Goal: Information Seeking & Learning: Learn about a topic

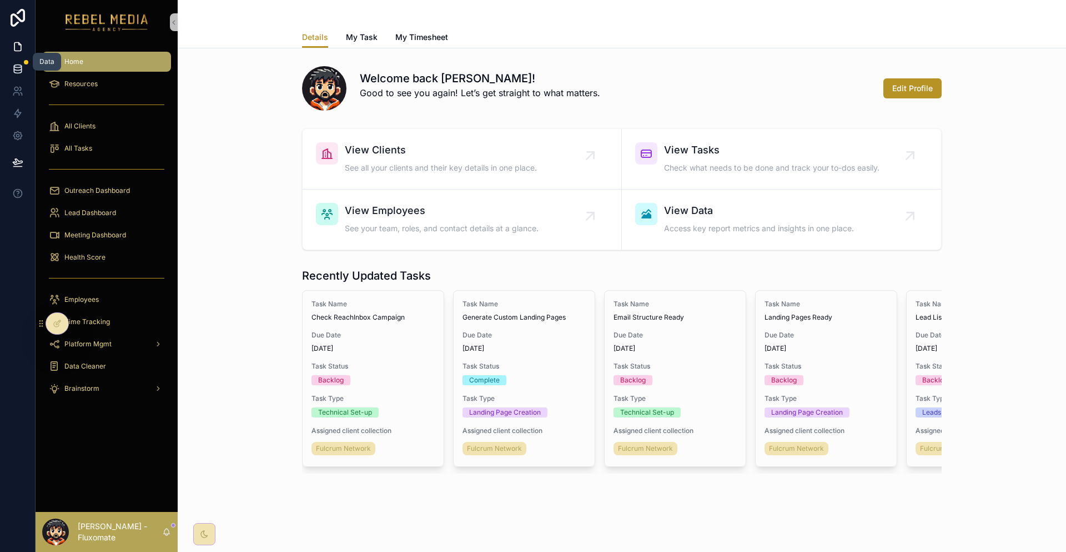
click at [14, 63] on icon at bounding box center [17, 68] width 11 height 11
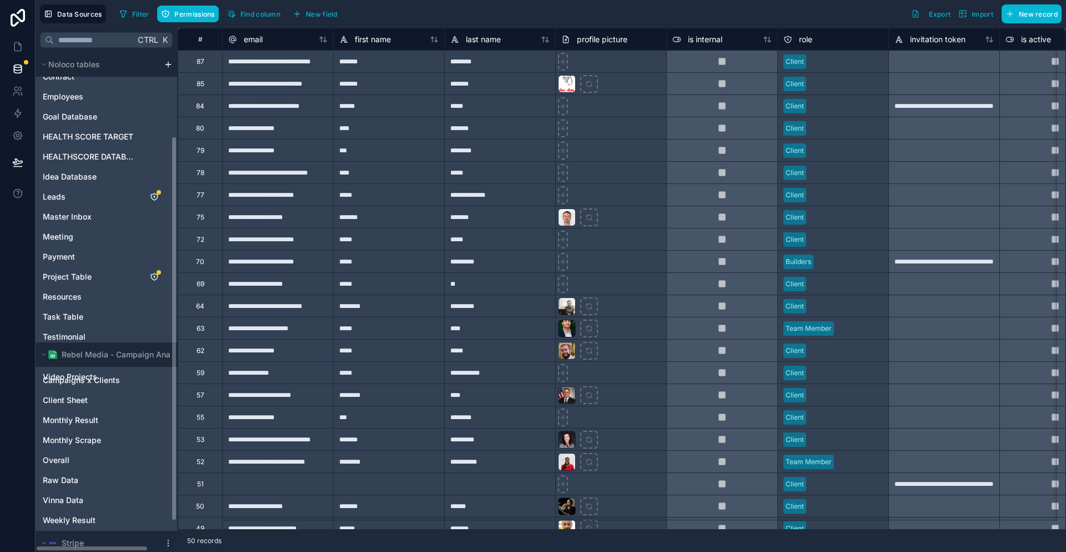
scroll to position [111, 0]
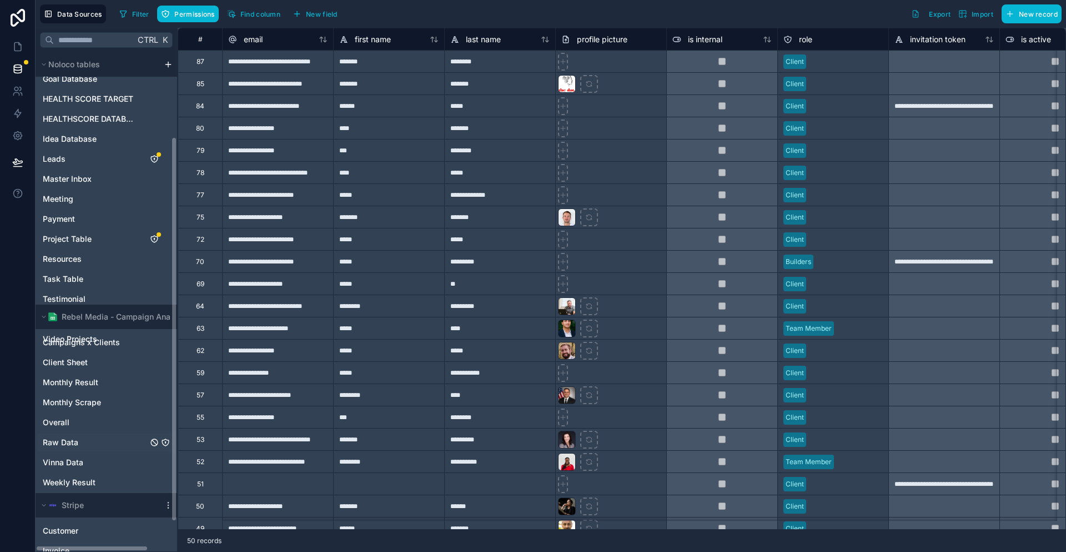
click at [64, 437] on span "Raw Data" at bounding box center [61, 442] width 36 height 11
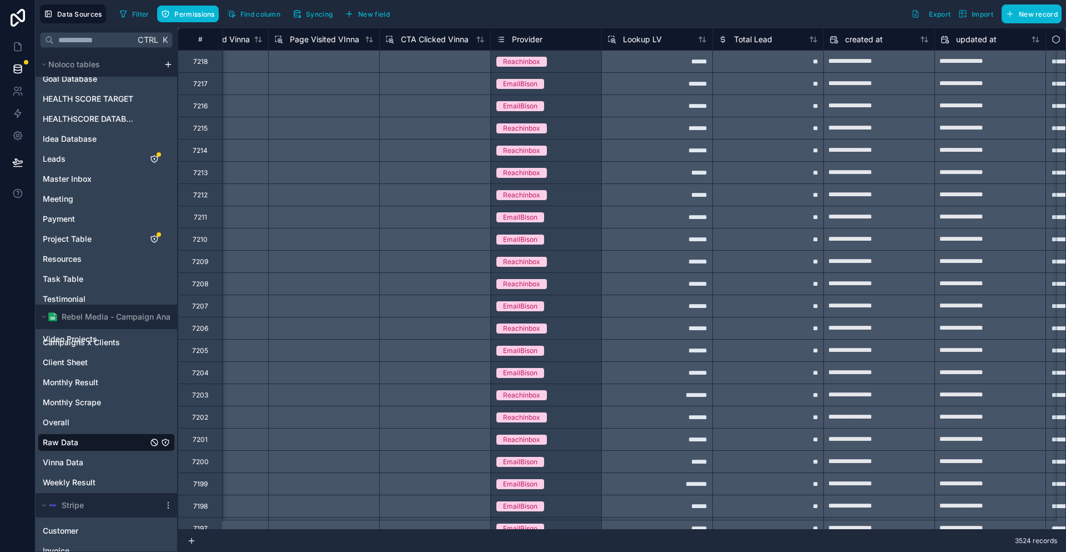
scroll to position [0, 3295]
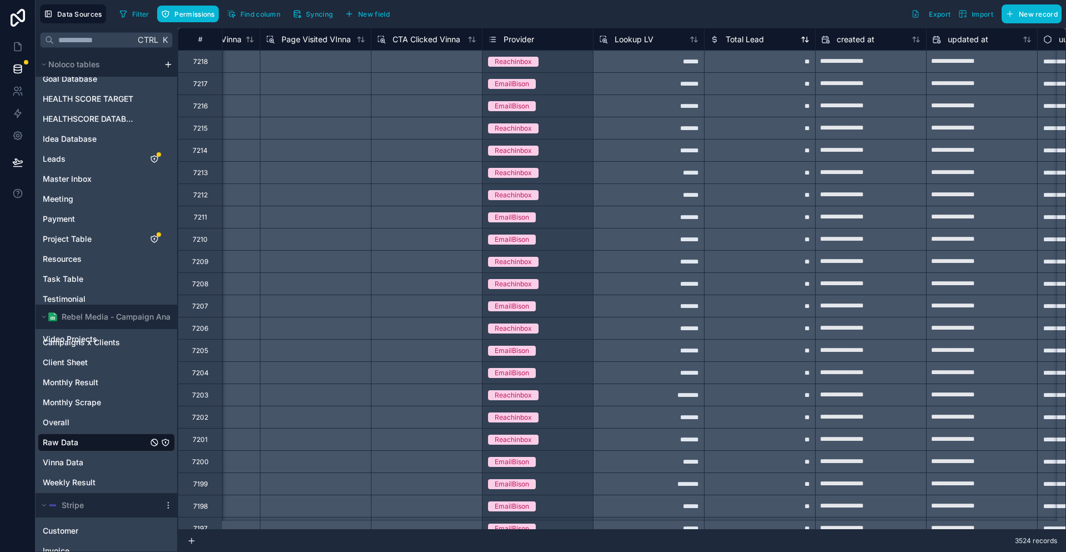
click at [726, 38] on span "Total Lead" at bounding box center [745, 39] width 38 height 11
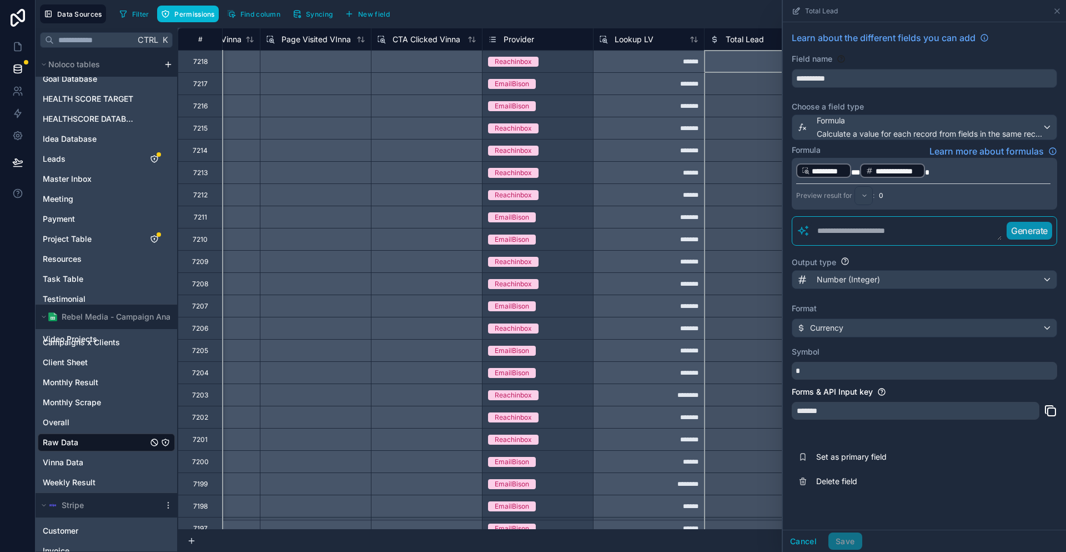
click at [984, 162] on p "**********" at bounding box center [924, 170] width 254 height 17
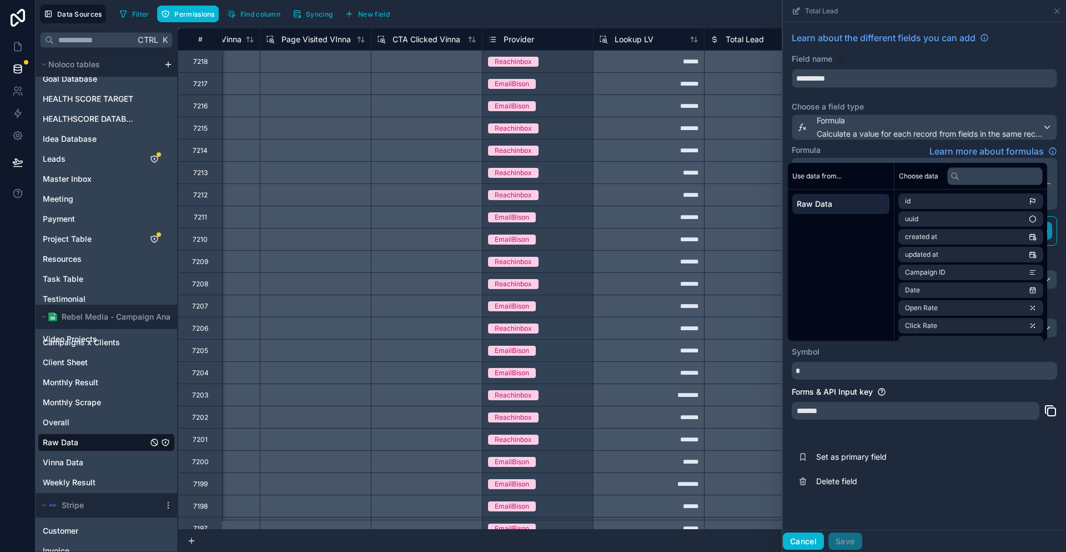
click at [824, 545] on button "Cancel" at bounding box center [803, 541] width 41 height 18
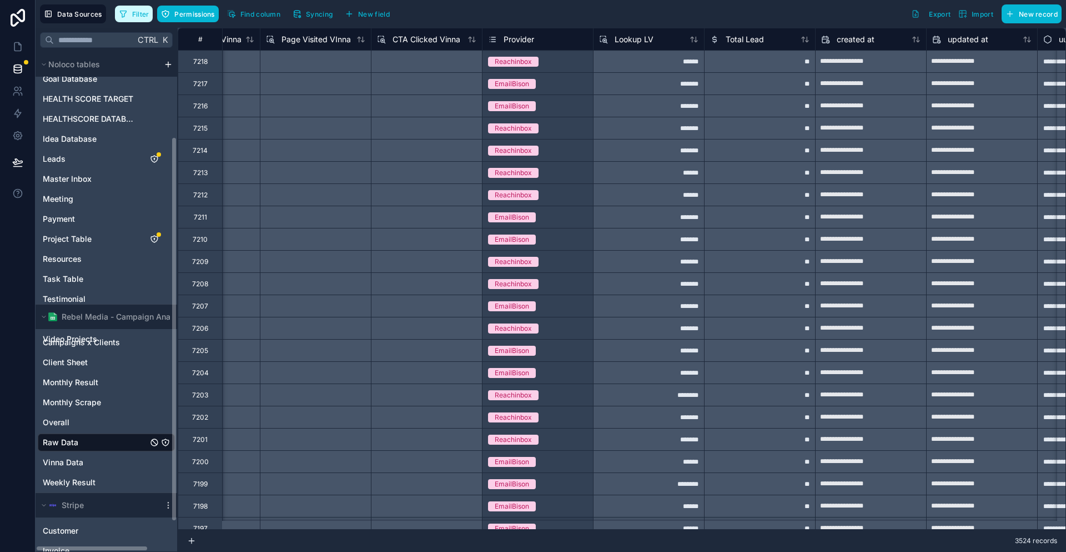
click at [136, 11] on button "Filter" at bounding box center [134, 14] width 38 height 17
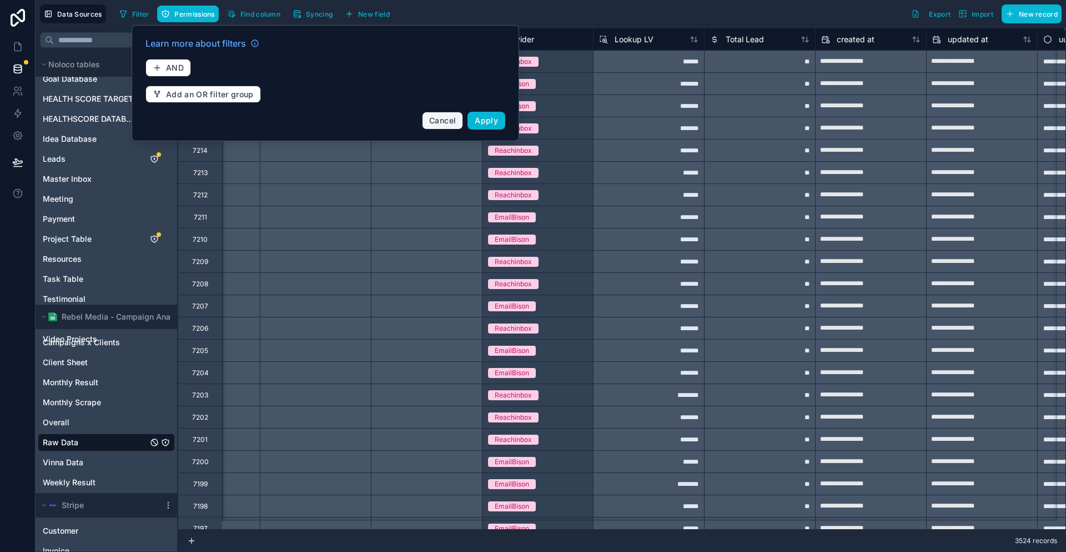
click at [429, 116] on span "Cancel" at bounding box center [442, 120] width 27 height 9
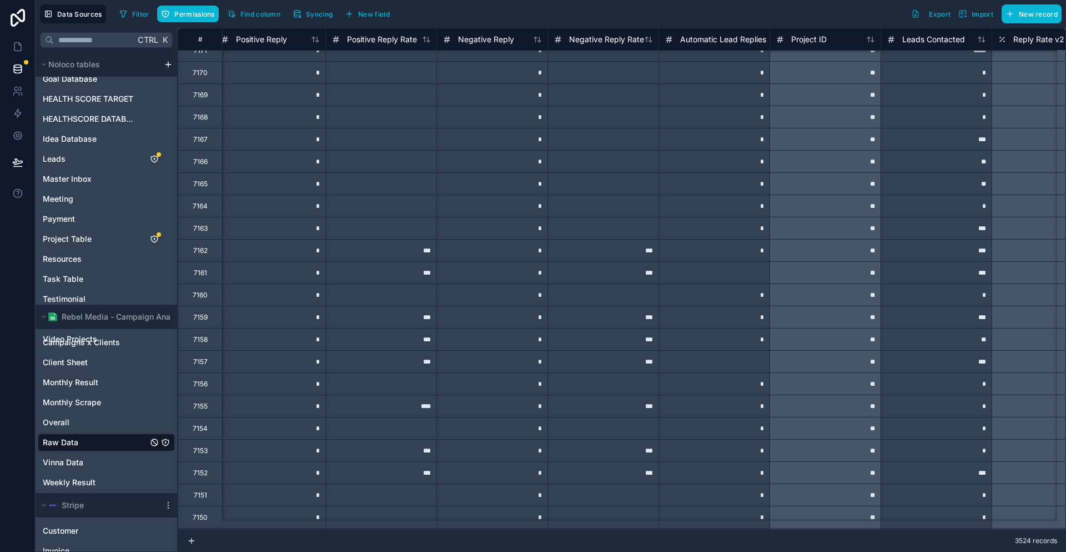
scroll to position [1055, 1777]
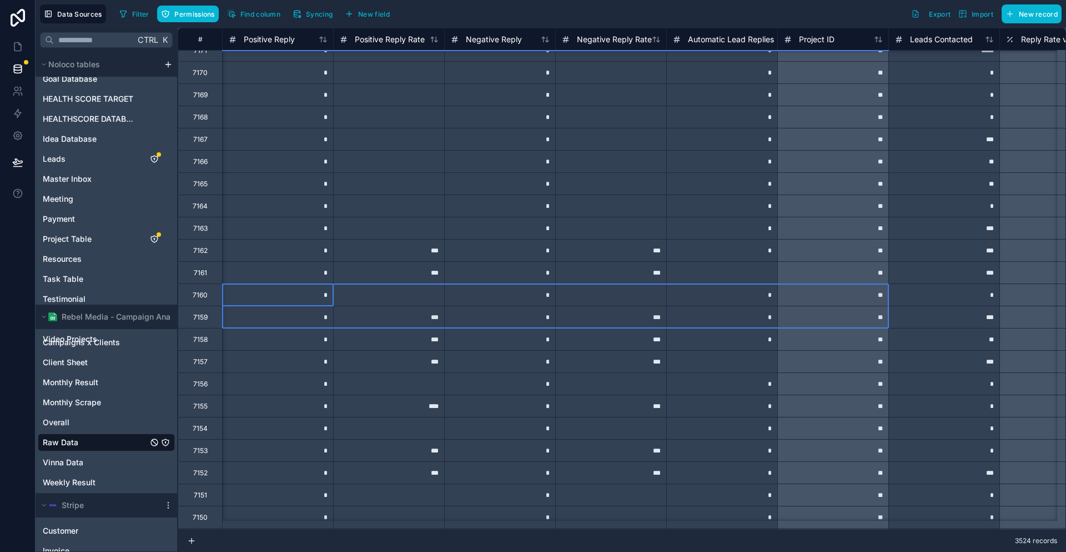
drag, startPoint x: 283, startPoint y: 282, endPoint x: 765, endPoint y: 311, distance: 483.0
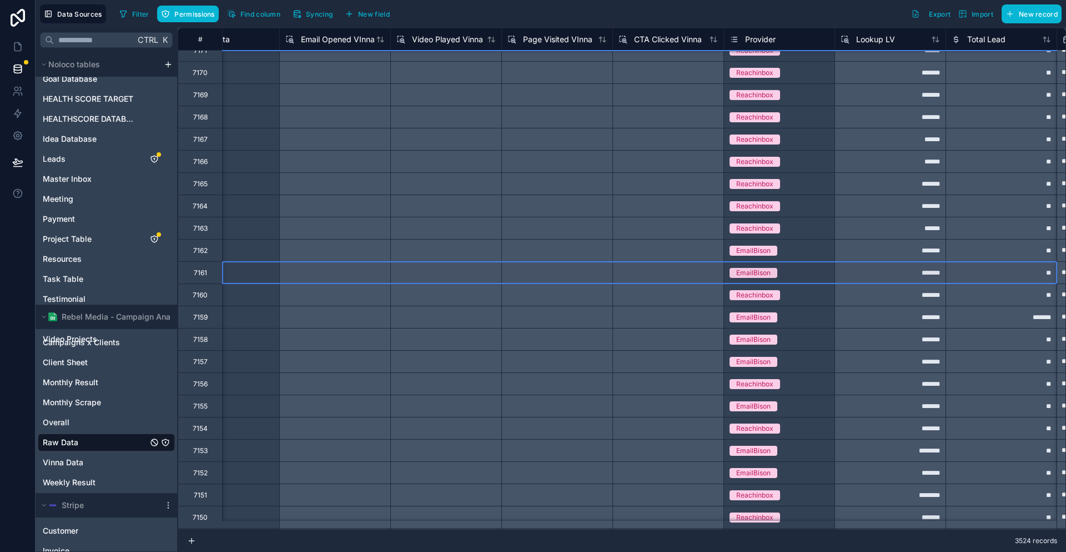
scroll to position [1055, 3164]
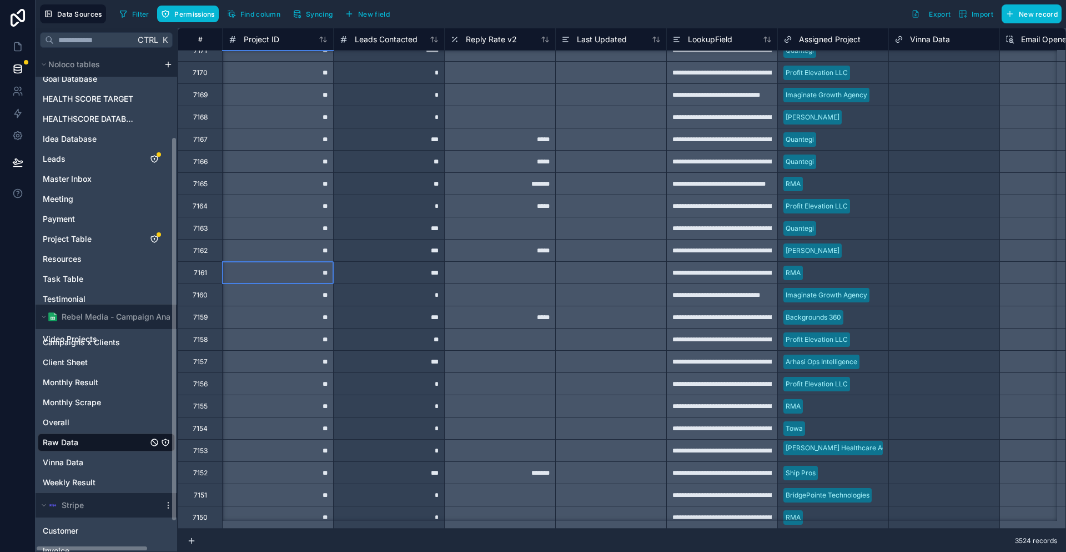
drag, startPoint x: 394, startPoint y: 281, endPoint x: 183, endPoint y: 278, distance: 211.1
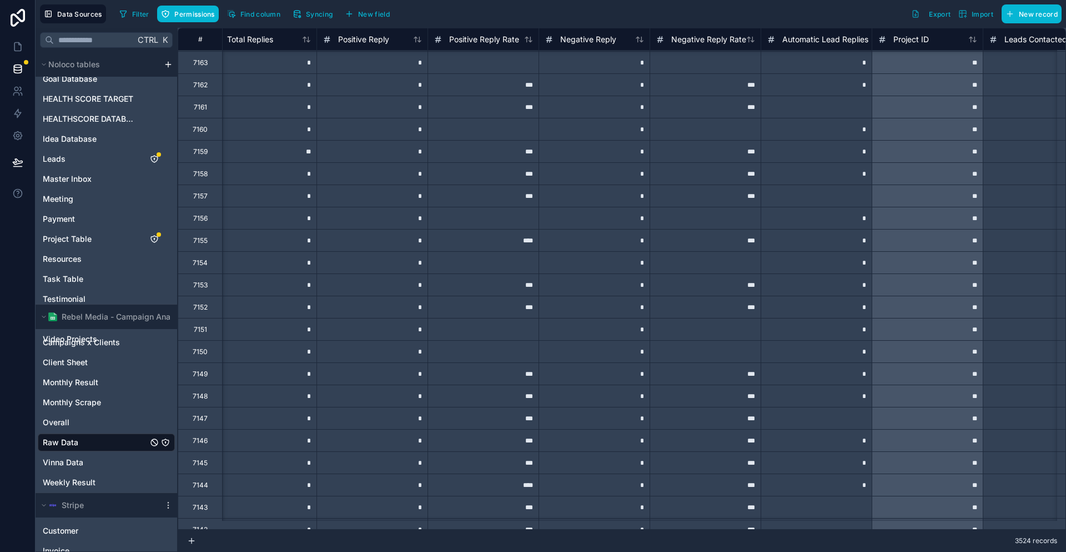
scroll to position [1222, 1683]
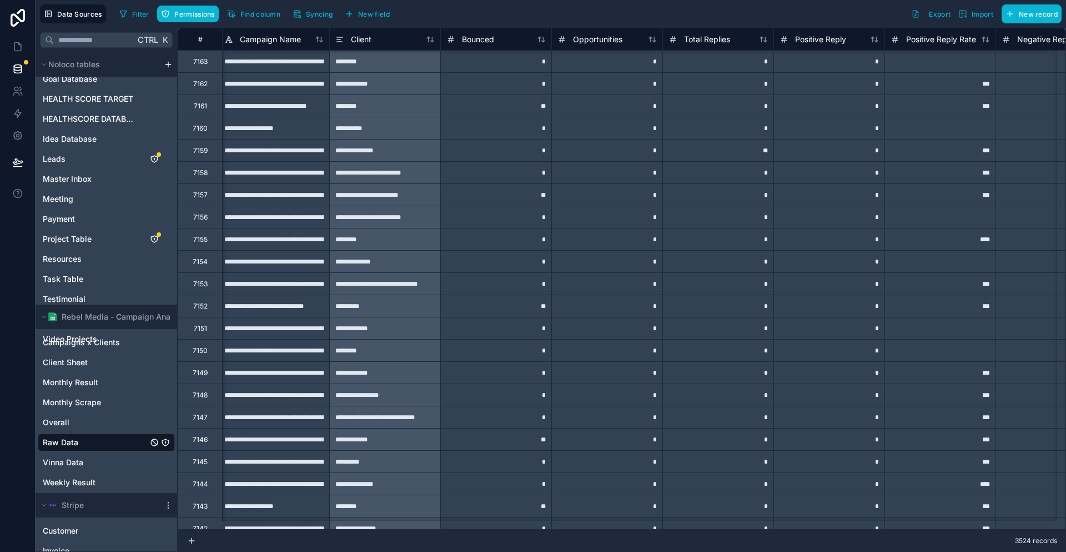
type input "**********"
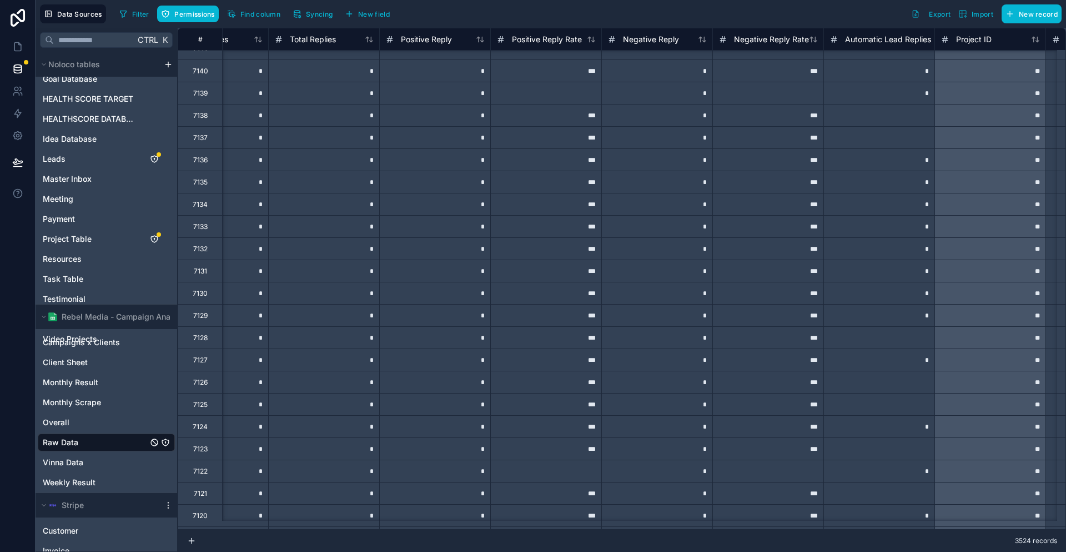
scroll to position [1777, 1620]
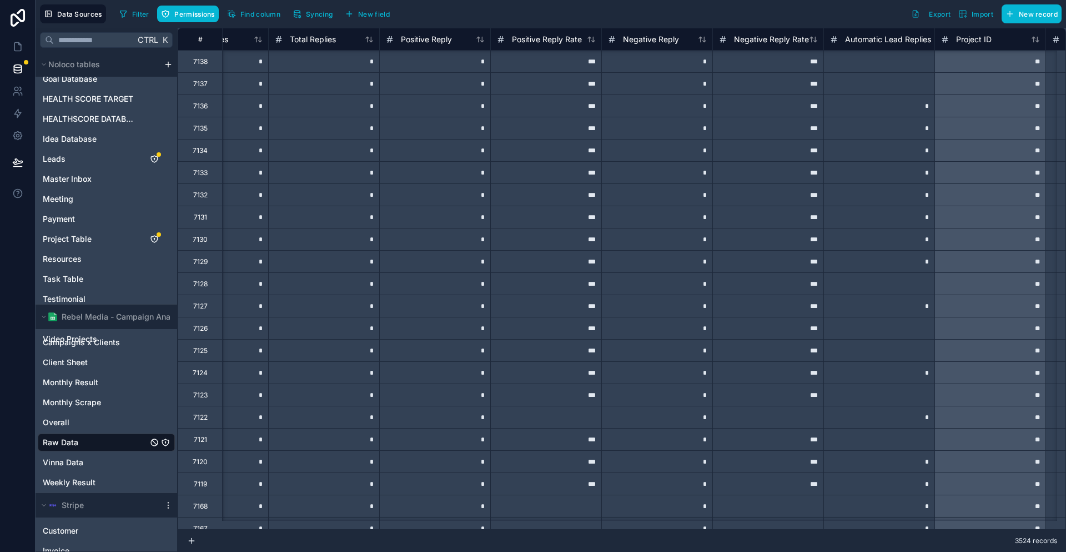
click at [431, 287] on div "*" at bounding box center [434, 283] width 111 height 22
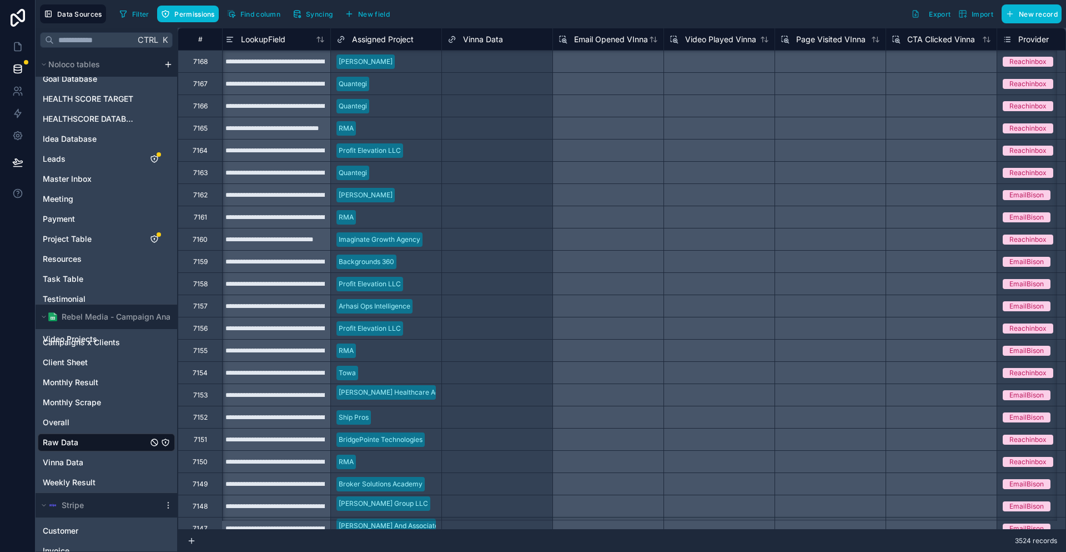
scroll to position [2222, 2821]
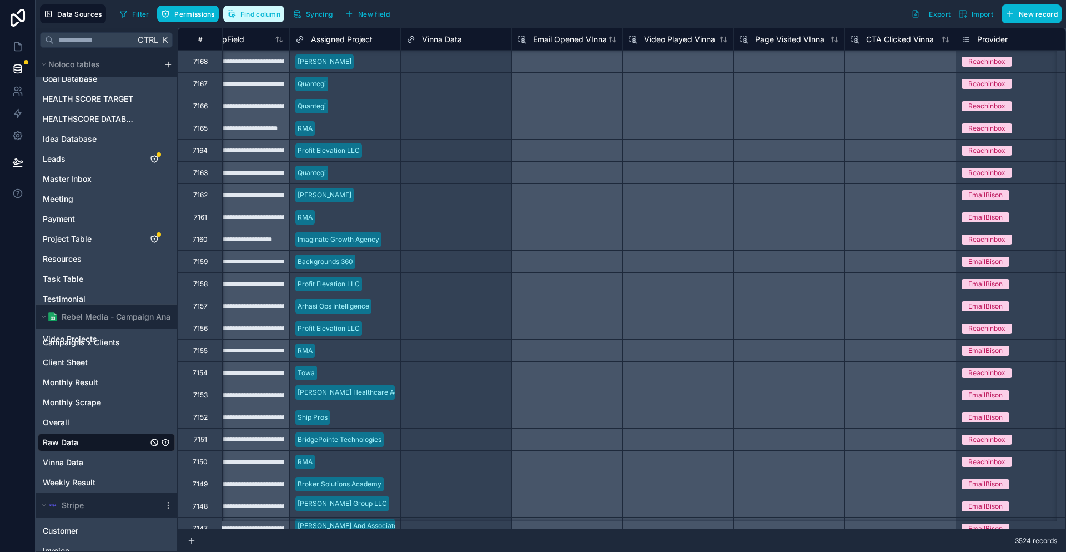
click at [241, 12] on span "Find column" at bounding box center [261, 14] width 40 height 8
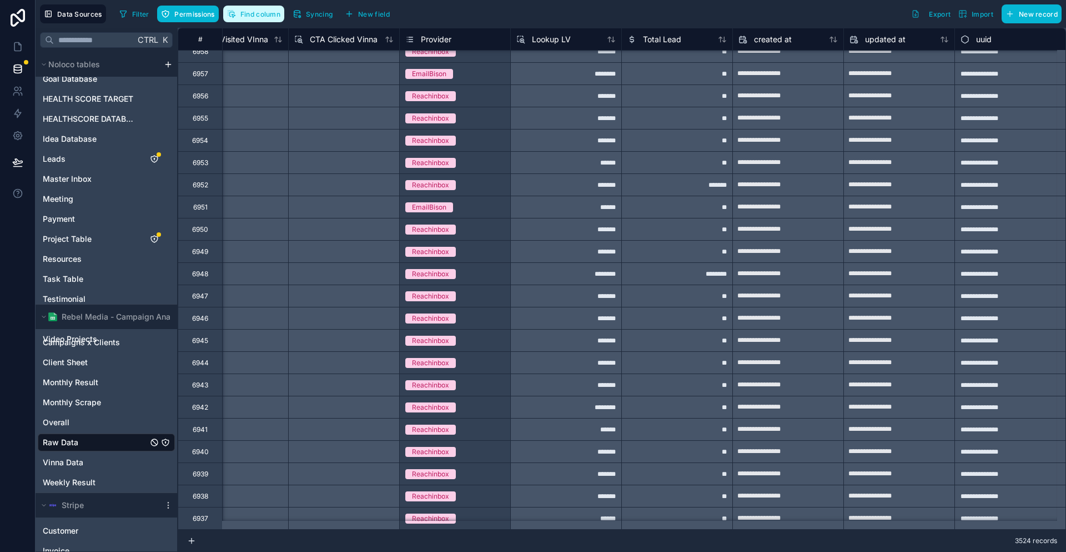
scroll to position [8028, 3386]
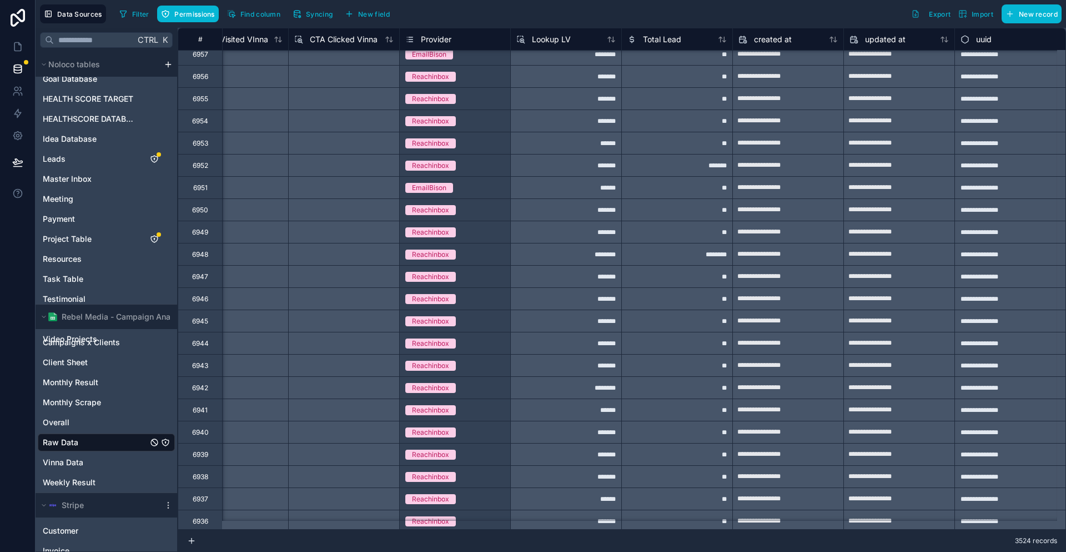
click at [669, 246] on div "********" at bounding box center [677, 254] width 111 height 22
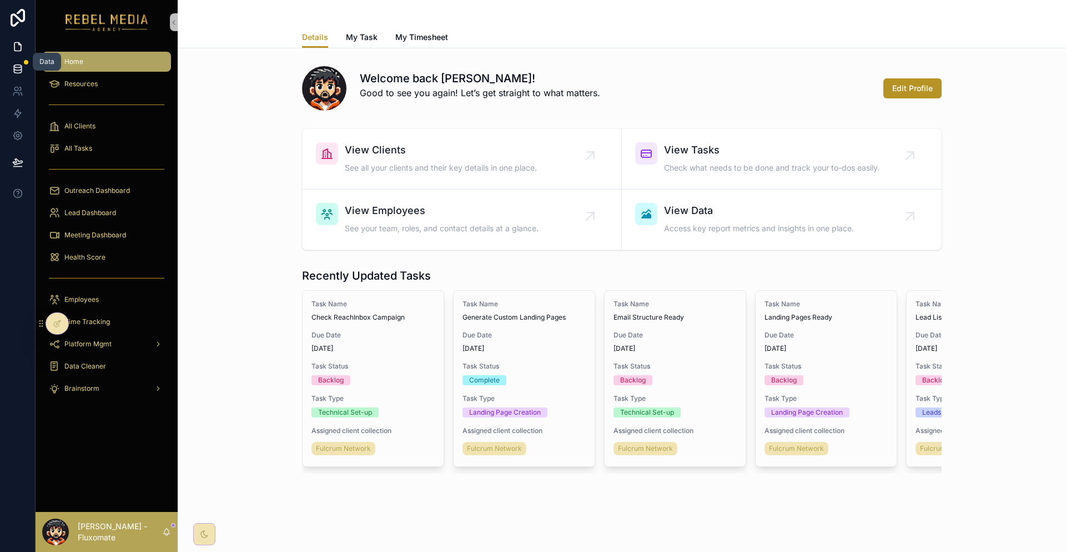
click at [18, 63] on icon at bounding box center [17, 68] width 11 height 11
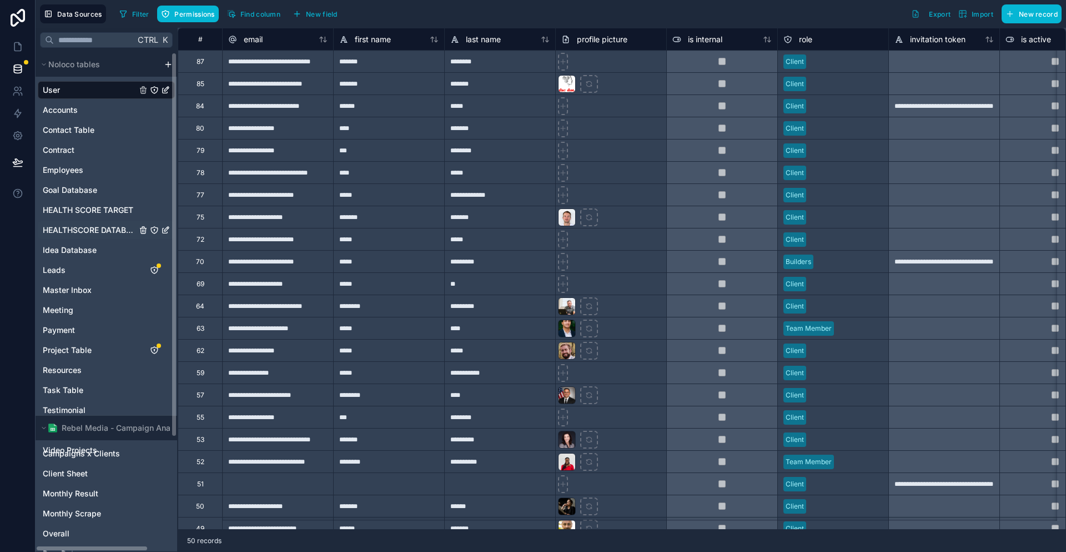
click at [83, 224] on span "HEALTHSCORE DATABASE" at bounding box center [90, 229] width 94 height 11
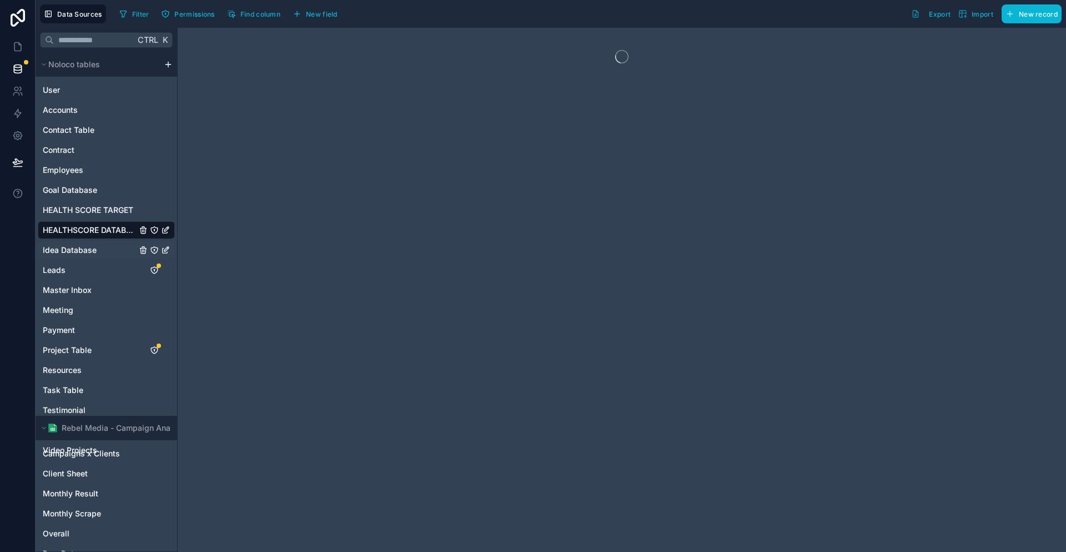
click at [72, 241] on div "Idea Database" at bounding box center [106, 250] width 137 height 18
click at [85, 341] on div "Project Table" at bounding box center [106, 350] width 137 height 18
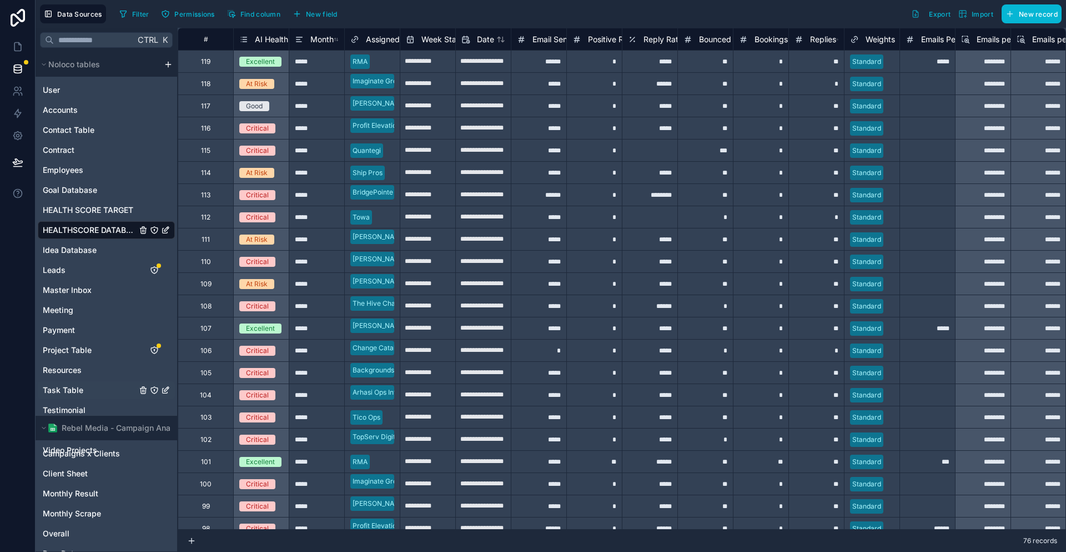
click at [58, 384] on span "Task Table" at bounding box center [63, 389] width 41 height 11
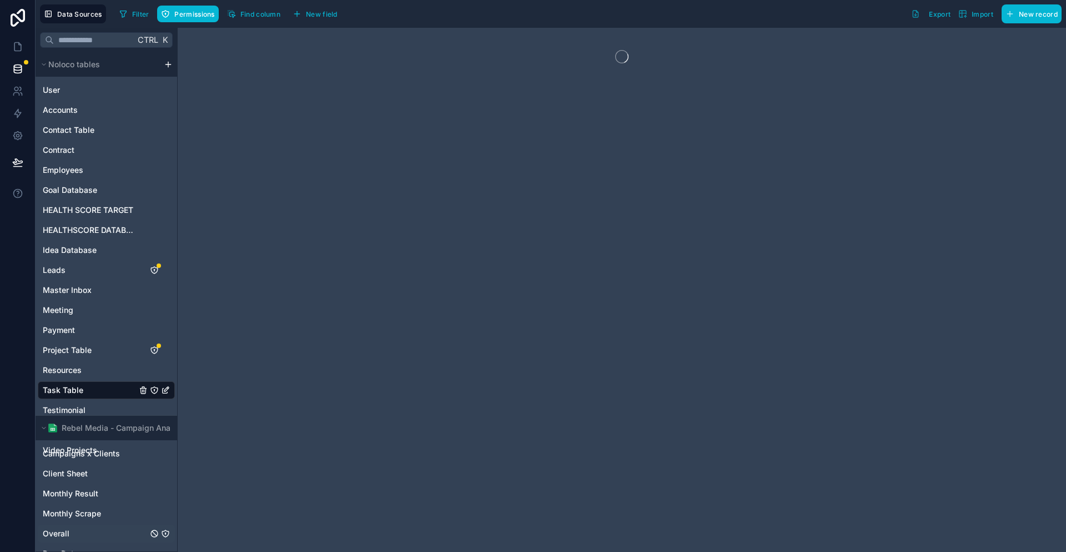
click at [64, 524] on div "Overall" at bounding box center [106, 533] width 137 height 18
click at [65, 548] on span "Raw Data" at bounding box center [61, 553] width 36 height 11
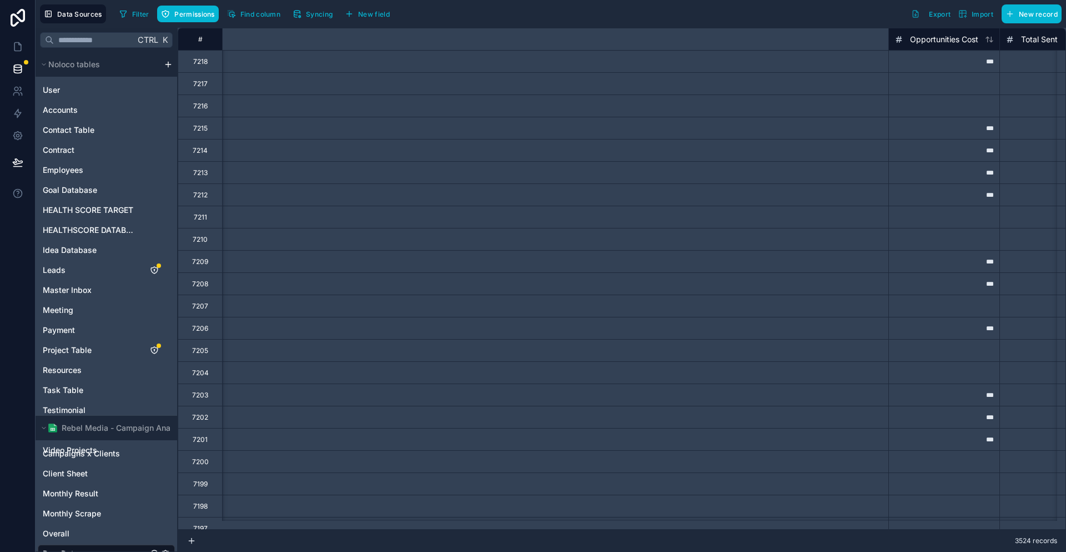
scroll to position [0, 3386]
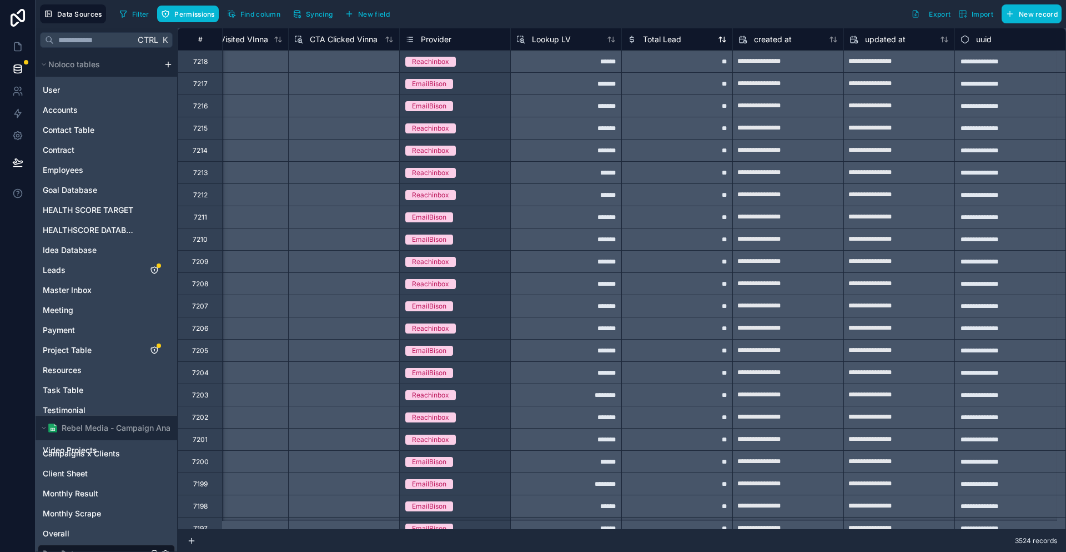
click at [643, 41] on span "Total Lead" at bounding box center [662, 39] width 38 height 11
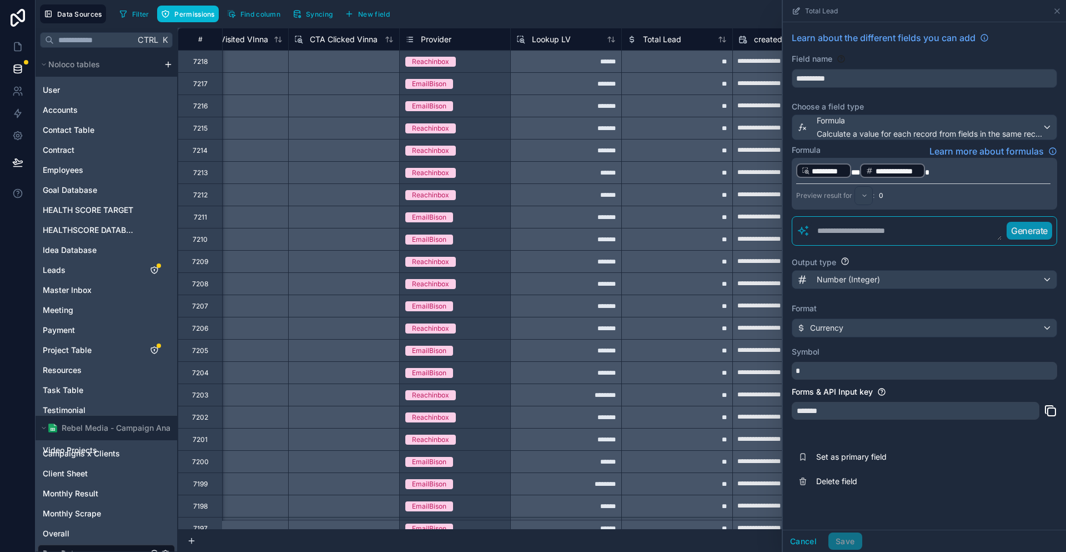
click at [964, 162] on p "**********" at bounding box center [924, 170] width 254 height 17
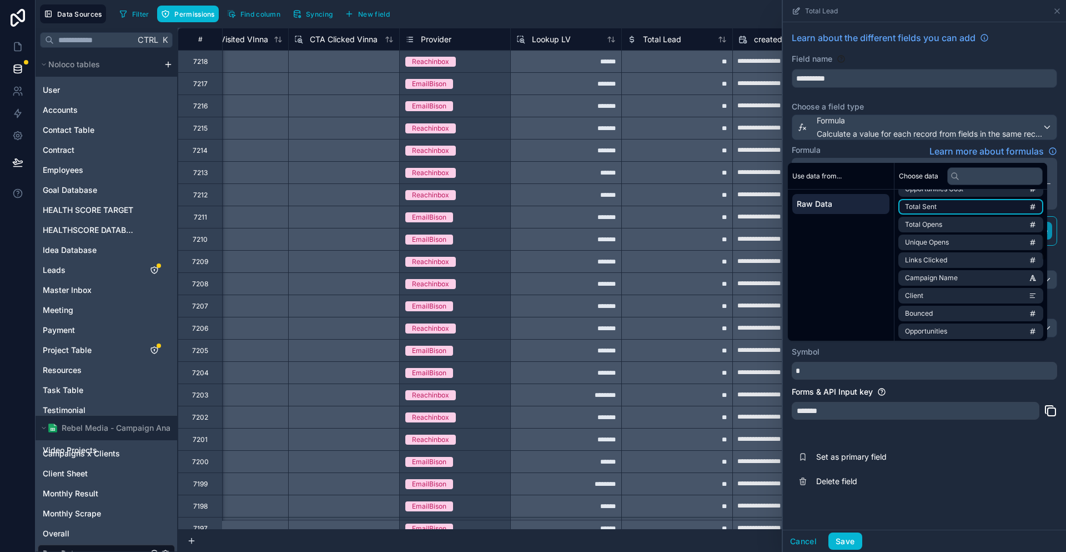
scroll to position [222, 0]
click at [971, 327] on li "Positive Reply" at bounding box center [971, 335] width 145 height 16
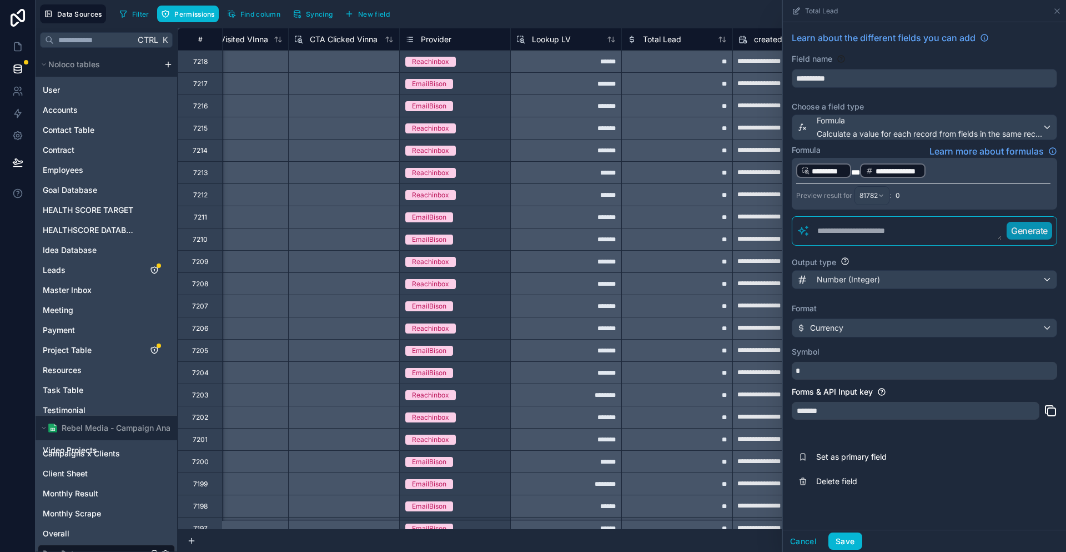
click at [999, 477] on div "**********" at bounding box center [924, 275] width 283 height 507
click at [862, 539] on button "Save" at bounding box center [845, 541] width 33 height 18
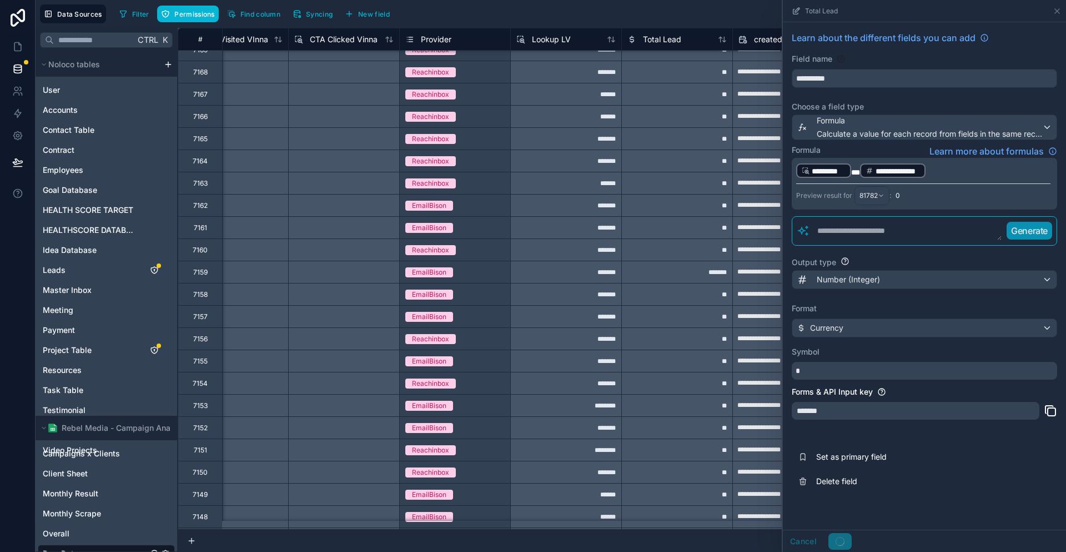
scroll to position [1111, 3386]
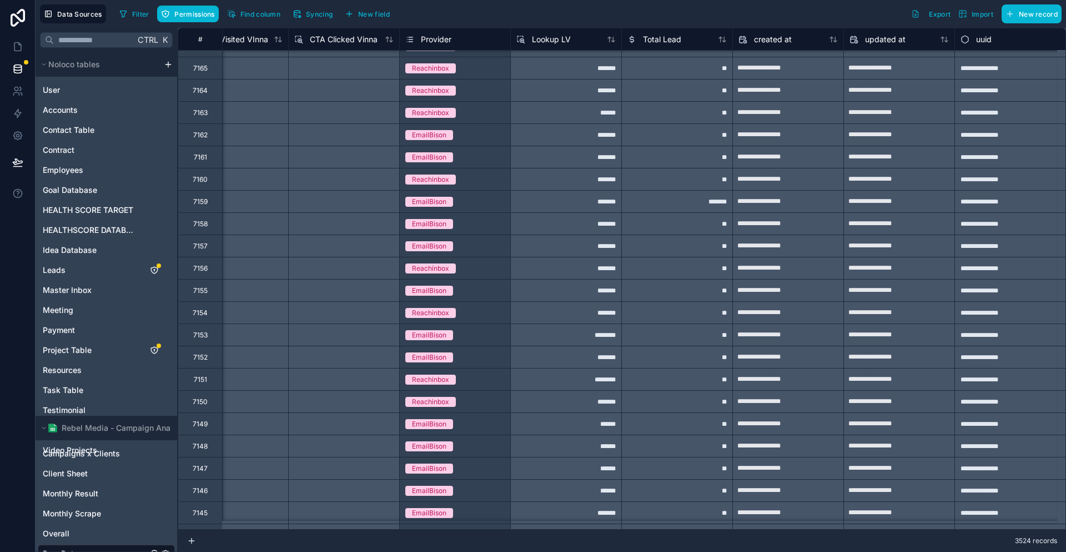
scroll to position [1222, 3386]
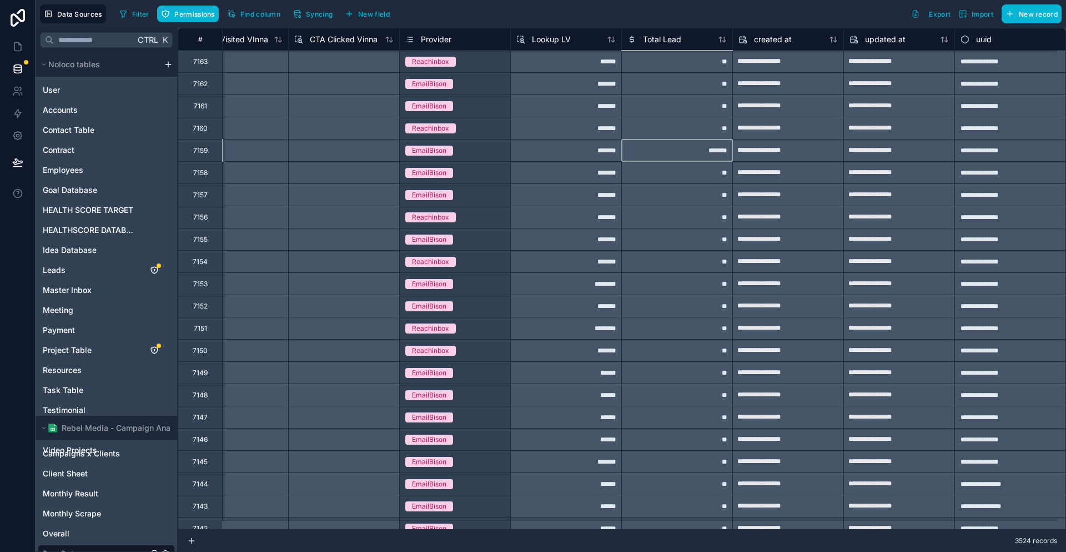
click at [652, 148] on div "*******" at bounding box center [677, 150] width 111 height 22
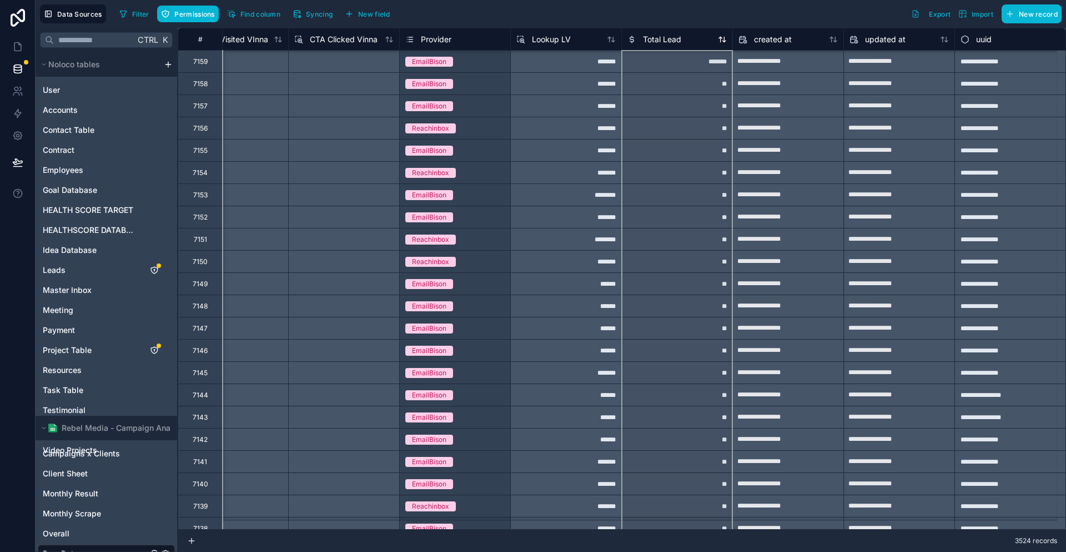
click at [628, 39] on div "Total Lead" at bounding box center [655, 39] width 54 height 13
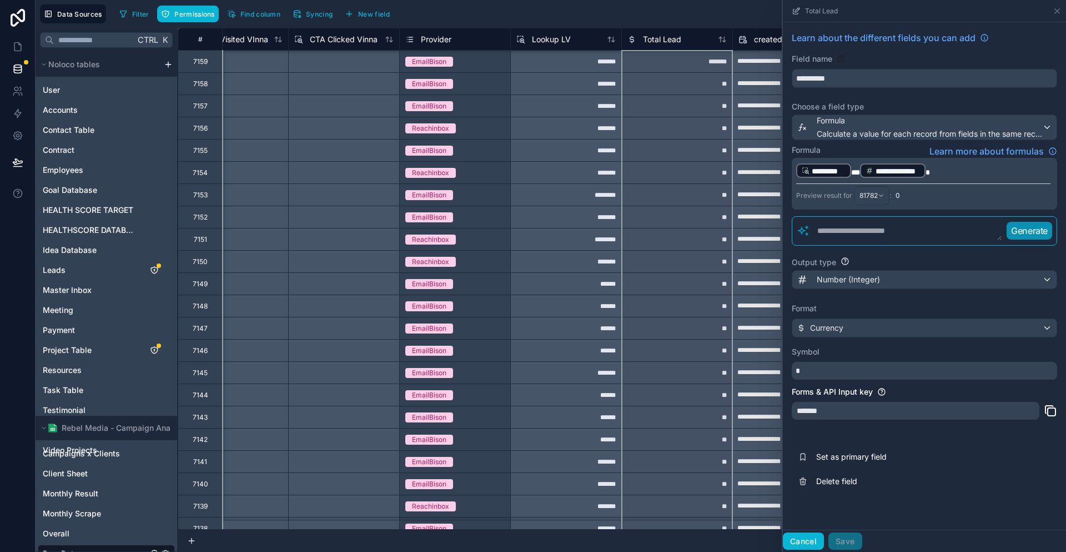
click at [824, 534] on button "Cancel" at bounding box center [803, 541] width 41 height 18
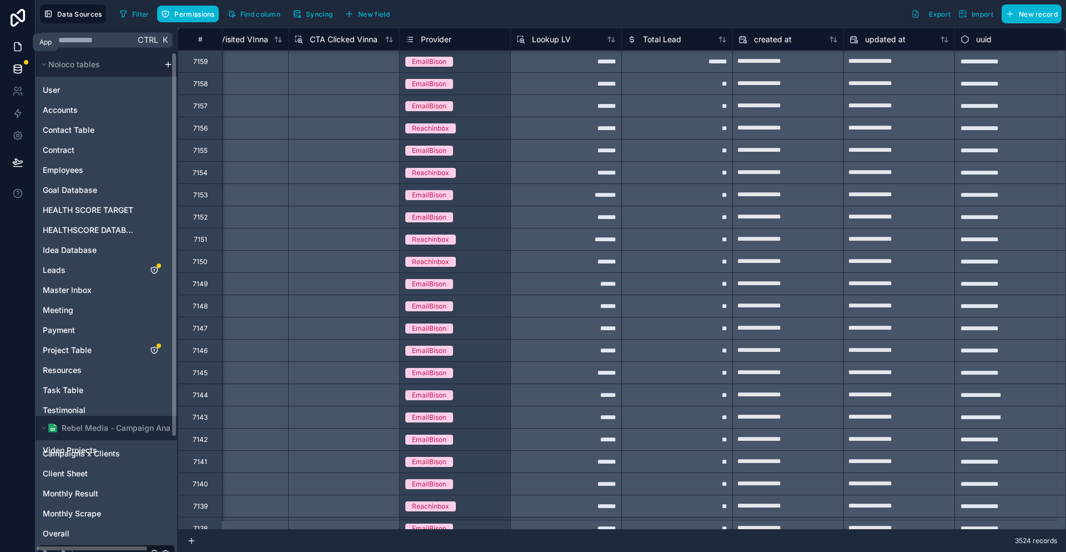
click at [7, 43] on link at bounding box center [17, 47] width 35 height 22
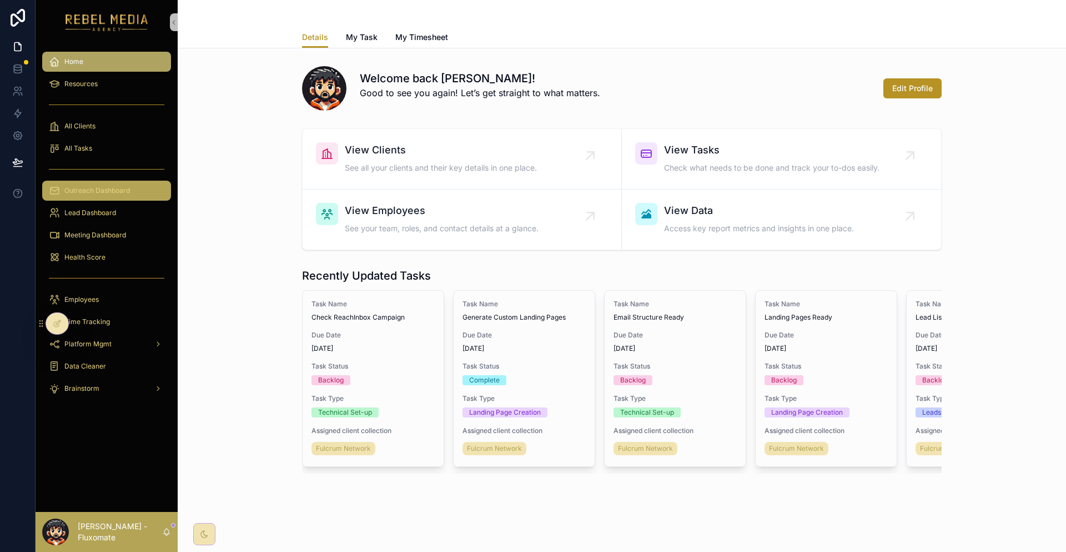
click at [87, 182] on div "Outreach Dashboard" at bounding box center [107, 191] width 116 height 18
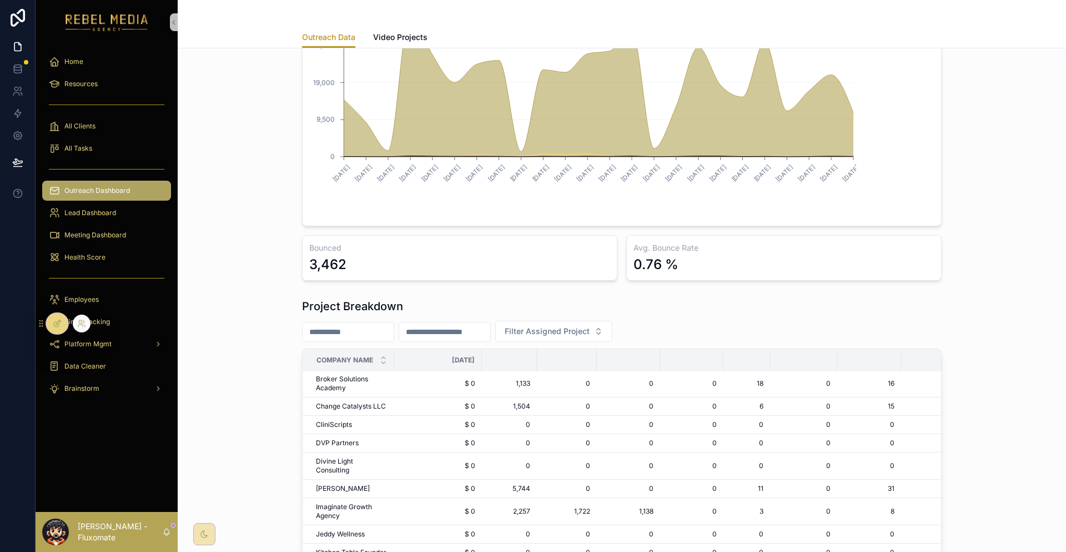
click at [61, 318] on div at bounding box center [57, 323] width 22 height 21
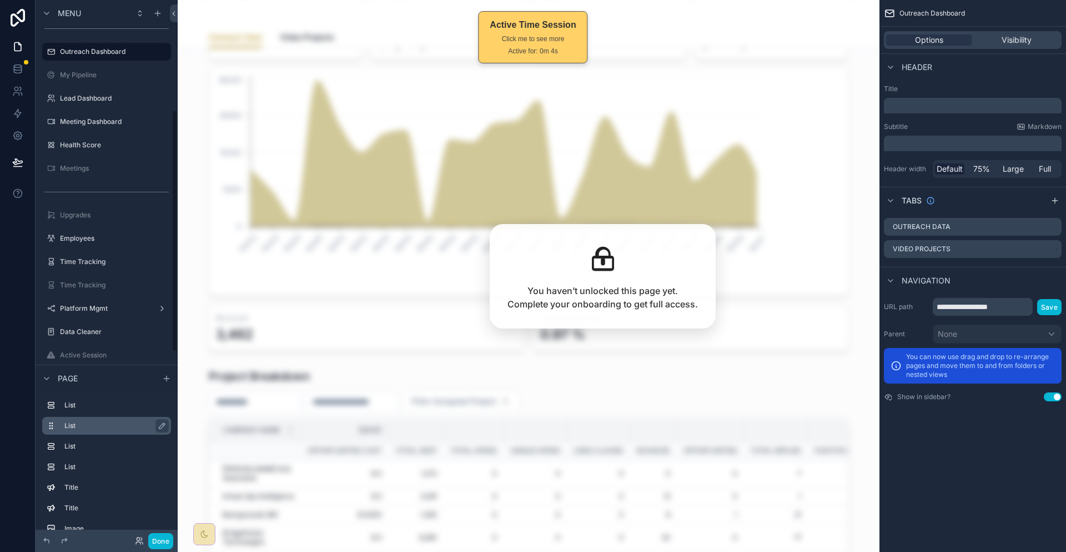
click at [66, 427] on label "List" at bounding box center [113, 425] width 98 height 9
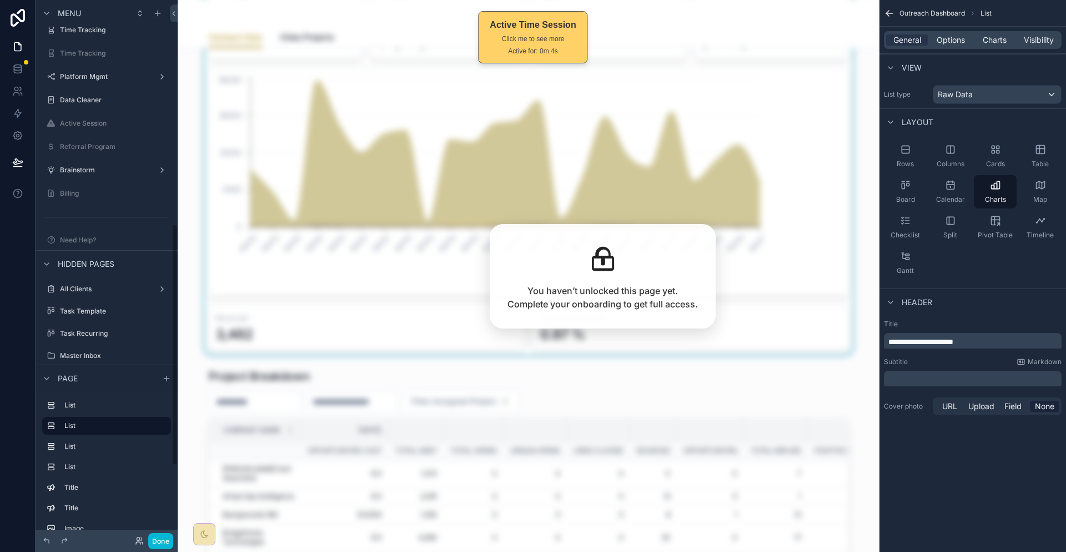
click at [970, 31] on div "General Options Charts Visibility" at bounding box center [973, 40] width 178 height 18
click at [965, 34] on span "Options" at bounding box center [951, 39] width 28 height 11
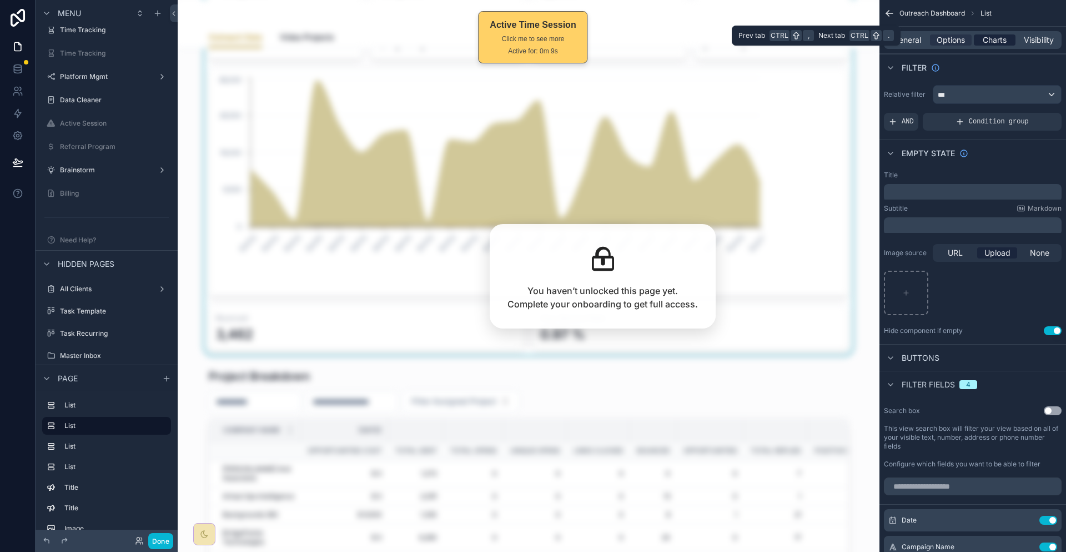
click at [1015, 34] on div "Charts" at bounding box center [995, 39] width 42 height 11
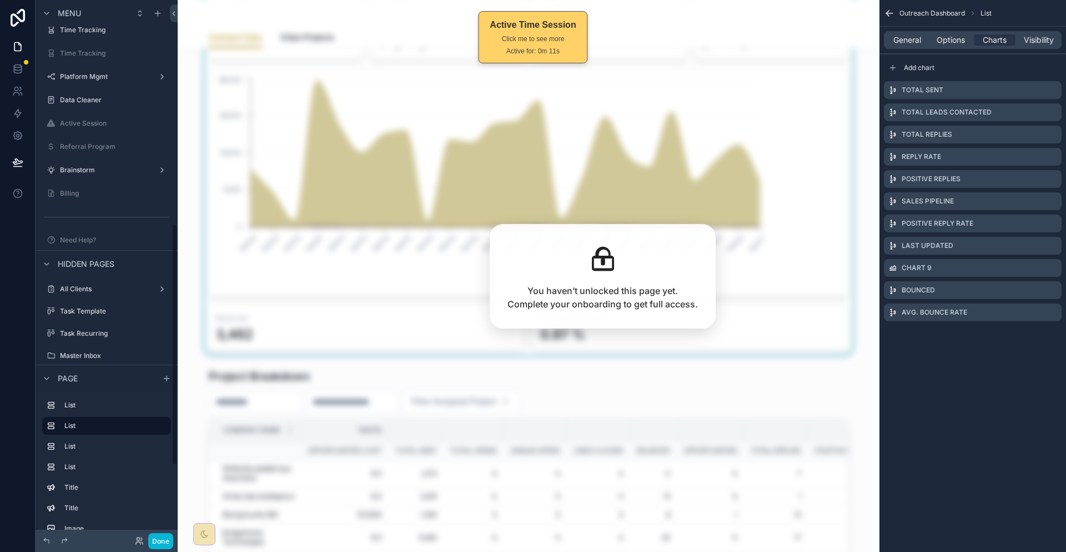
click at [68, 442] on label "List" at bounding box center [115, 446] width 102 height 9
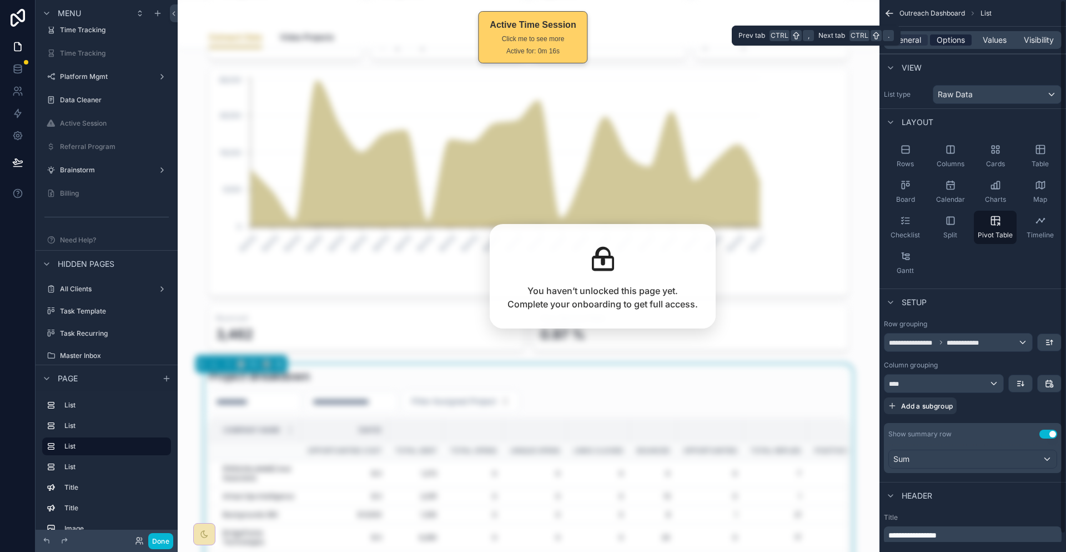
click at [961, 36] on span "Options" at bounding box center [951, 39] width 28 height 11
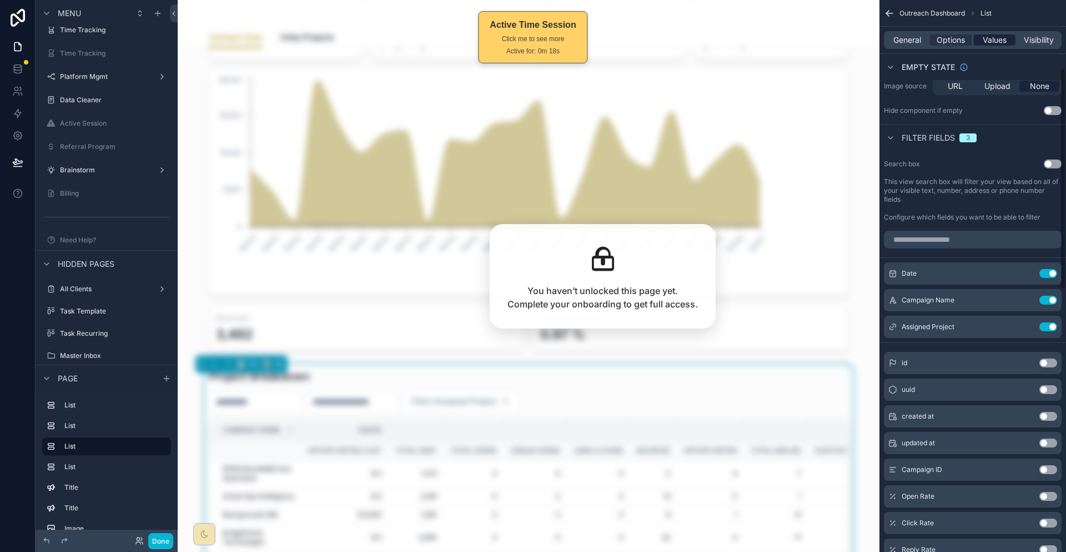
click at [1005, 37] on span "Values" at bounding box center [995, 39] width 24 height 11
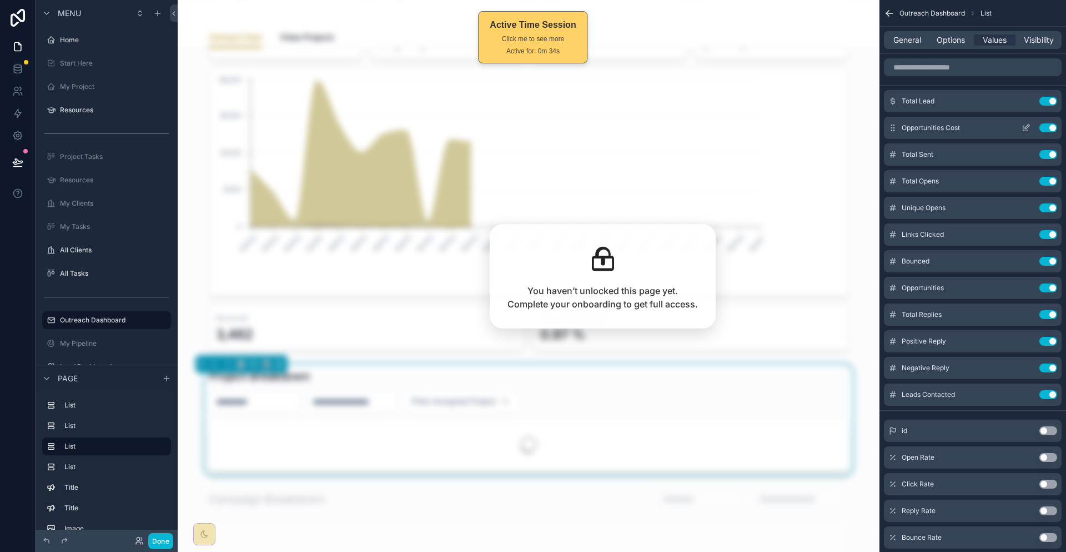
click at [1053, 123] on button "Use setting" at bounding box center [1049, 127] width 18 height 9
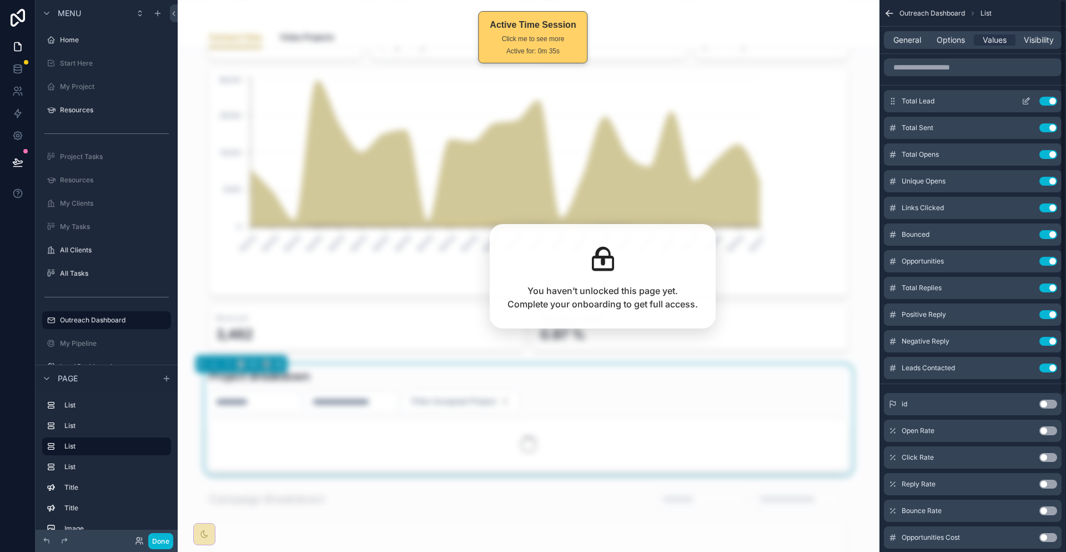
click at [1028, 99] on icon "scrollable content" at bounding box center [1026, 101] width 5 height 5
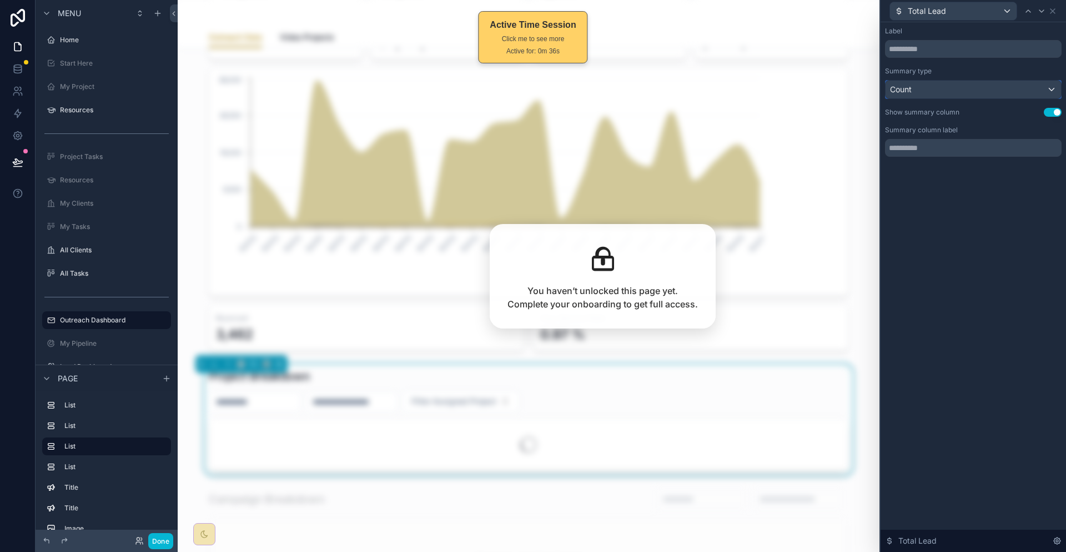
click at [1020, 81] on div "Count" at bounding box center [974, 90] width 176 height 18
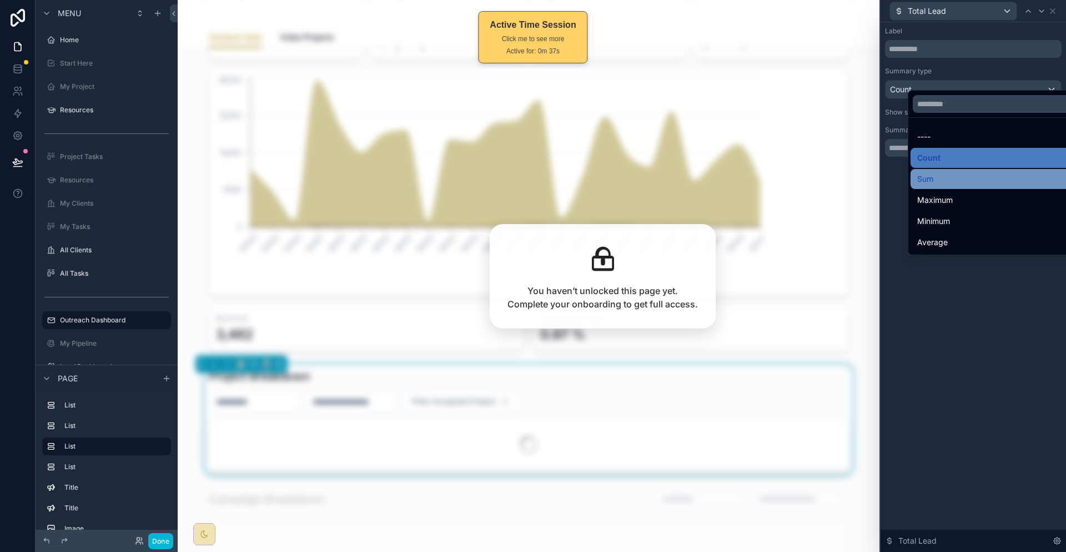
click at [959, 169] on div "Sum" at bounding box center [998, 179] width 174 height 20
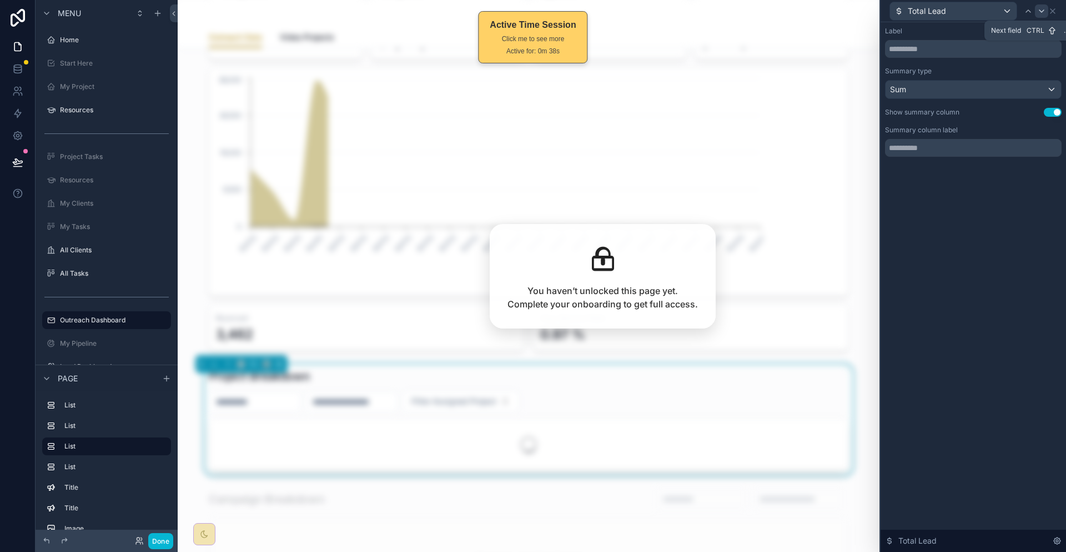
click at [1045, 14] on div at bounding box center [1041, 10] width 13 height 13
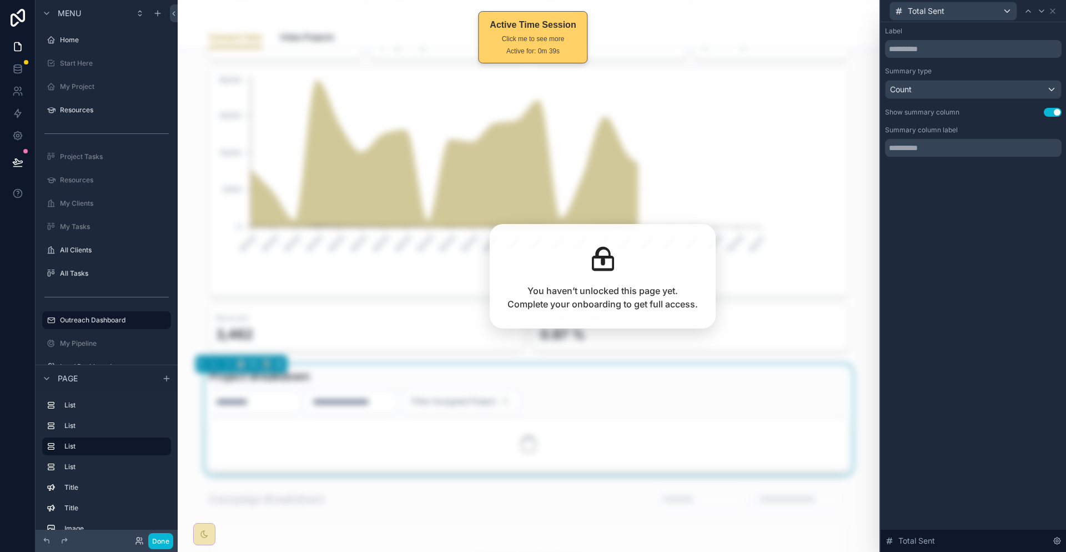
click at [986, 90] on div "Label Summary type Count Show summary column Use setting Summary column label" at bounding box center [973, 92] width 177 height 130
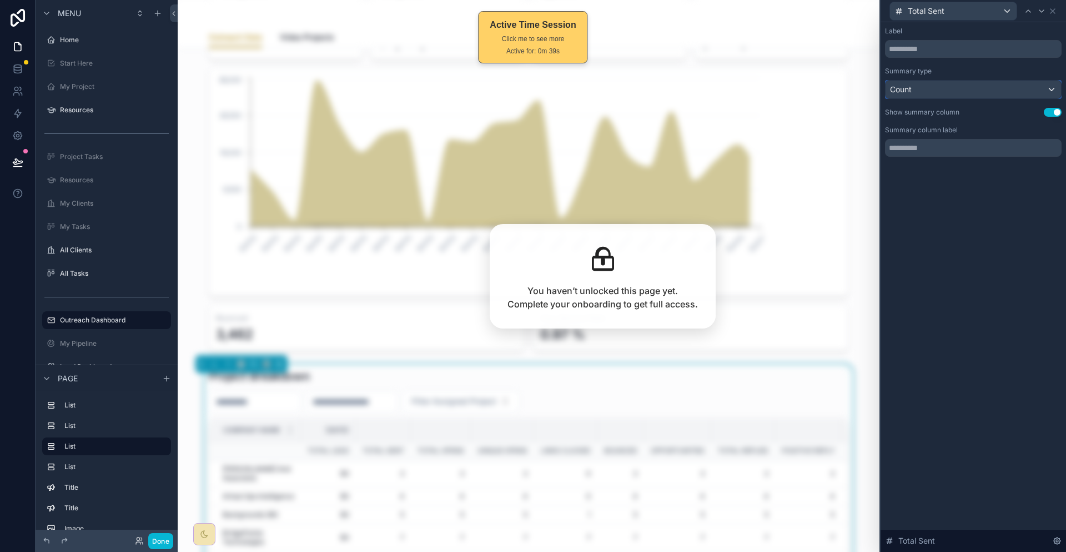
click at [987, 82] on div "Count" at bounding box center [974, 90] width 176 height 18
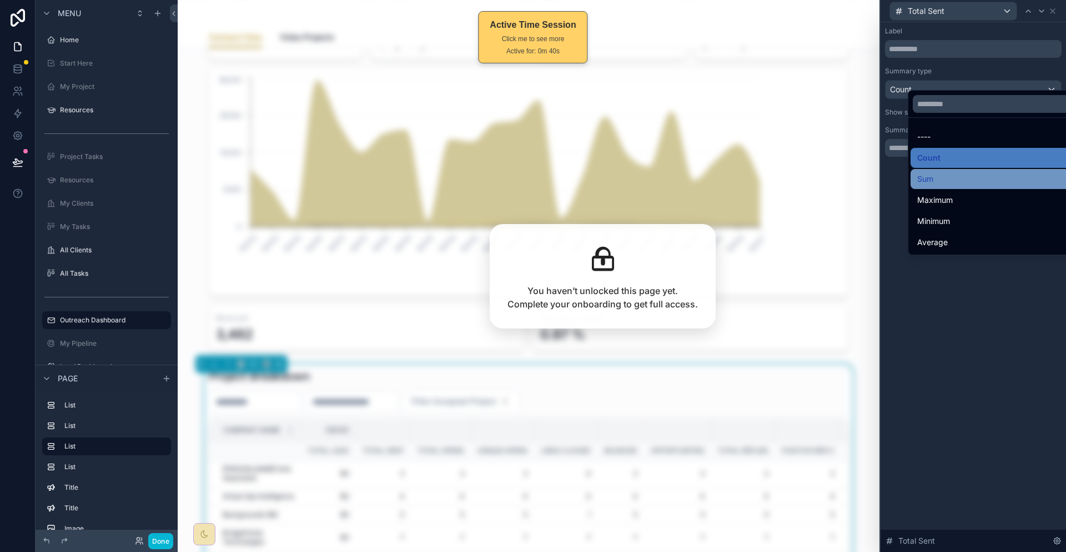
click at [953, 172] on div "Sum" at bounding box center [998, 178] width 161 height 13
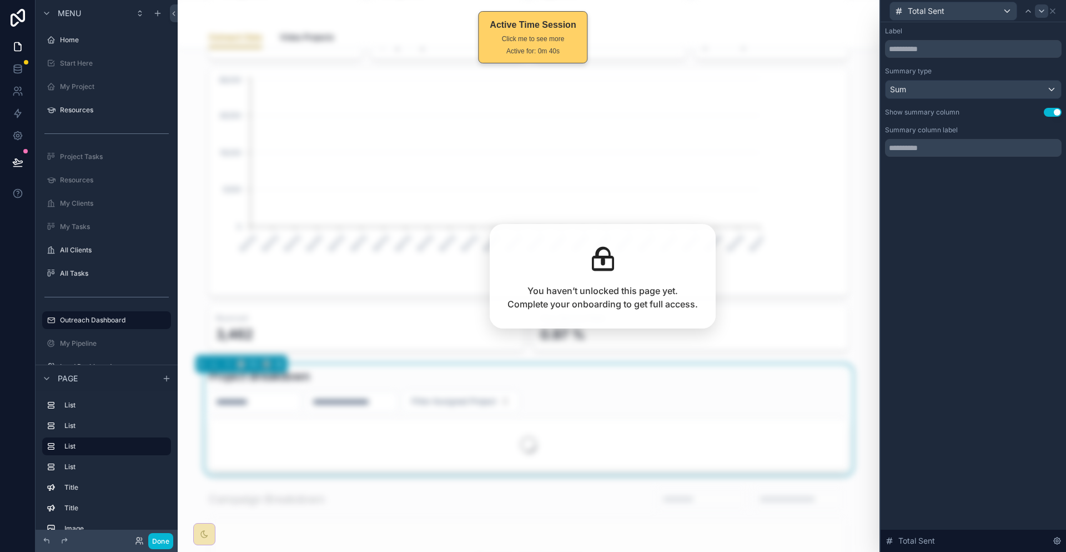
click at [1040, 11] on icon at bounding box center [1042, 11] width 9 height 9
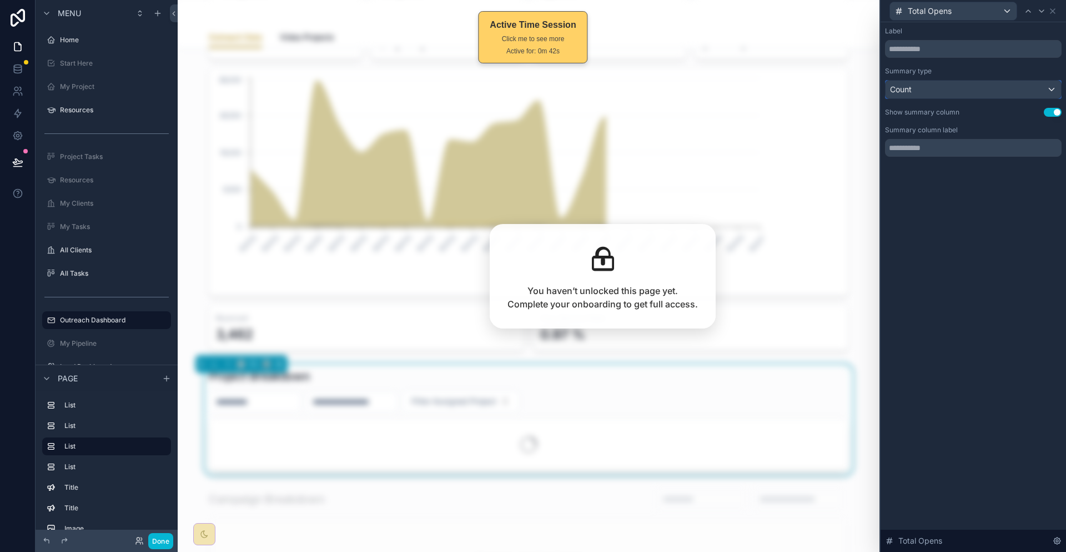
click at [988, 81] on div "Count" at bounding box center [974, 90] width 176 height 18
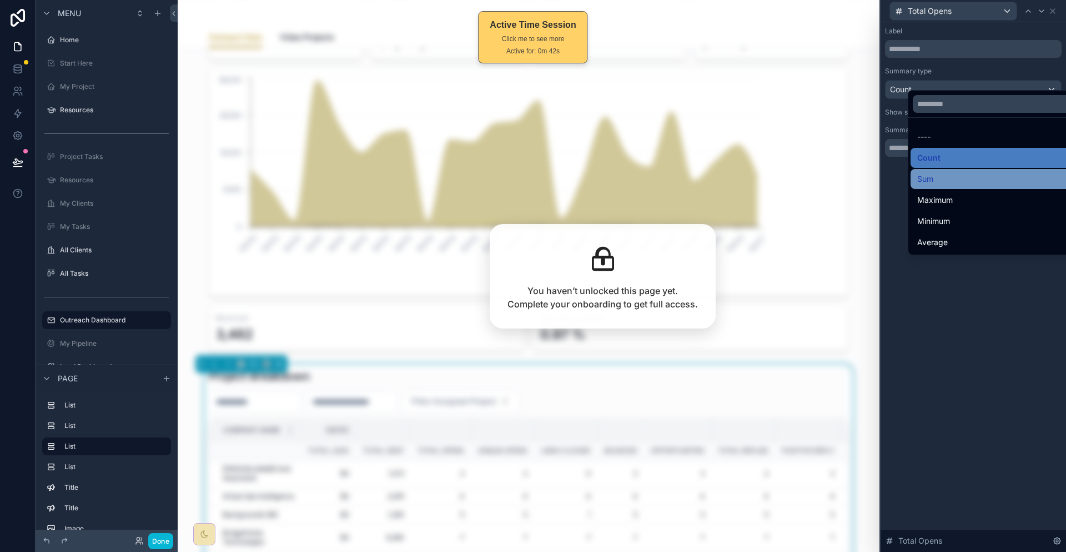
click at [941, 172] on div "Sum" at bounding box center [998, 178] width 161 height 13
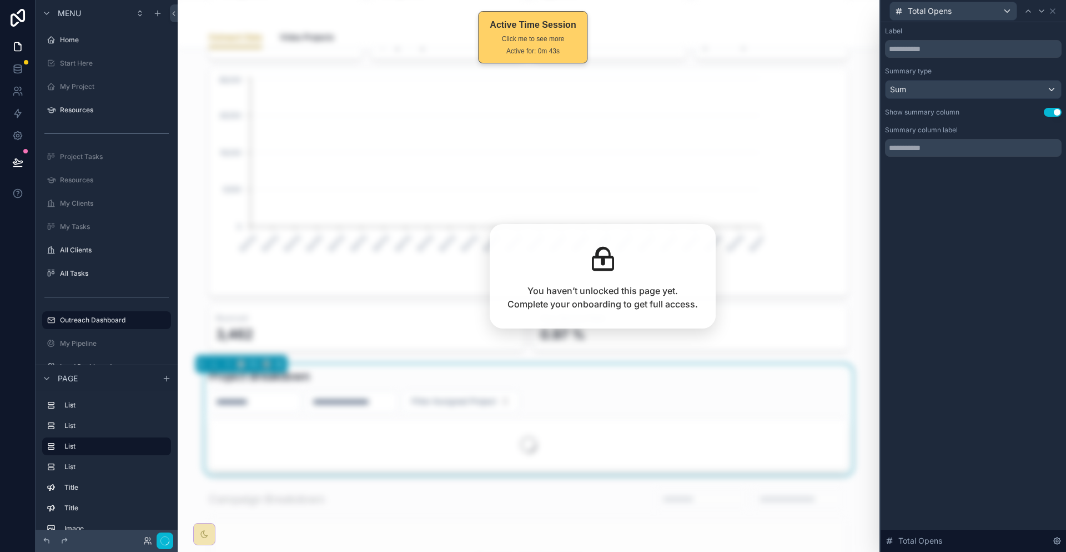
click at [1049, 6] on div at bounding box center [1041, 10] width 13 height 13
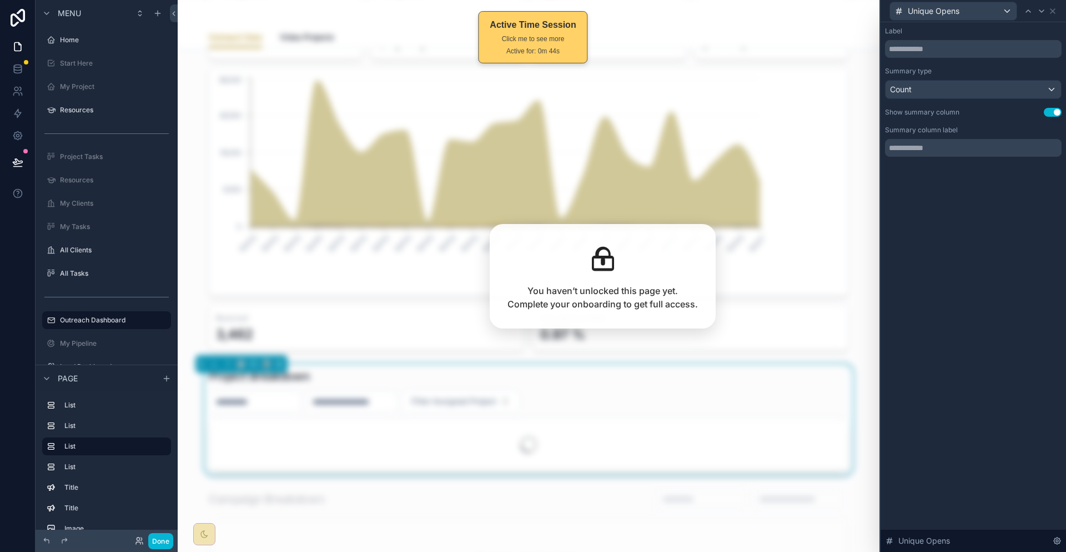
click at [978, 88] on div "Label Summary type Count Show summary column Use setting Summary column label" at bounding box center [973, 92] width 177 height 130
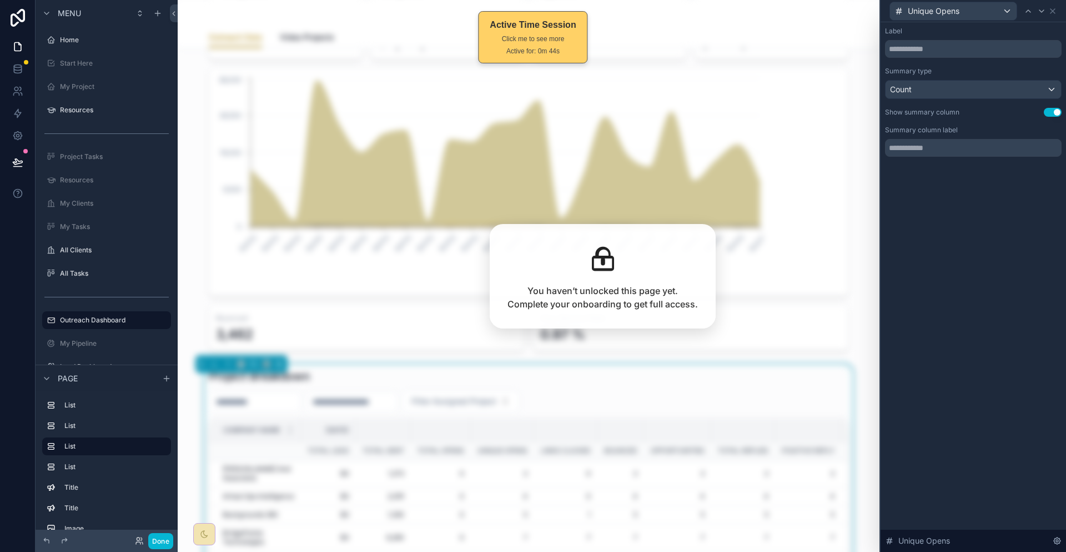
click at [966, 87] on div "Label Summary type Count Show summary column Use setting Summary column label" at bounding box center [973, 92] width 177 height 130
drag, startPoint x: 945, startPoint y: 60, endPoint x: 951, endPoint y: 74, distance: 15.0
click at [932, 67] on label "Summary type" at bounding box center [908, 71] width 47 height 9
click at [951, 81] on div "Count" at bounding box center [974, 90] width 176 height 18
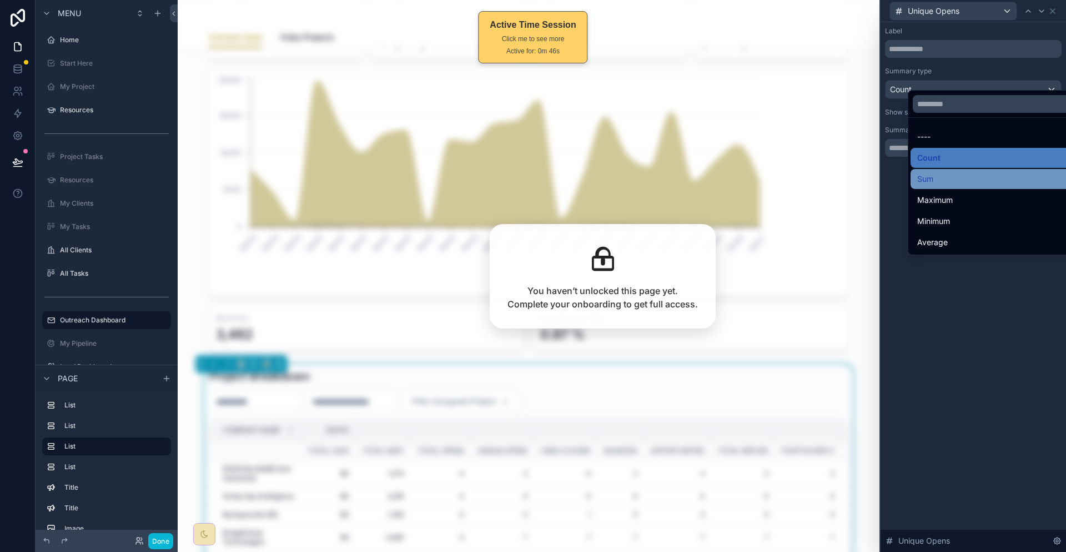
click at [922, 169] on div "Sum" at bounding box center [998, 179] width 174 height 20
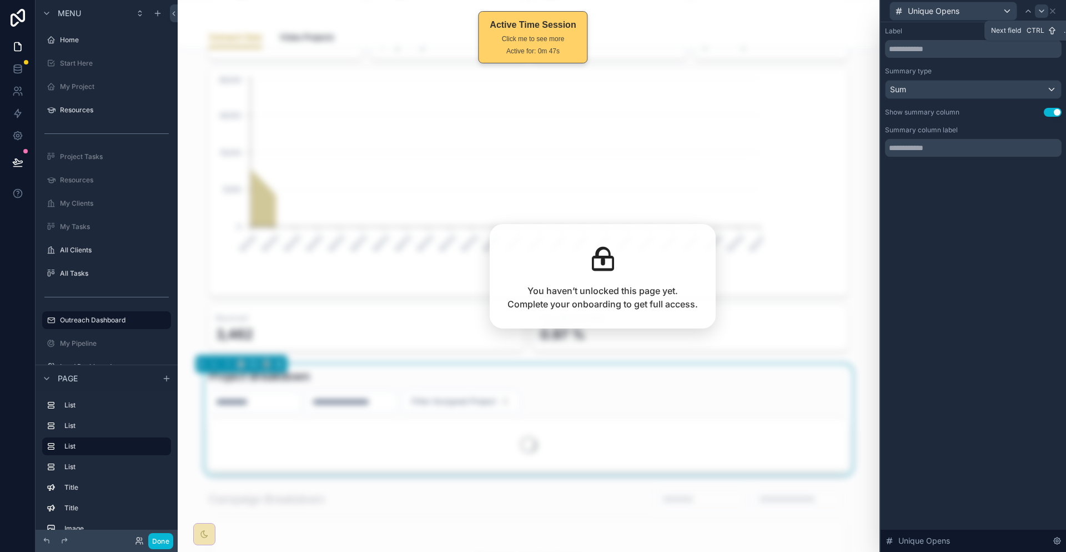
click at [1041, 9] on icon at bounding box center [1042, 11] width 9 height 9
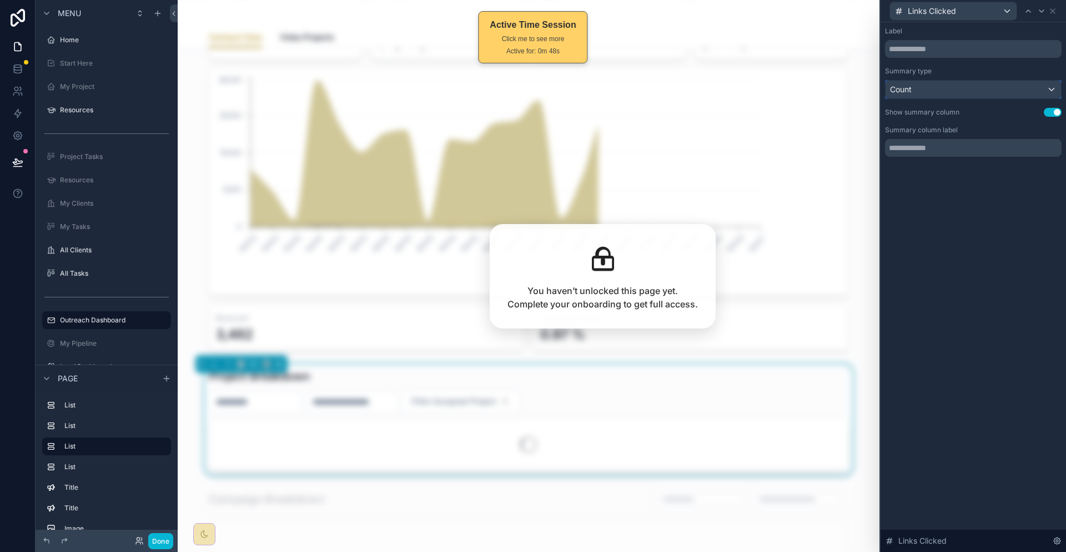
click at [976, 82] on div "Count" at bounding box center [974, 90] width 176 height 18
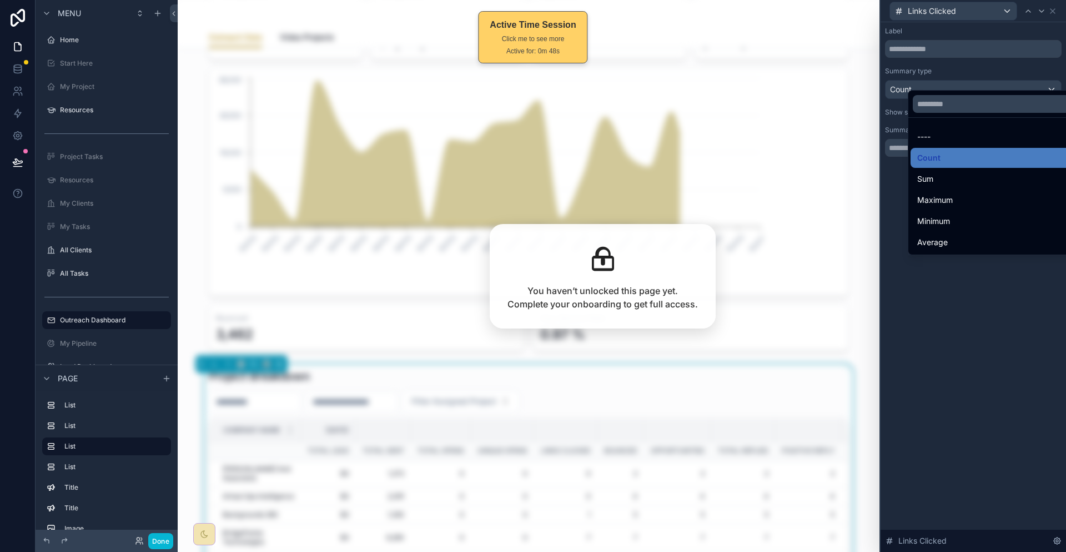
click at [961, 88] on div "---- Count Sum Maximum Minimum Average" at bounding box center [984, 171] width 153 height 167
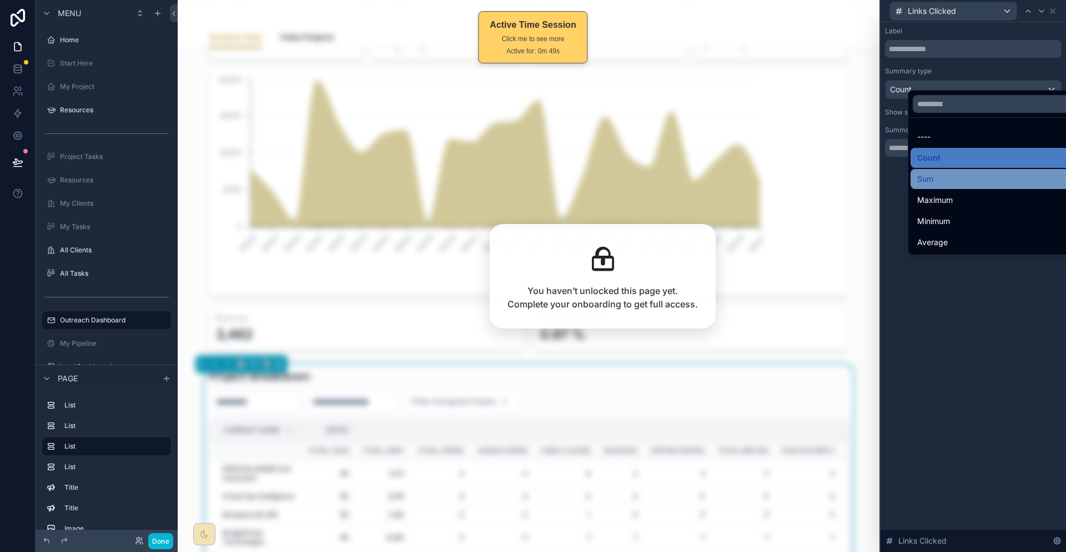
click at [936, 173] on div "Sum" at bounding box center [998, 178] width 161 height 13
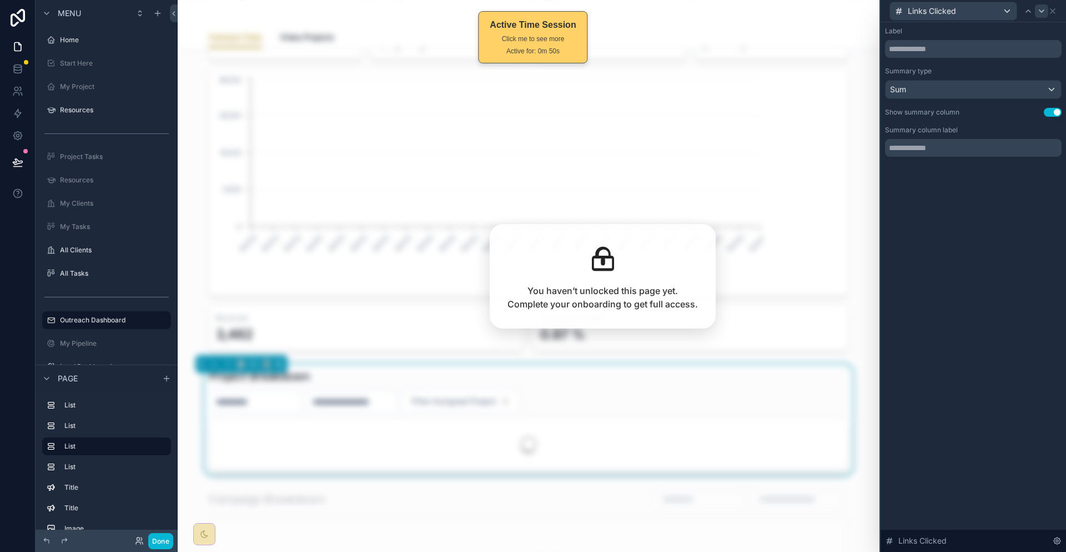
click at [1044, 15] on div at bounding box center [1041, 10] width 13 height 13
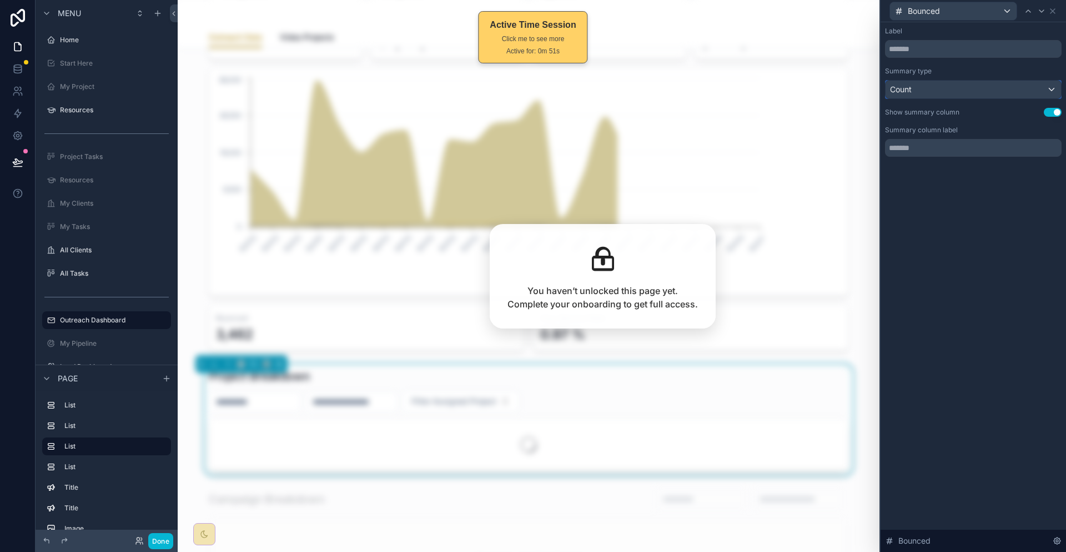
click at [966, 81] on div "Count" at bounding box center [974, 90] width 176 height 18
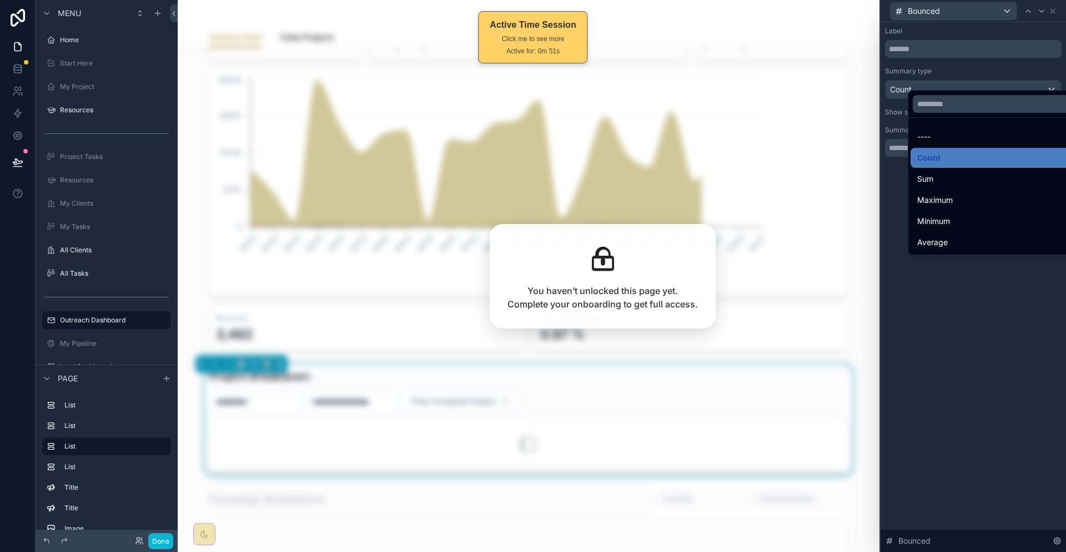
click at [966, 78] on div at bounding box center [974, 276] width 186 height 552
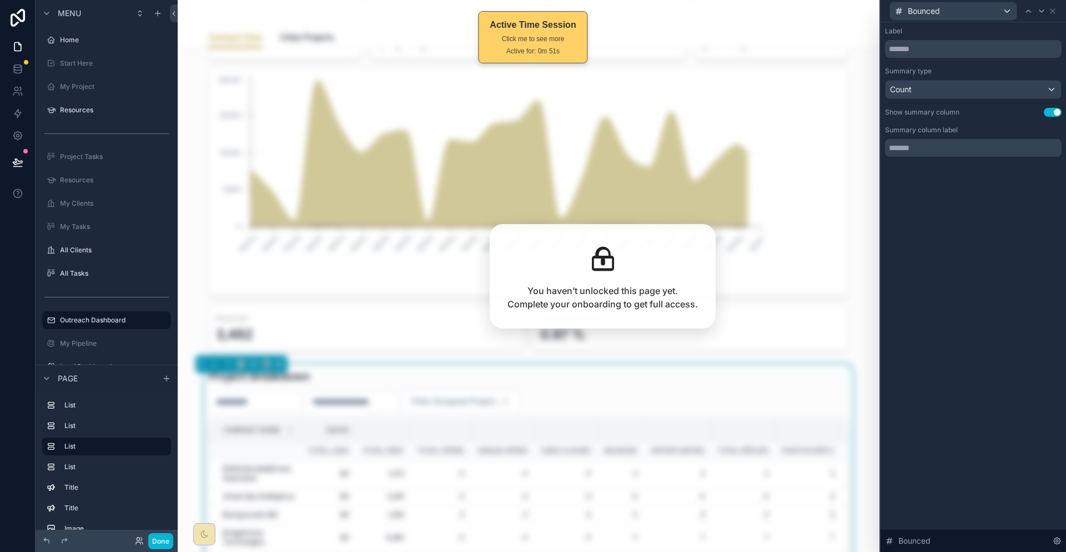
click at [960, 68] on div "Summary type Count" at bounding box center [973, 83] width 177 height 32
click at [975, 81] on div "Count" at bounding box center [974, 90] width 176 height 18
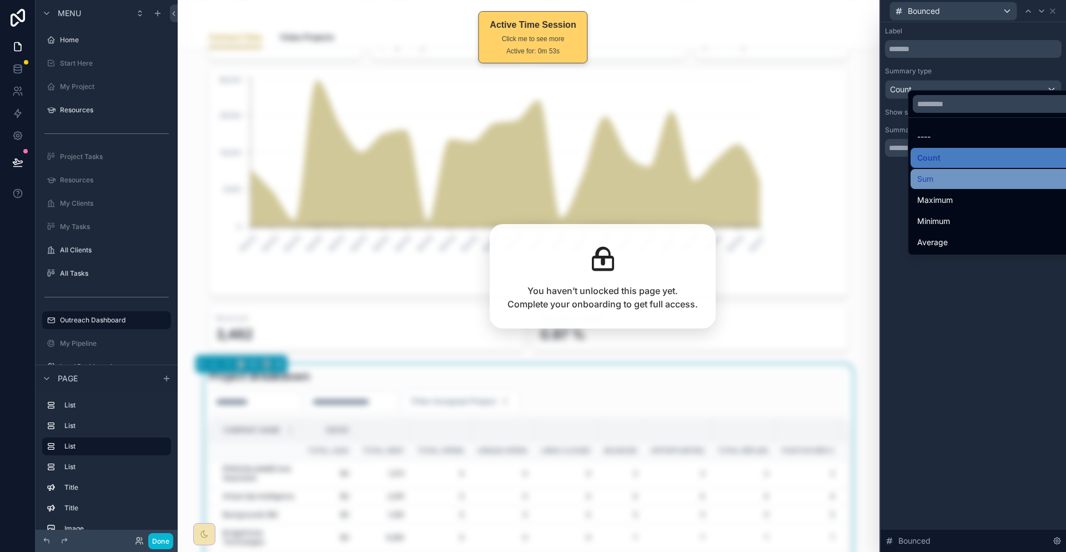
click at [951, 172] on div "Sum" at bounding box center [998, 178] width 161 height 13
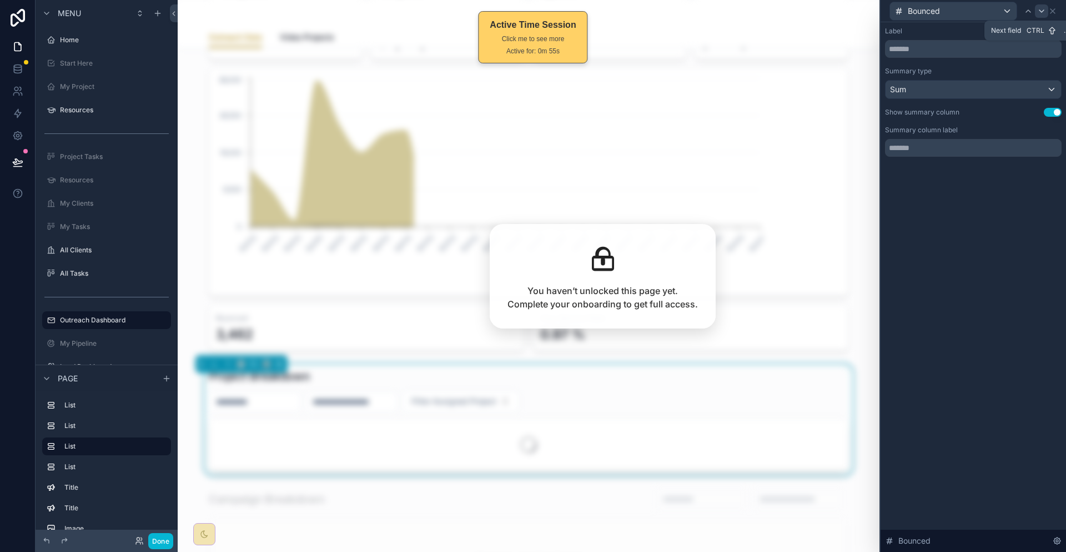
click at [1044, 11] on icon at bounding box center [1042, 11] width 9 height 9
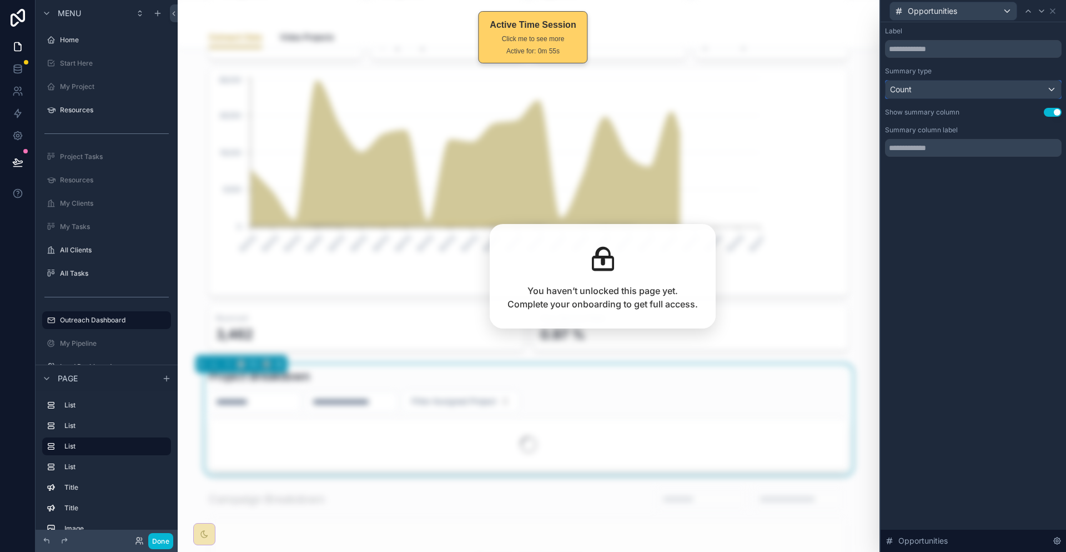
click at [986, 81] on div "Count" at bounding box center [974, 90] width 176 height 18
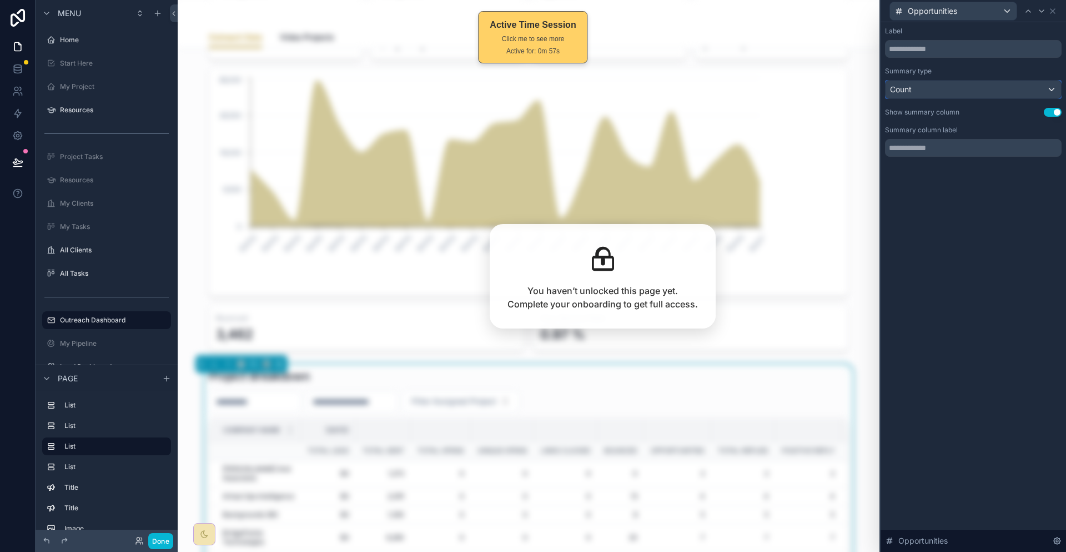
click at [963, 81] on div "Count" at bounding box center [974, 90] width 176 height 18
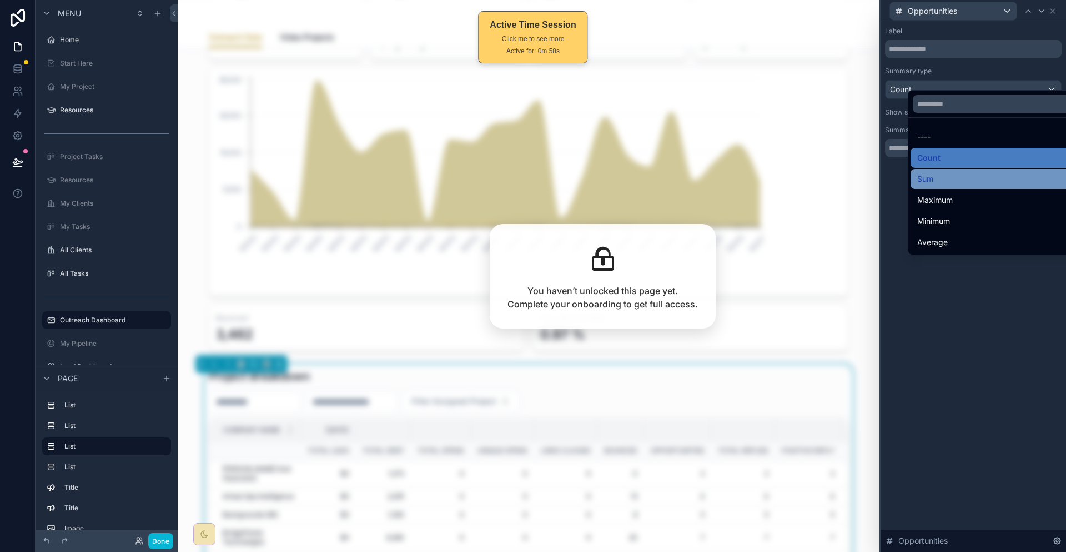
click at [951, 172] on div "Sum" at bounding box center [998, 178] width 161 height 13
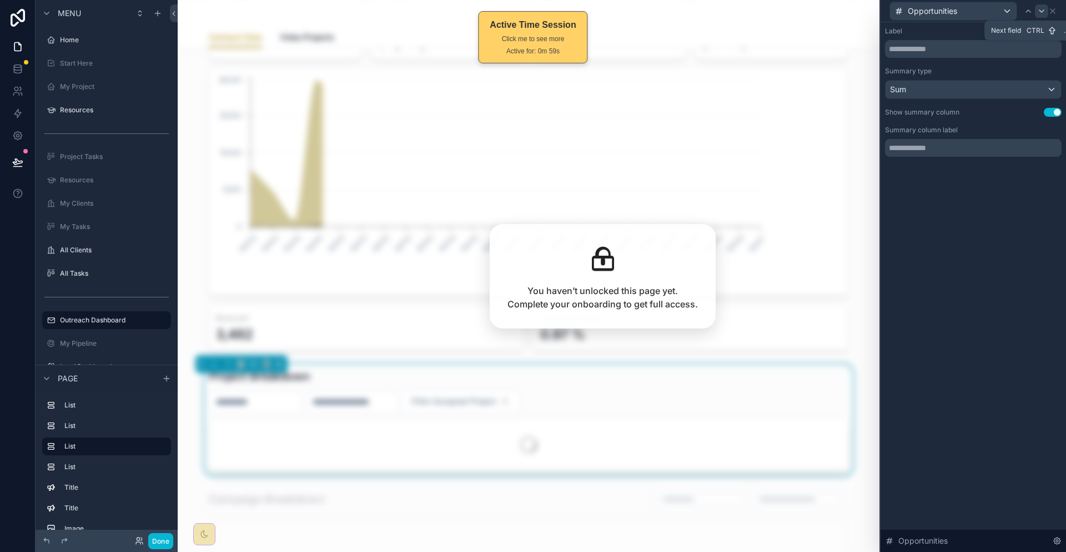
click at [1044, 8] on icon at bounding box center [1042, 11] width 9 height 9
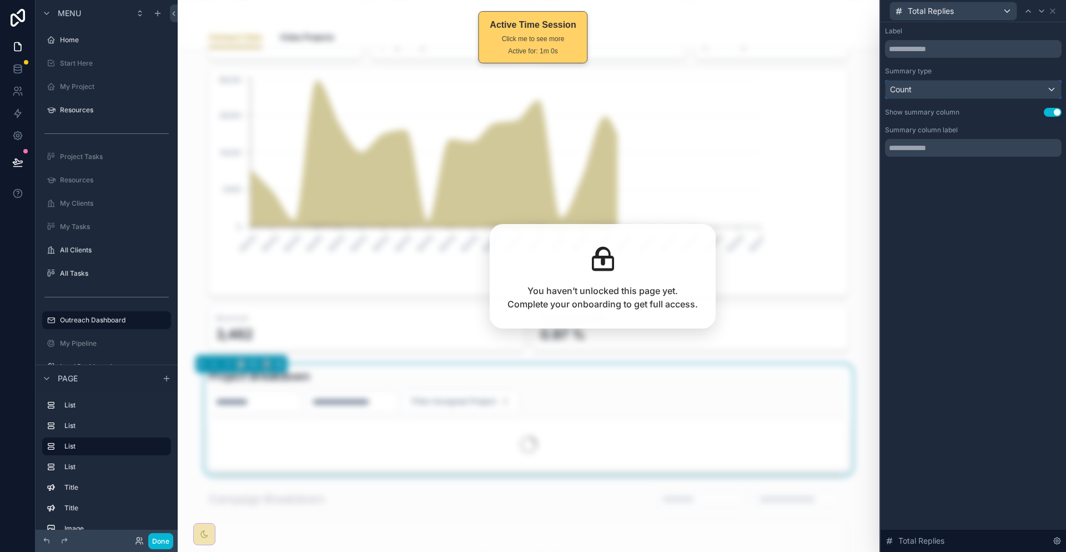
click at [967, 81] on div "Count" at bounding box center [974, 90] width 176 height 18
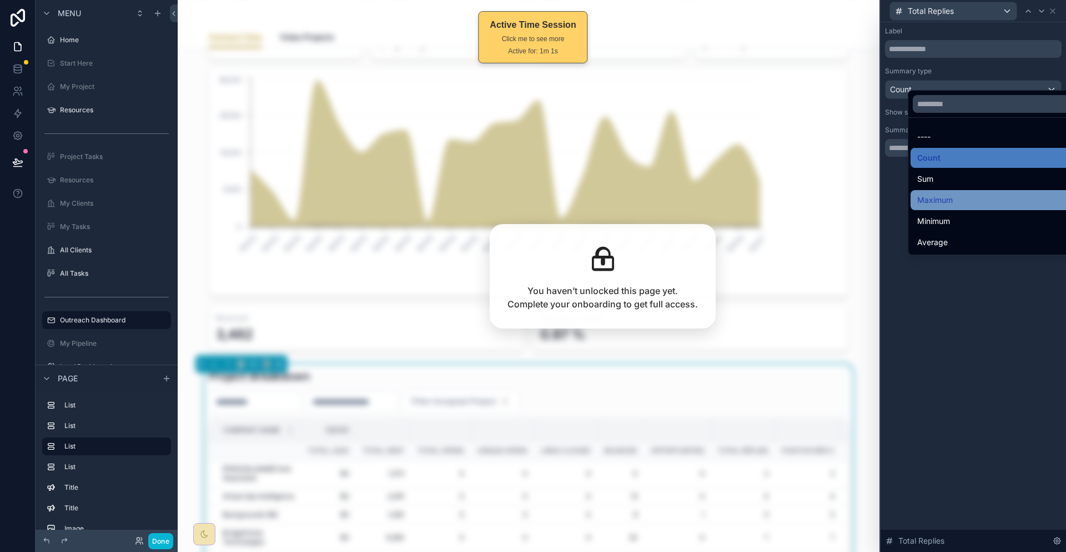
click at [931, 190] on div "Maximum" at bounding box center [998, 200] width 174 height 20
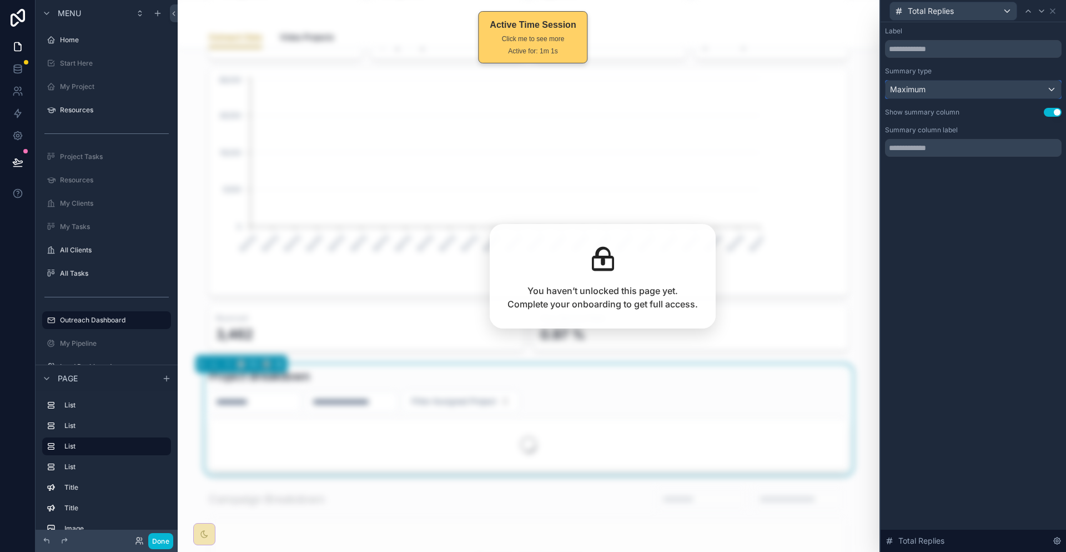
click at [955, 82] on div "Maximum" at bounding box center [974, 90] width 176 height 18
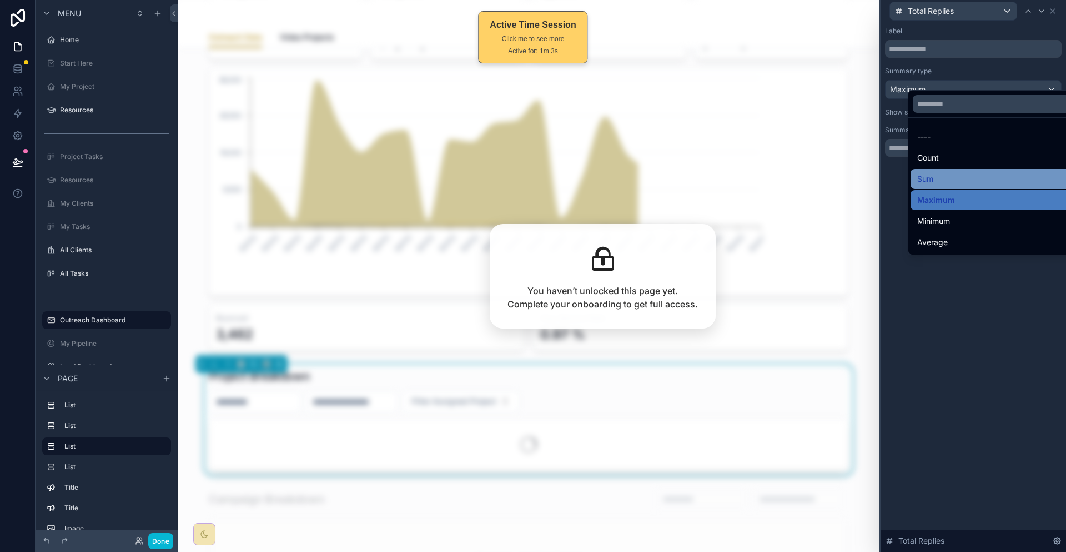
click at [925, 172] on span "Sum" at bounding box center [926, 178] width 16 height 13
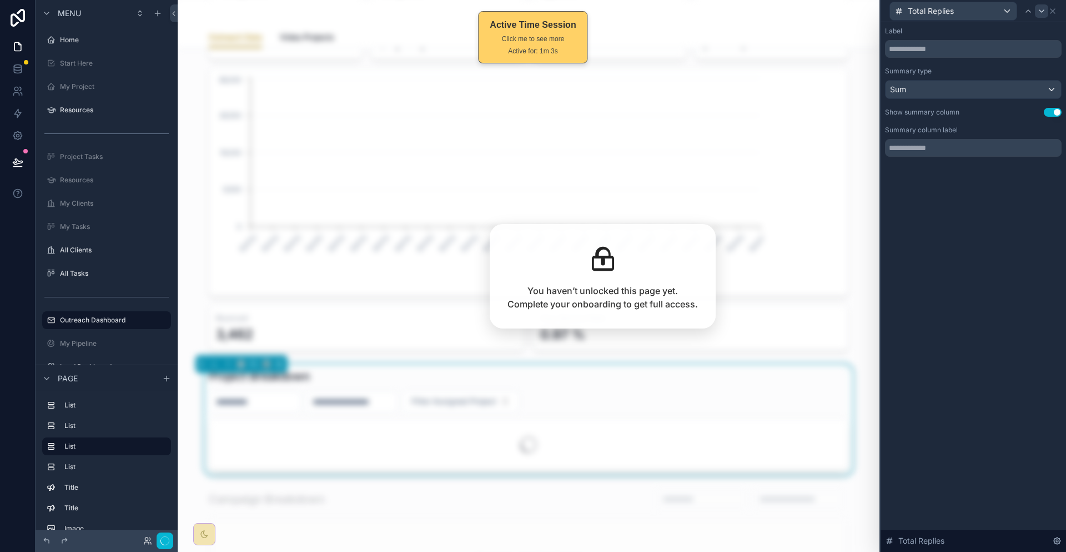
click at [1044, 10] on icon at bounding box center [1042, 11] width 4 height 2
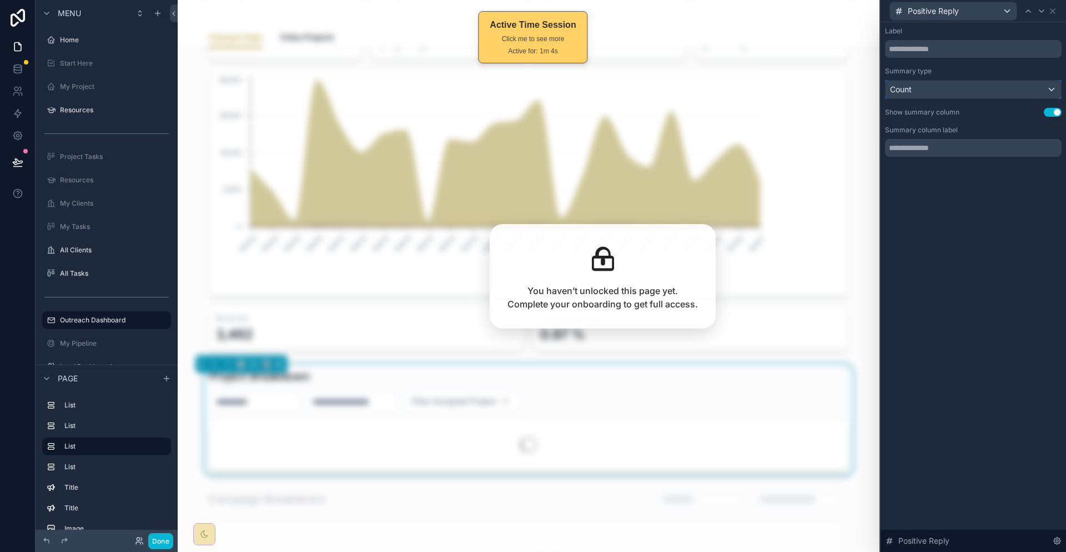
click at [973, 81] on div "Count" at bounding box center [974, 90] width 176 height 18
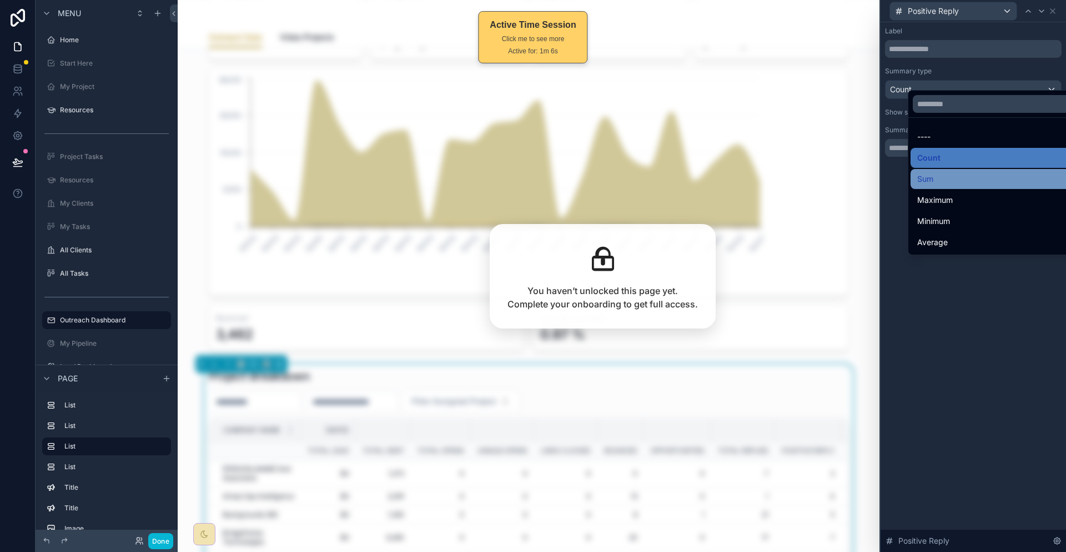
click at [930, 172] on span "Sum" at bounding box center [926, 178] width 16 height 13
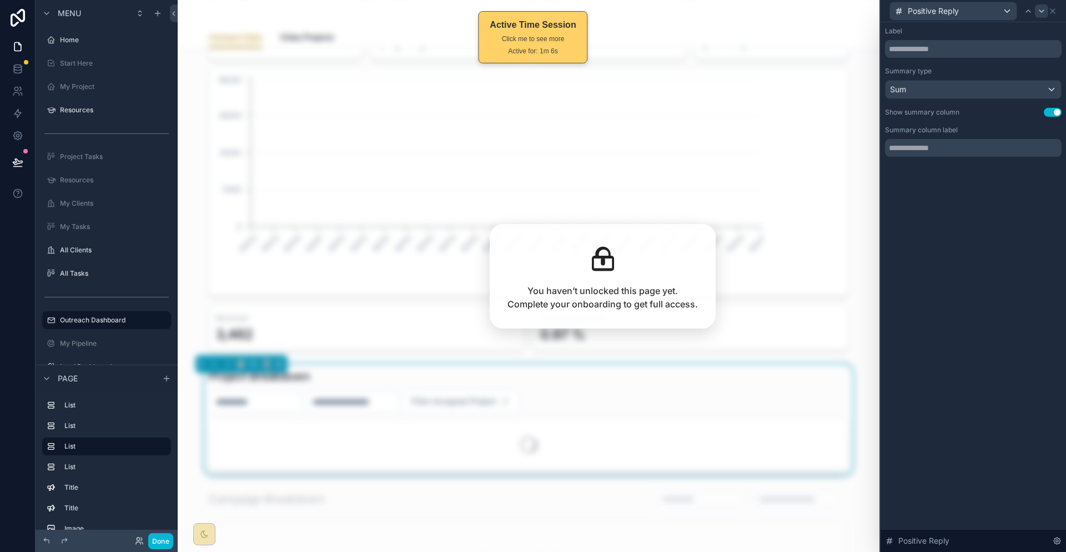
click at [1041, 10] on icon at bounding box center [1042, 11] width 9 height 9
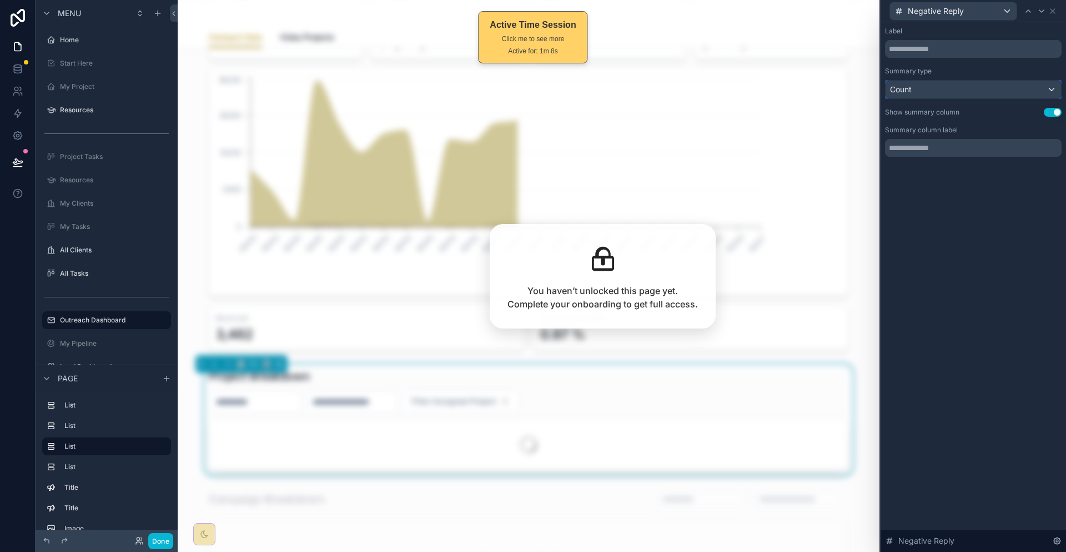
click at [971, 85] on div "Count" at bounding box center [974, 90] width 176 height 18
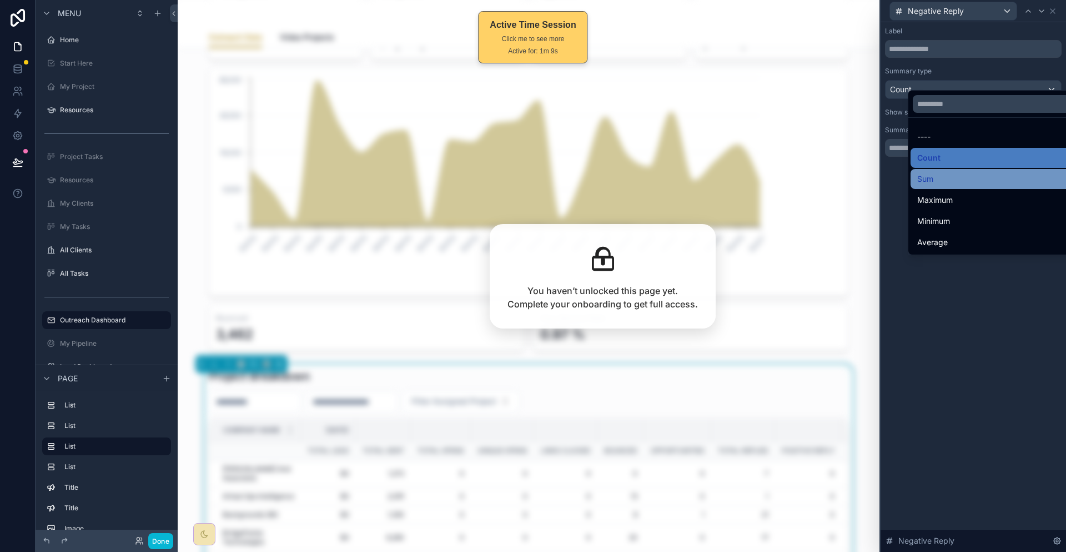
click at [931, 172] on div "Sum" at bounding box center [998, 178] width 161 height 13
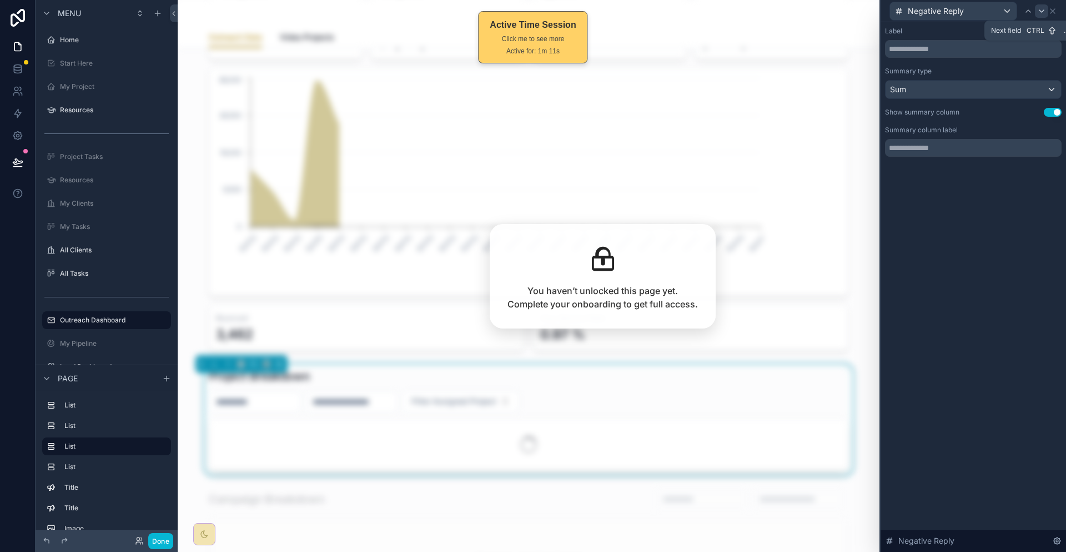
click at [1043, 7] on icon at bounding box center [1042, 11] width 9 height 9
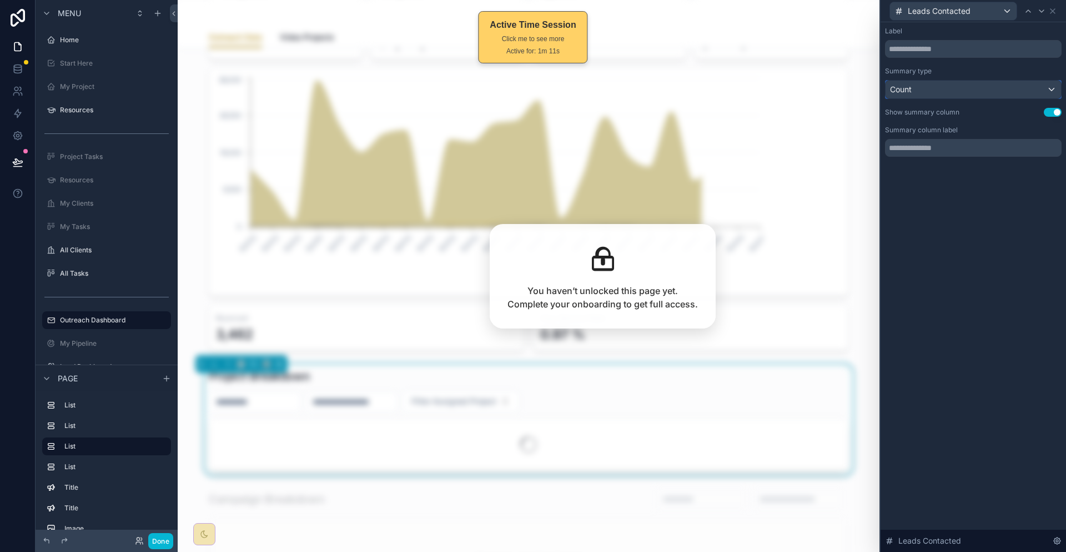
click at [986, 81] on div "Count" at bounding box center [974, 90] width 176 height 18
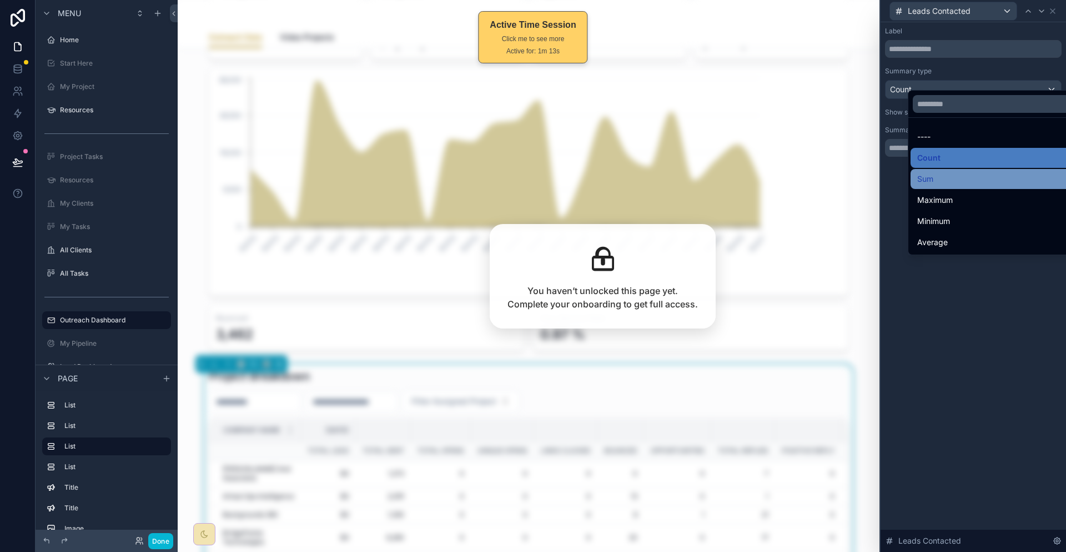
click at [934, 172] on div "Sum" at bounding box center [998, 178] width 161 height 13
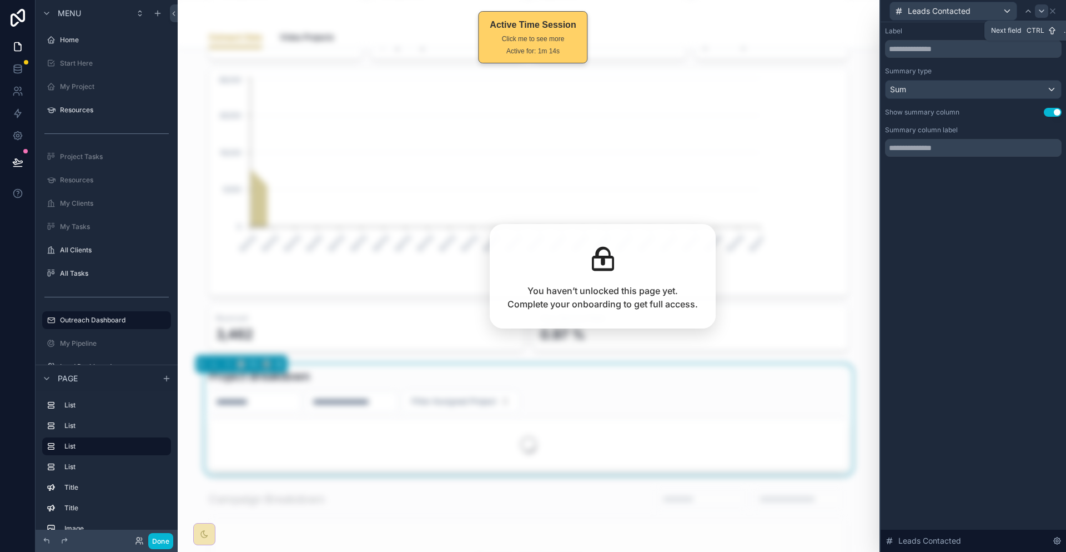
click at [1044, 8] on icon at bounding box center [1042, 11] width 9 height 9
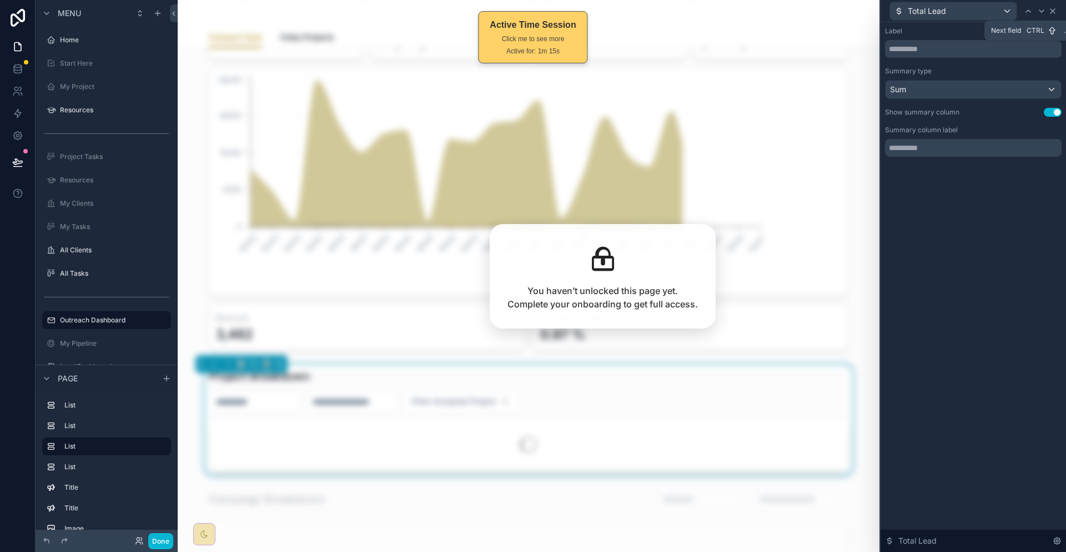
click at [1059, 8] on div "Total Lead" at bounding box center [973, 11] width 177 height 22
click at [1055, 8] on icon at bounding box center [1053, 11] width 9 height 9
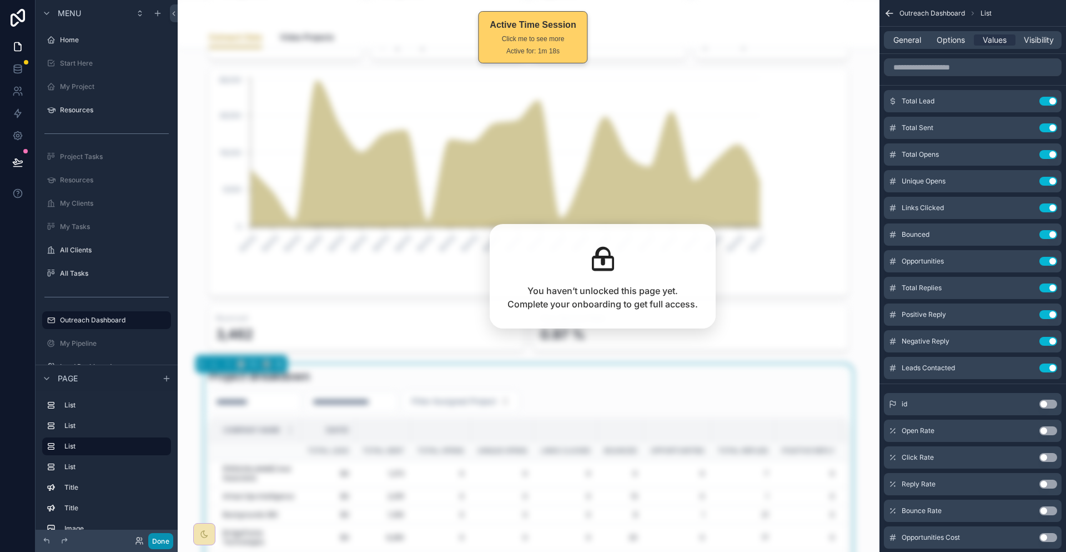
click at [148, 542] on button "Done" at bounding box center [160, 541] width 25 height 16
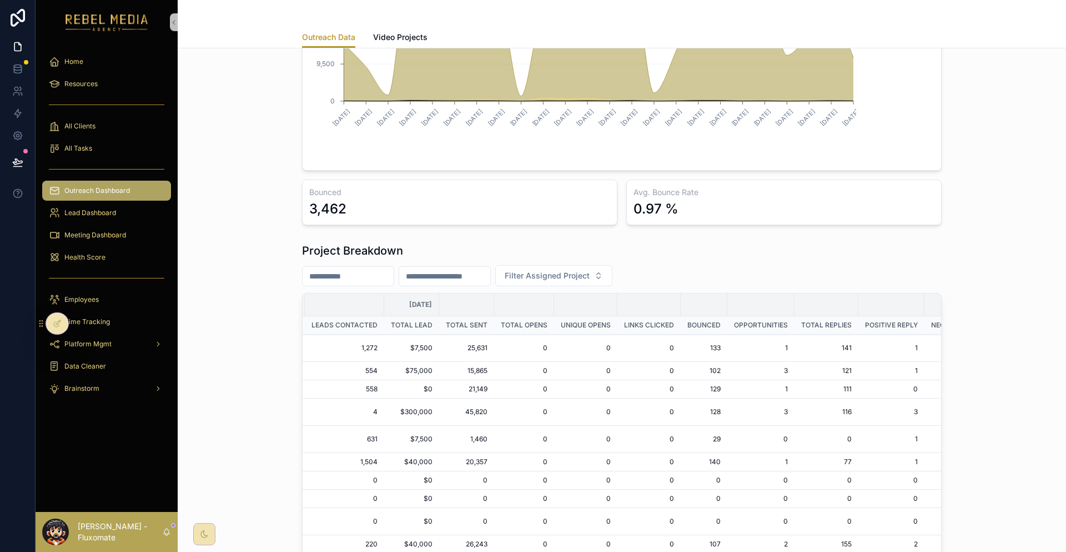
scroll to position [57, 0]
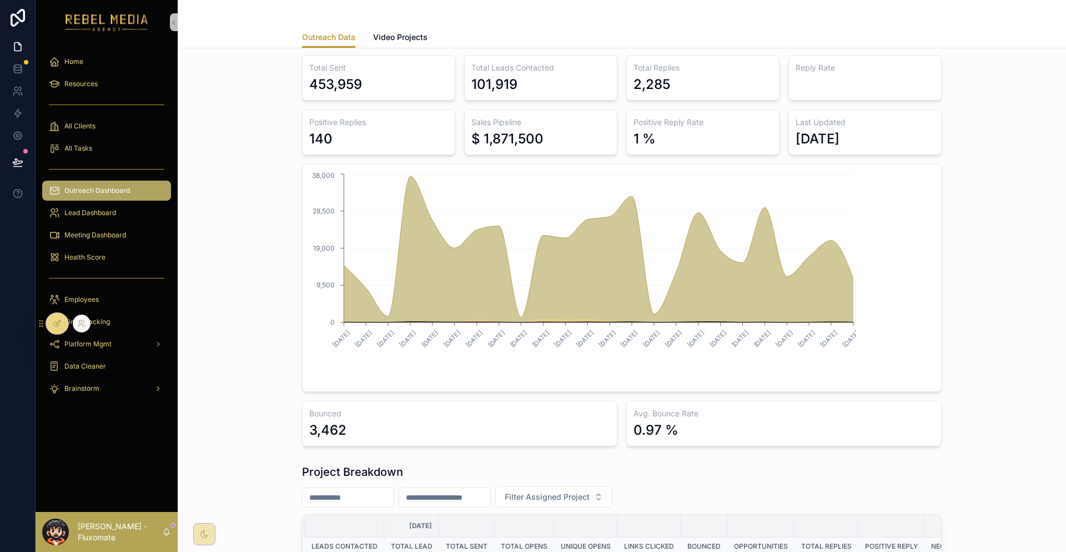
click at [62, 320] on div at bounding box center [57, 323] width 22 height 21
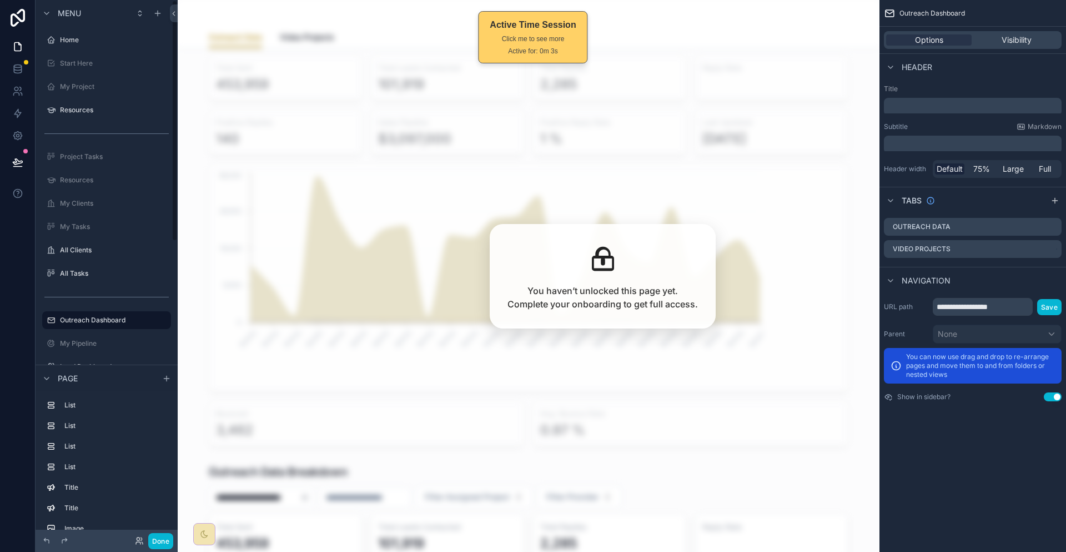
click at [56, 405] on div "List" at bounding box center [106, 405] width 129 height 18
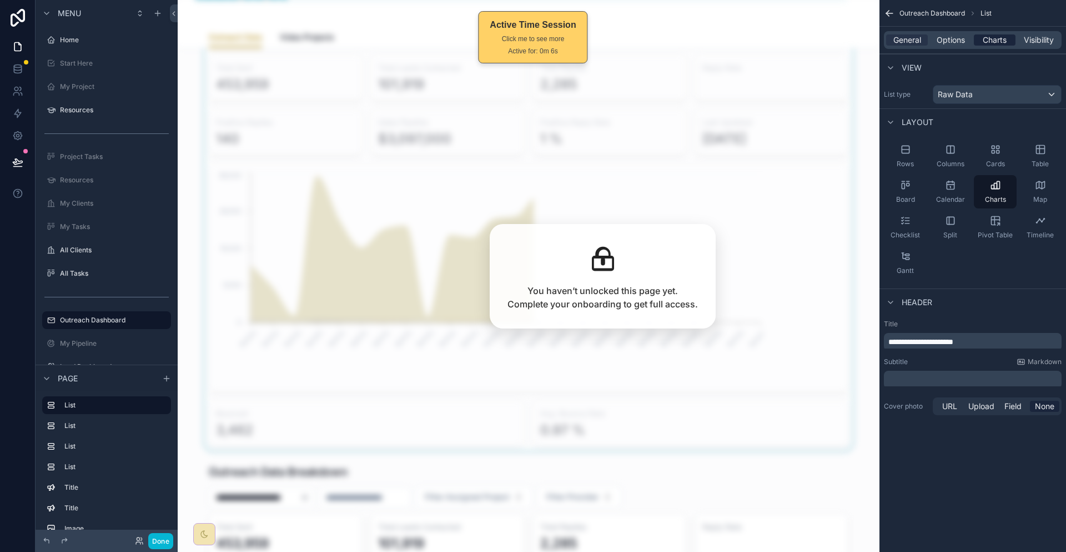
click at [1007, 38] on span "Charts" at bounding box center [995, 39] width 24 height 11
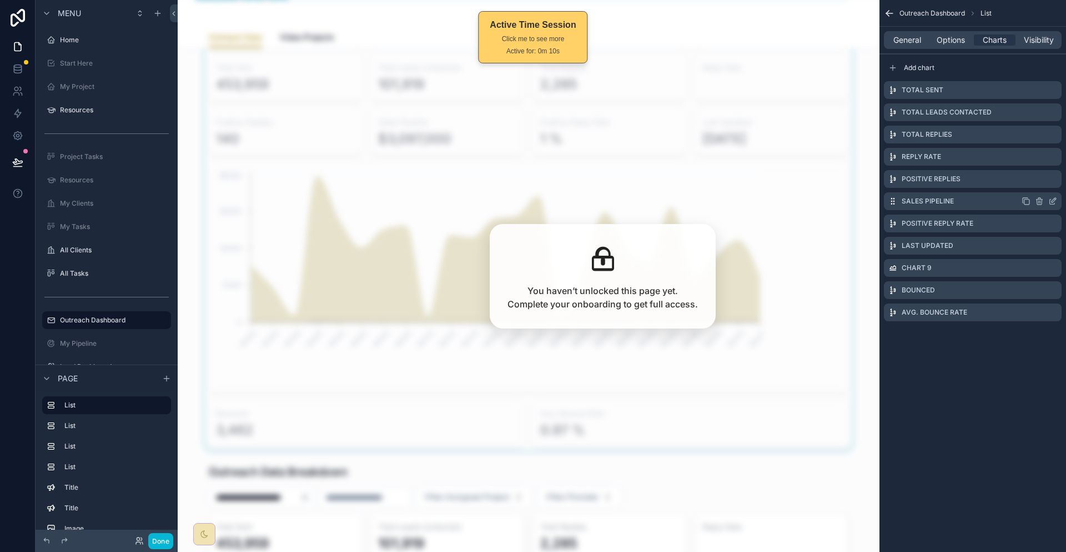
click at [1052, 199] on icon "scrollable content" at bounding box center [1052, 201] width 5 height 5
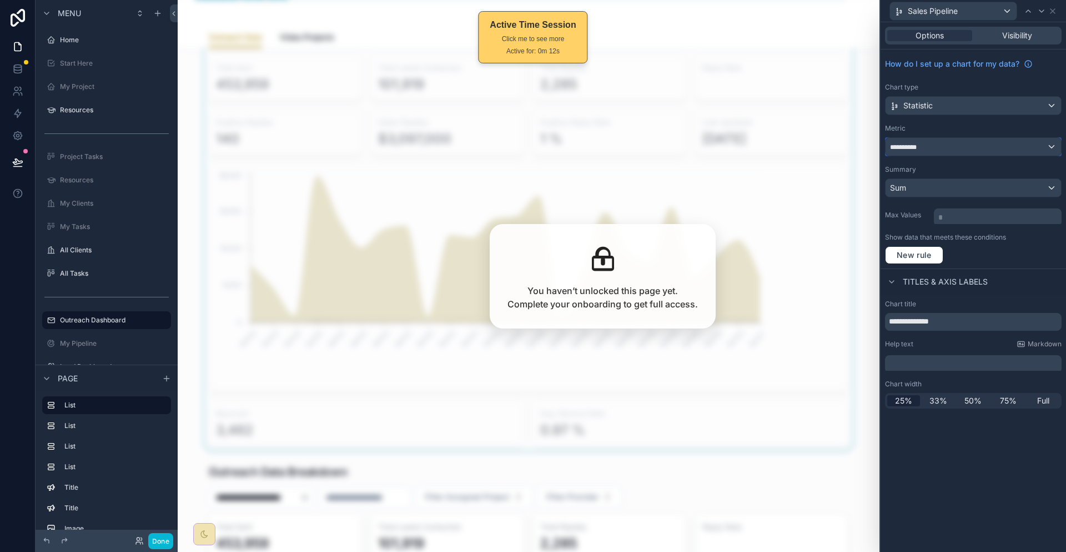
click at [975, 138] on div "**********" at bounding box center [974, 147] width 176 height 18
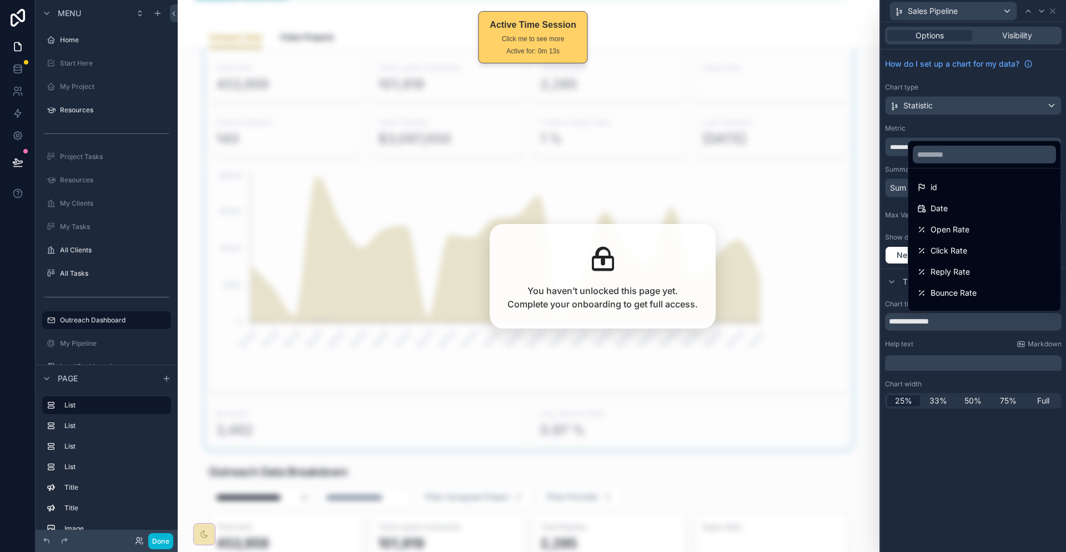
click at [964, 400] on div at bounding box center [974, 276] width 186 height 552
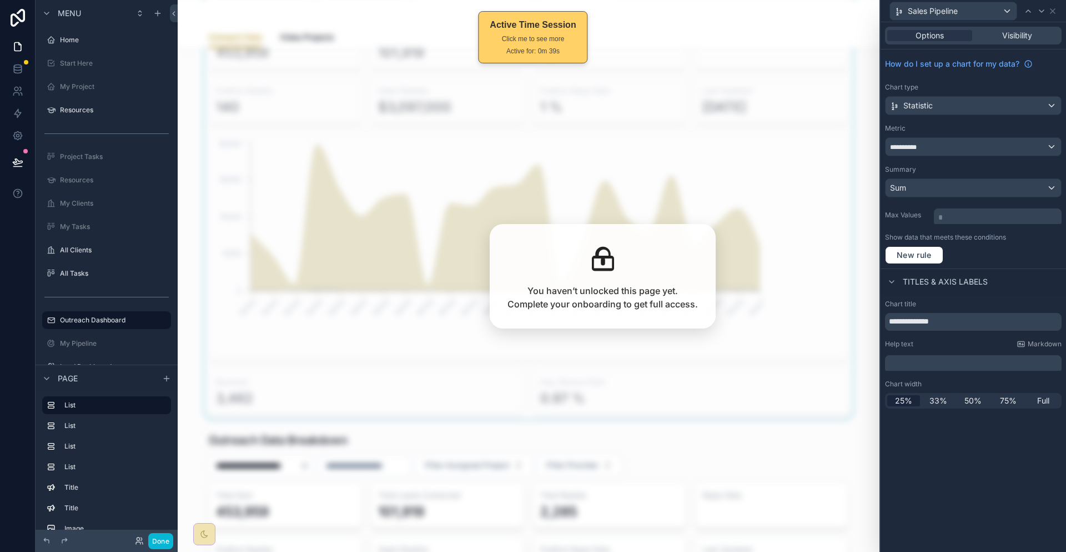
scroll to position [112, 0]
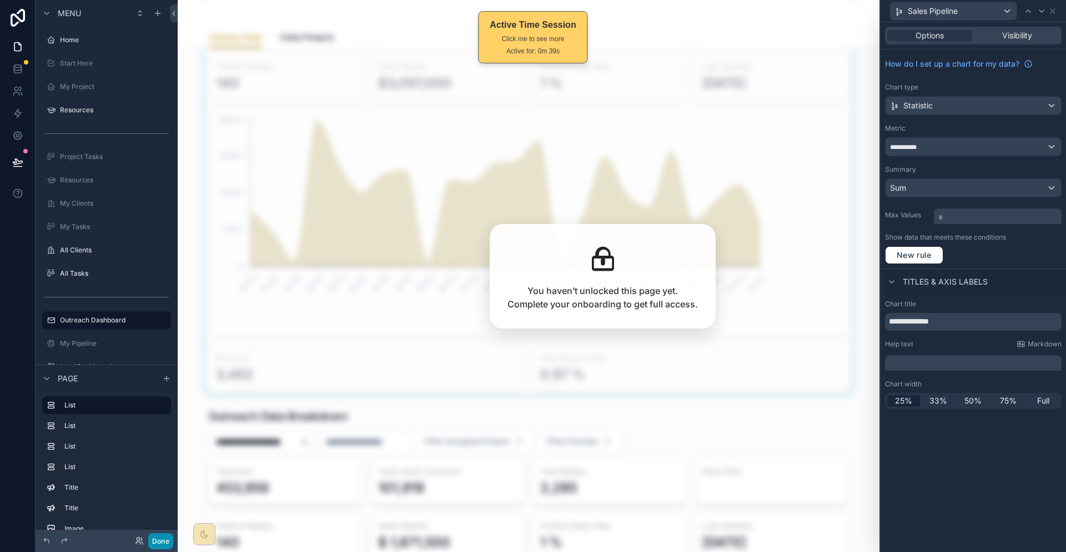
click at [148, 543] on button "Done" at bounding box center [160, 541] width 25 height 16
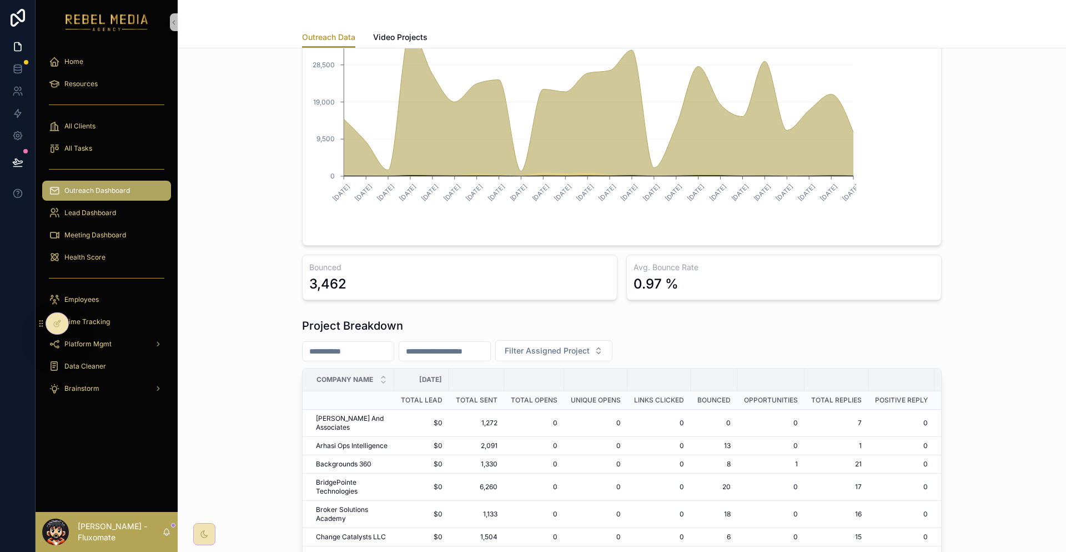
scroll to position [223, 0]
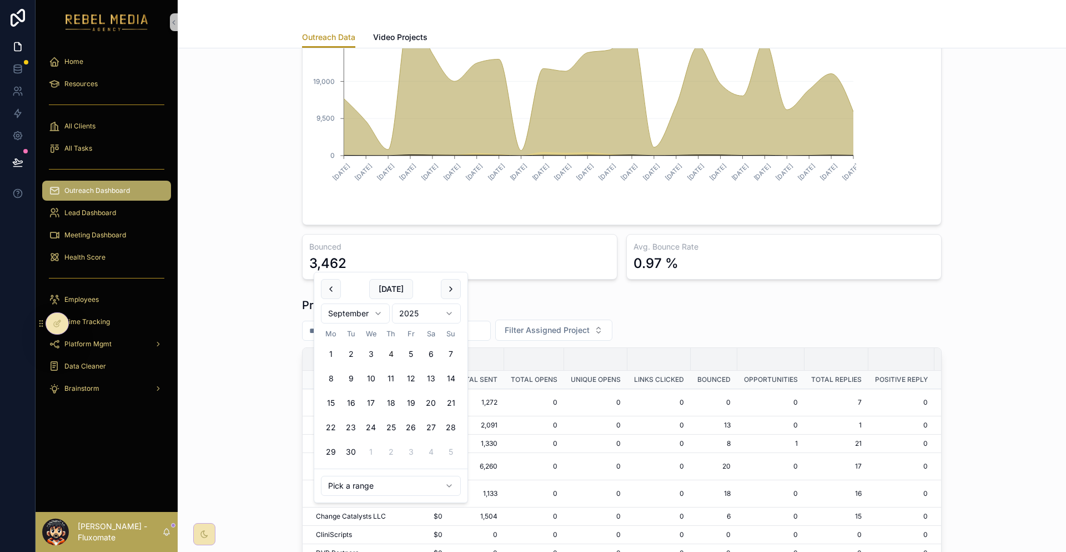
click at [387, 323] on input "text" at bounding box center [348, 331] width 91 height 16
click at [330, 289] on button at bounding box center [331, 289] width 20 height 20
click at [381, 368] on button "7" at bounding box center [391, 378] width 20 height 20
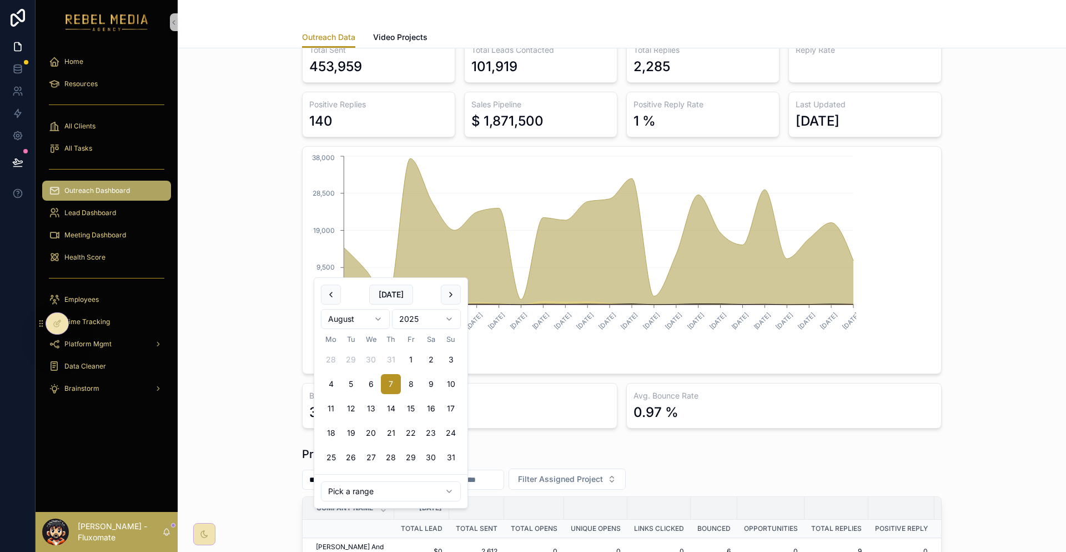
scroll to position [218, 0]
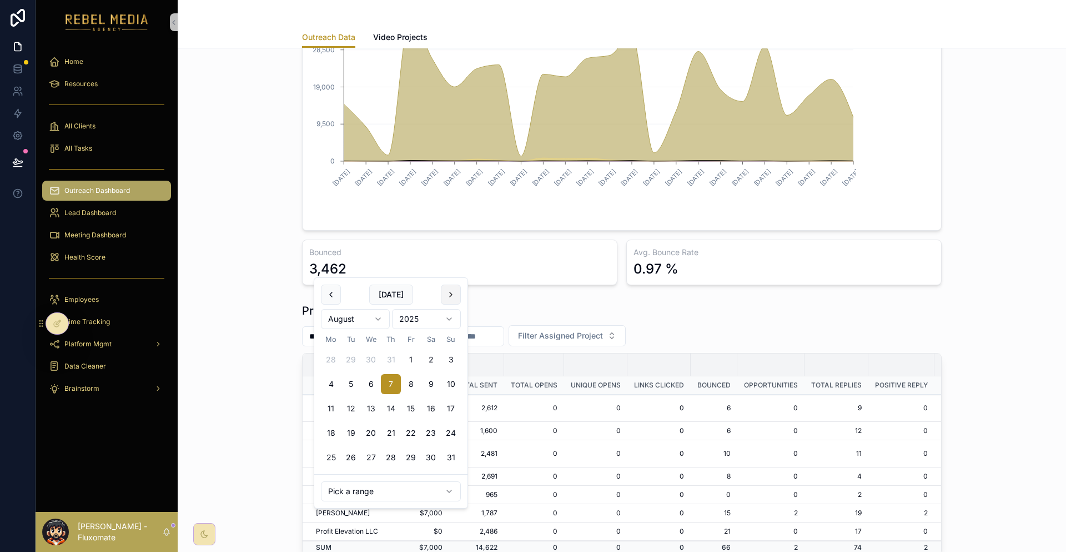
click at [441, 290] on button at bounding box center [451, 294] width 20 height 20
click at [381, 350] on button "4" at bounding box center [391, 359] width 20 height 20
type input "**********"
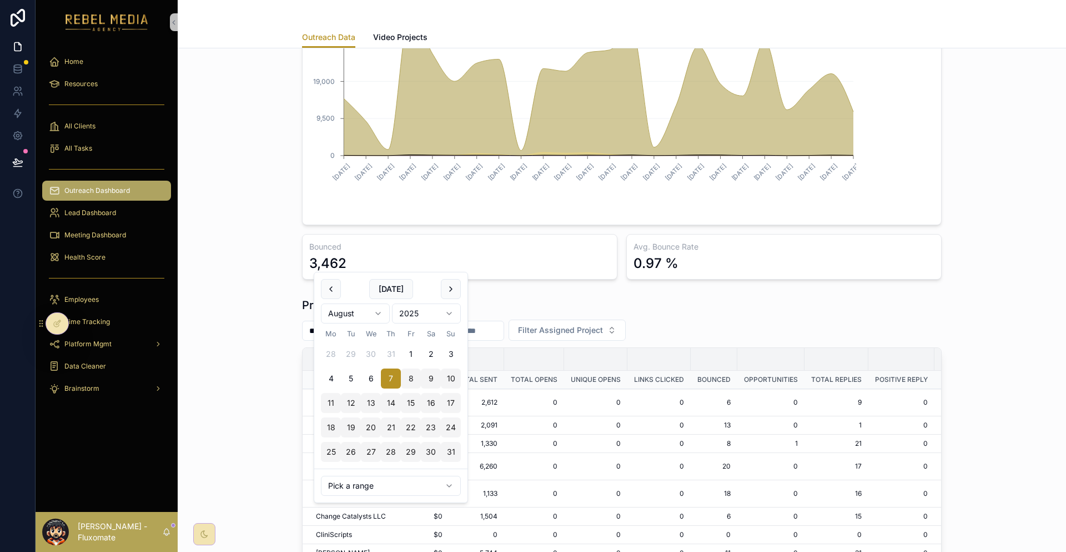
click at [943, 293] on div "**********" at bounding box center [622, 530] width 871 height 474
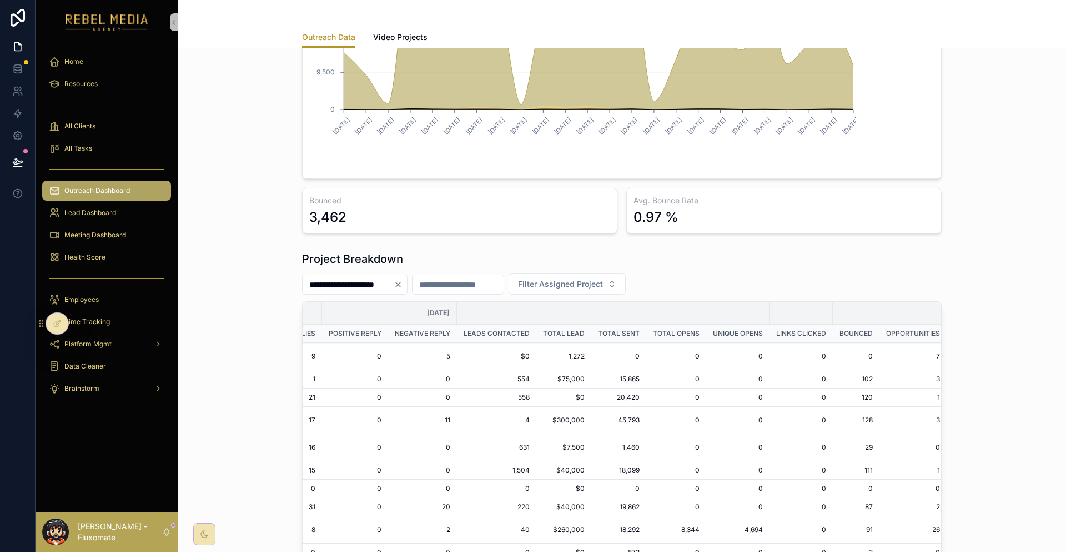
scroll to position [1, 0]
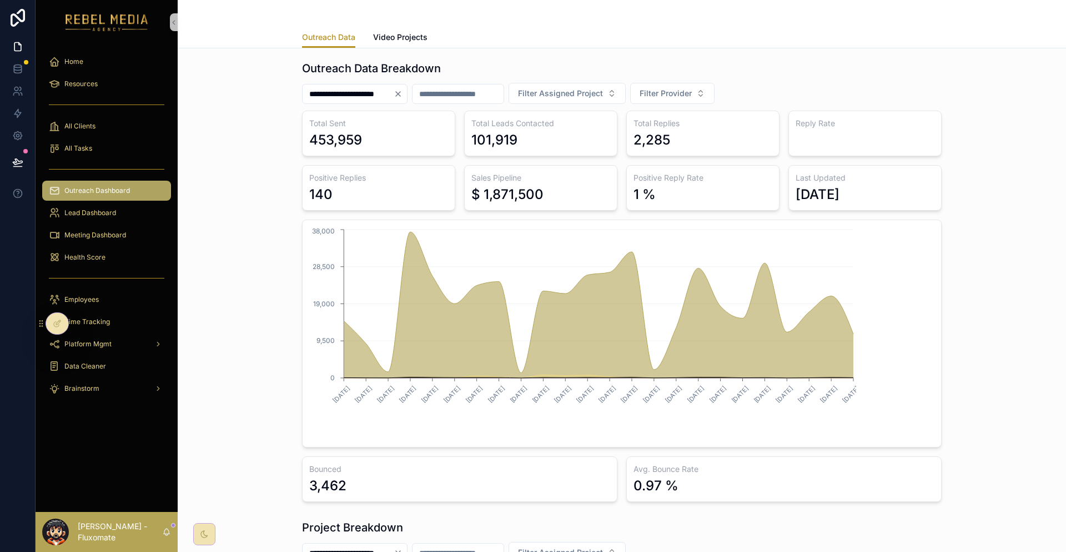
click at [524, 186] on div "$ 1,871,500" at bounding box center [508, 195] width 72 height 18
drag, startPoint x: 483, startPoint y: 176, endPoint x: 554, endPoint y: 166, distance: 71.2
click at [554, 186] on div "$ 1,871,500" at bounding box center [541, 195] width 139 height 18
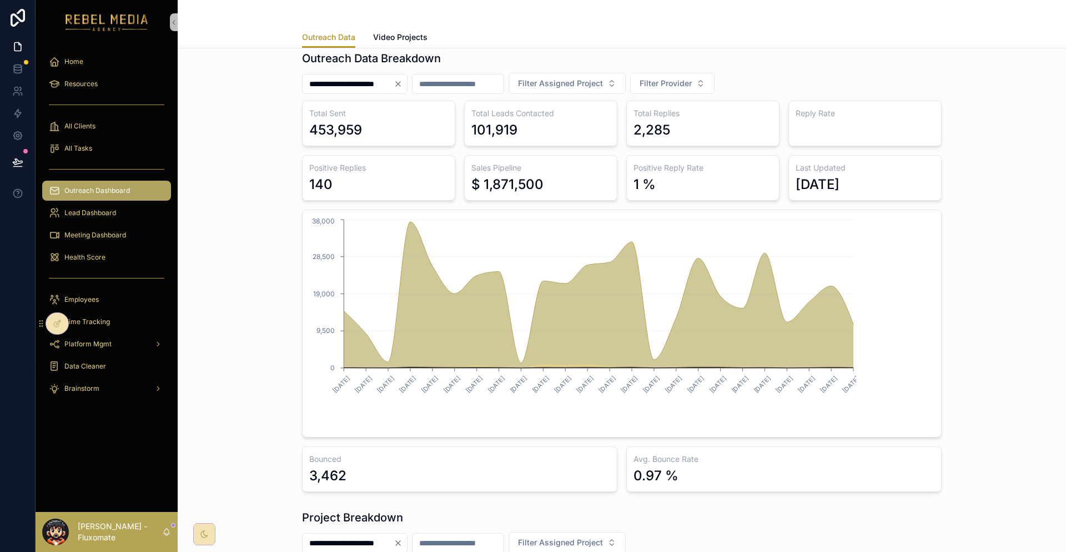
scroll to position [0, 0]
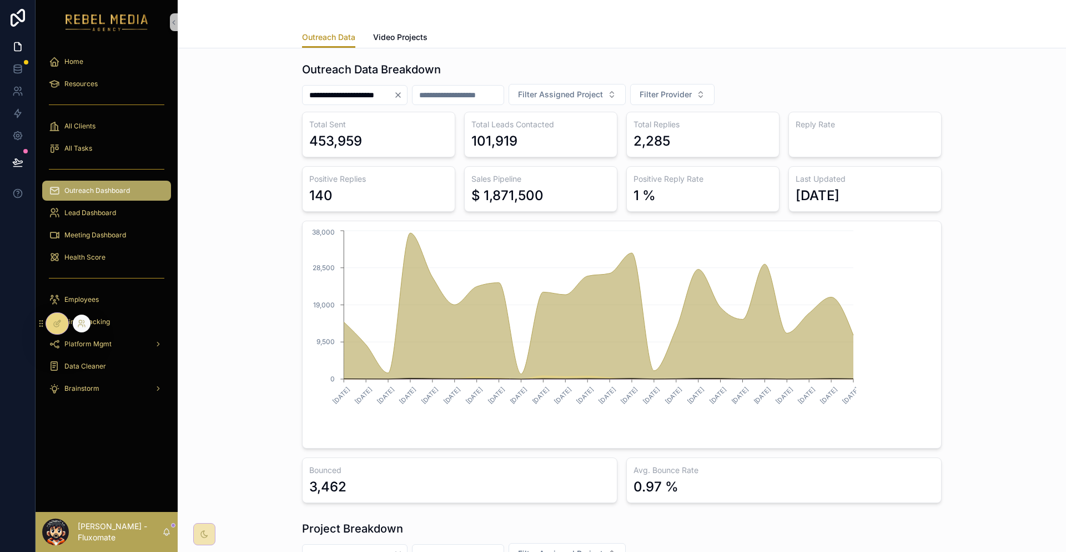
click at [56, 319] on icon at bounding box center [57, 323] width 9 height 9
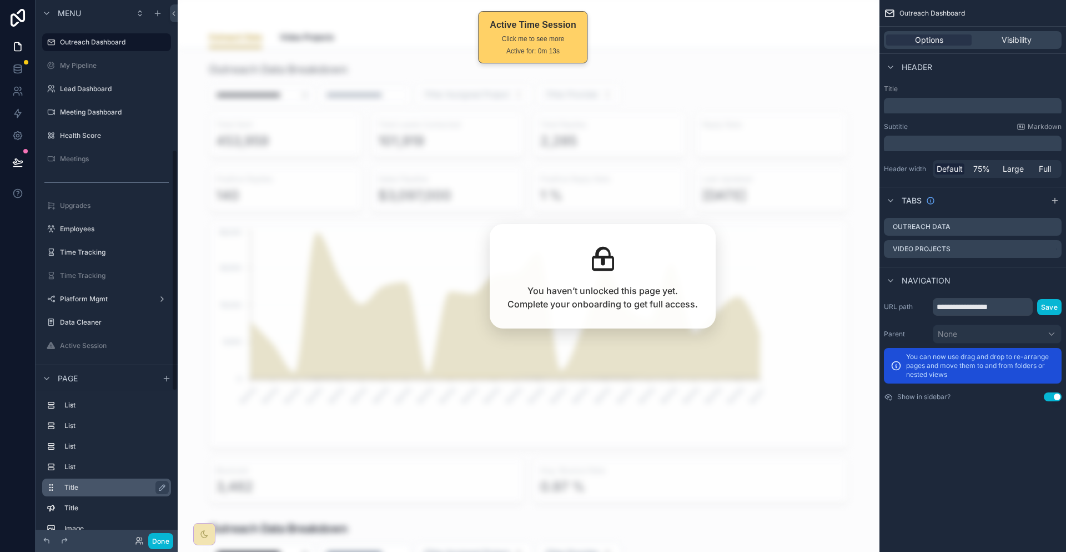
click at [68, 483] on div "Title" at bounding box center [115, 486] width 102 height 13
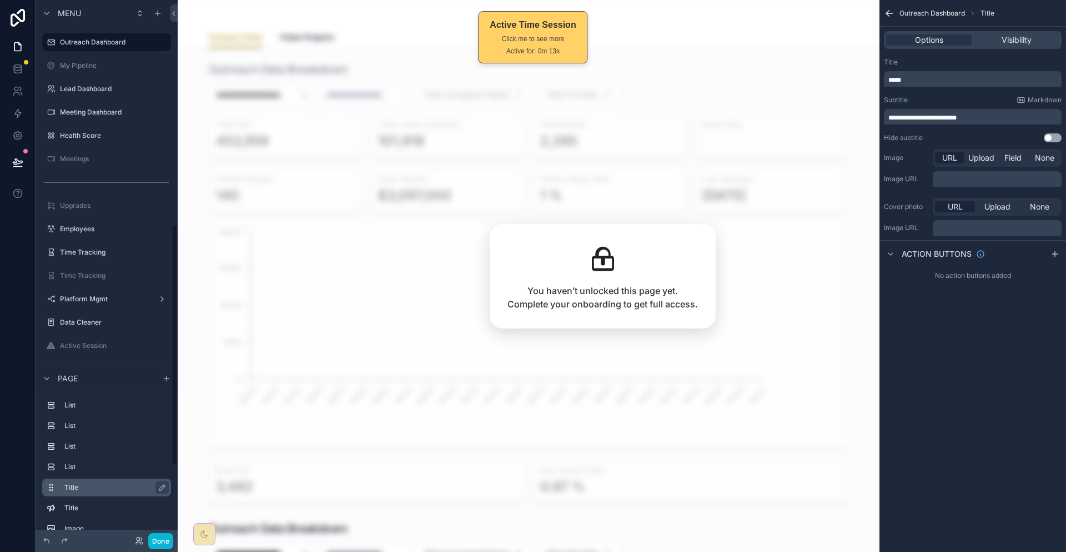
scroll to position [500, 0]
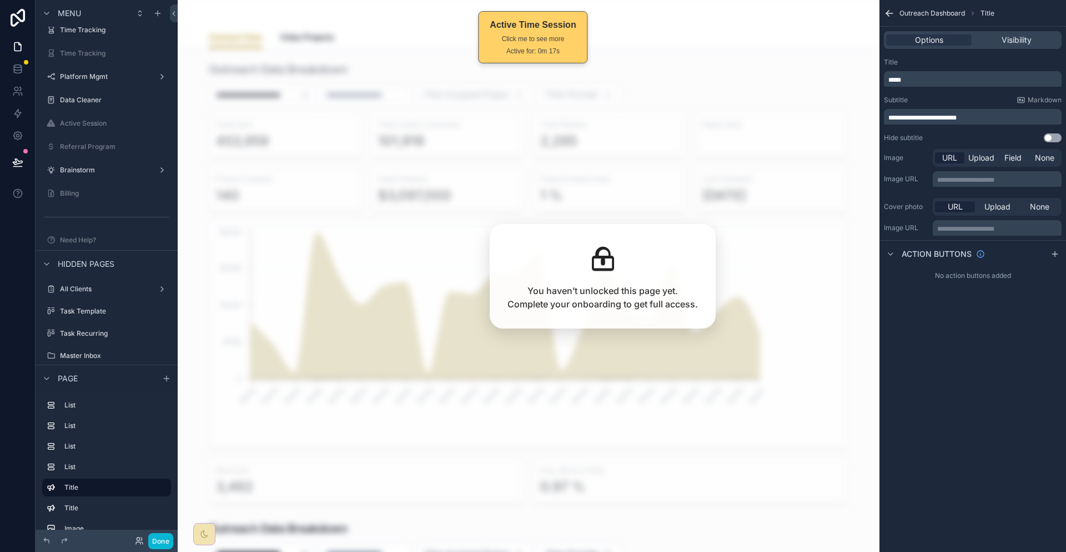
click at [1014, 113] on p "**********" at bounding box center [974, 117] width 171 height 9
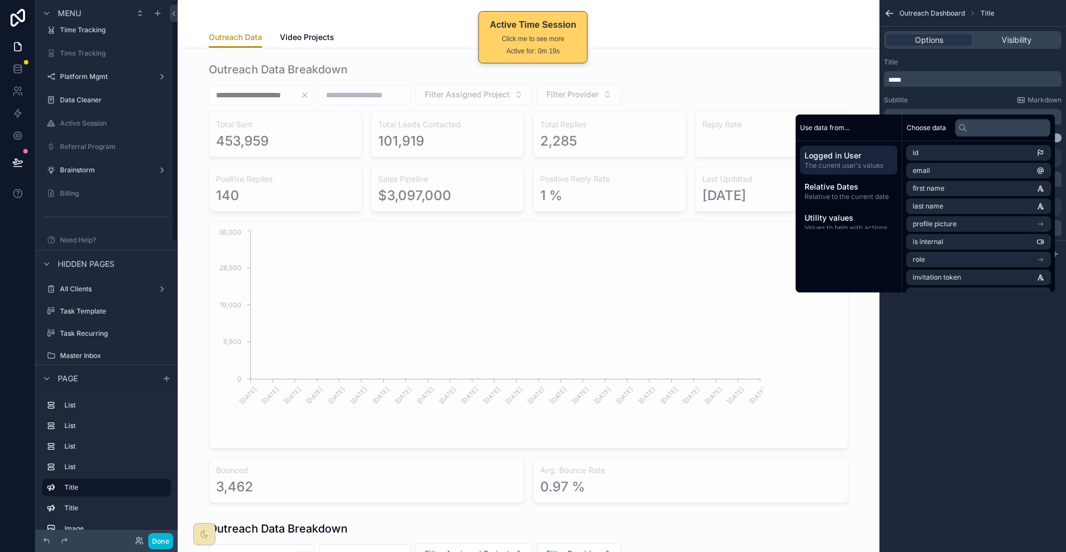
scroll to position [0, 0]
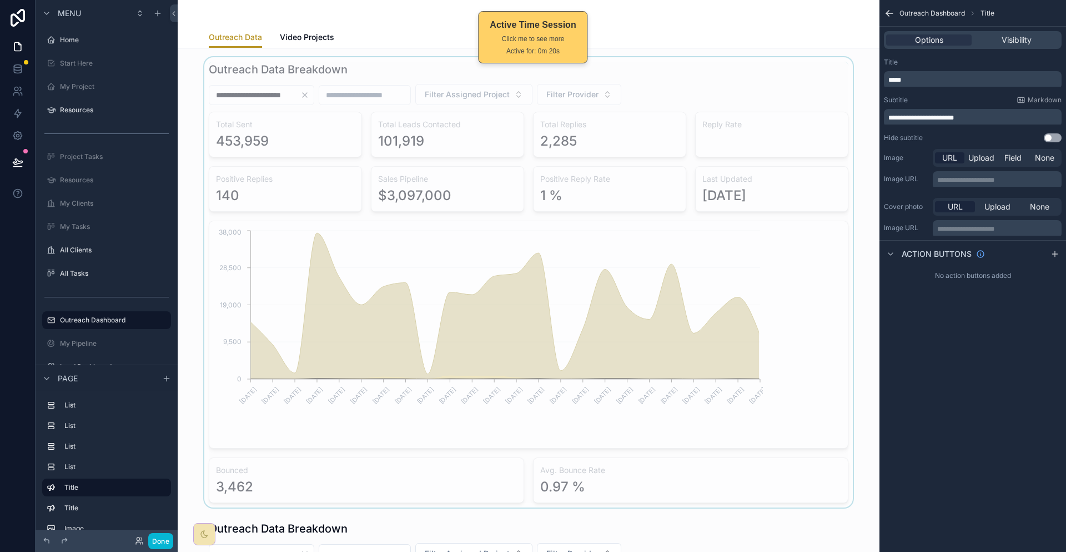
click at [691, 235] on div at bounding box center [529, 282] width 684 height 450
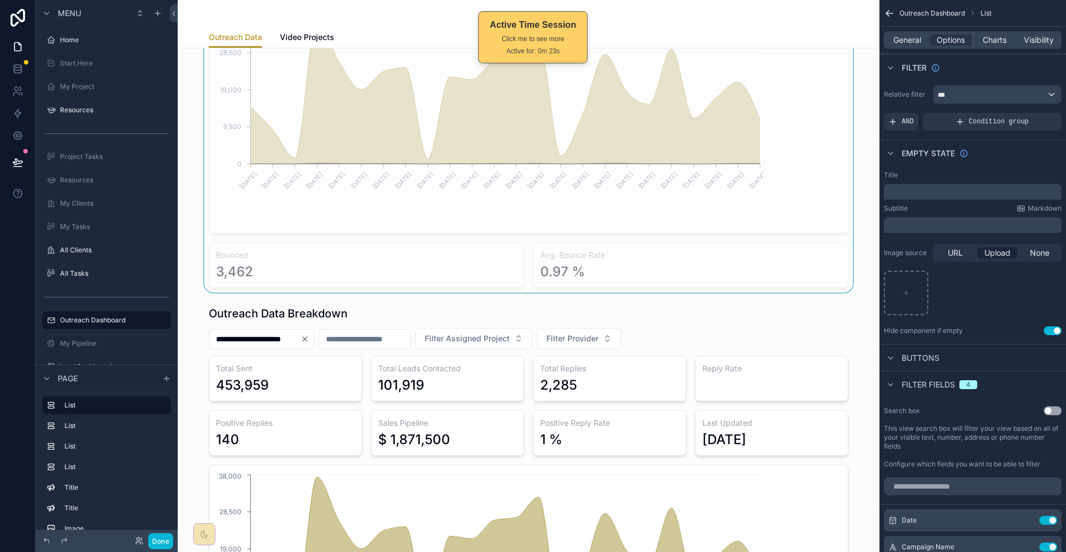
scroll to position [222, 0]
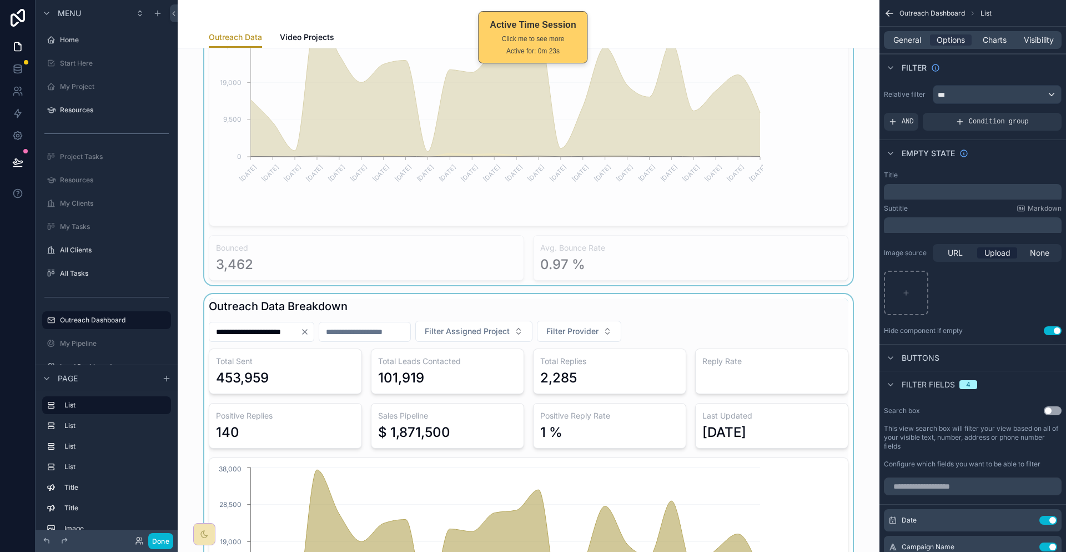
click at [764, 294] on div at bounding box center [529, 519] width 684 height 450
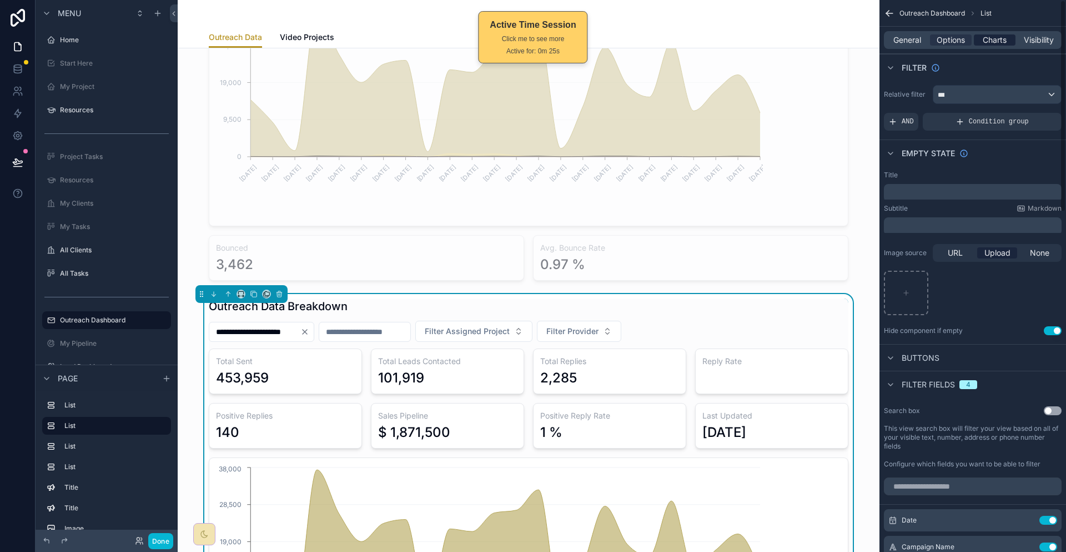
click at [987, 34] on div "Charts" at bounding box center [995, 39] width 42 height 11
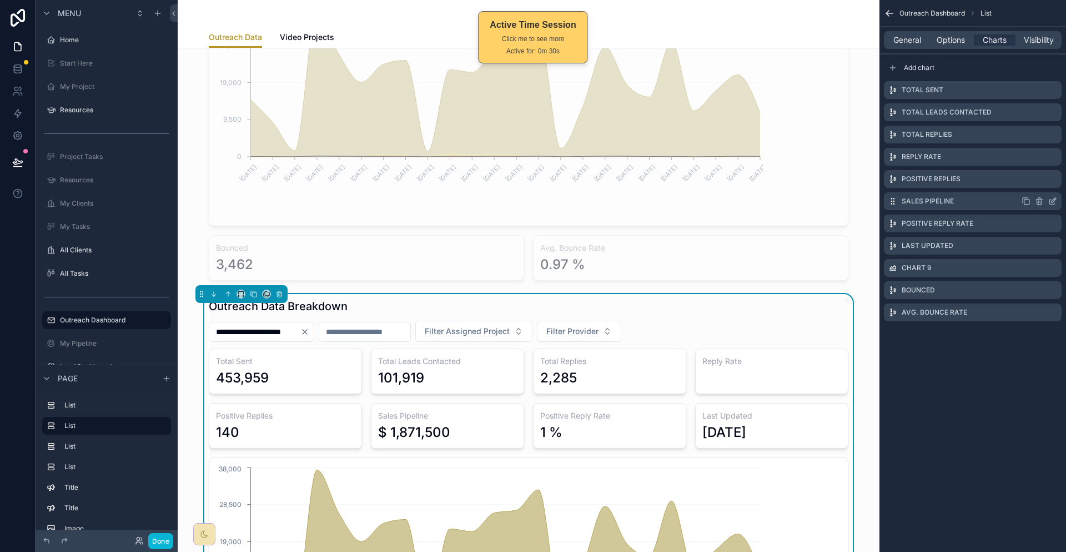
click at [1053, 197] on icon "scrollable content" at bounding box center [1053, 201] width 9 height 9
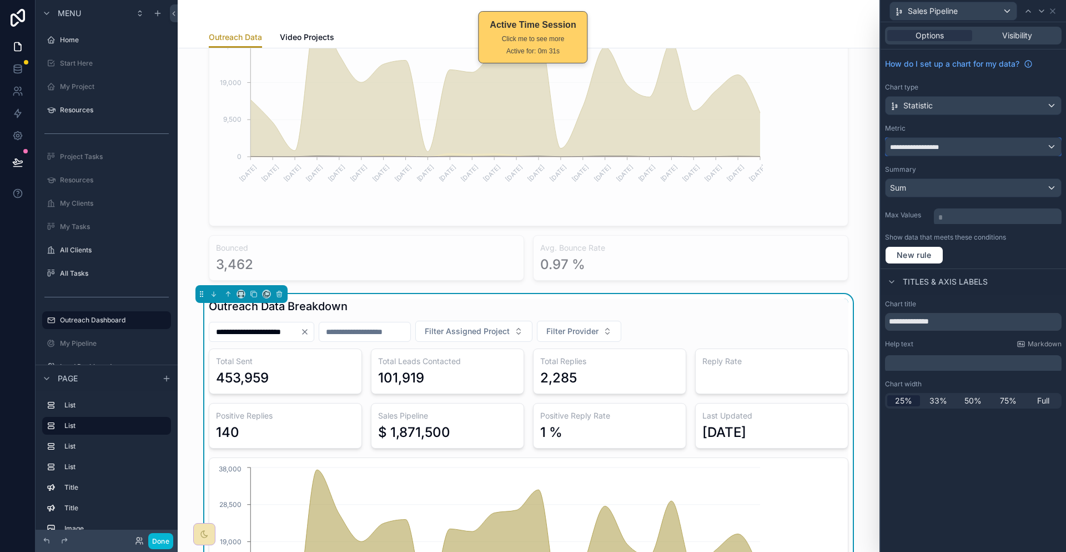
click at [994, 138] on div "**********" at bounding box center [974, 147] width 176 height 18
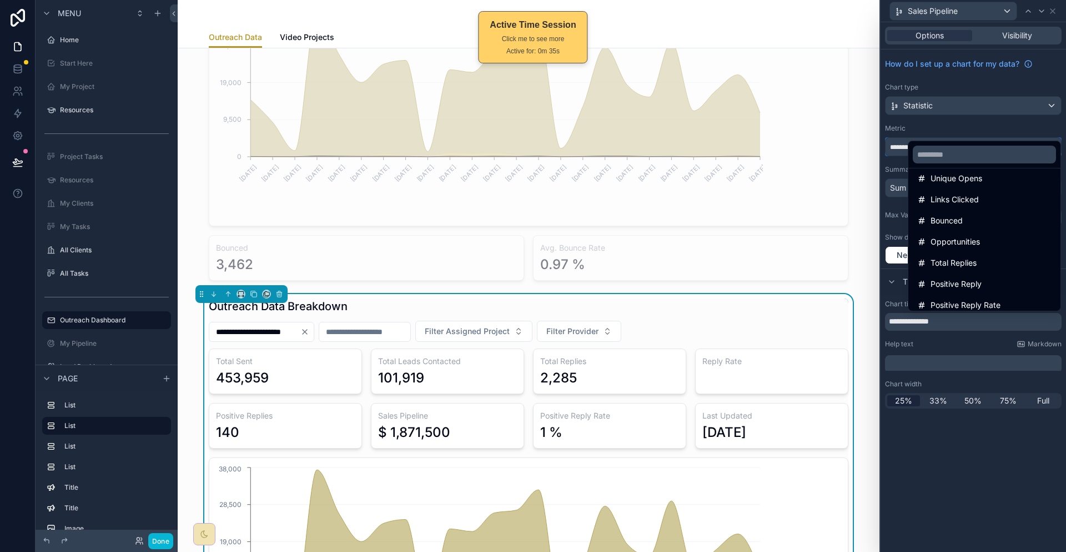
scroll to position [475, 0]
click at [965, 318] on div "Total Lead" at bounding box center [985, 324] width 134 height 13
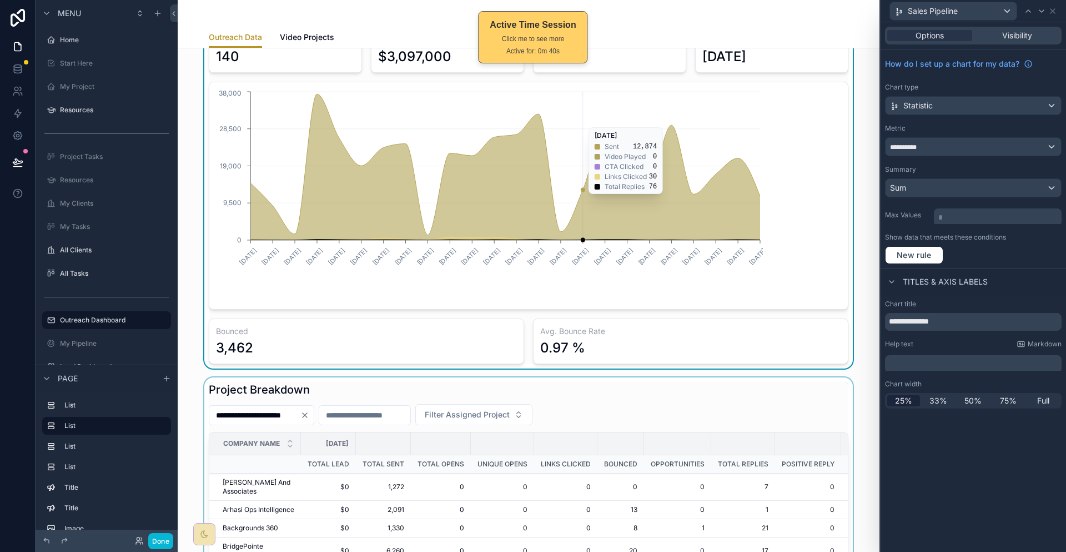
scroll to position [611, 0]
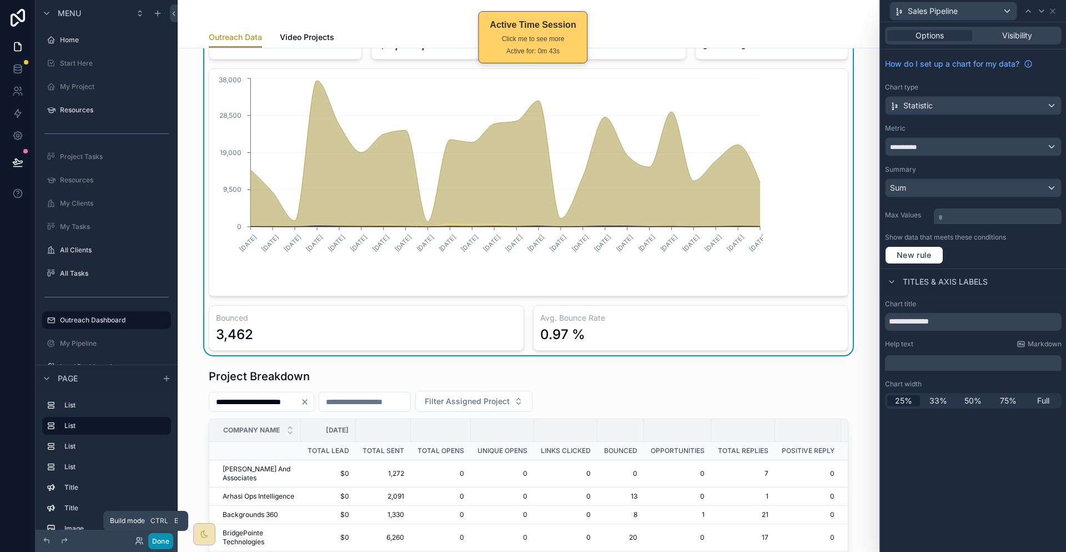
click at [148, 542] on button "Done" at bounding box center [160, 541] width 25 height 16
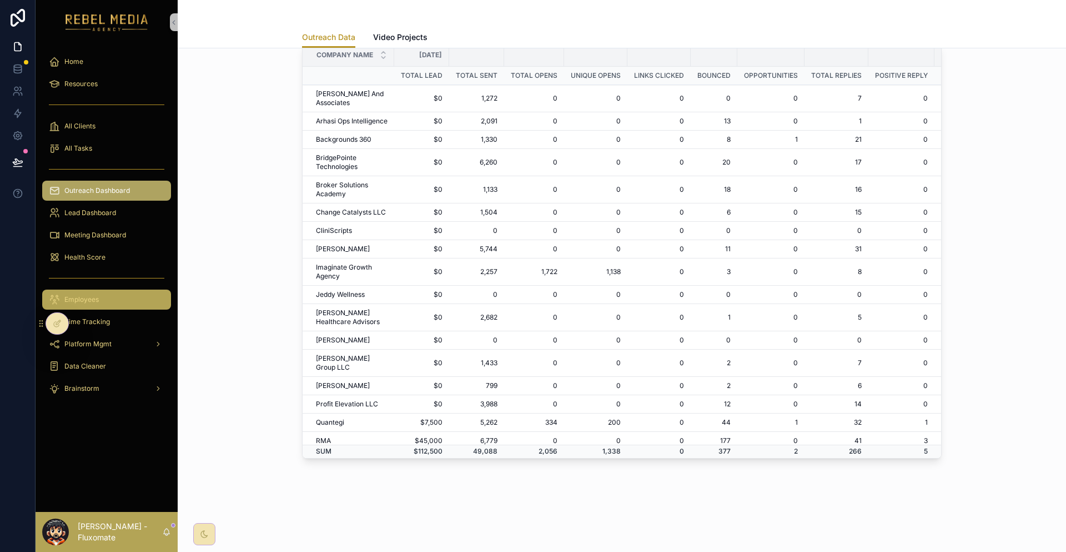
scroll to position [445, 0]
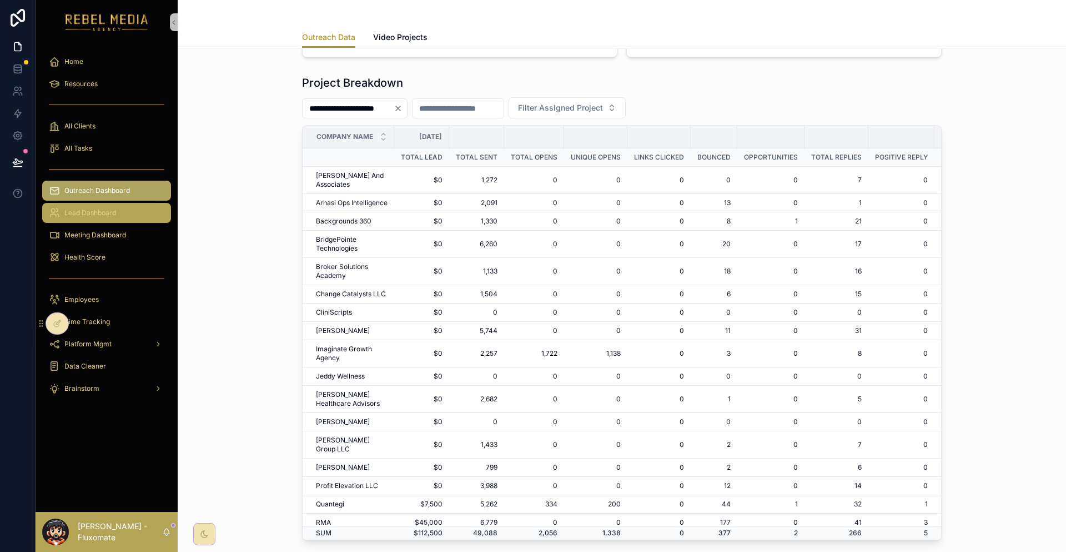
click at [101, 204] on div "Lead Dashboard" at bounding box center [107, 213] width 116 height 18
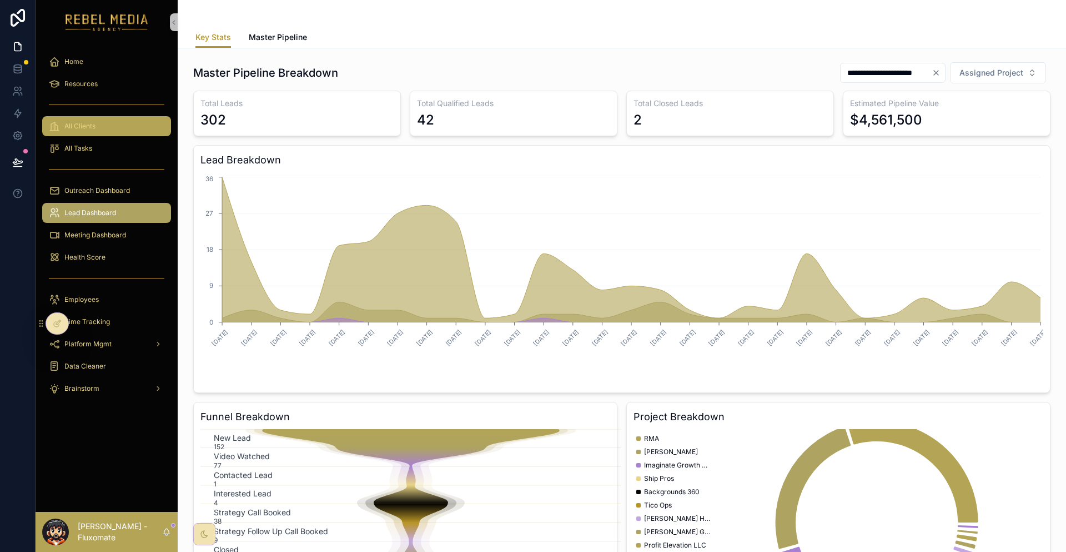
click at [90, 117] on div "All Clients" at bounding box center [107, 126] width 116 height 18
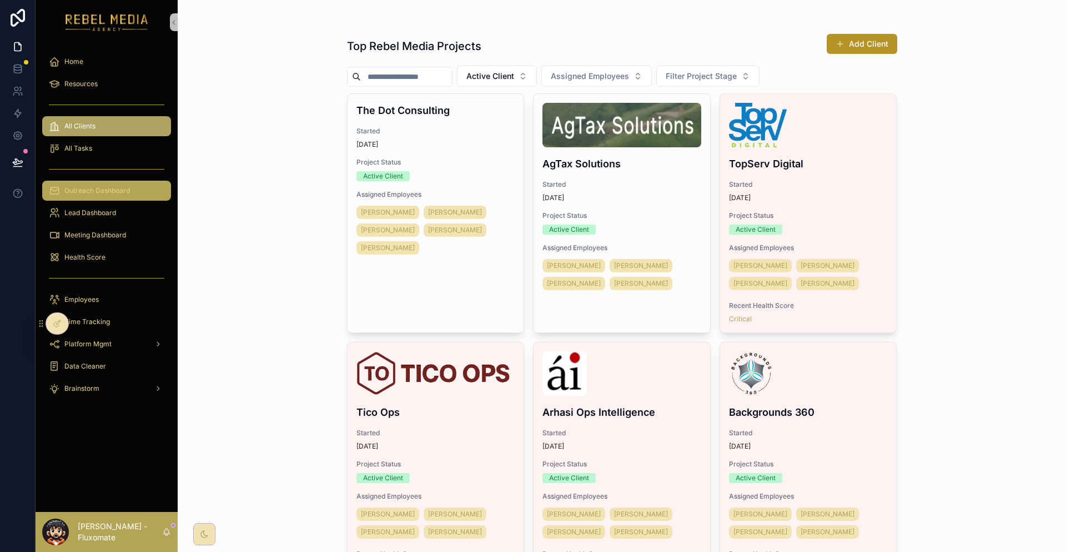
click at [102, 186] on span "Outreach Dashboard" at bounding box center [97, 190] width 66 height 9
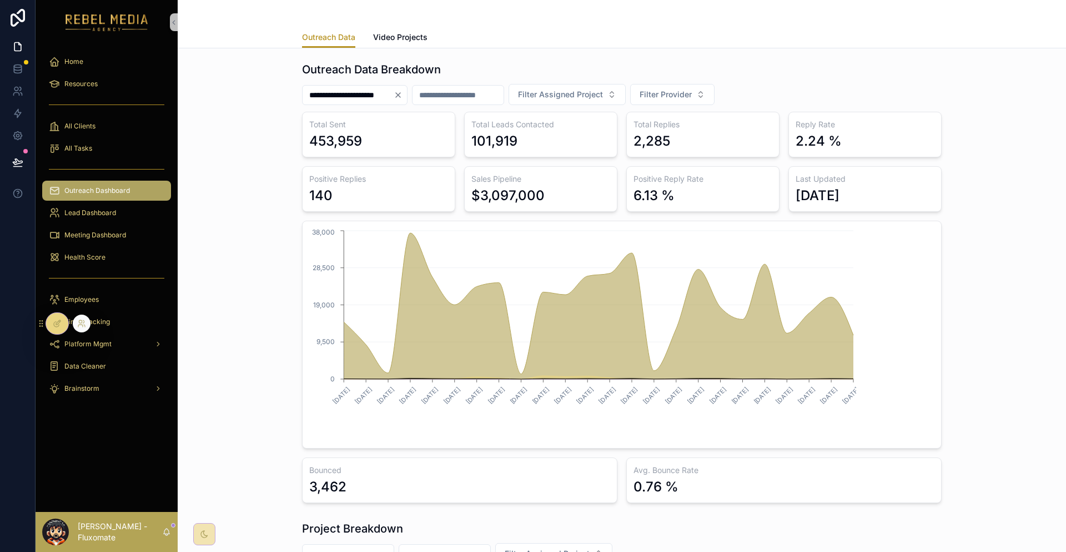
click at [56, 323] on icon at bounding box center [58, 322] width 4 height 4
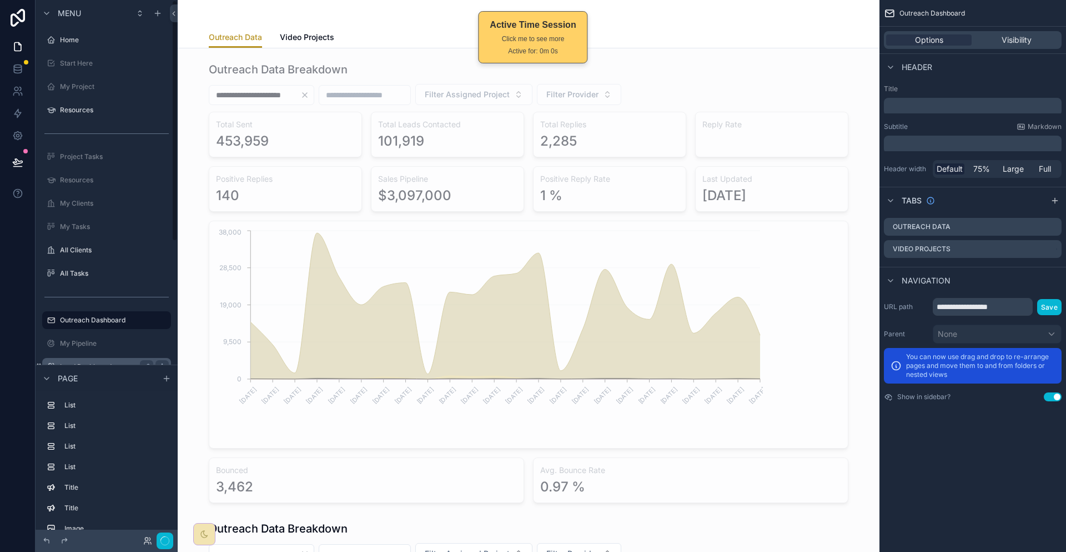
click at [68, 358] on div "Lead Dashboard" at bounding box center [106, 367] width 124 height 18
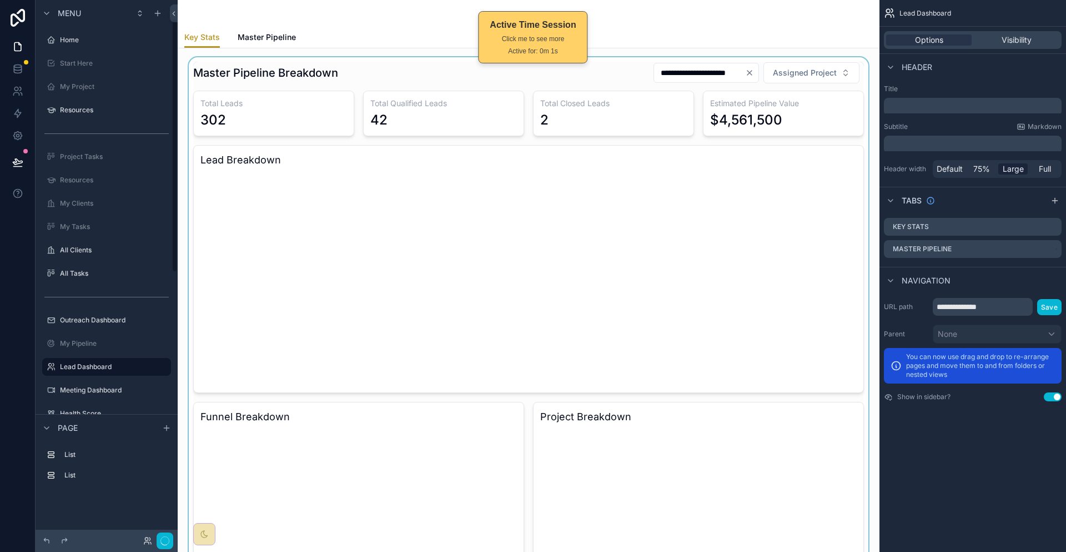
click at [779, 108] on div at bounding box center [529, 355] width 684 height 597
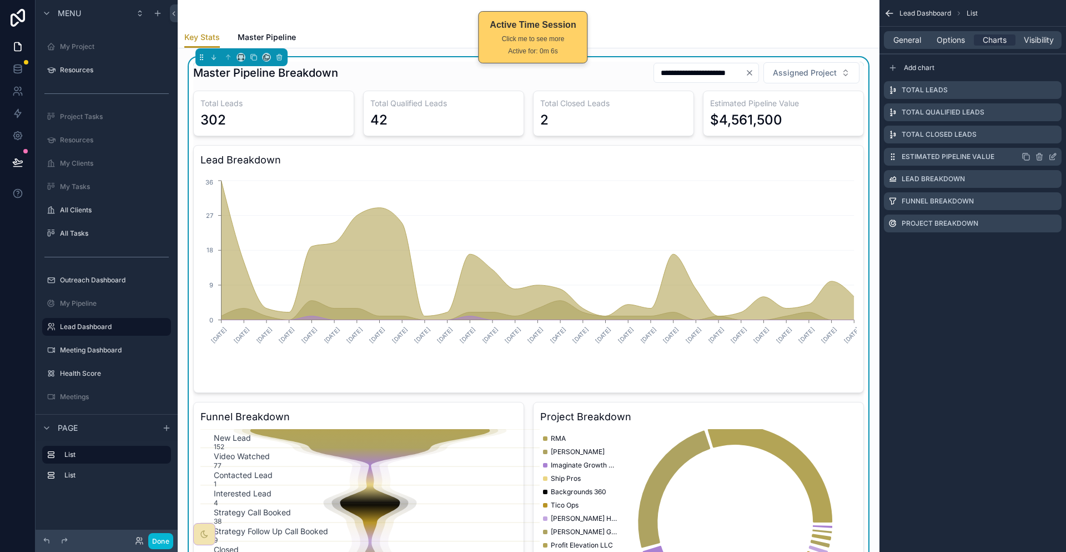
click at [1053, 153] on icon "scrollable content" at bounding box center [1054, 155] width 4 height 4
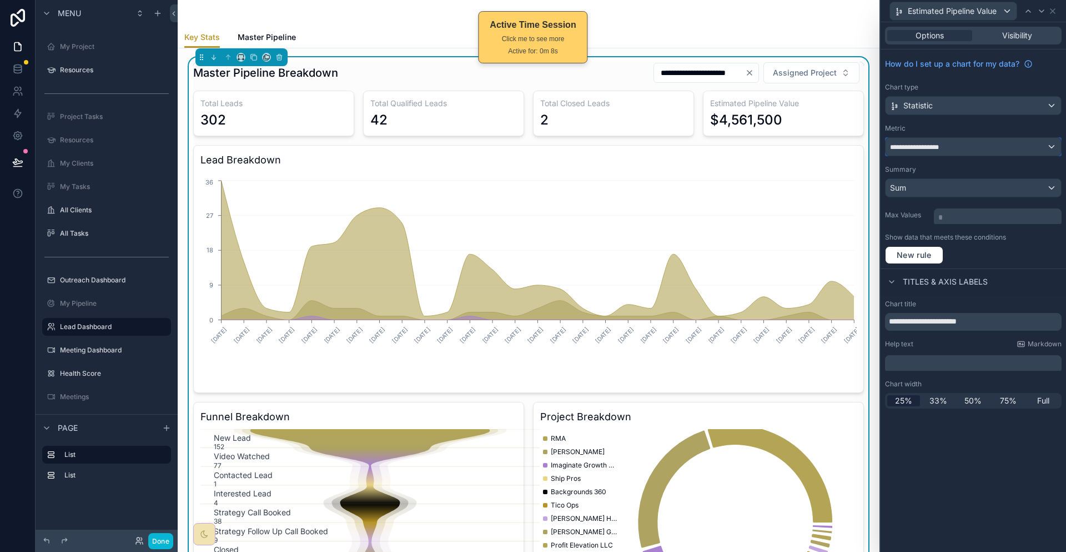
click at [1000, 138] on div "**********" at bounding box center [974, 147] width 176 height 18
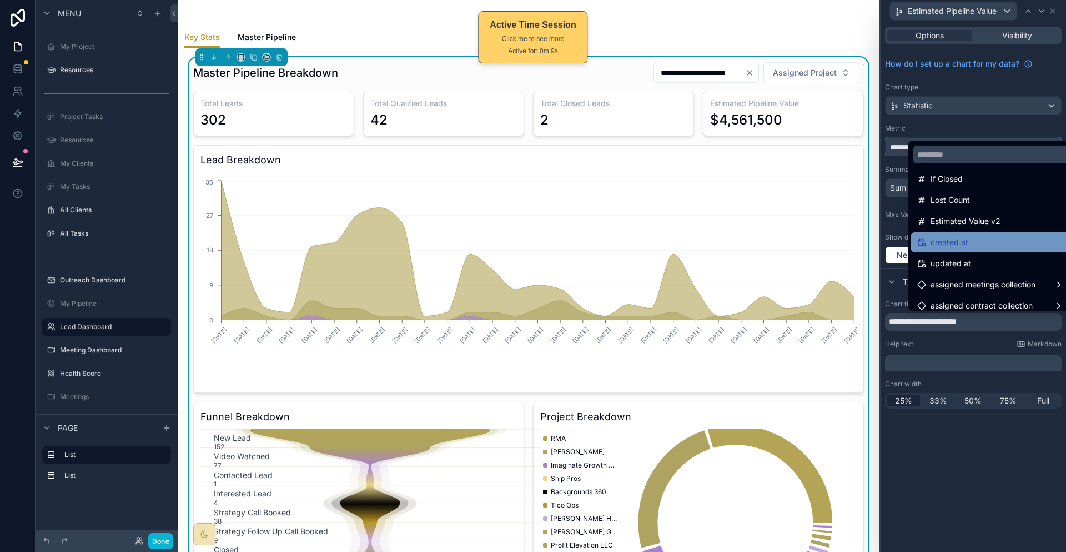
scroll to position [161, 0]
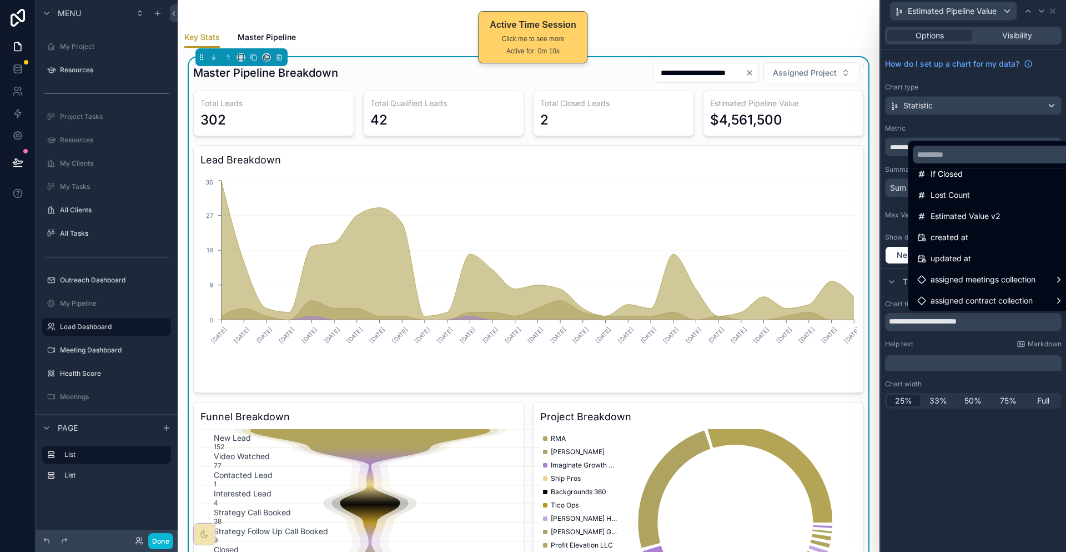
click at [961, 369] on div at bounding box center [974, 276] width 186 height 552
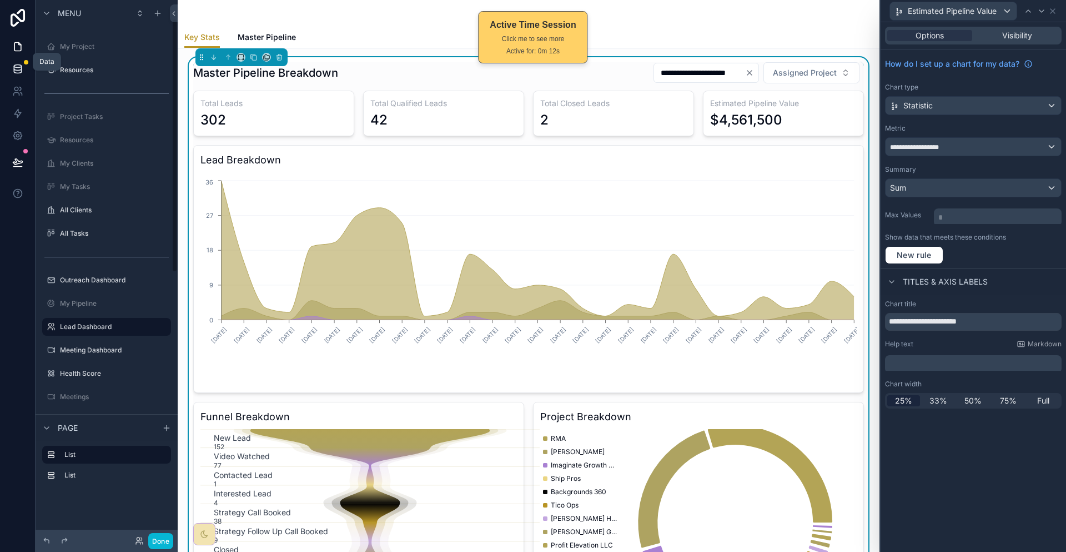
click at [15, 69] on icon at bounding box center [17, 71] width 7 height 4
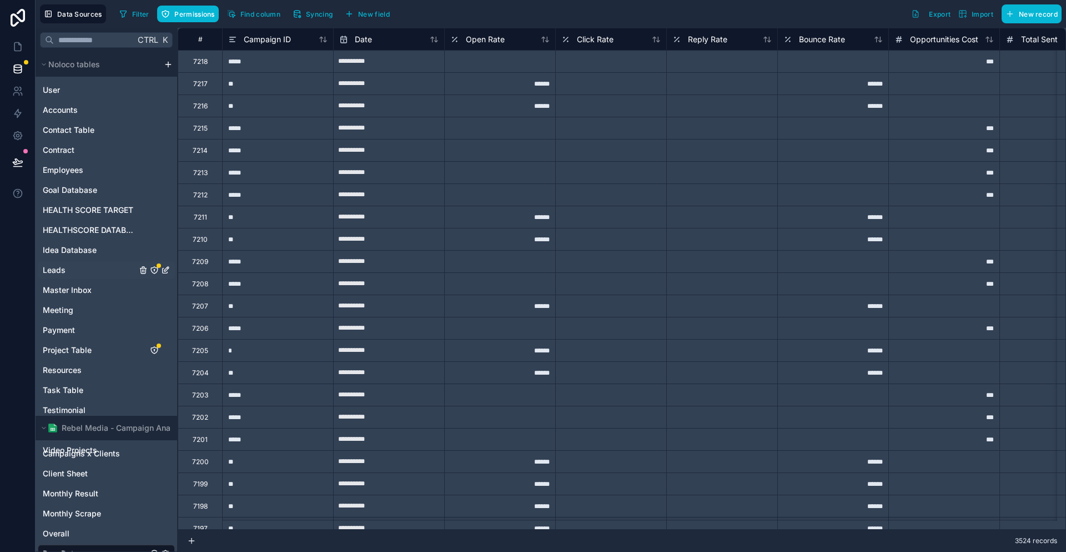
click at [58, 264] on link "Leads" at bounding box center [90, 269] width 94 height 11
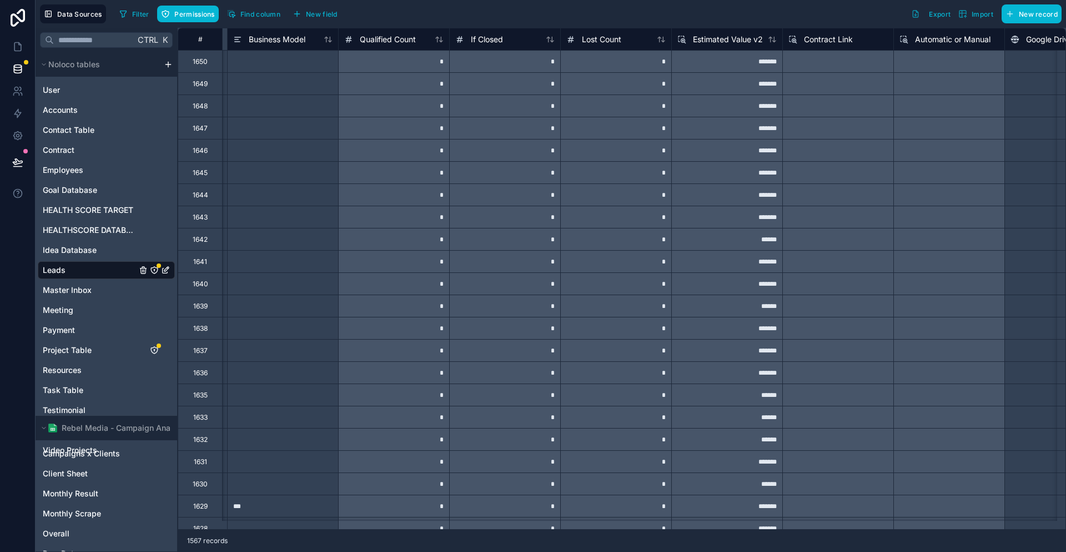
scroll to position [0, 2191]
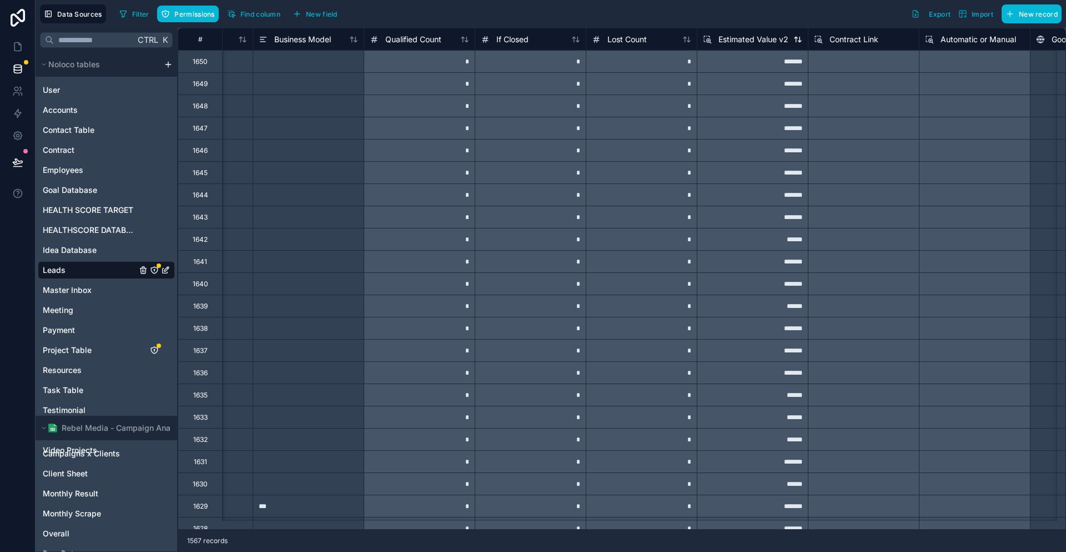
click at [721, 42] on span "Estimated Value v2" at bounding box center [754, 39] width 70 height 11
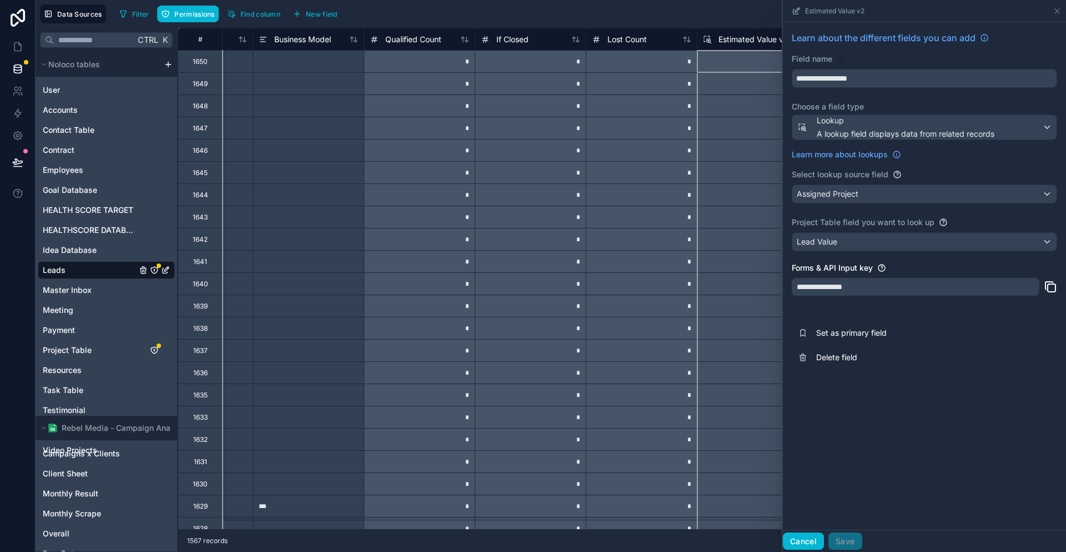
click at [824, 538] on button "Cancel" at bounding box center [803, 541] width 41 height 18
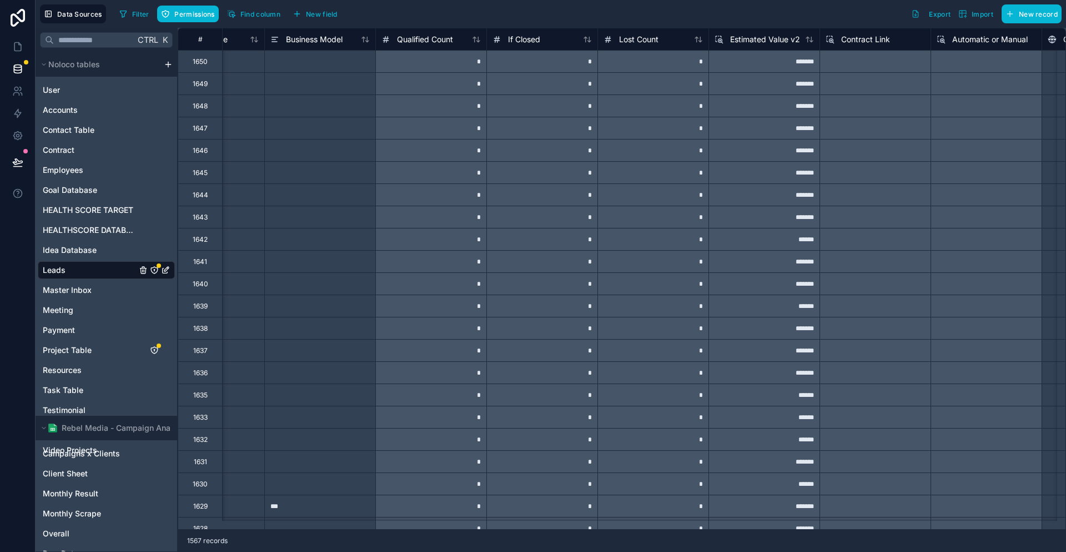
scroll to position [0, 2084]
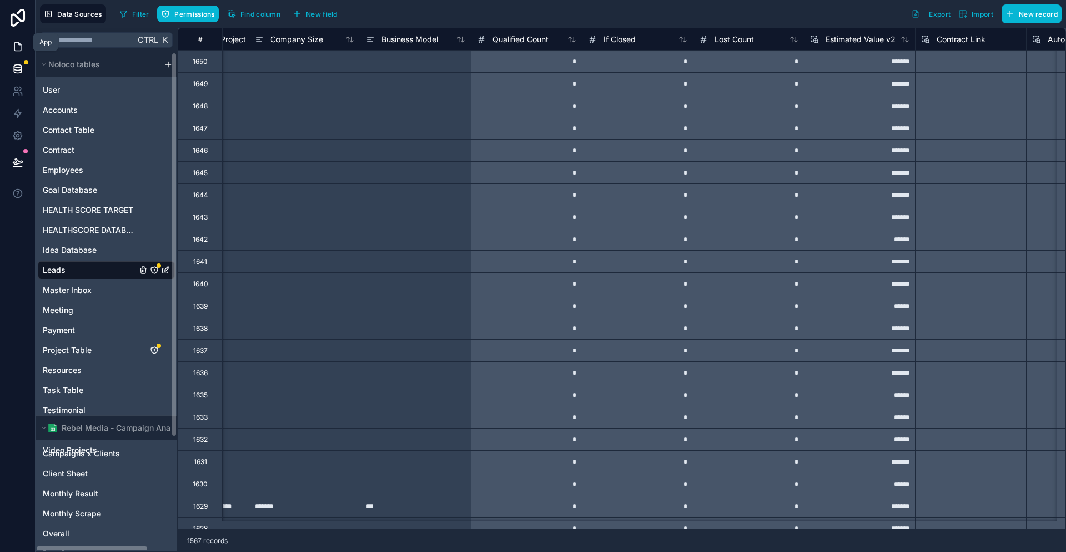
click at [1, 38] on link at bounding box center [17, 47] width 35 height 22
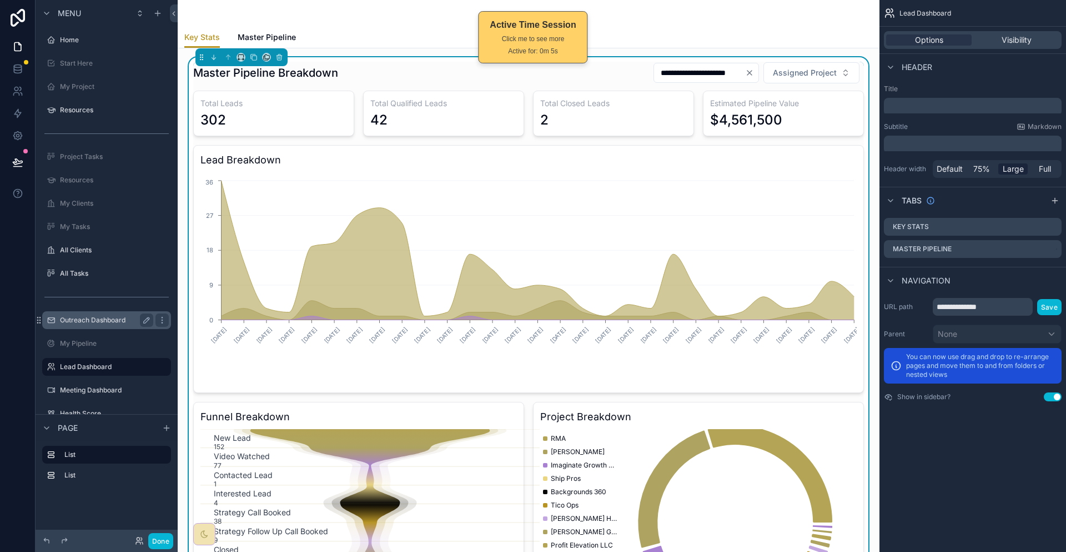
click at [74, 311] on div "Outreach Dashboard" at bounding box center [106, 320] width 124 height 18
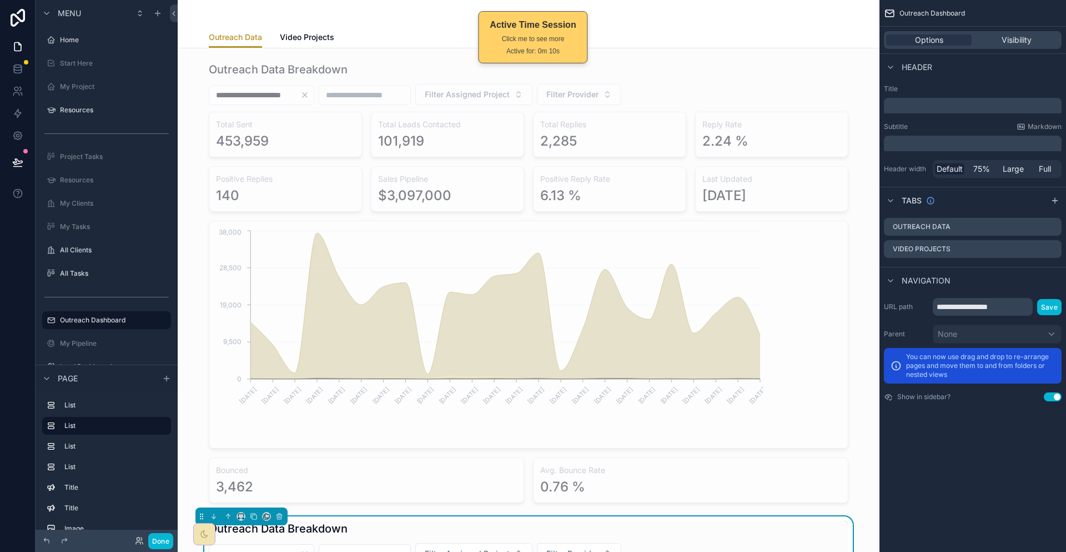
scroll to position [111, 0]
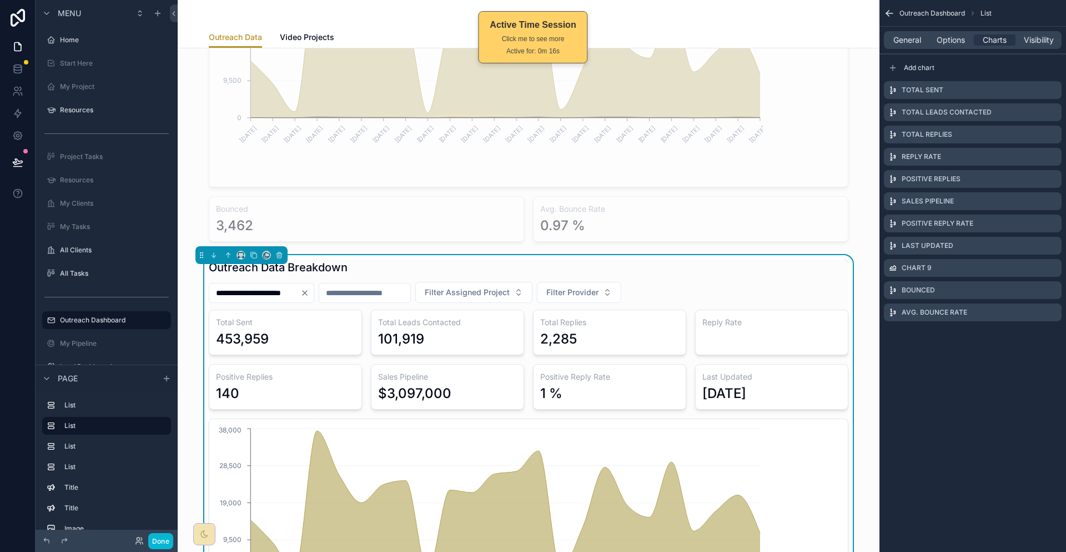
scroll to position [889, 0]
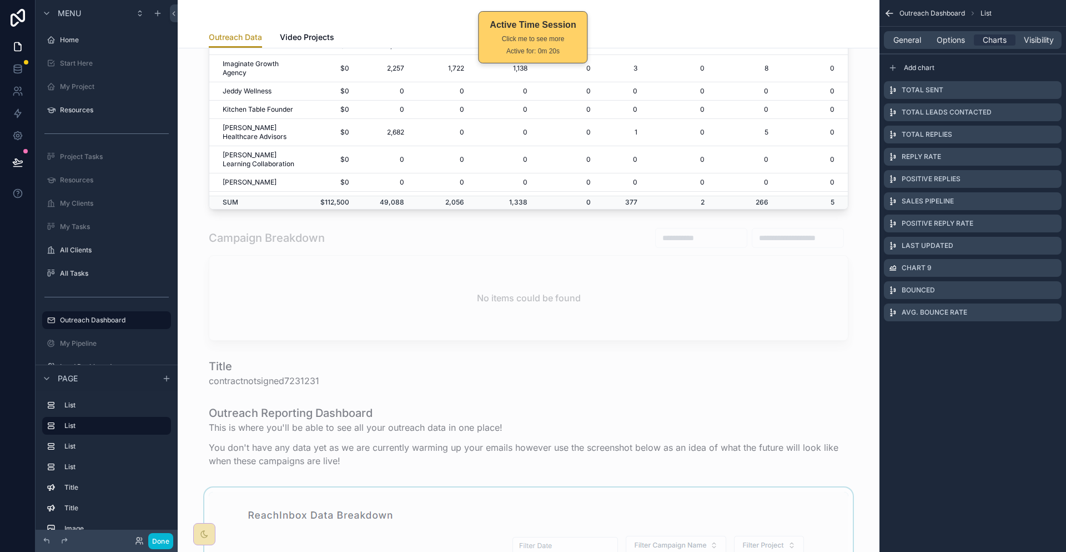
scroll to position [1179, 0]
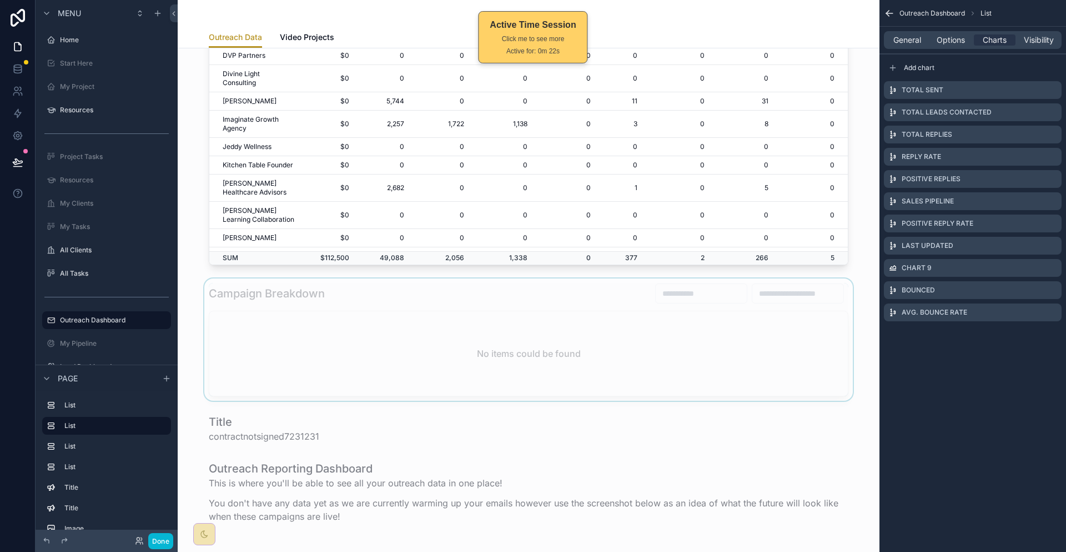
click at [480, 278] on div at bounding box center [529, 339] width 684 height 122
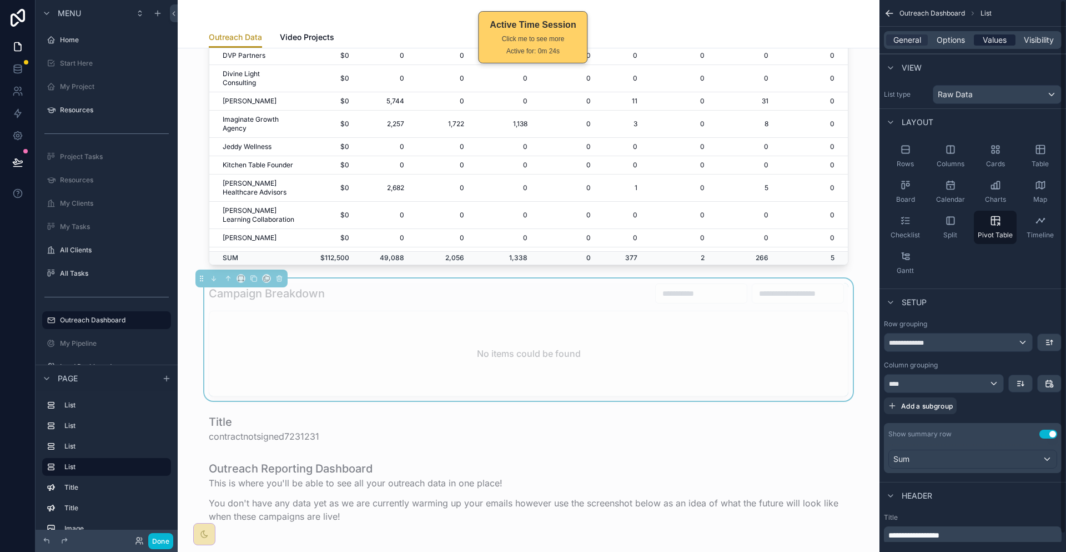
click at [994, 36] on div "Values" at bounding box center [995, 39] width 42 height 11
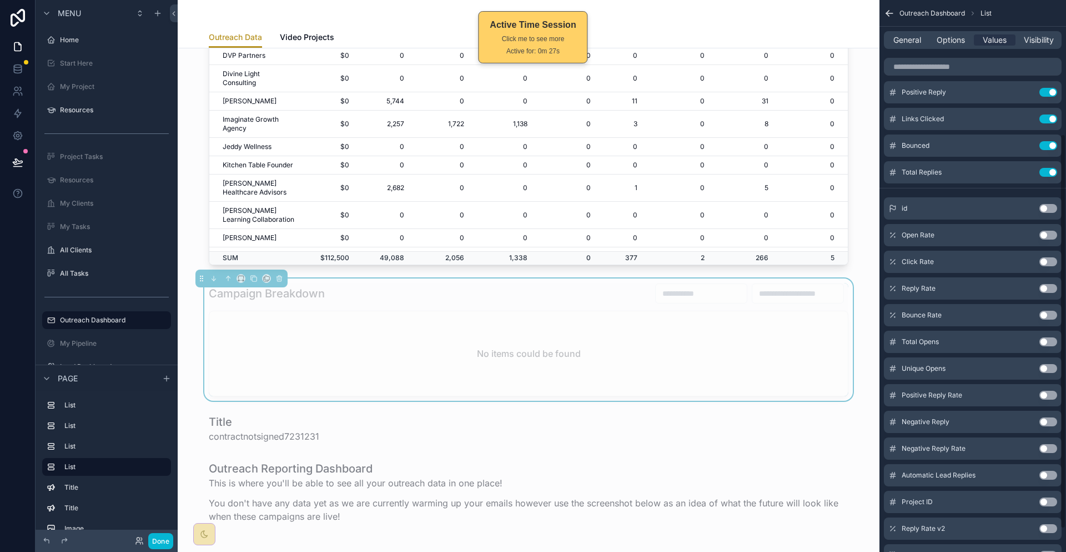
scroll to position [219, 0]
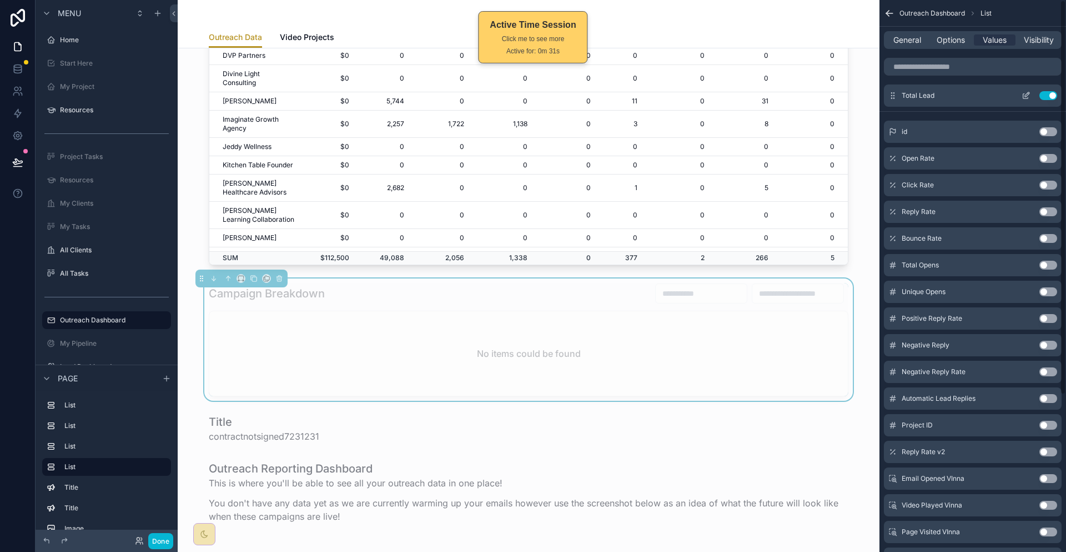
scroll to position [0, 0]
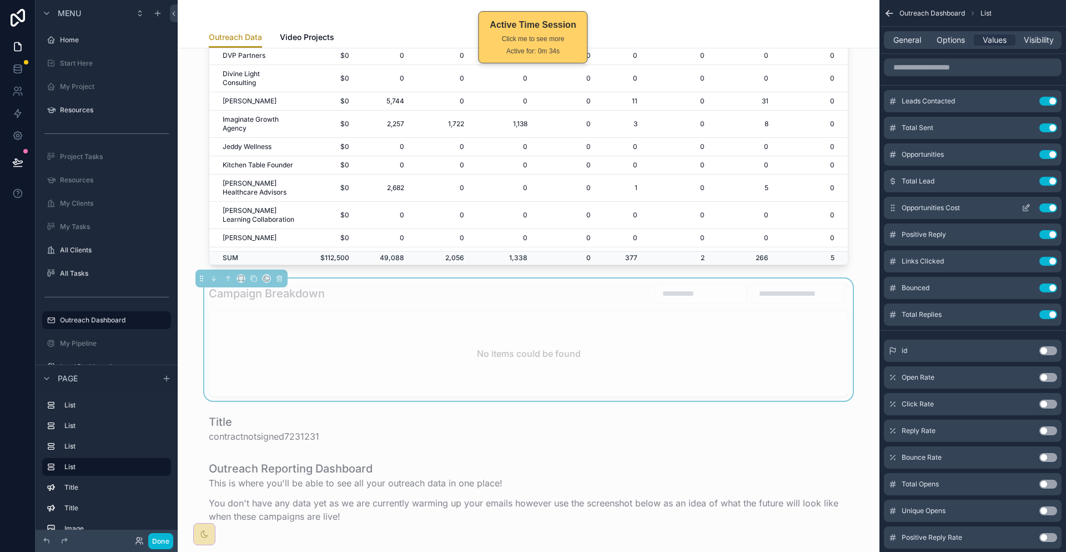
click at [1053, 203] on button "Use setting" at bounding box center [1049, 207] width 18 height 9
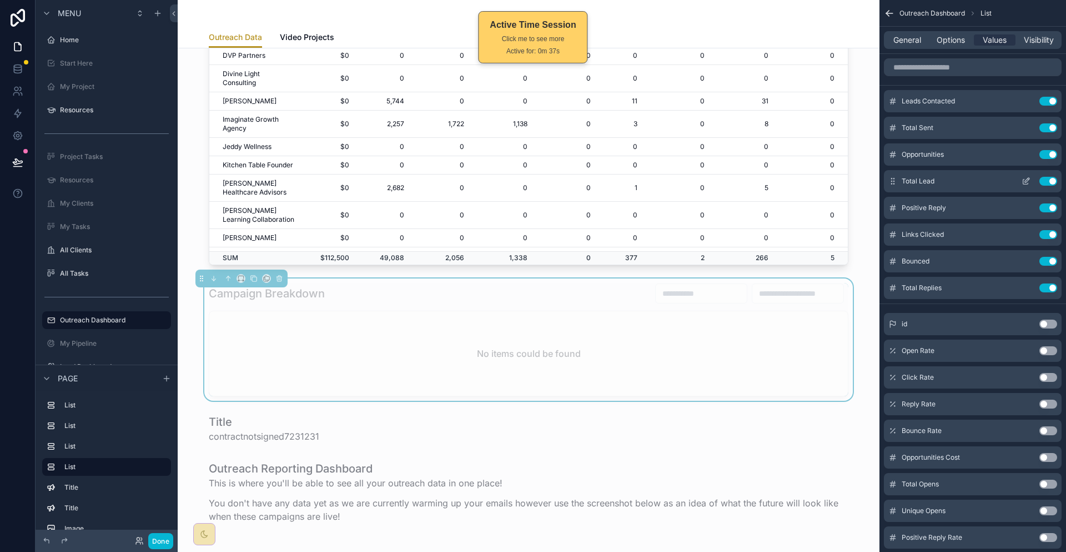
click at [1029, 177] on icon "scrollable content" at bounding box center [1026, 181] width 9 height 9
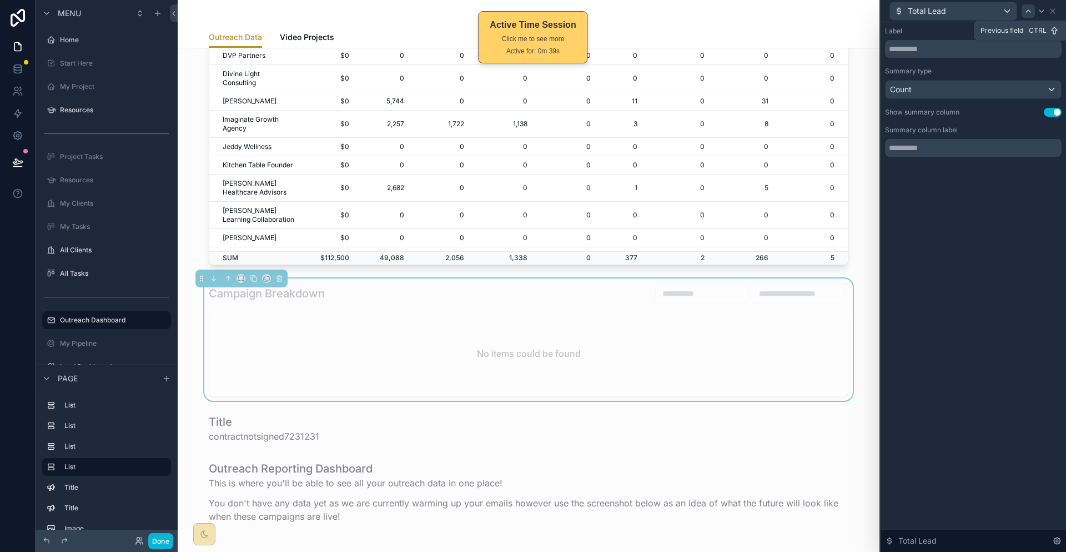
click at [1031, 11] on icon at bounding box center [1028, 11] width 9 height 9
click at [984, 67] on div "Summary type" at bounding box center [973, 71] width 177 height 9
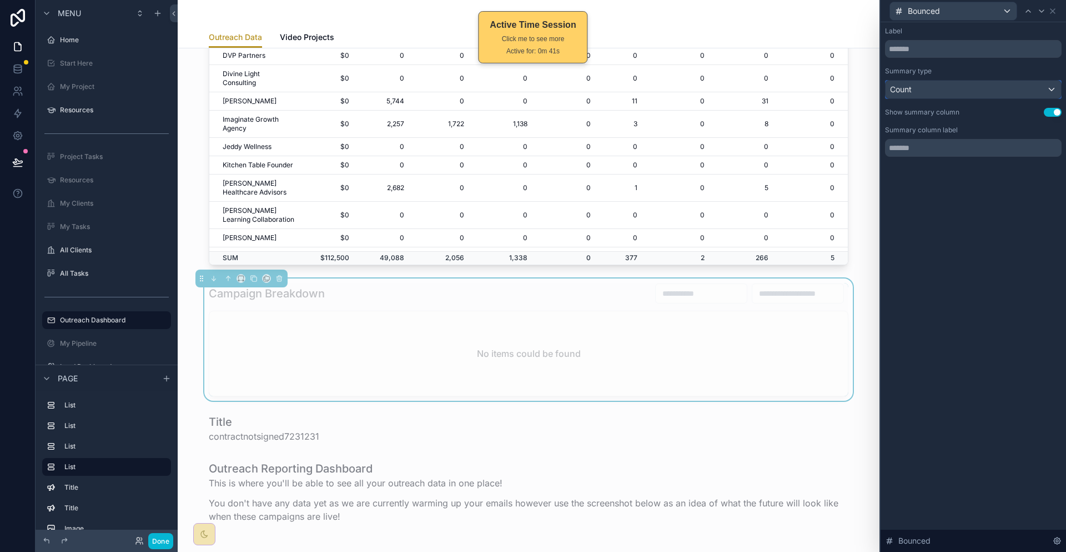
click at [988, 81] on div "Count" at bounding box center [974, 90] width 176 height 18
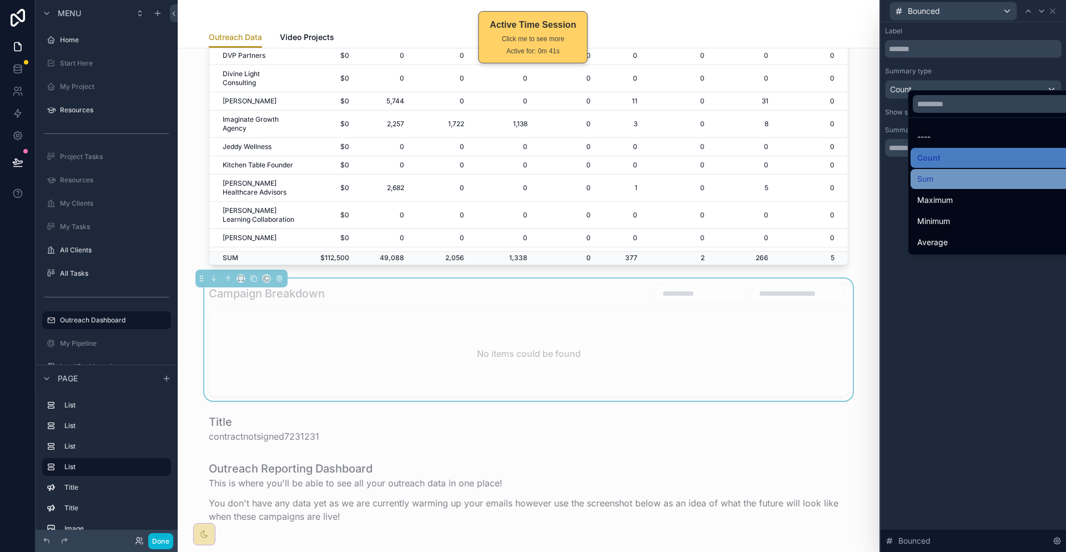
click at [936, 172] on div "Sum" at bounding box center [998, 178] width 161 height 13
click at [1043, 10] on icon at bounding box center [1042, 11] width 4 height 2
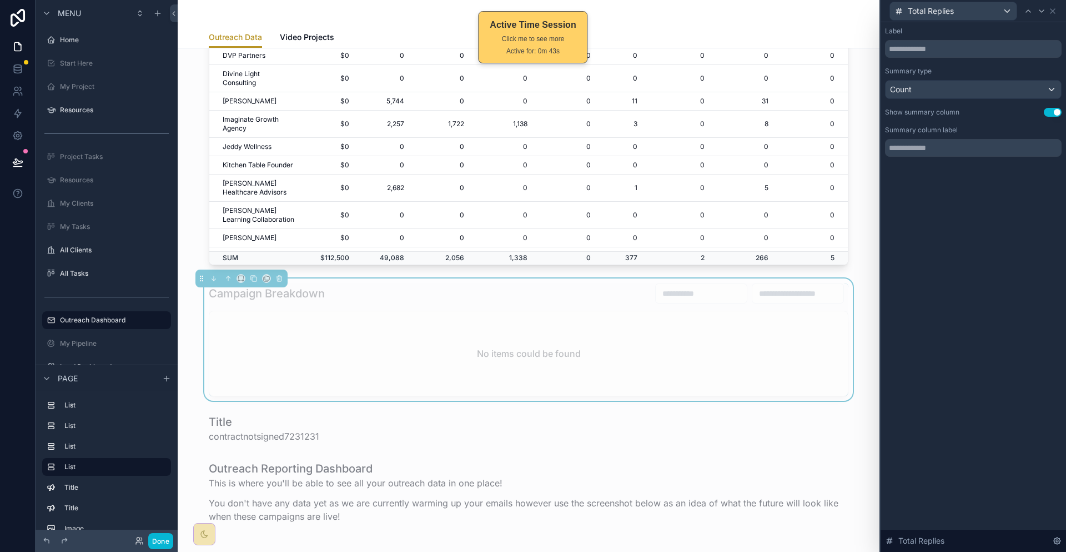
click at [976, 84] on div "Total Replies Label Summary type Count Show summary column Use setting Summary …" at bounding box center [533, 276] width 1066 height 552
click at [1000, 82] on div "Count" at bounding box center [974, 90] width 176 height 18
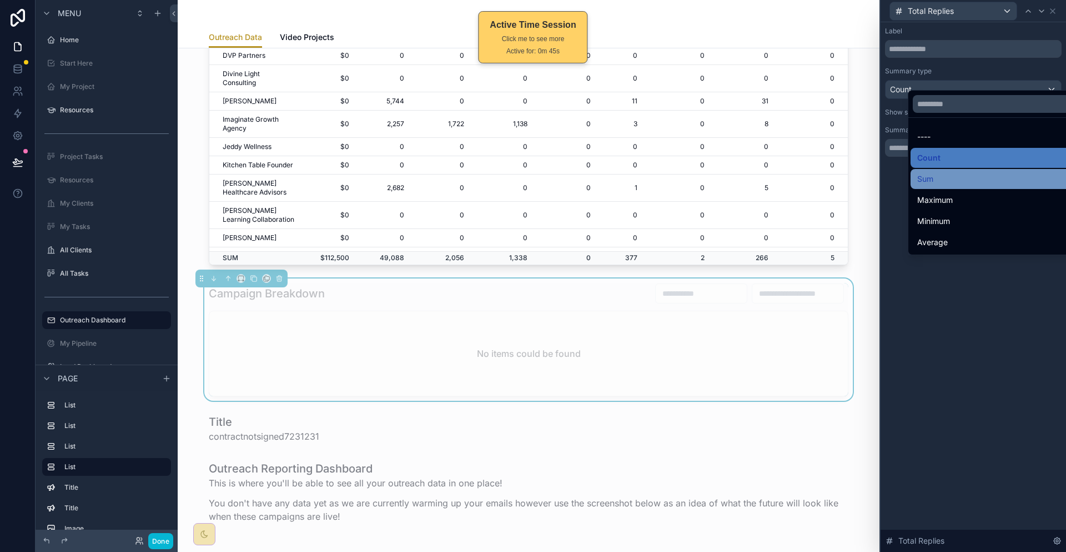
click at [931, 172] on div "Sum" at bounding box center [998, 178] width 161 height 13
click at [1044, 10] on icon at bounding box center [1042, 11] width 4 height 2
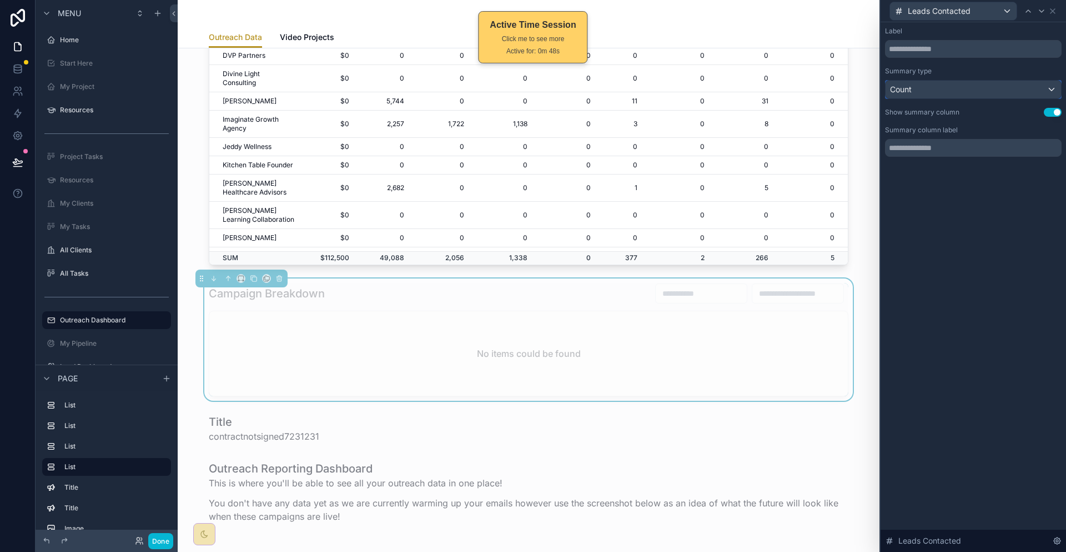
click at [973, 81] on div "Count" at bounding box center [974, 90] width 176 height 18
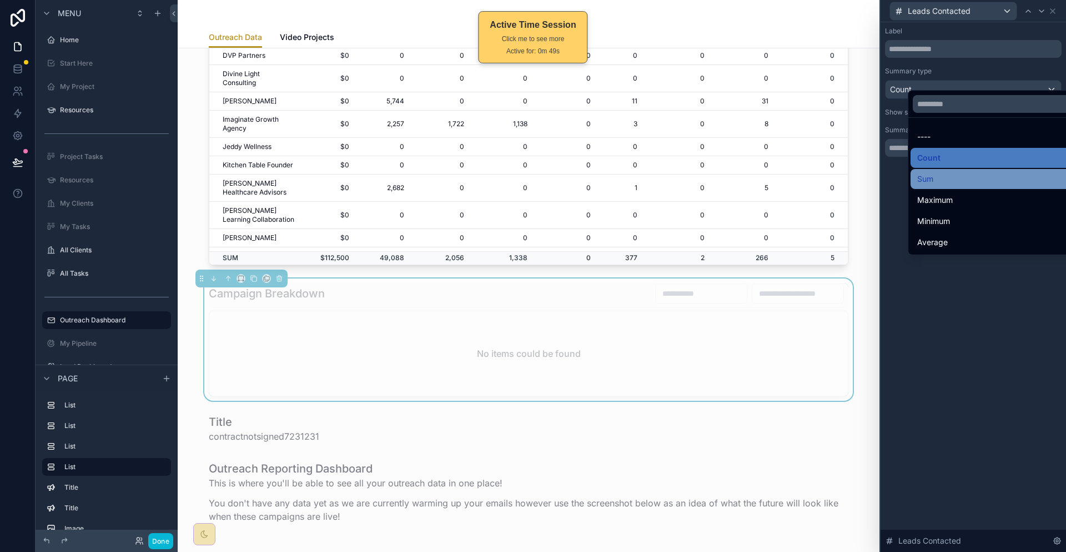
click at [945, 172] on div "Sum" at bounding box center [998, 178] width 161 height 13
click at [1043, 8] on icon at bounding box center [1042, 11] width 9 height 9
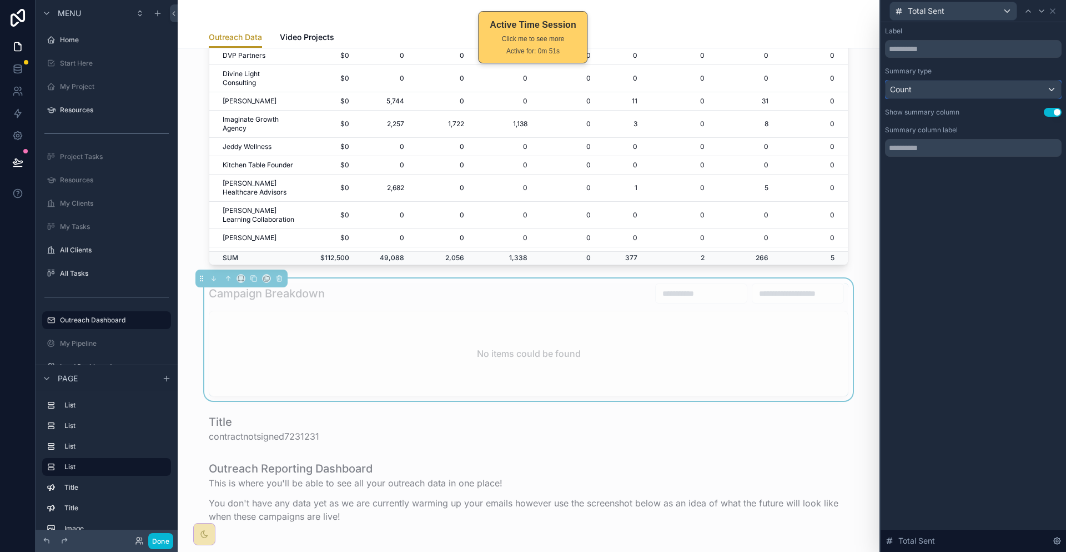
click at [959, 81] on div "Count" at bounding box center [974, 90] width 176 height 18
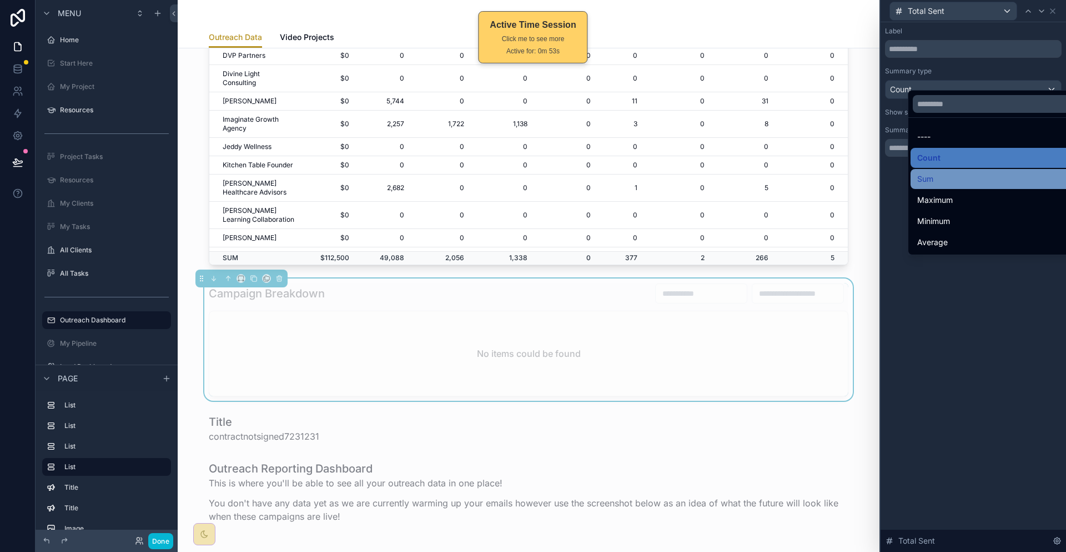
click at [938, 172] on div "Sum" at bounding box center [998, 178] width 161 height 13
click at [1044, 10] on icon at bounding box center [1042, 11] width 4 height 2
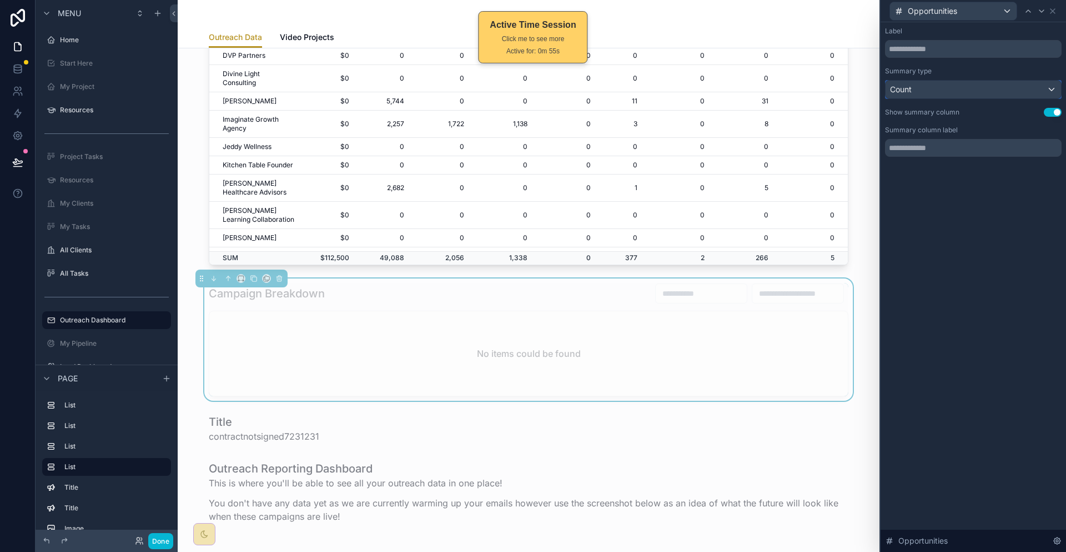
click at [972, 81] on div "Count" at bounding box center [974, 90] width 176 height 18
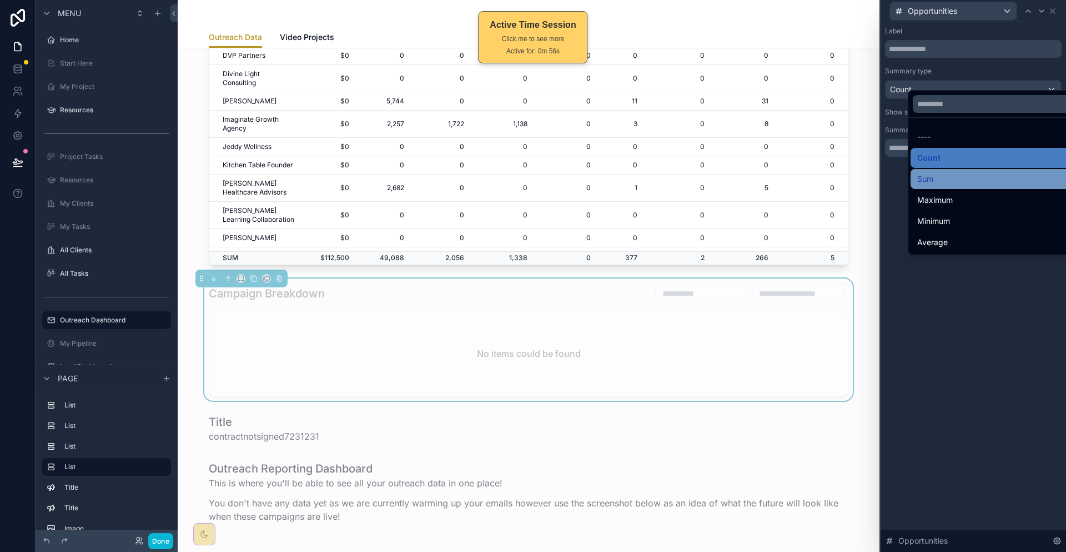
click at [929, 174] on div "Sum" at bounding box center [998, 179] width 174 height 20
click at [1043, 8] on icon at bounding box center [1042, 11] width 9 height 9
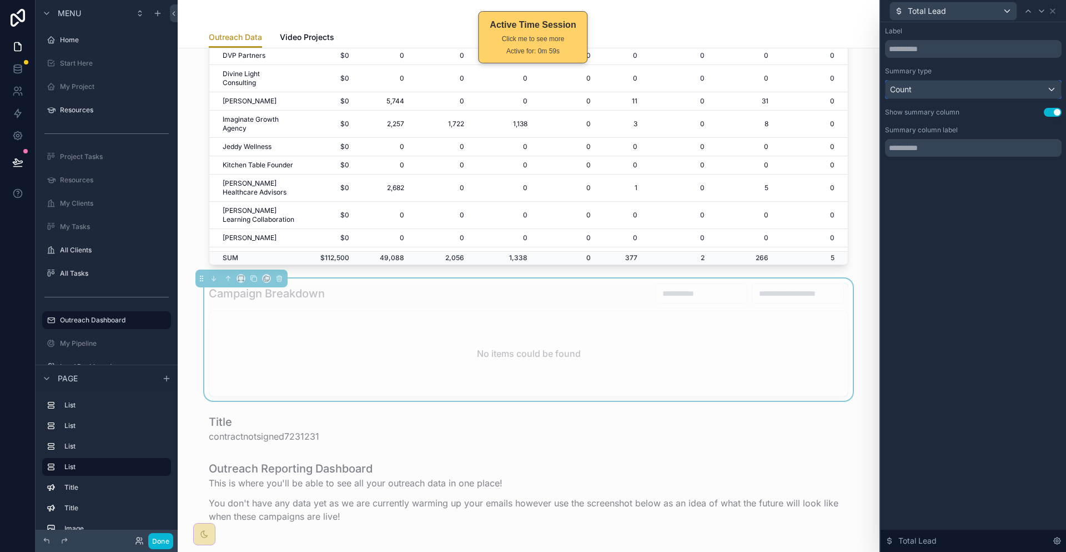
click at [974, 83] on div "Count" at bounding box center [974, 90] width 176 height 18
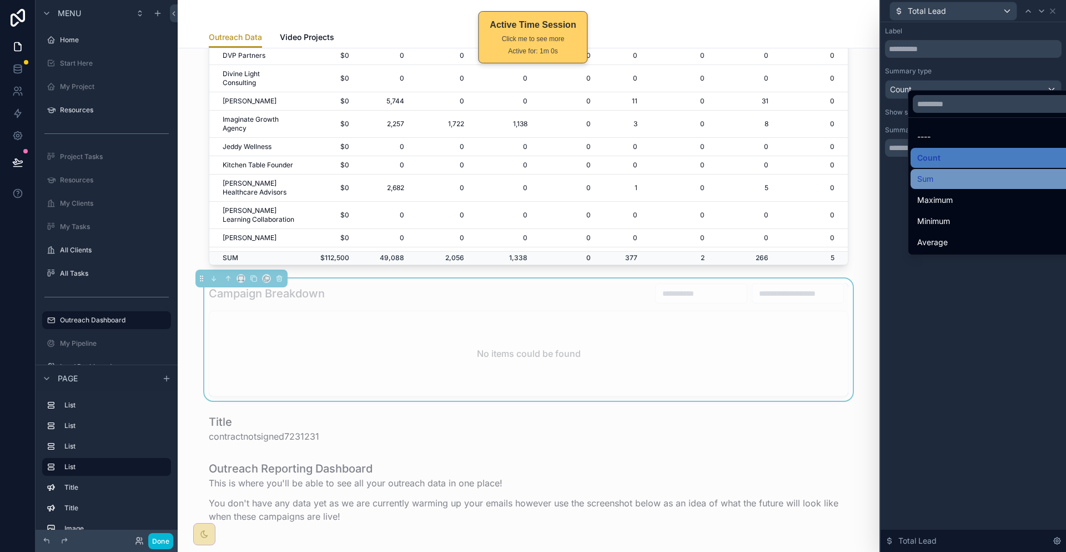
click at [945, 172] on div "Sum" at bounding box center [998, 178] width 161 height 13
click at [1046, 7] on icon at bounding box center [1042, 11] width 9 height 9
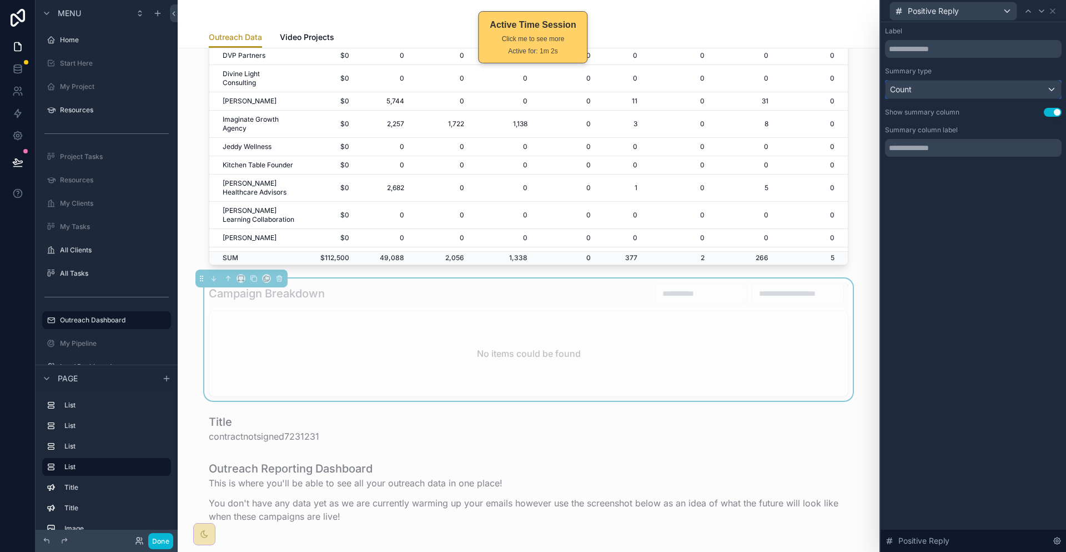
click at [981, 81] on div "Count" at bounding box center [974, 90] width 176 height 18
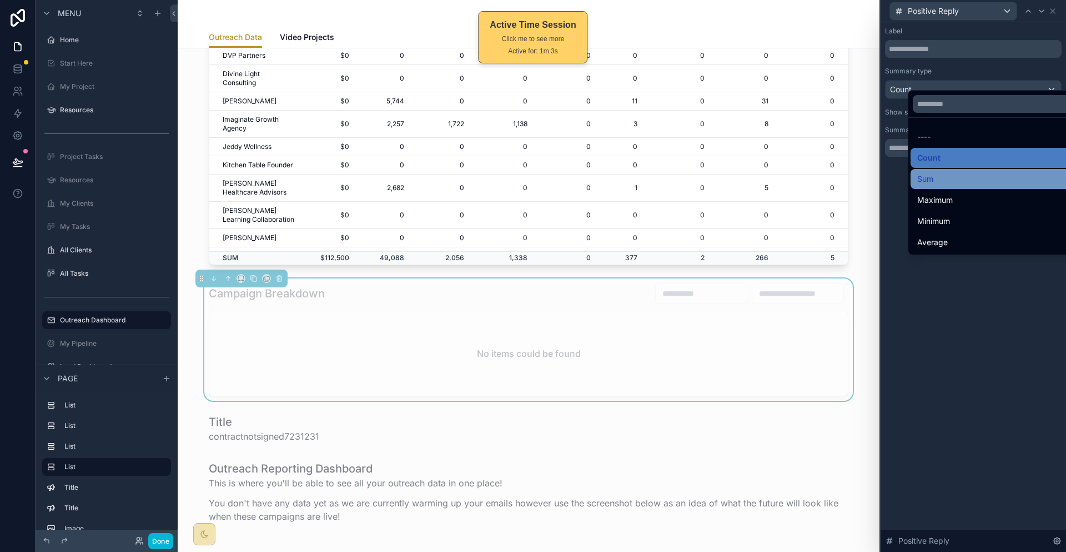
click at [957, 174] on div "Sum" at bounding box center [998, 179] width 174 height 20
click at [1043, 8] on icon at bounding box center [1042, 11] width 9 height 9
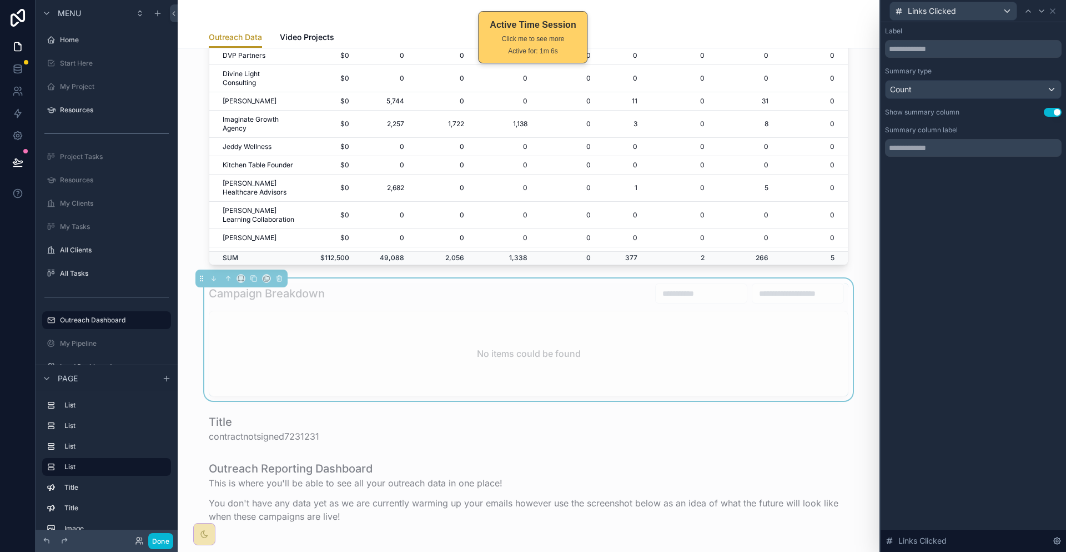
click at [992, 68] on div "Summary type Count" at bounding box center [973, 83] width 177 height 32
click at [955, 87] on div "Label Summary type Count Show summary column Use setting Summary column label" at bounding box center [973, 92] width 177 height 130
click at [956, 81] on div "Count" at bounding box center [974, 90] width 176 height 18
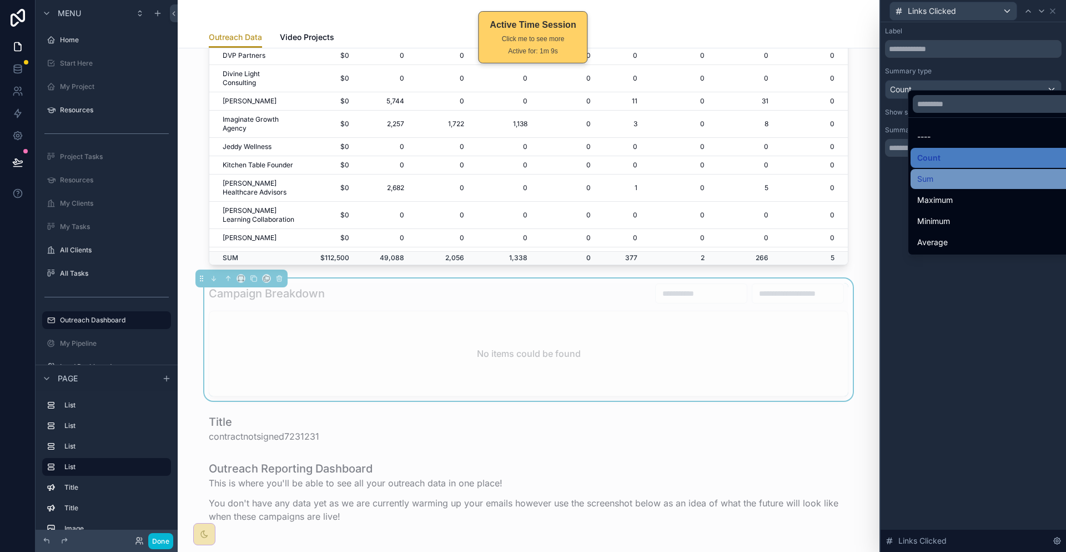
click at [938, 172] on div "Sum" at bounding box center [998, 178] width 161 height 13
click at [1041, 10] on icon at bounding box center [1042, 11] width 9 height 9
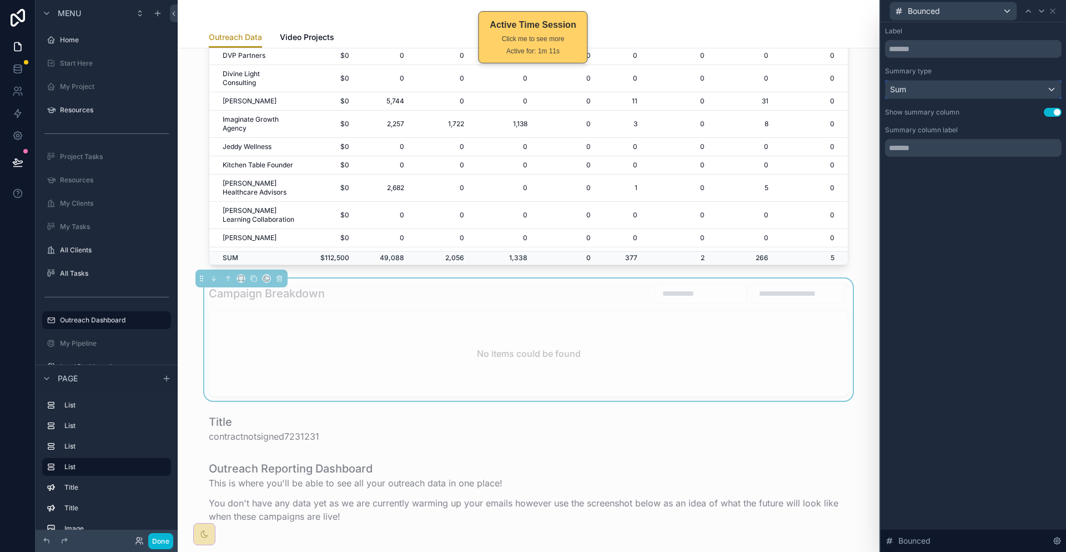
click at [974, 81] on div "Sum" at bounding box center [974, 90] width 176 height 18
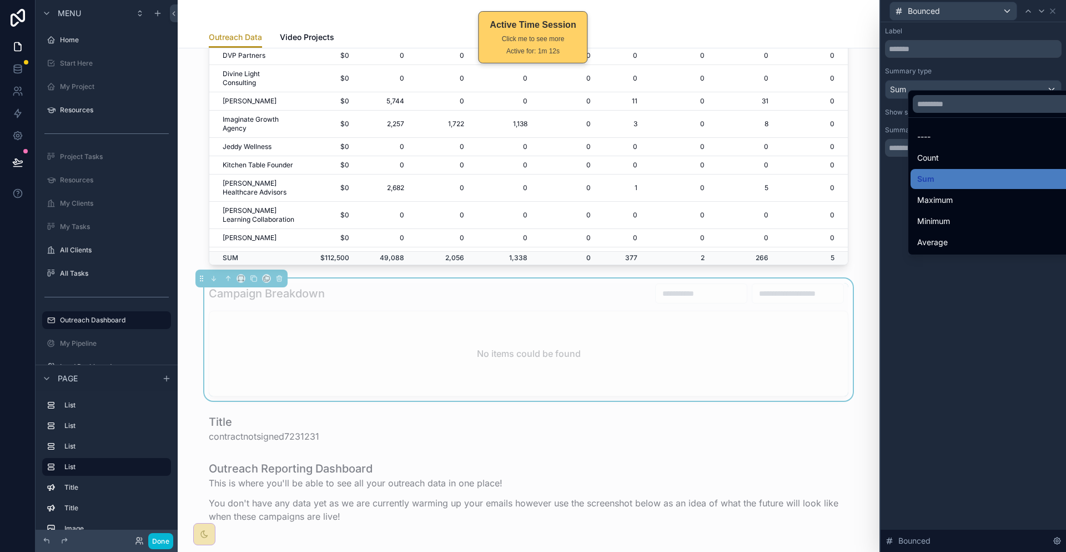
click at [1006, 59] on div at bounding box center [974, 276] width 186 height 552
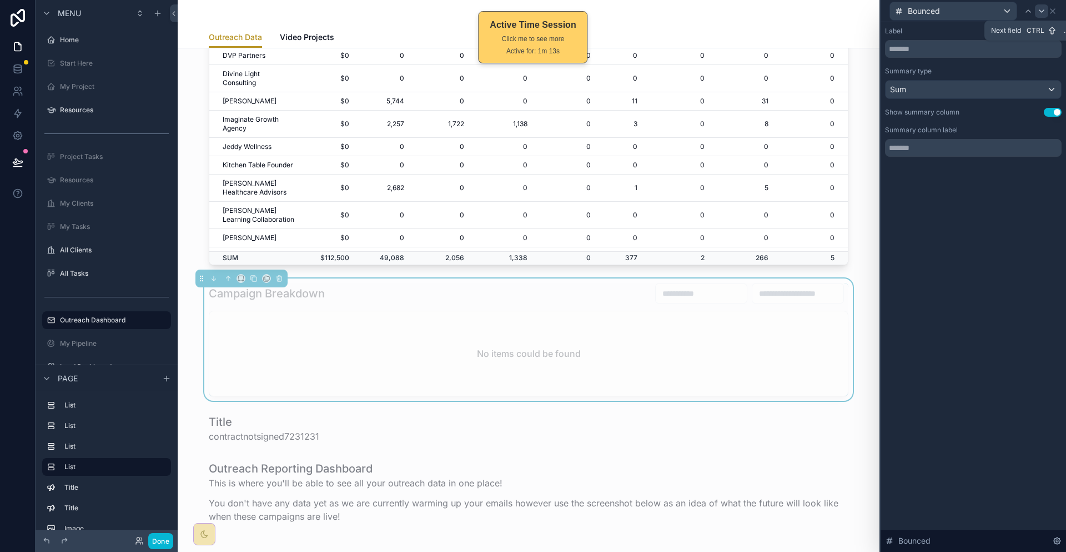
click at [1046, 10] on icon at bounding box center [1042, 11] width 9 height 9
click at [1056, 9] on icon at bounding box center [1053, 11] width 9 height 9
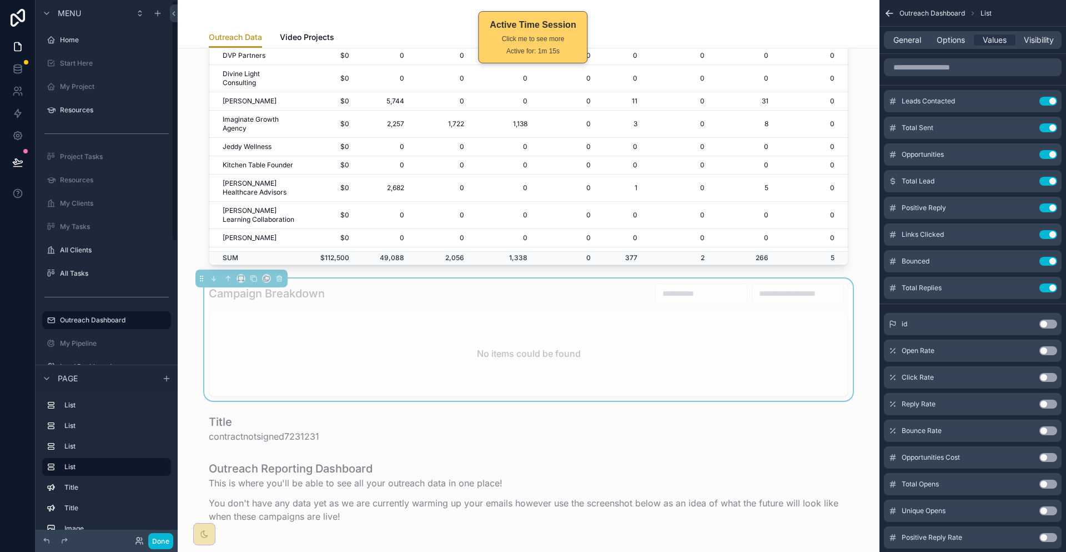
click at [65, 483] on label "Title" at bounding box center [115, 487] width 102 height 9
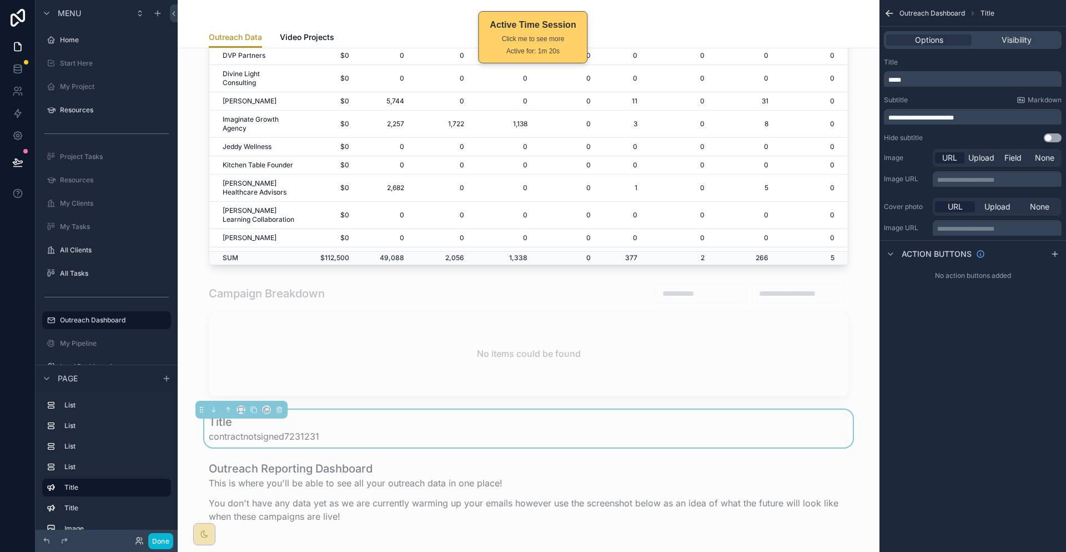
click at [1000, 113] on p "**********" at bounding box center [974, 117] width 171 height 9
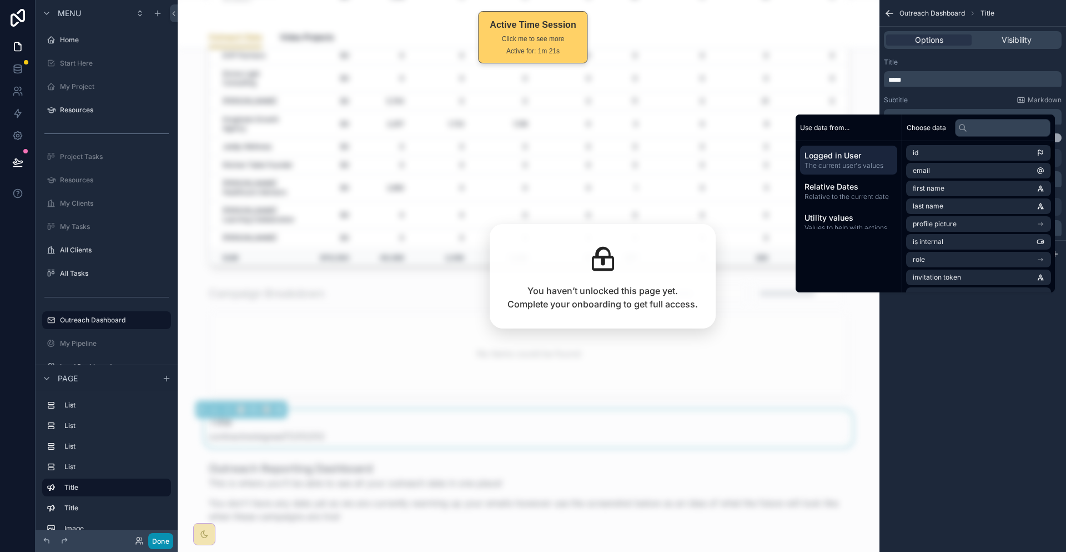
click at [148, 540] on button "Done" at bounding box center [160, 541] width 25 height 16
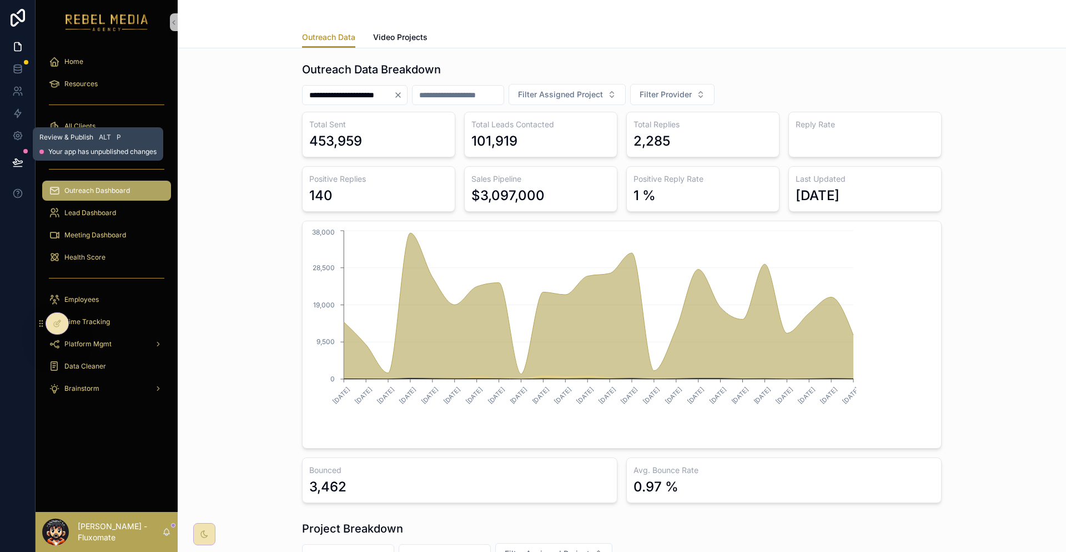
drag, startPoint x: 9, startPoint y: 140, endPoint x: 152, endPoint y: 183, distance: 149.7
click at [9, 147] on button at bounding box center [18, 162] width 24 height 31
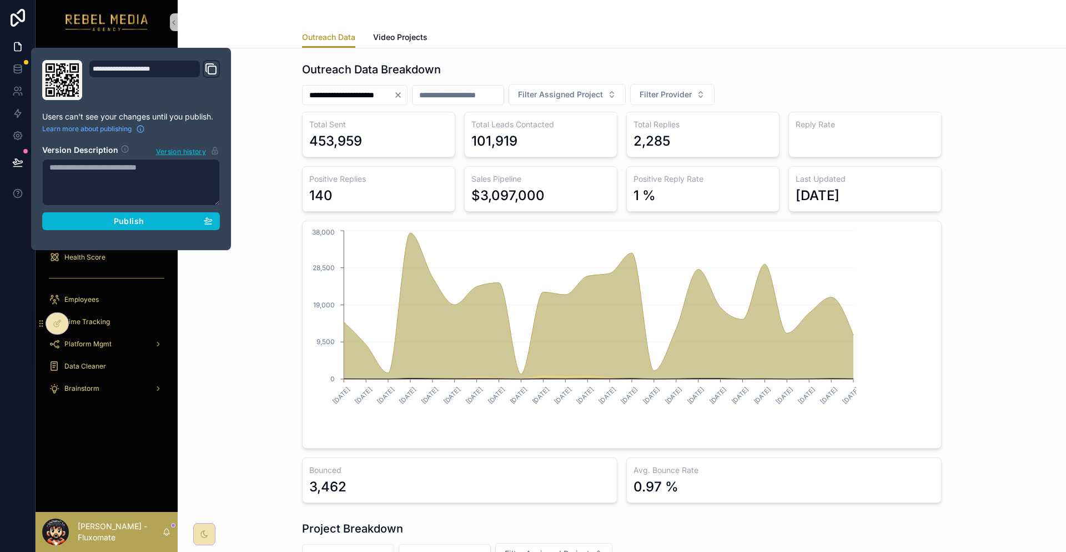
click at [259, 180] on div "**********" at bounding box center [622, 282] width 871 height 450
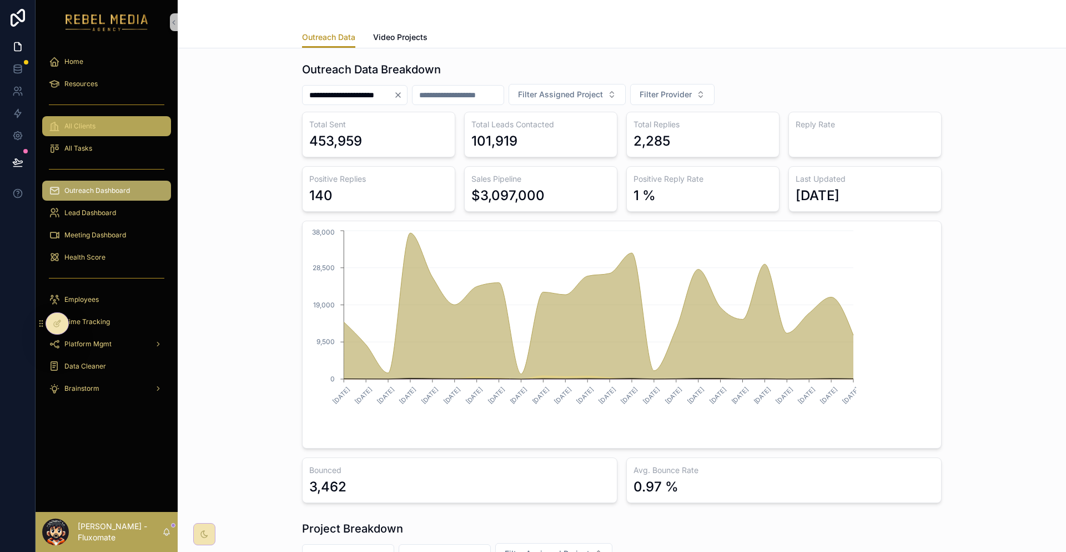
click at [88, 117] on div "All Clients" at bounding box center [107, 126] width 116 height 18
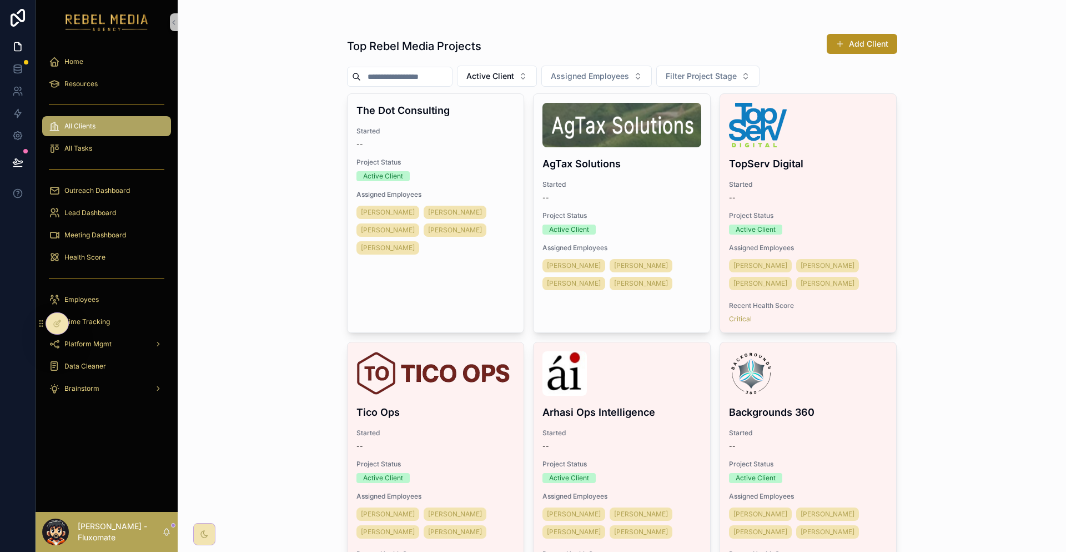
click at [479, 158] on span "Project Status" at bounding box center [436, 162] width 159 height 9
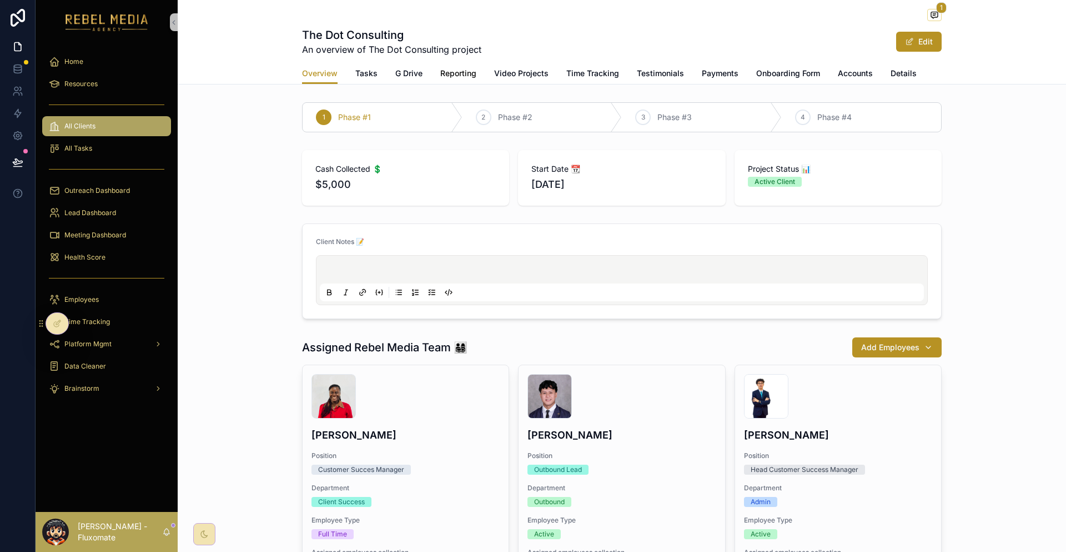
click at [454, 68] on span "Reporting" at bounding box center [458, 73] width 36 height 11
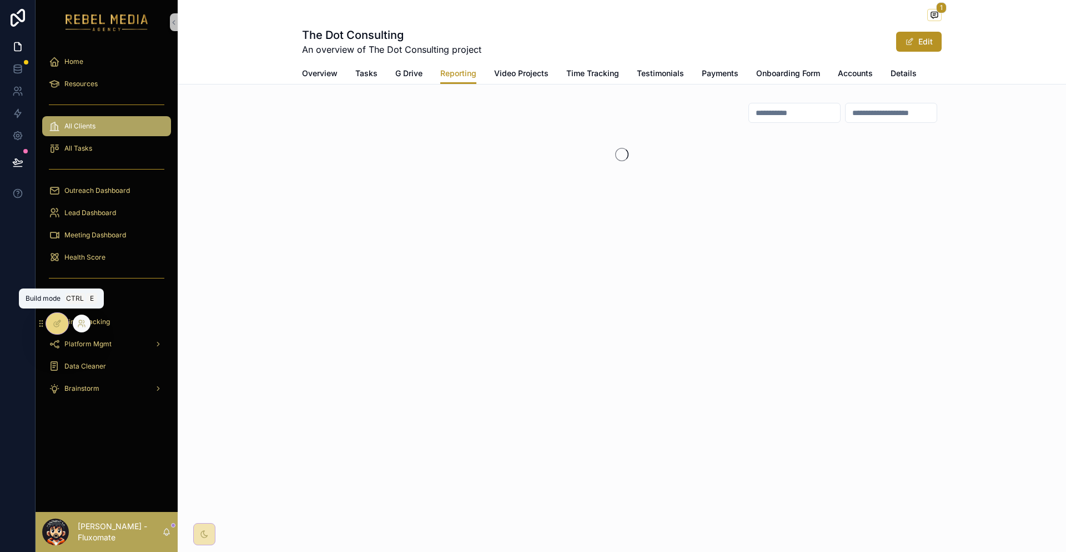
click at [59, 321] on icon at bounding box center [57, 323] width 9 height 9
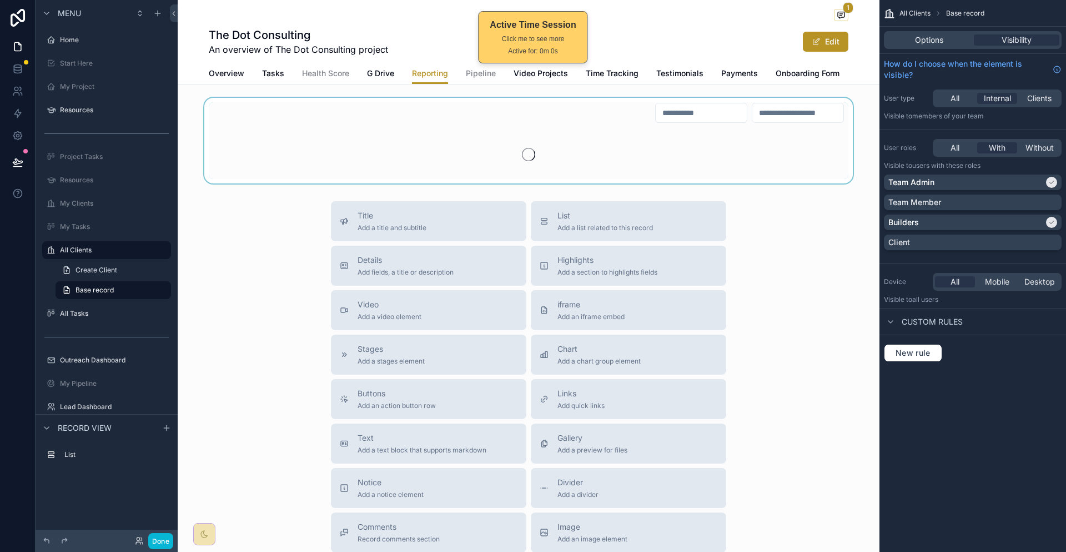
click at [605, 165] on div at bounding box center [529, 141] width 702 height 86
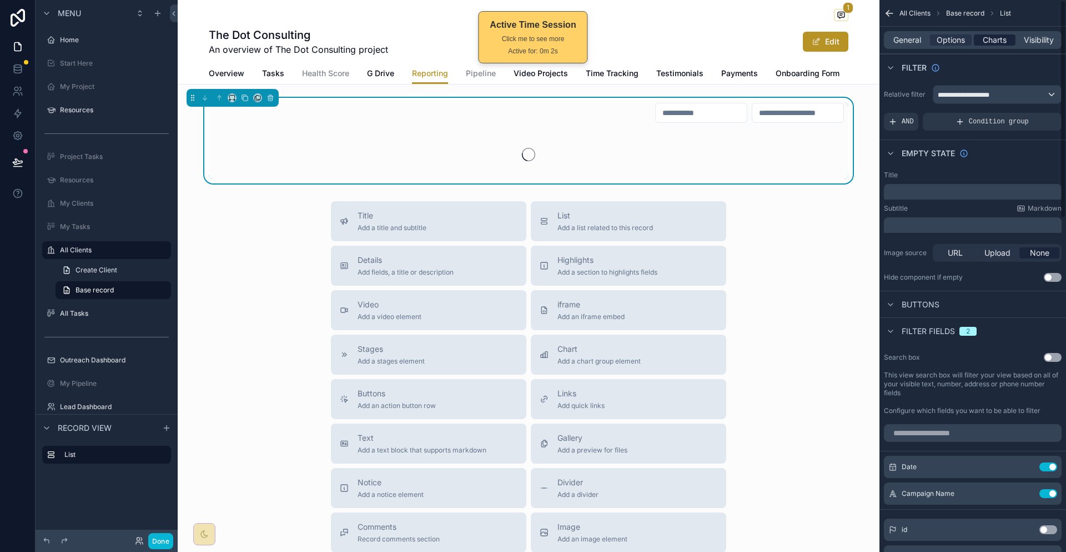
click at [1007, 35] on span "Charts" at bounding box center [995, 39] width 24 height 11
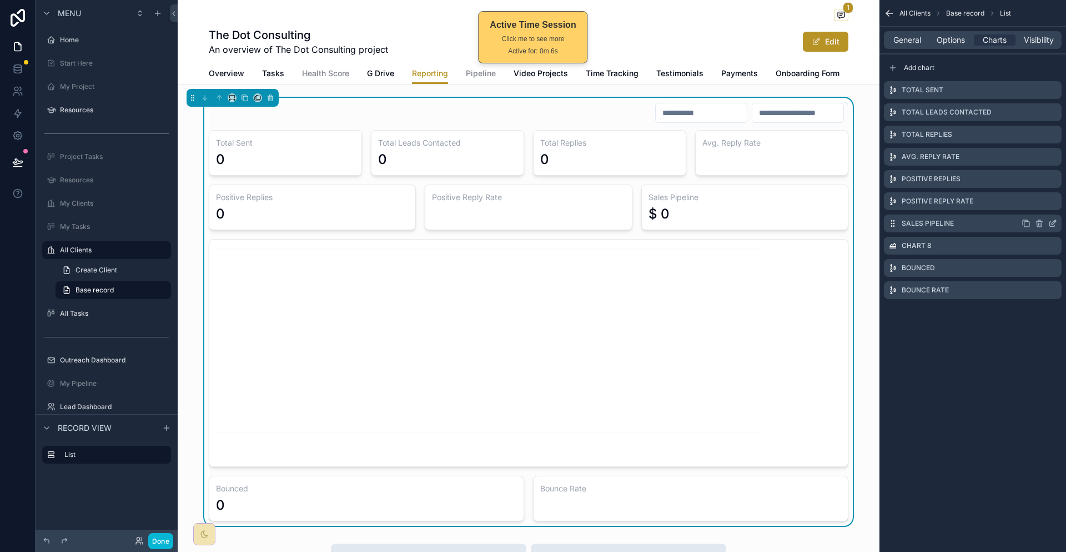
click at [1054, 214] on div "Sales Pipeline" at bounding box center [973, 223] width 178 height 18
click at [1054, 219] on icon "scrollable content" at bounding box center [1053, 223] width 9 height 9
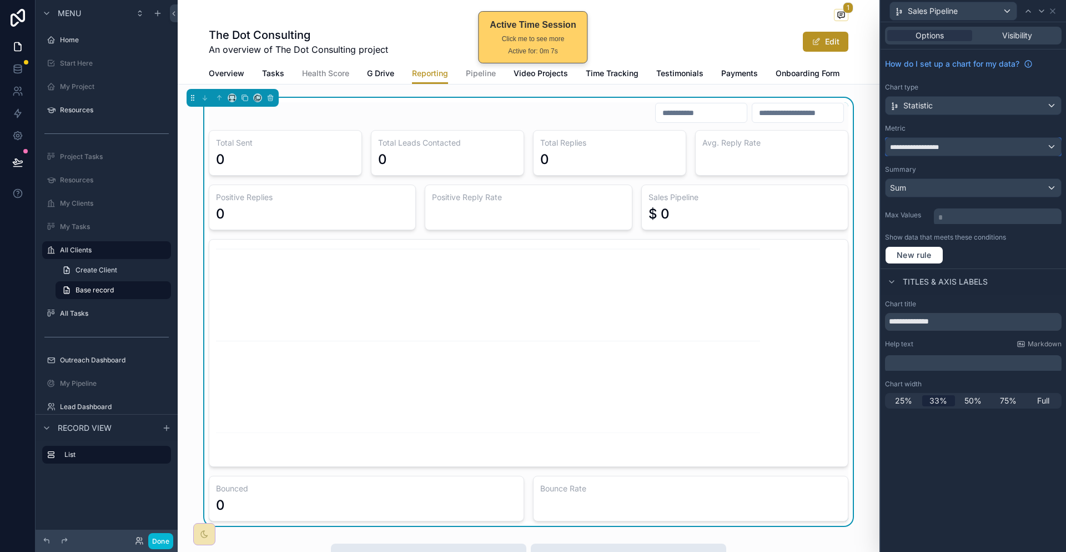
click at [1002, 138] on div "**********" at bounding box center [974, 147] width 176 height 18
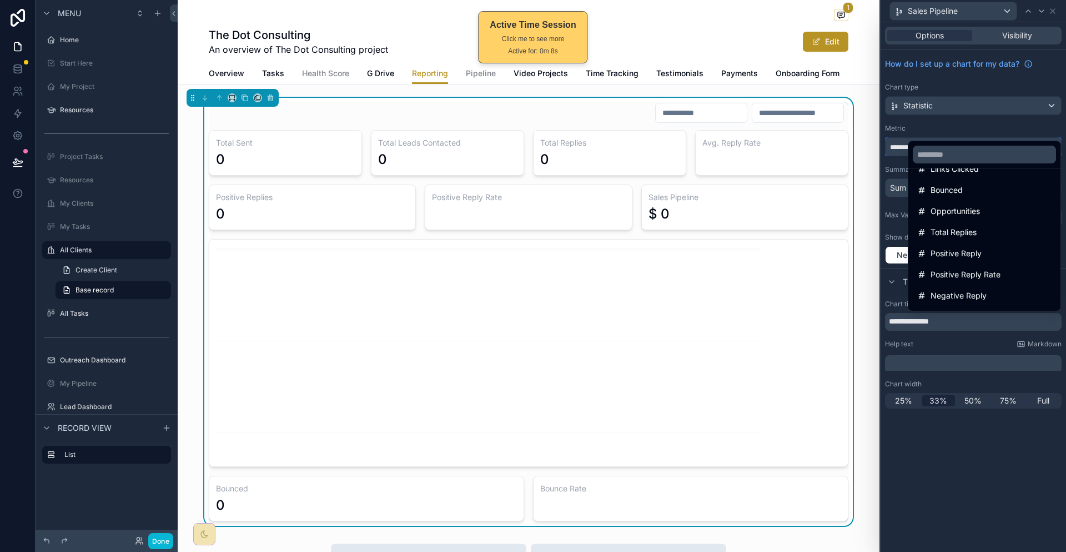
scroll to position [475, 0]
click at [970, 318] on div "Total Lead" at bounding box center [985, 324] width 134 height 13
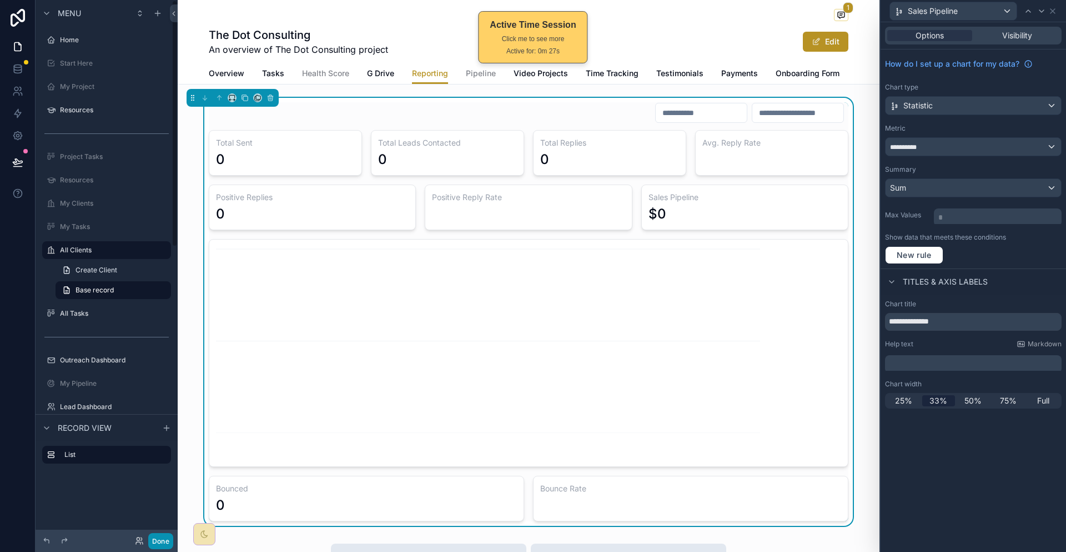
click at [148, 542] on button "Done" at bounding box center [160, 541] width 25 height 16
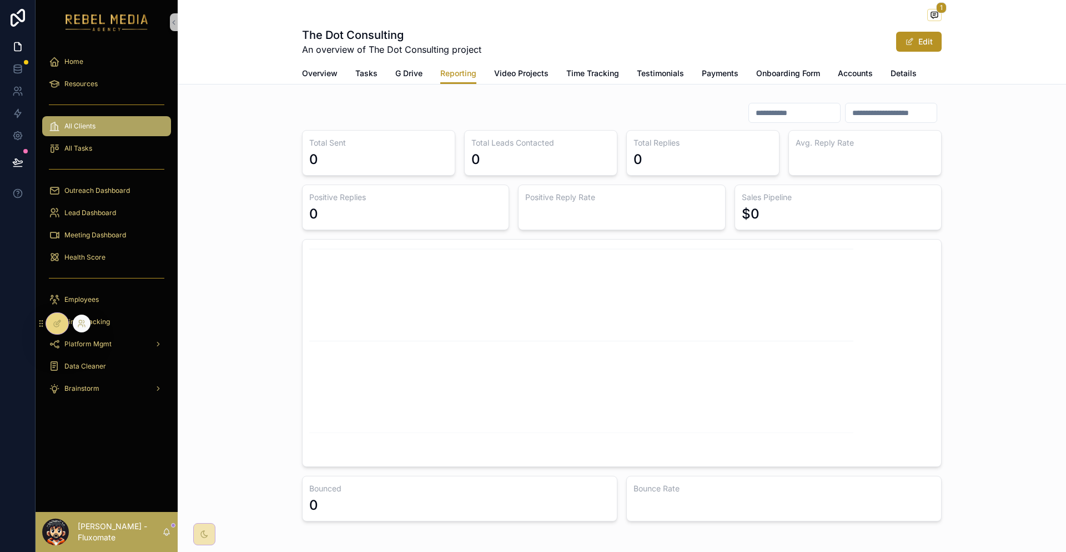
click at [62, 318] on div at bounding box center [57, 323] width 22 height 21
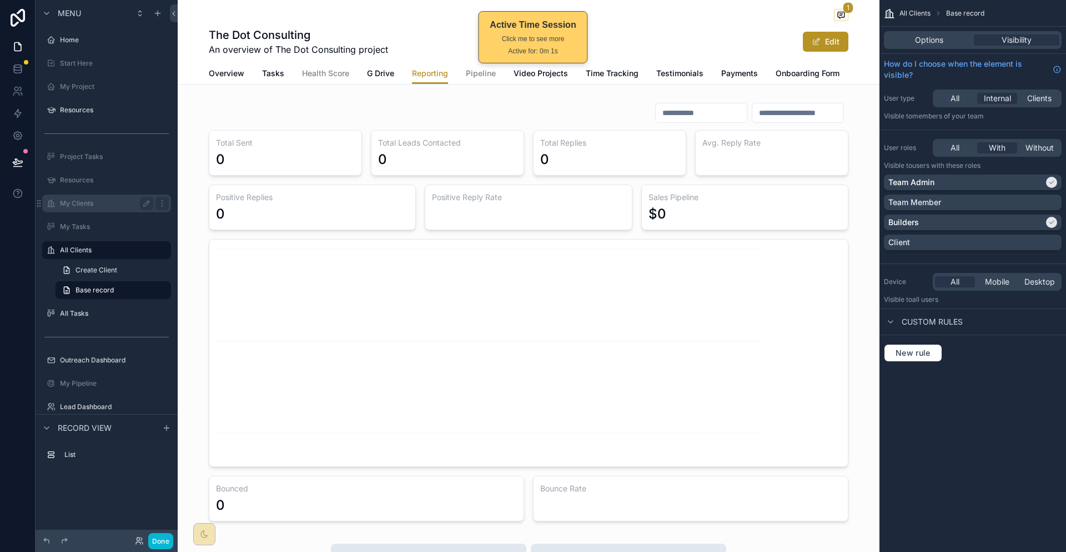
click at [77, 199] on label "My Clients" at bounding box center [104, 203] width 89 height 9
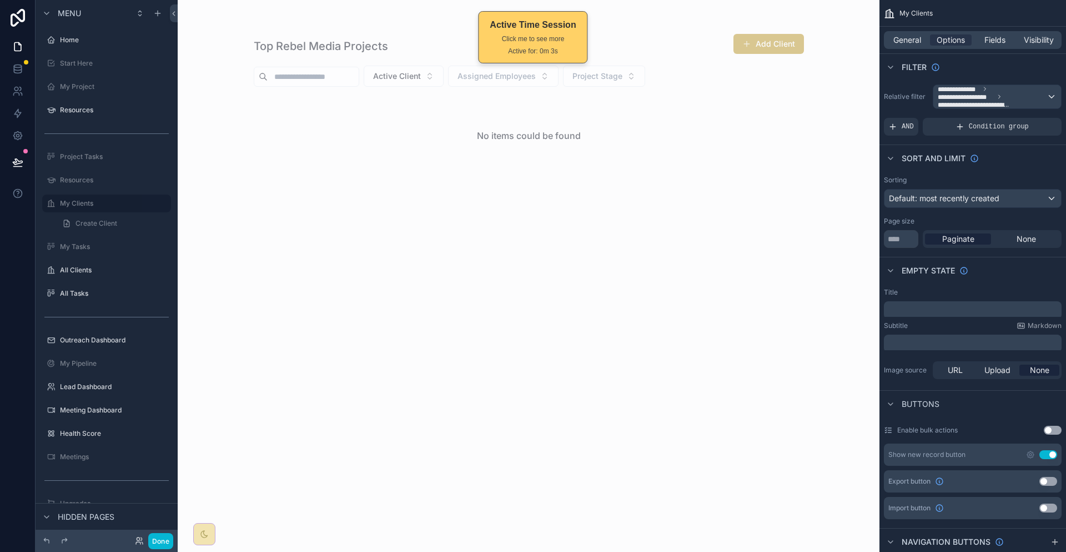
click at [528, 120] on div at bounding box center [529, 106] width 568 height 213
click at [135, 540] on icon at bounding box center [139, 540] width 9 height 9
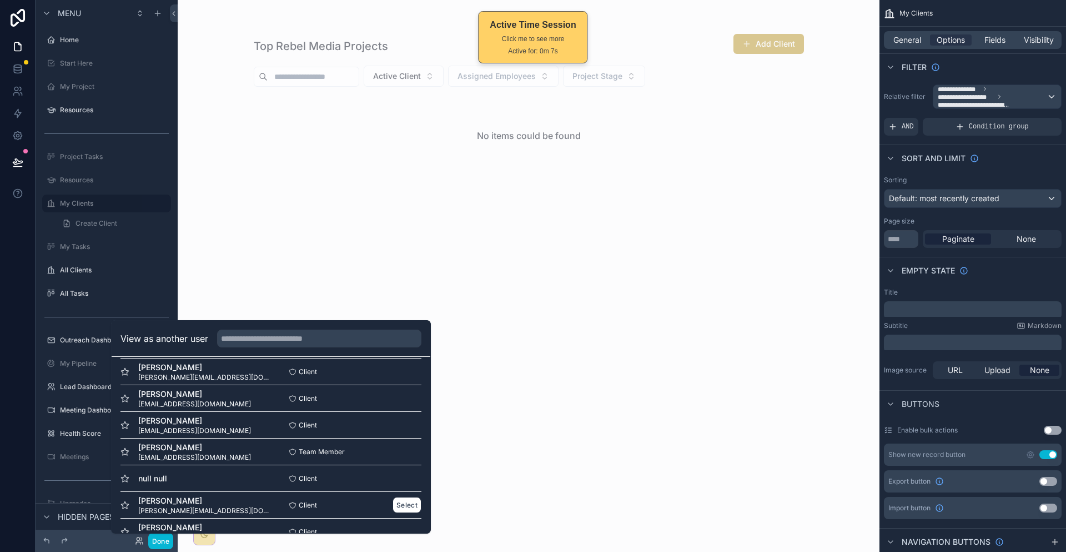
scroll to position [389, 0]
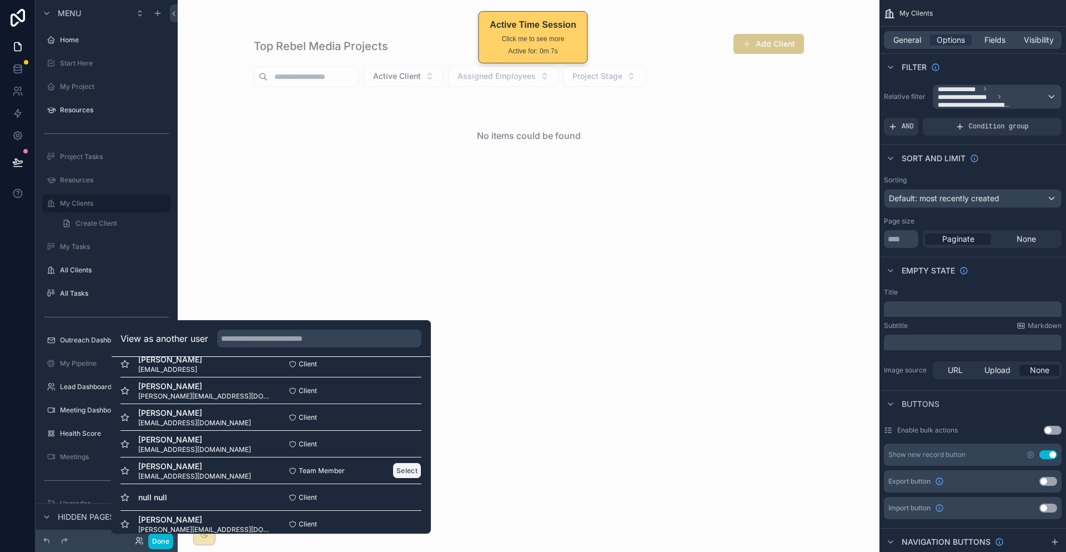
click at [393, 462] on button "Select" at bounding box center [407, 470] width 29 height 16
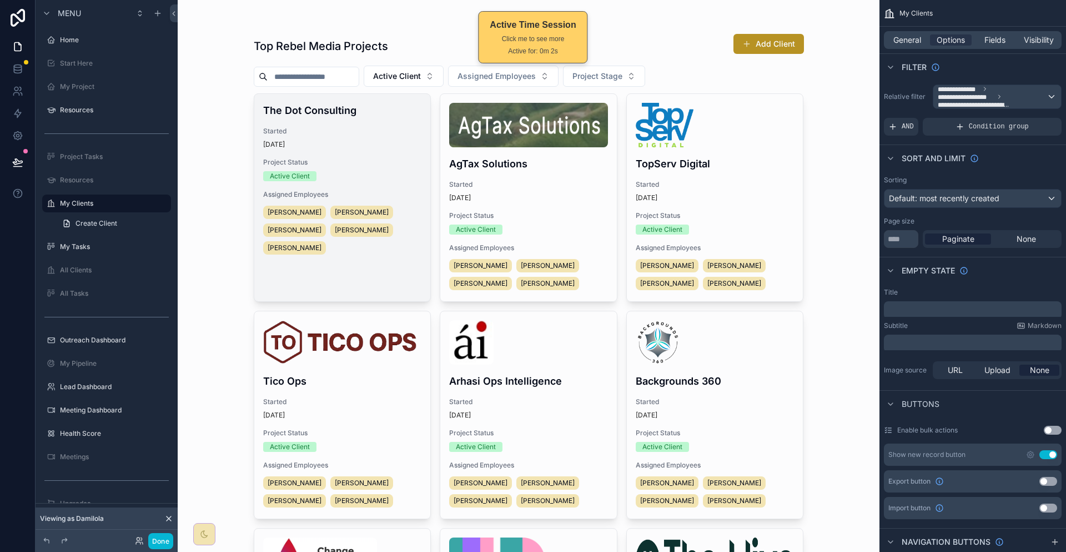
click at [390, 158] on span "Project Status" at bounding box center [342, 162] width 159 height 9
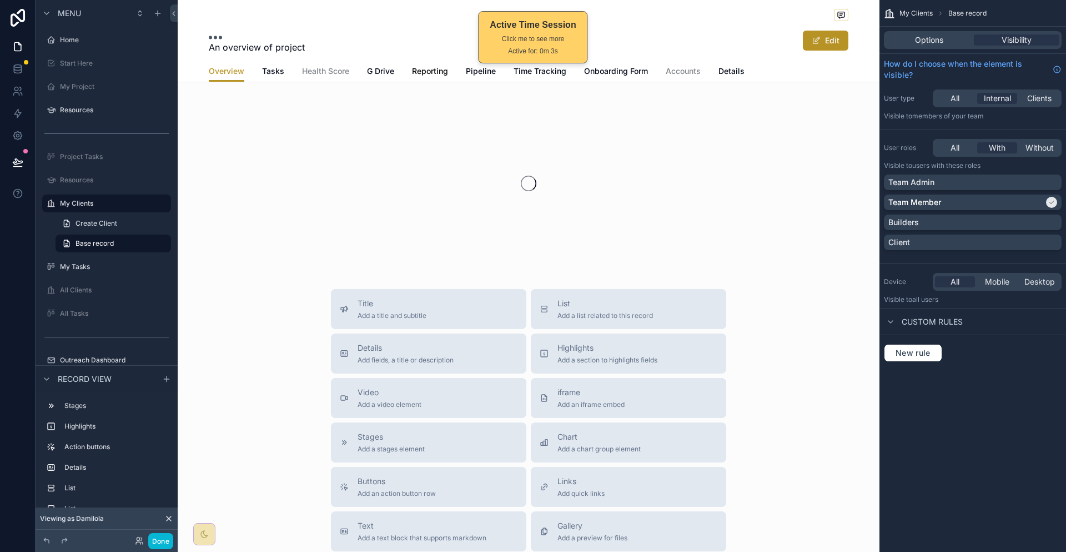
click at [448, 66] on span "Reporting" at bounding box center [430, 71] width 36 height 11
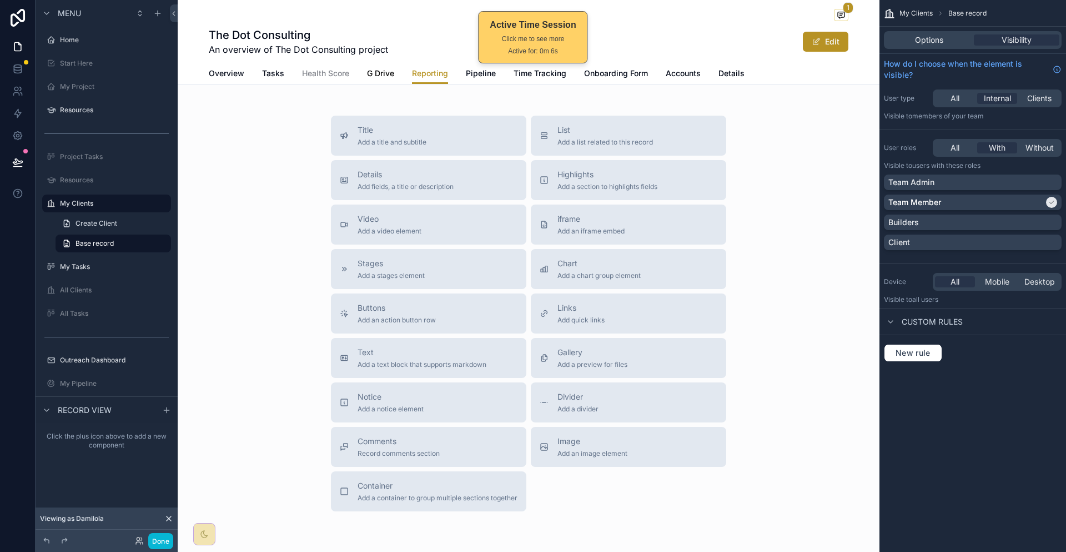
click at [394, 69] on span "G Drive" at bounding box center [380, 73] width 27 height 11
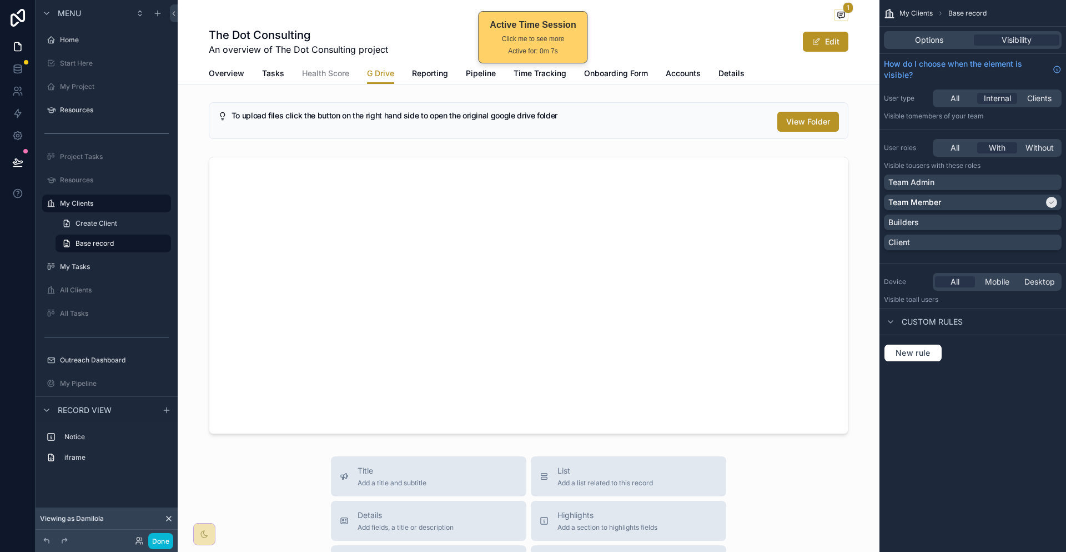
click at [468, 67] on div "Overview Tasks Health Score G Drive Reporting Pipeline Time Tracking Onboarding…" at bounding box center [529, 73] width 640 height 21
click at [473, 68] on span "Pipeline" at bounding box center [481, 73] width 30 height 11
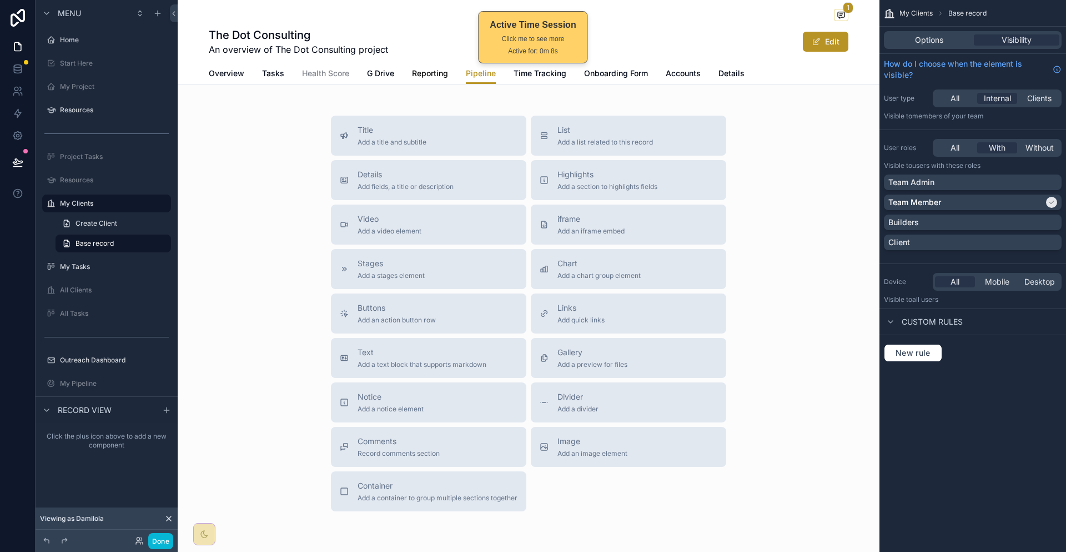
click at [445, 68] on span "Reporting" at bounding box center [430, 73] width 36 height 11
click at [164, 523] on icon at bounding box center [168, 518] width 9 height 9
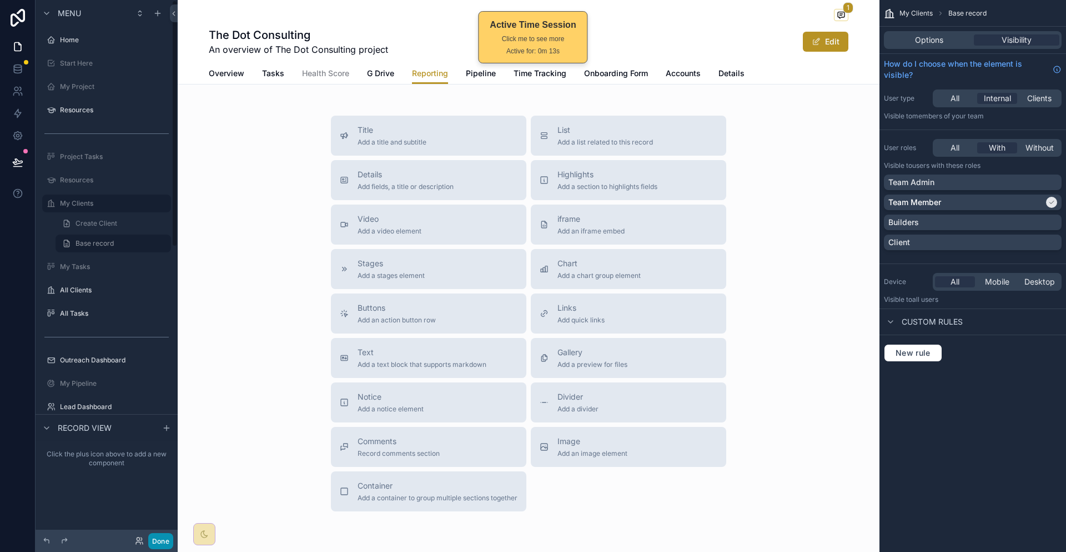
click at [148, 547] on button "Done" at bounding box center [160, 541] width 25 height 16
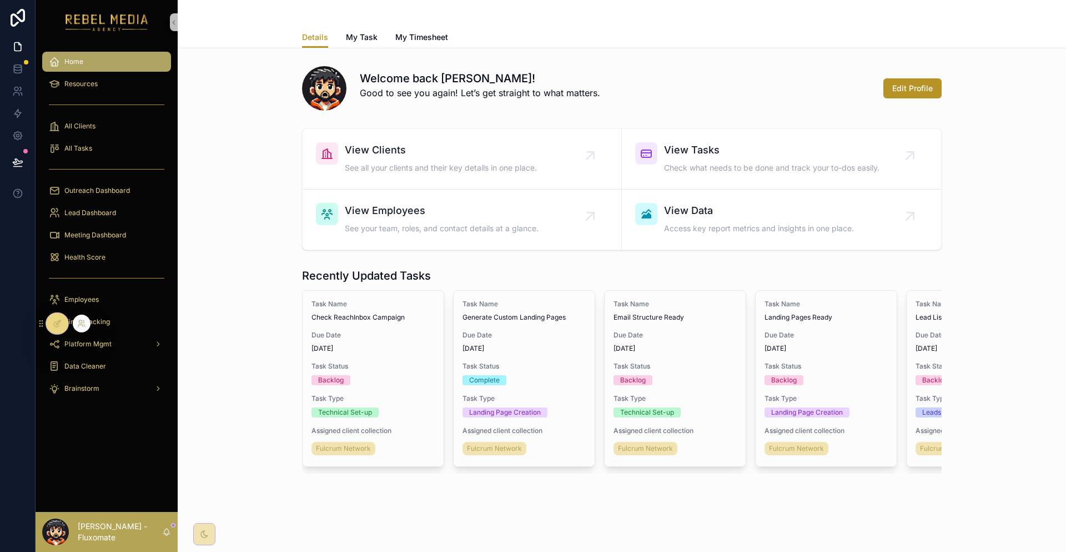
click at [75, 328] on div at bounding box center [82, 323] width 18 height 18
click at [77, 320] on icon at bounding box center [81, 323] width 9 height 9
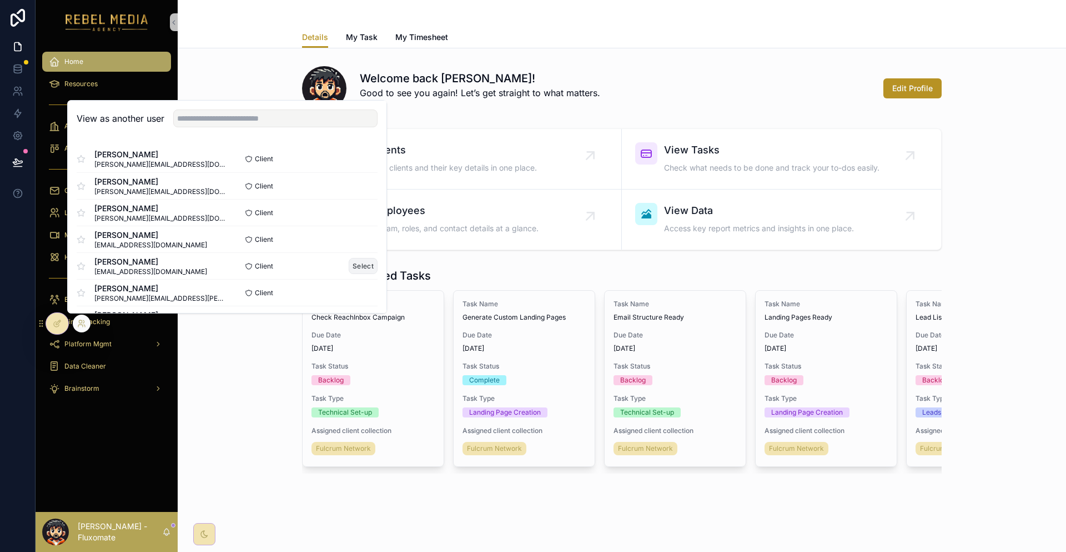
click at [349, 269] on button "Select" at bounding box center [363, 266] width 29 height 16
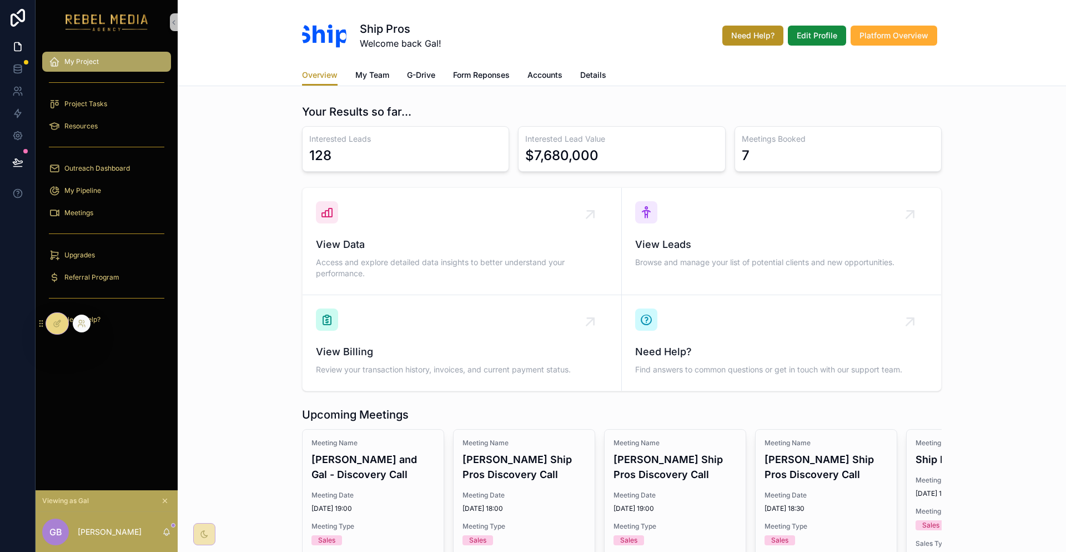
click at [60, 319] on icon at bounding box center [57, 323] width 9 height 9
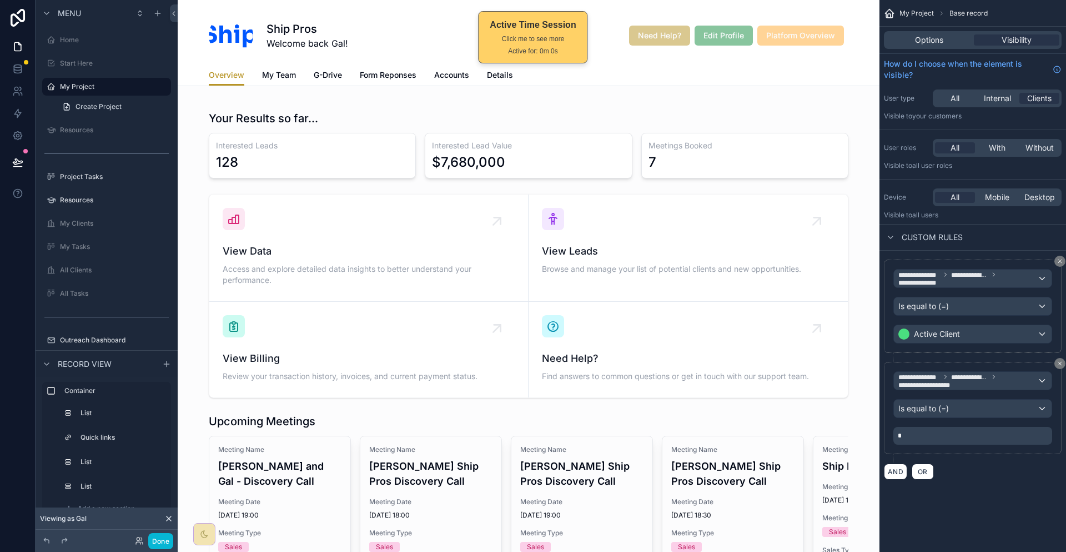
click at [576, 129] on div at bounding box center [529, 531] width 702 height 864
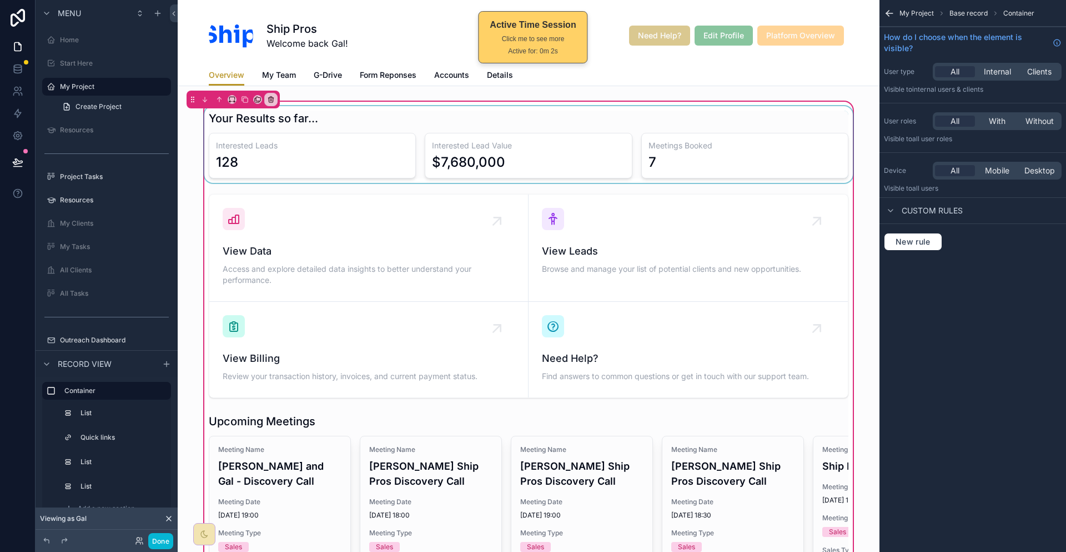
click at [710, 113] on div at bounding box center [528, 144] width 653 height 77
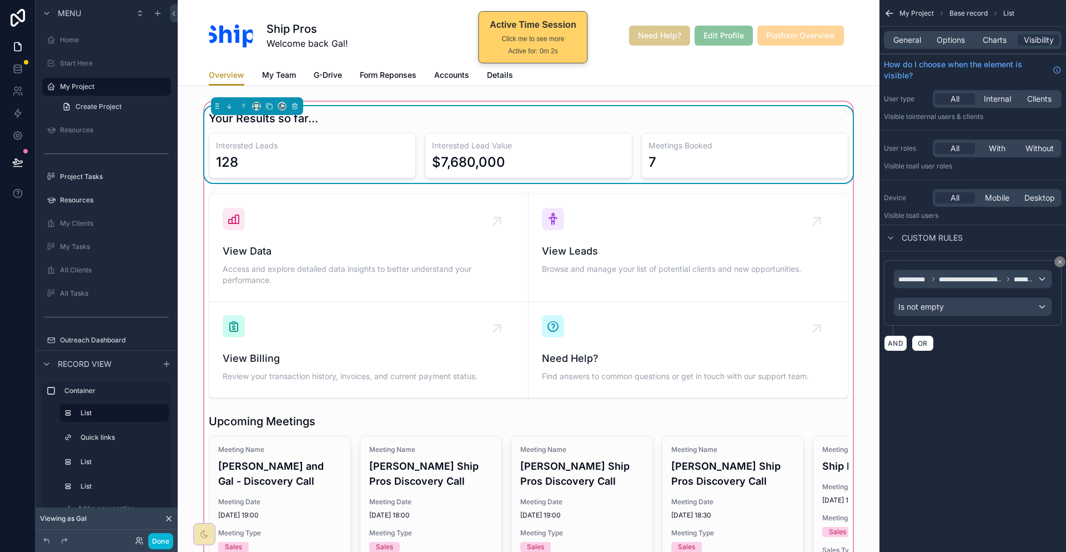
click at [547, 133] on div "Interested Lead Value $7,680,000" at bounding box center [528, 156] width 207 height 46
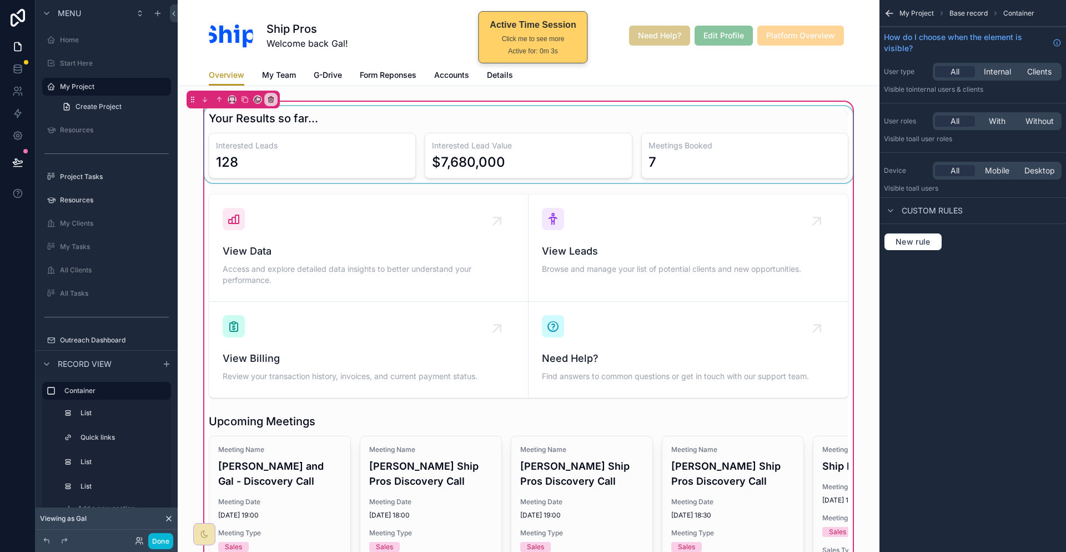
click at [671, 119] on div at bounding box center [528, 144] width 653 height 77
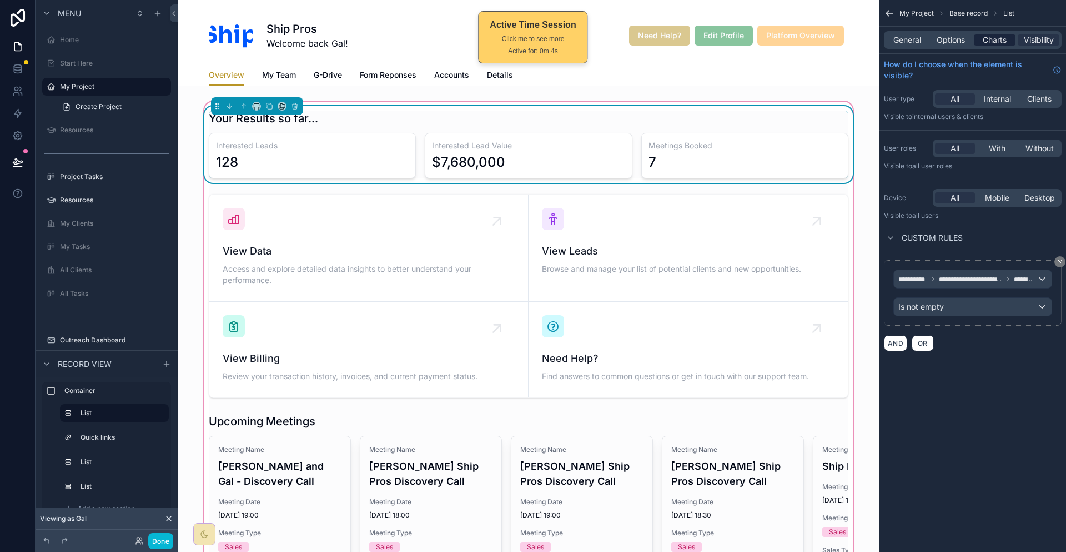
click at [993, 38] on span "Charts" at bounding box center [995, 39] width 24 height 11
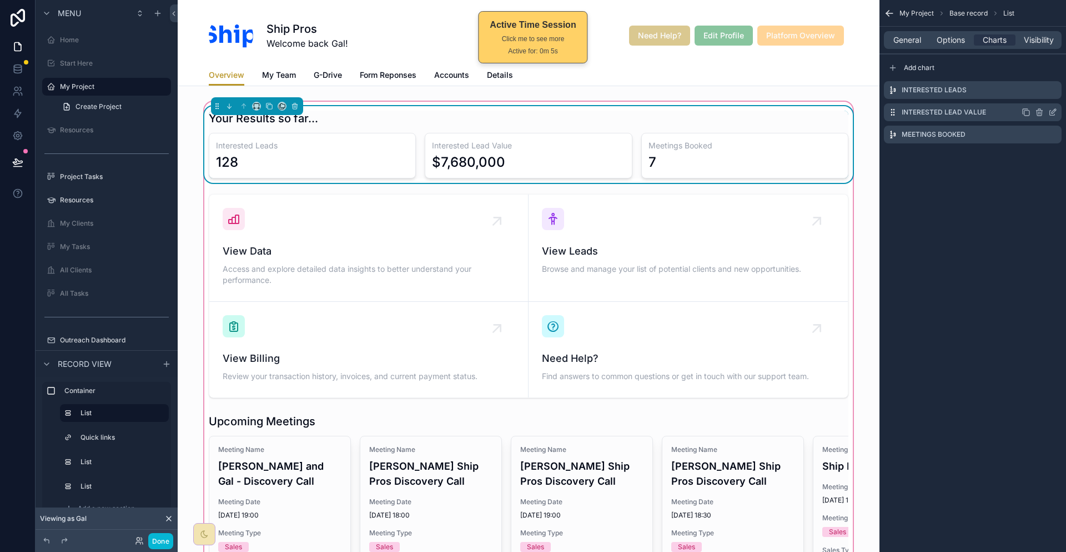
click at [1055, 109] on icon "scrollable content" at bounding box center [1054, 111] width 4 height 4
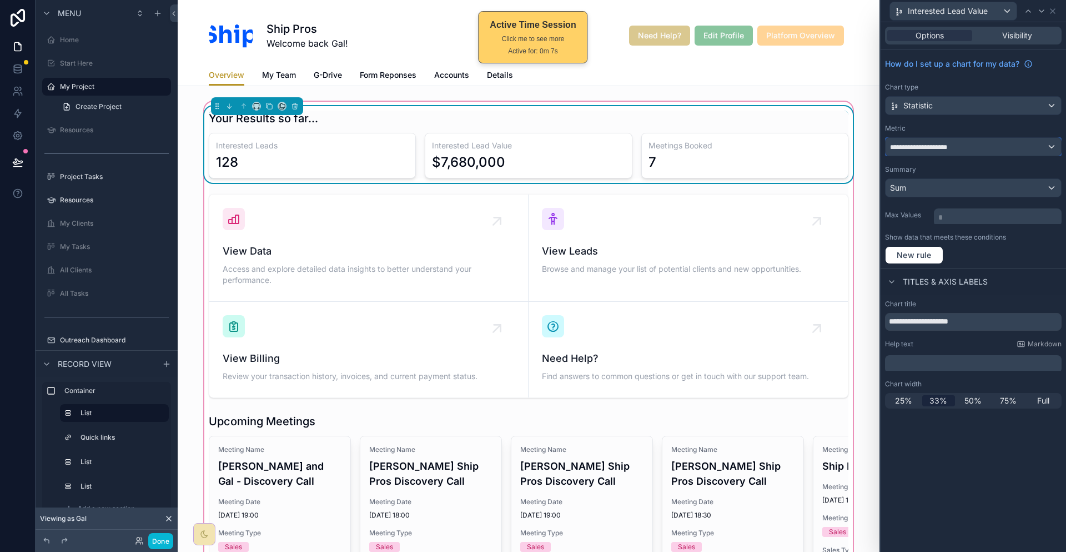
click at [981, 138] on div "**********" at bounding box center [974, 147] width 176 height 18
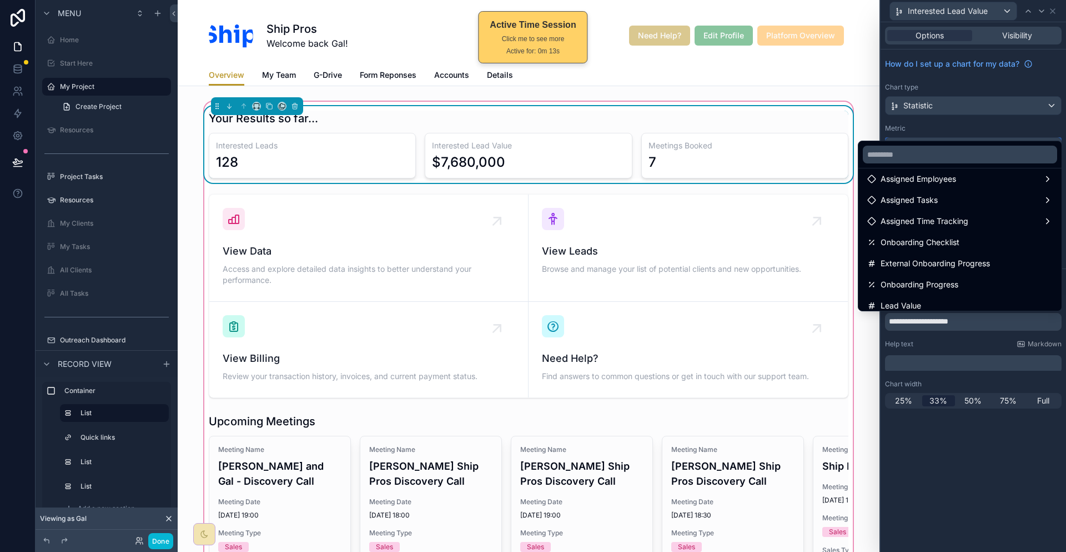
scroll to position [142, 0]
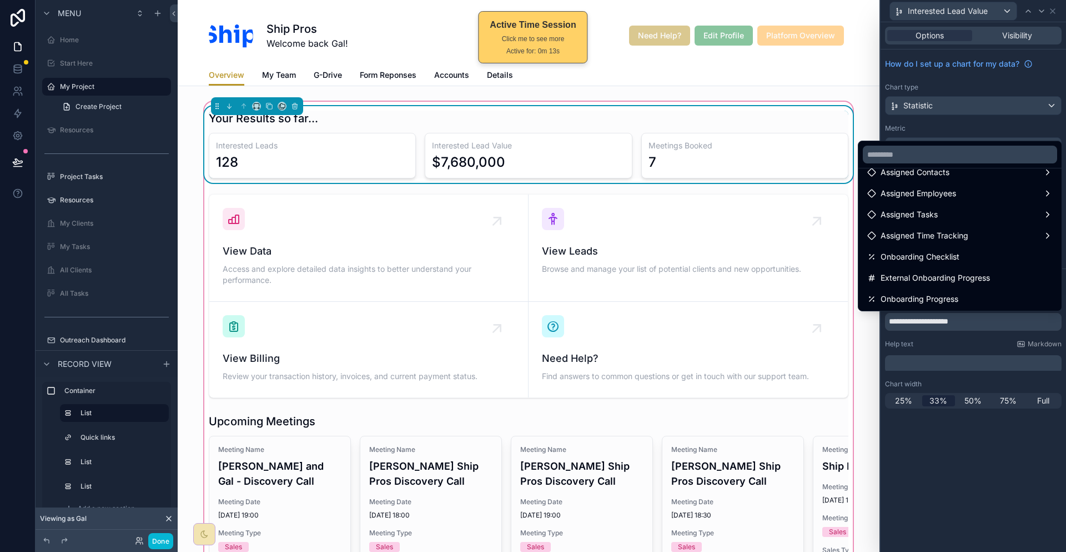
click at [985, 113] on div at bounding box center [974, 276] width 186 height 552
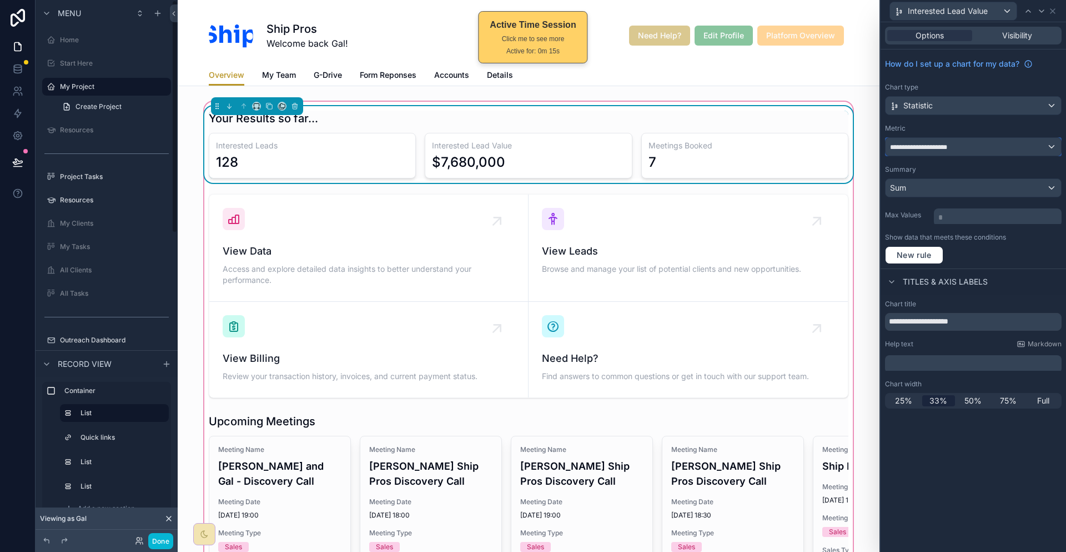
click at [991, 138] on div "**********" at bounding box center [974, 147] width 176 height 18
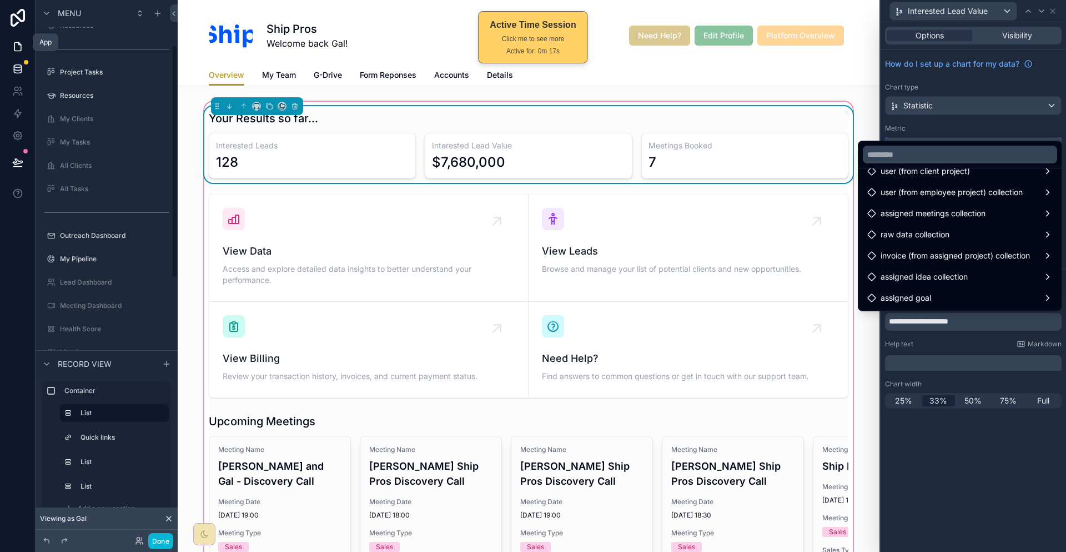
scroll to position [111, 0]
click at [20, 63] on icon at bounding box center [17, 68] width 11 height 11
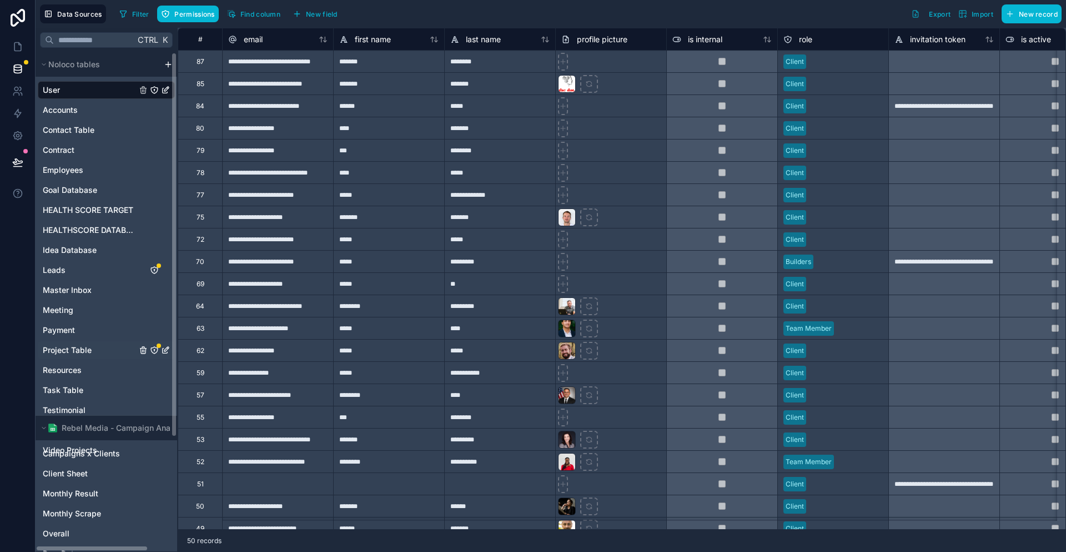
click at [63, 344] on span "Project Table" at bounding box center [67, 349] width 49 height 11
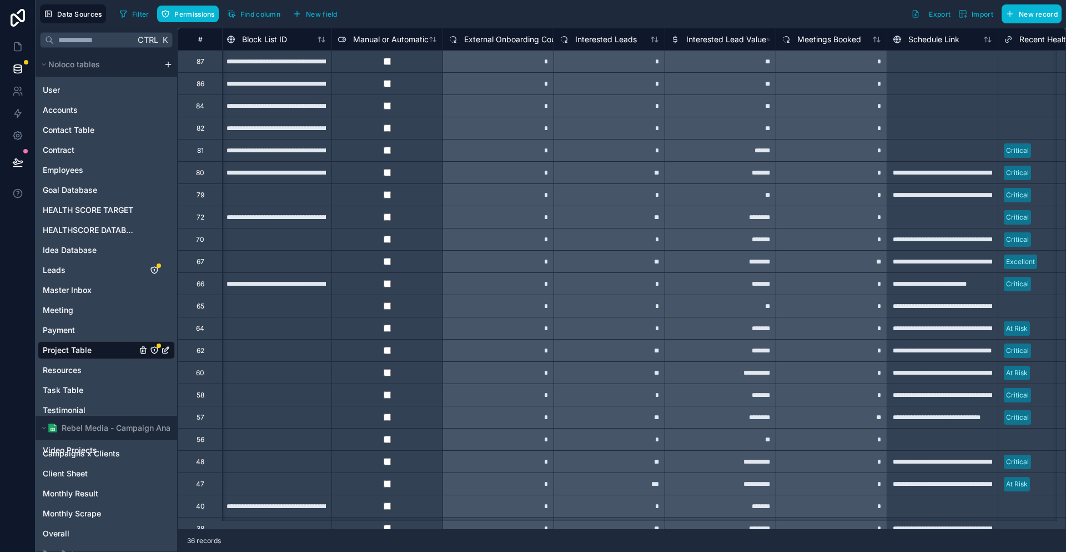
scroll to position [0, 6877]
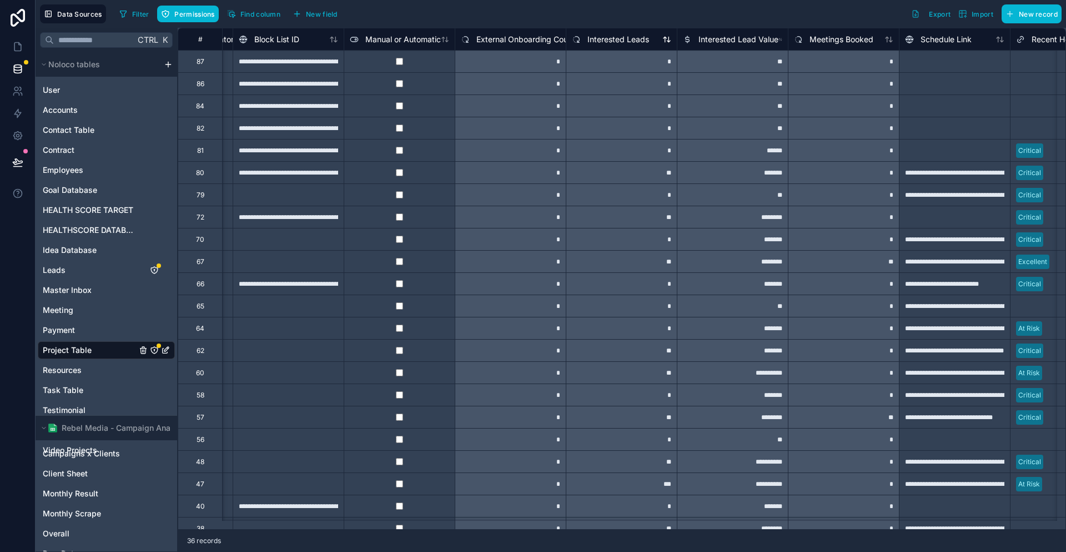
click at [589, 34] on span "Interested Leads" at bounding box center [619, 39] width 62 height 11
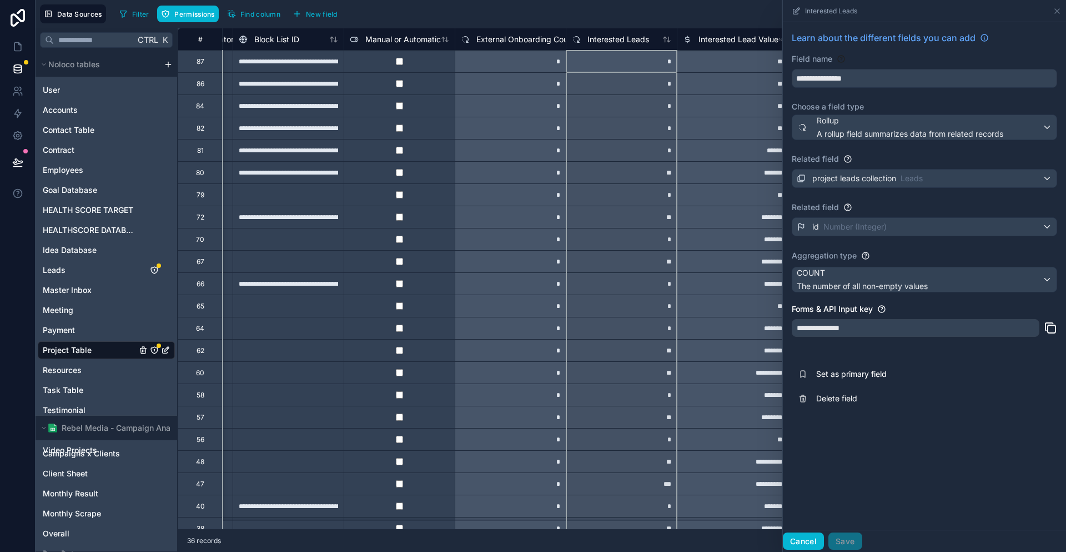
click at [824, 538] on button "Cancel" at bounding box center [803, 541] width 41 height 18
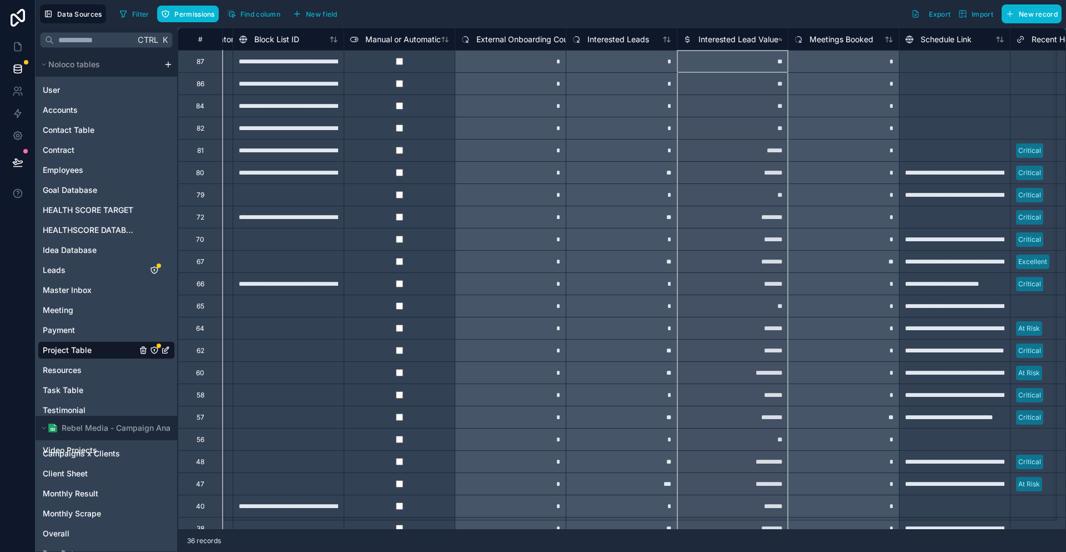
click at [699, 34] on span "Interested Lead Value" at bounding box center [739, 39] width 80 height 11
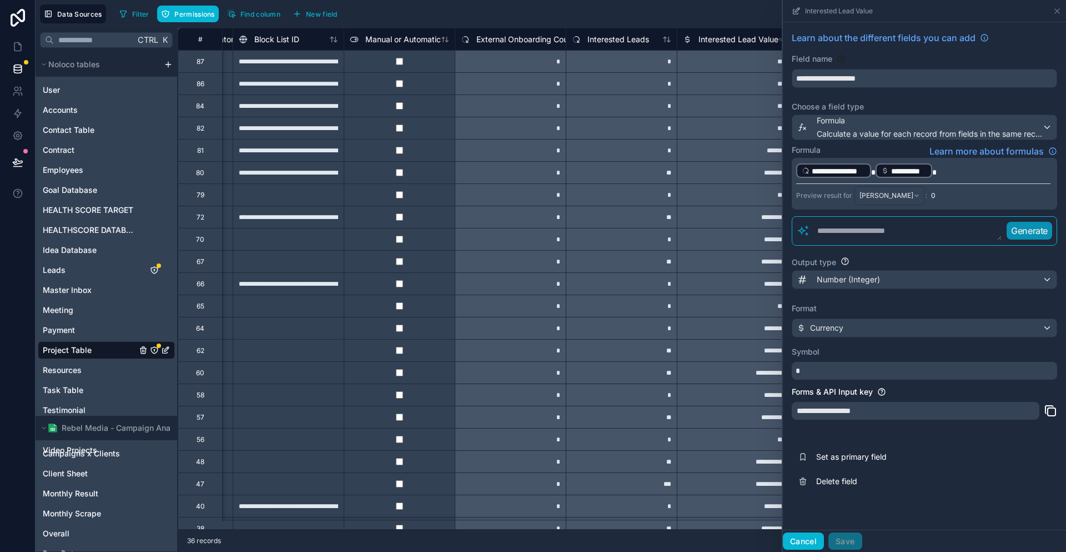
click at [824, 544] on button "Cancel" at bounding box center [803, 541] width 41 height 18
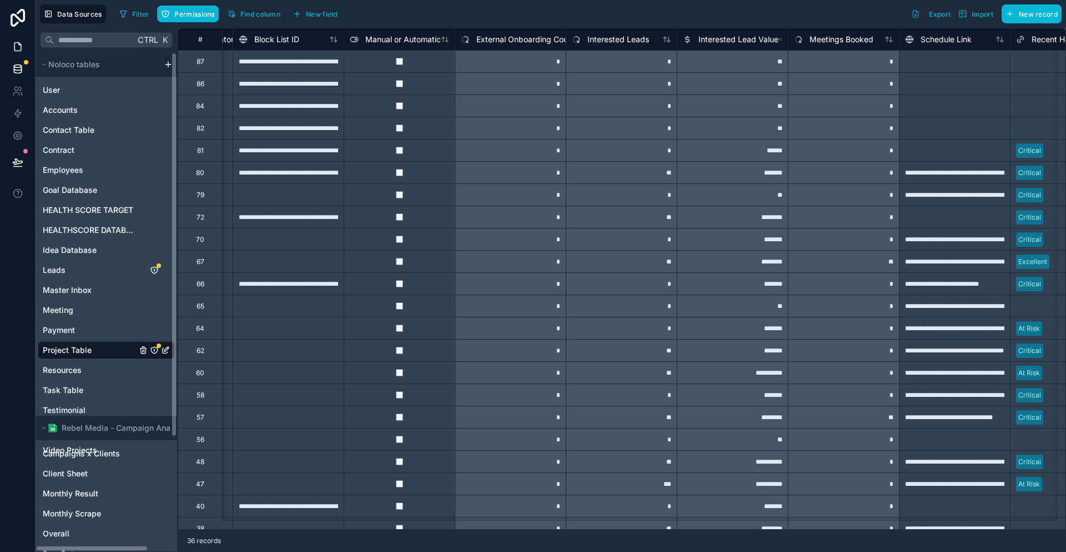
click at [12, 36] on link at bounding box center [17, 47] width 35 height 22
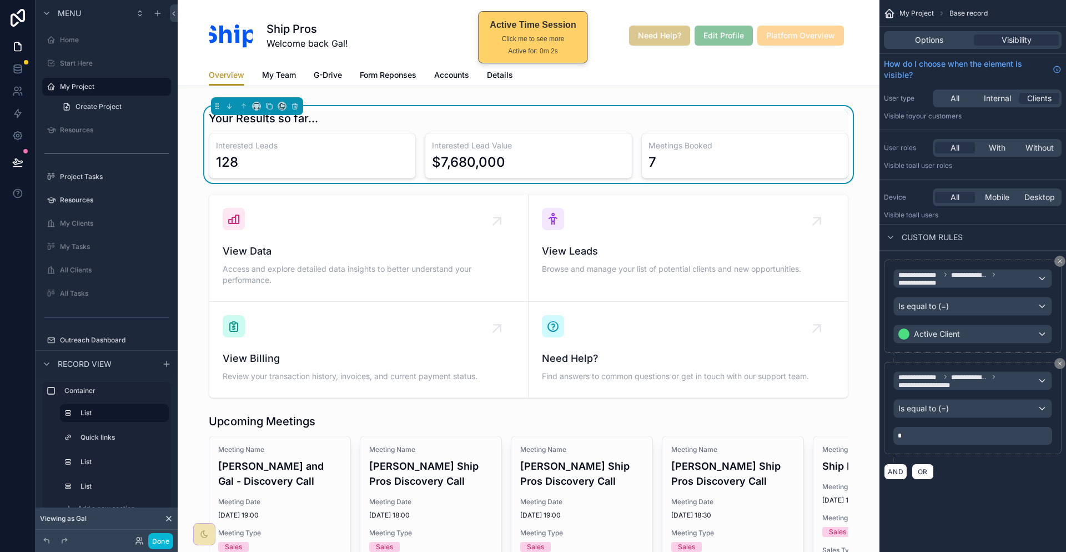
click at [77, 359] on label "My Pipeline" at bounding box center [104, 363] width 89 height 9
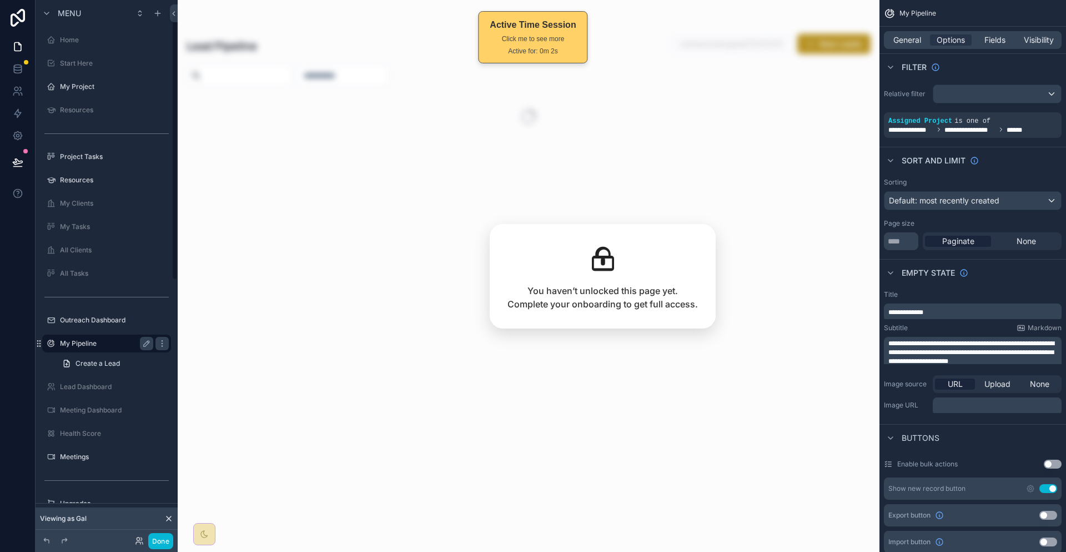
scroll to position [20, 0]
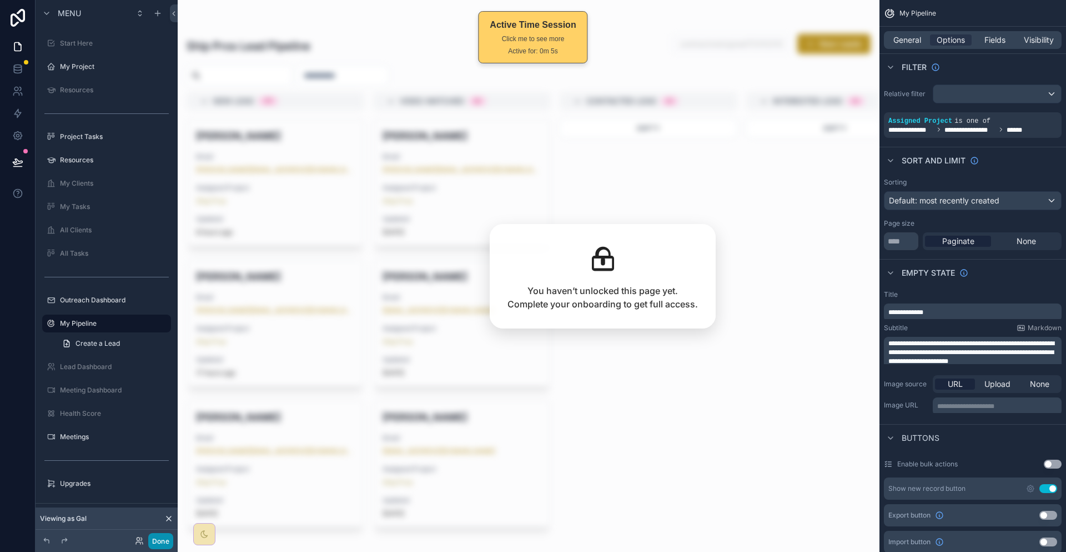
click at [148, 537] on button "Done" at bounding box center [160, 541] width 25 height 16
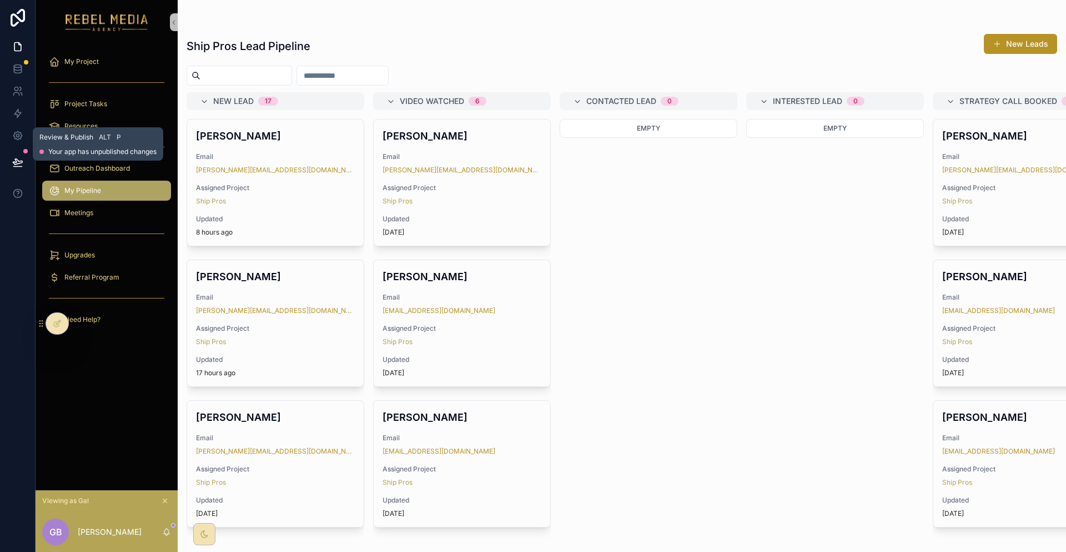
click at [19, 157] on icon at bounding box center [17, 162] width 11 height 11
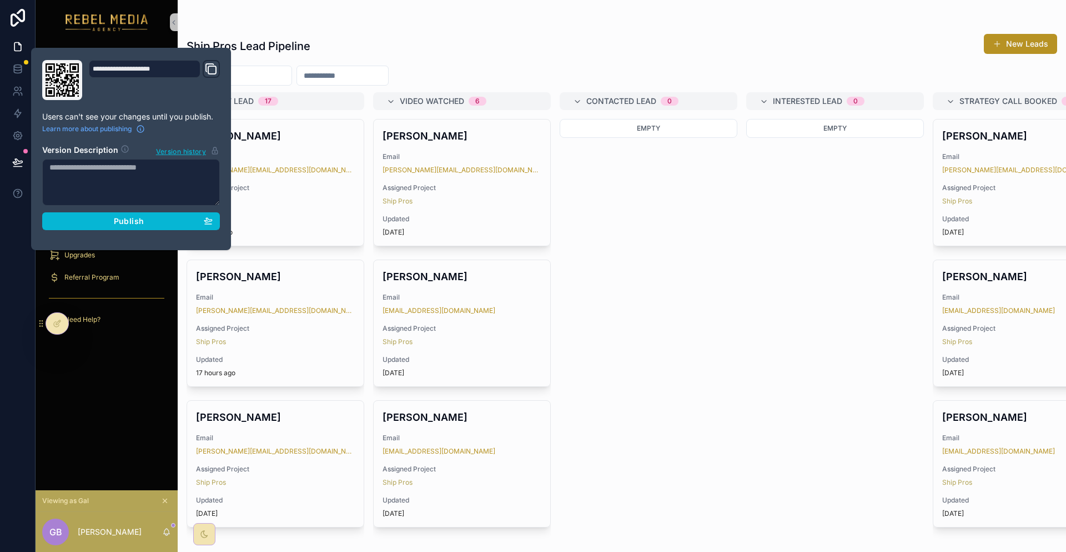
click at [161, 502] on icon at bounding box center [165, 501] width 8 height 8
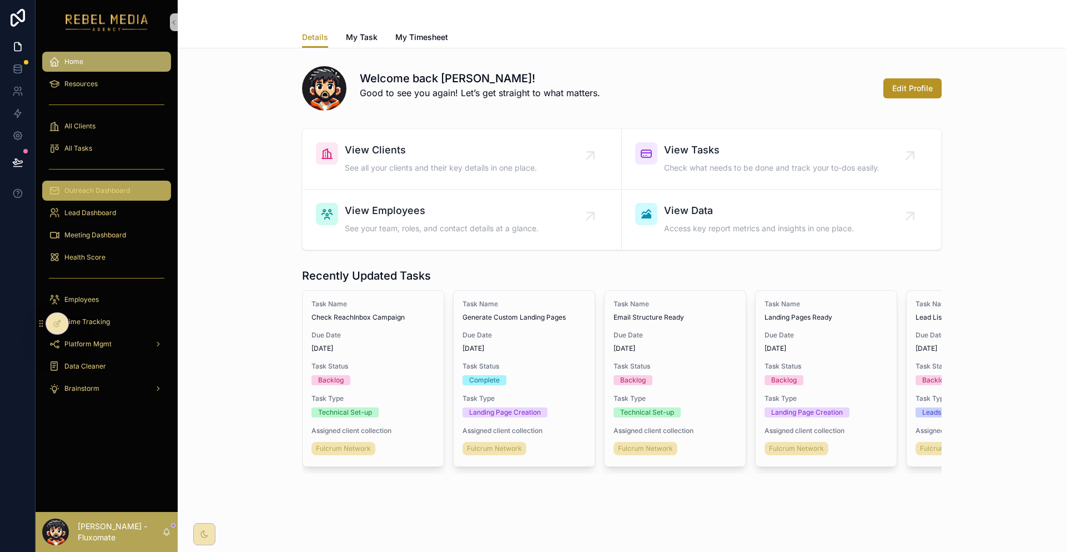
click at [103, 186] on span "Outreach Dashboard" at bounding box center [97, 190] width 66 height 9
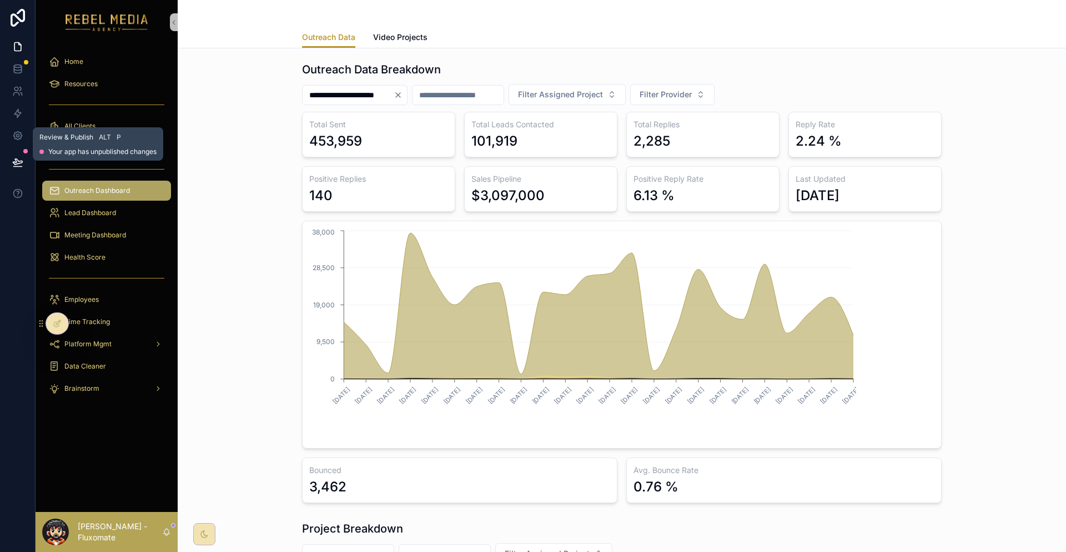
click at [20, 157] on icon at bounding box center [17, 162] width 11 height 11
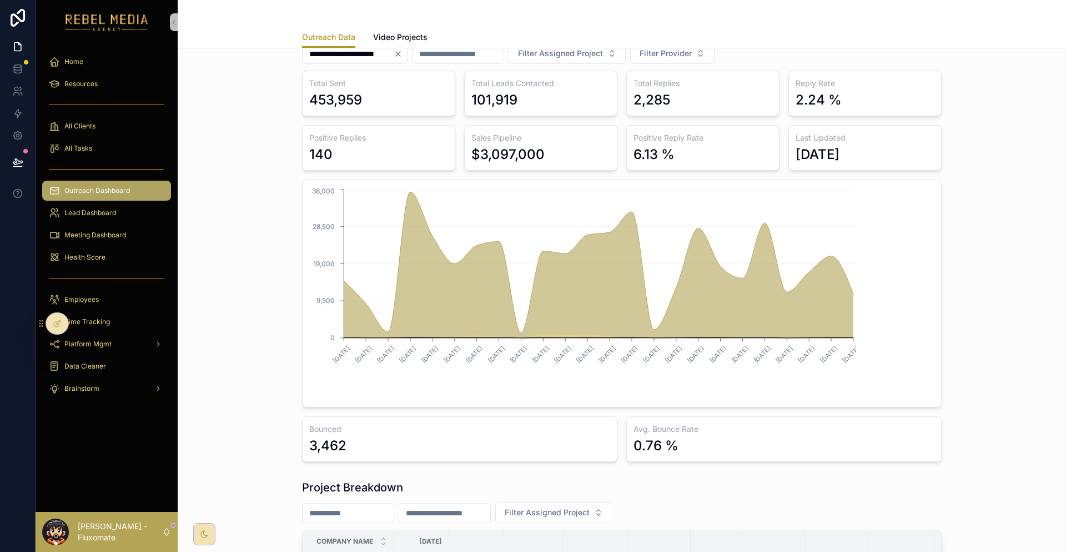
scroll to position [56, 0]
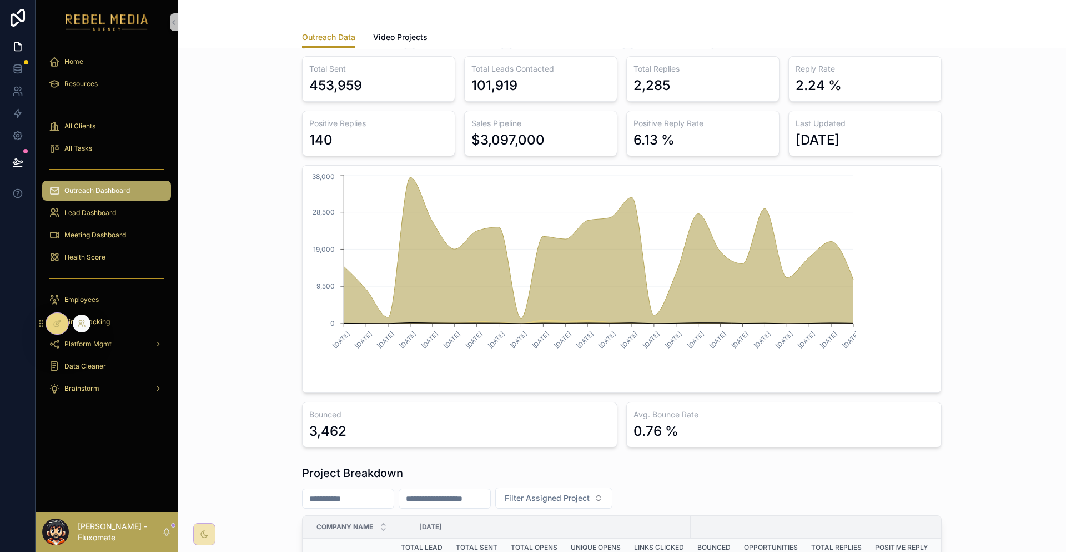
click at [76, 316] on div at bounding box center [82, 323] width 18 height 18
click at [76, 327] on div at bounding box center [82, 323] width 18 height 18
click at [78, 324] on icon at bounding box center [80, 325] width 4 height 2
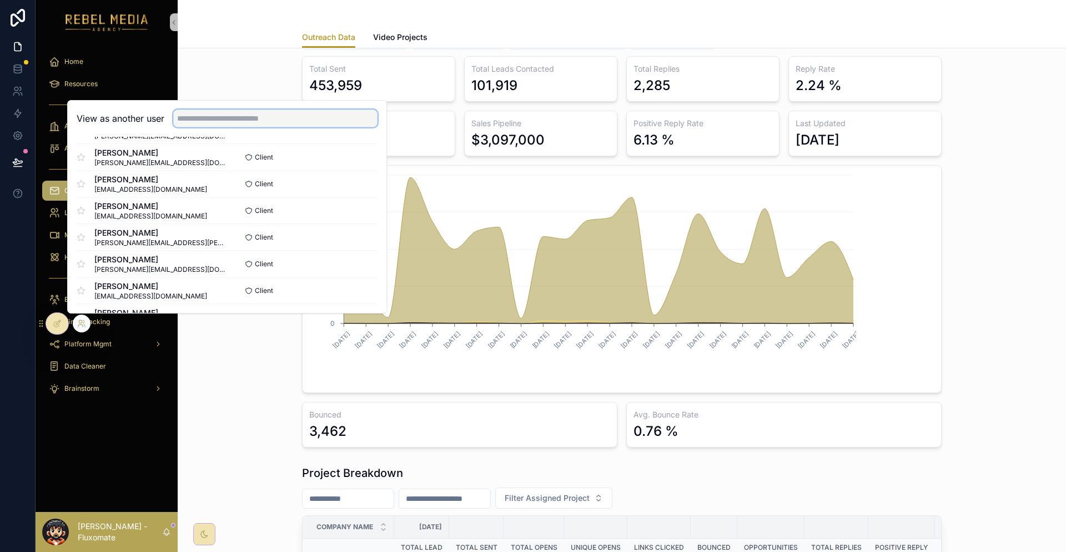
click at [217, 127] on input "text" at bounding box center [275, 118] width 204 height 18
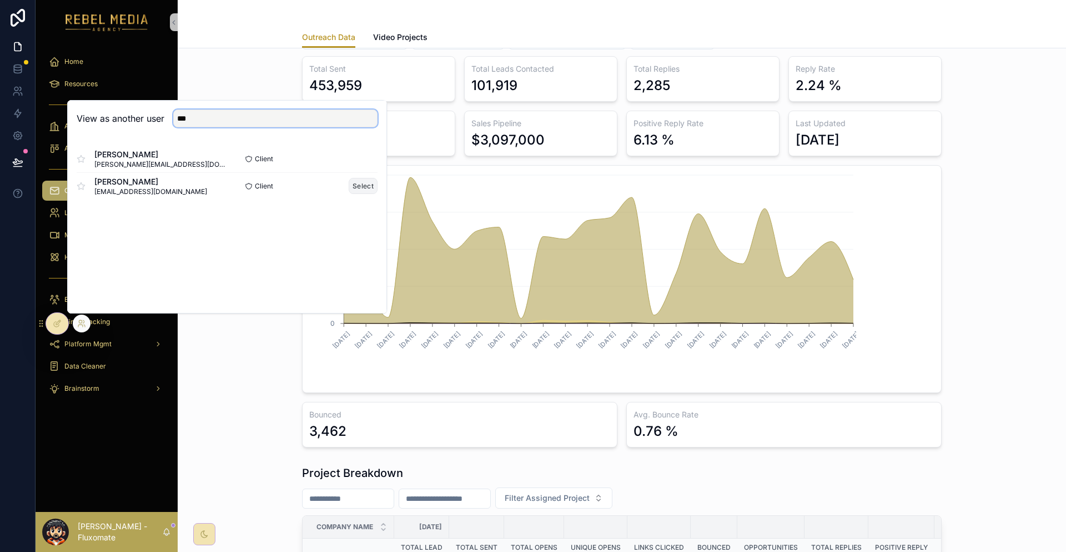
type input "***"
click at [349, 194] on button "Select" at bounding box center [363, 186] width 29 height 16
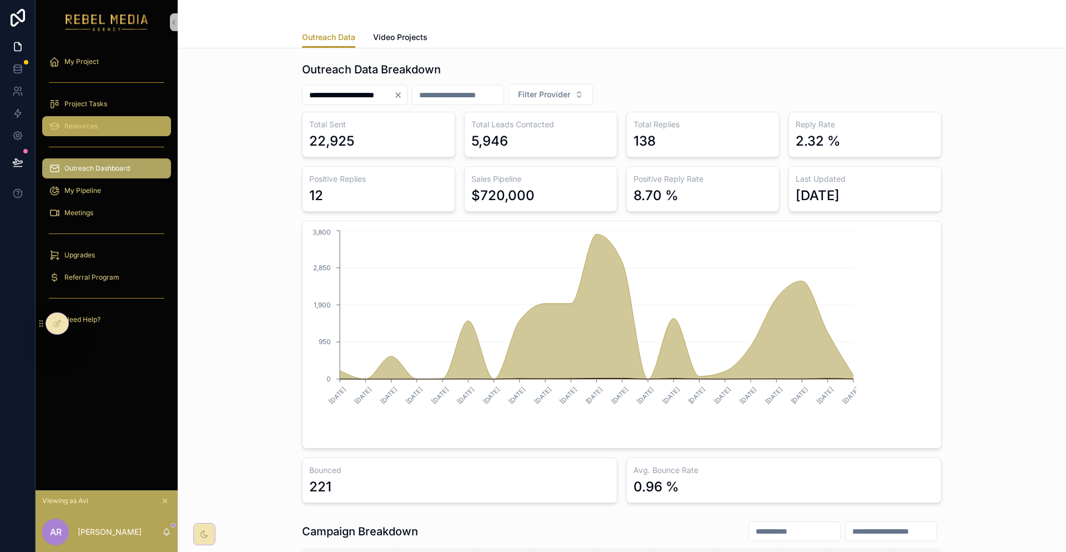
click at [105, 117] on div "Resources" at bounding box center [107, 126] width 116 height 18
